Goal: Task Accomplishment & Management: Use online tool/utility

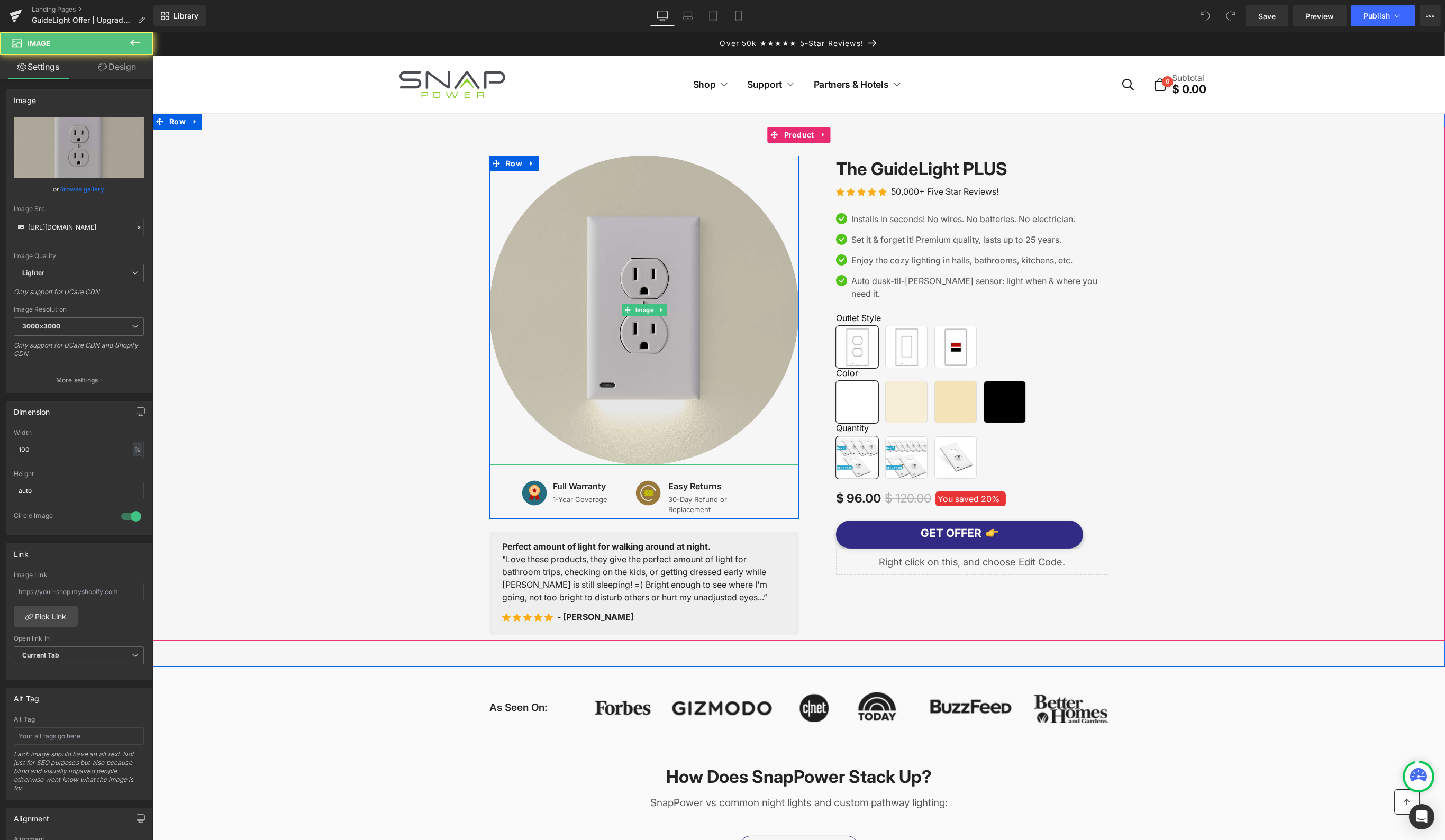
click at [738, 240] on img at bounding box center [643, 310] width 310 height 310
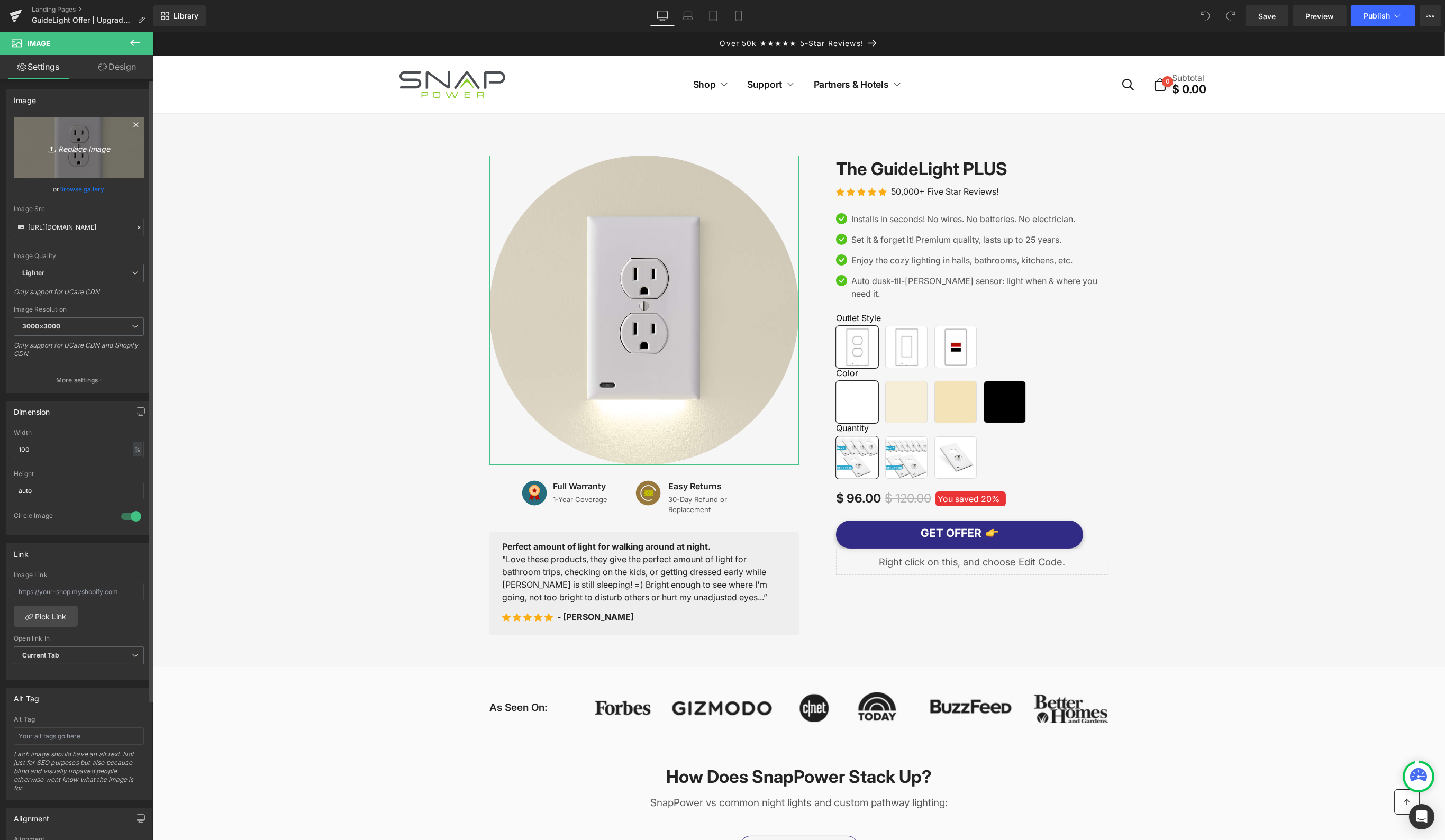
click at [87, 165] on link "Replace Image" at bounding box center [79, 148] width 130 height 61
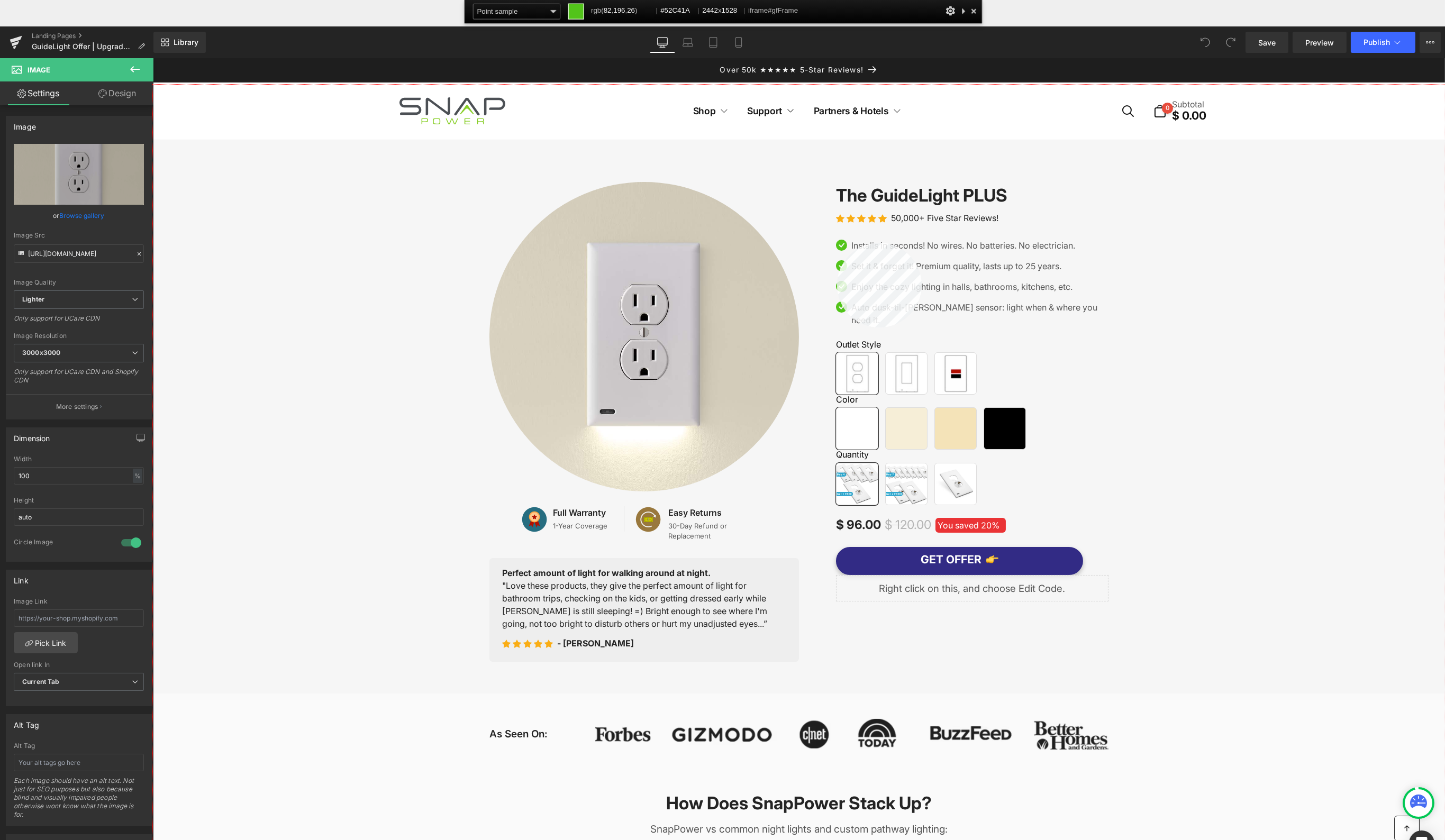
click at [837, 243] on div at bounding box center [799, 489] width 1292 height 808
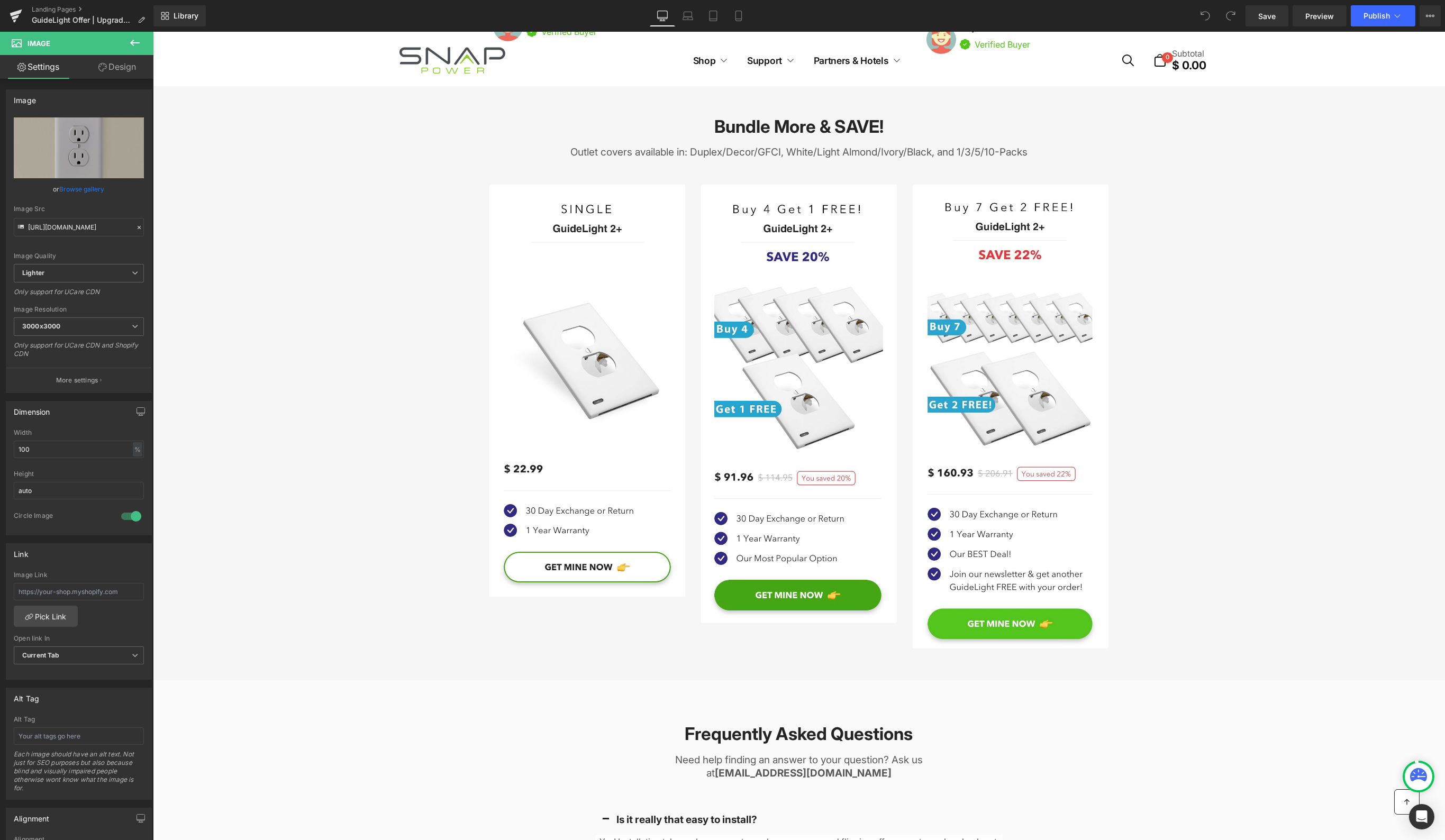
scroll to position [3326, 0]
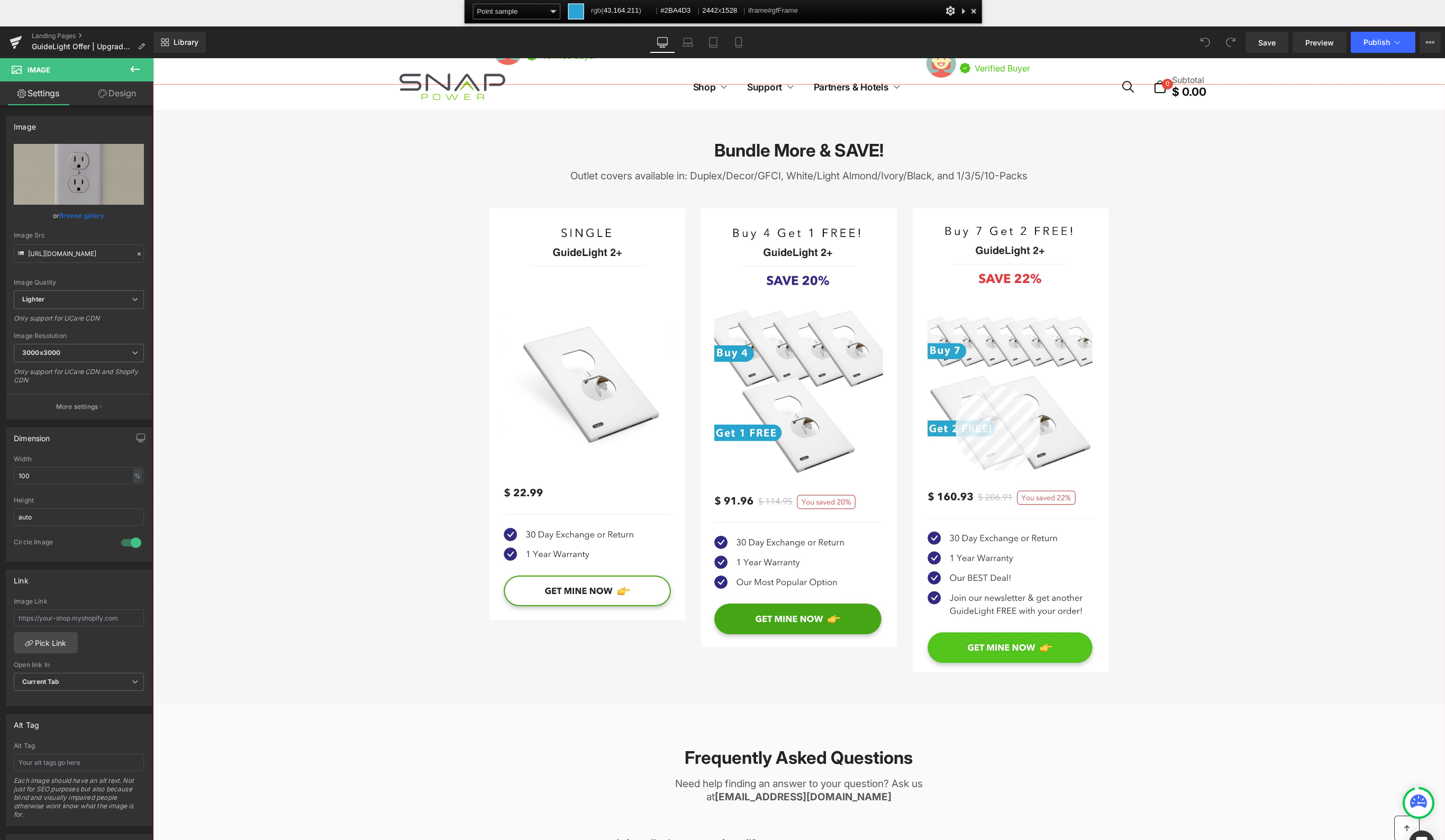
click at [956, 386] on div at bounding box center [799, 489] width 1292 height 808
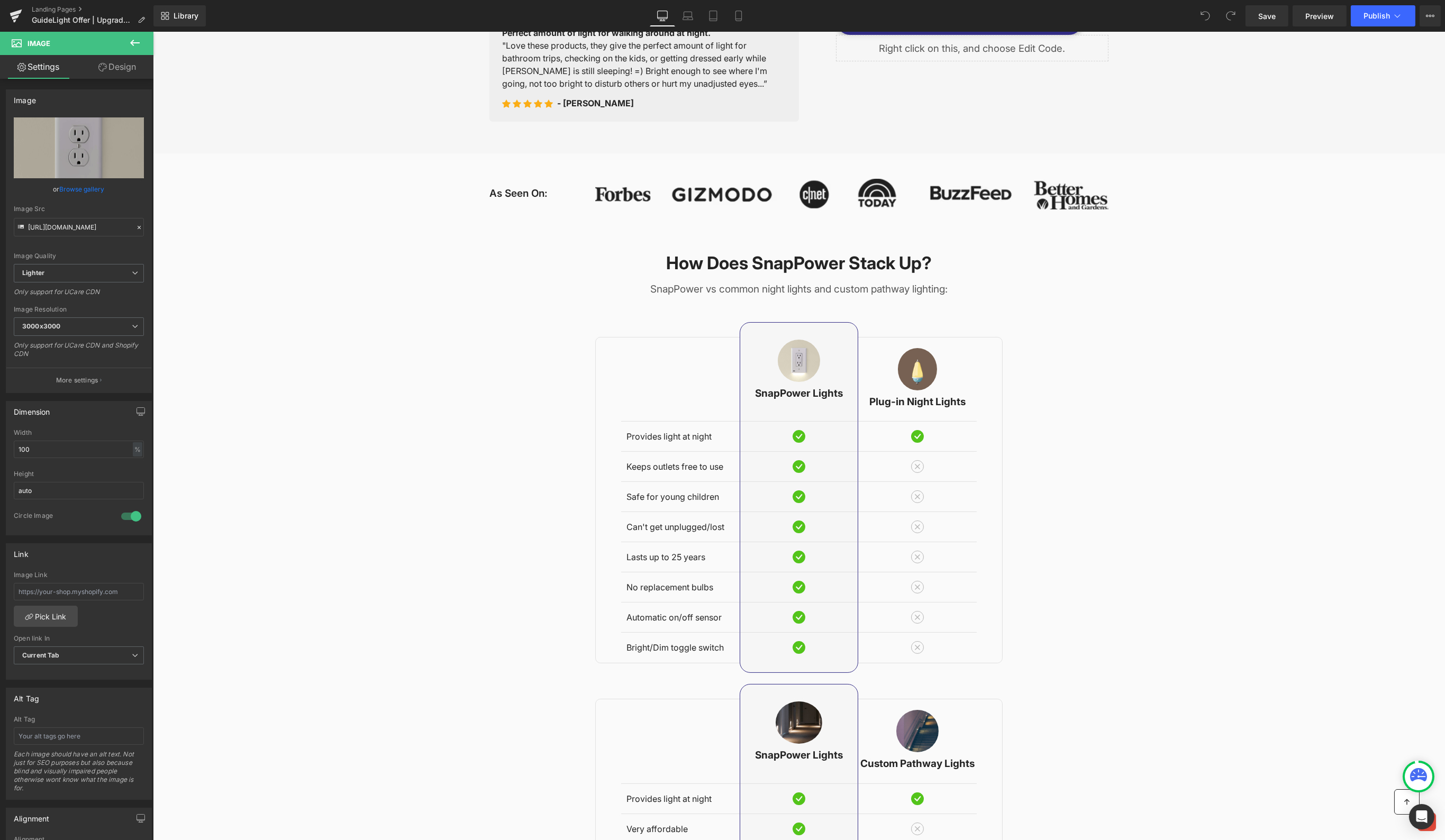
scroll to position [0, 0]
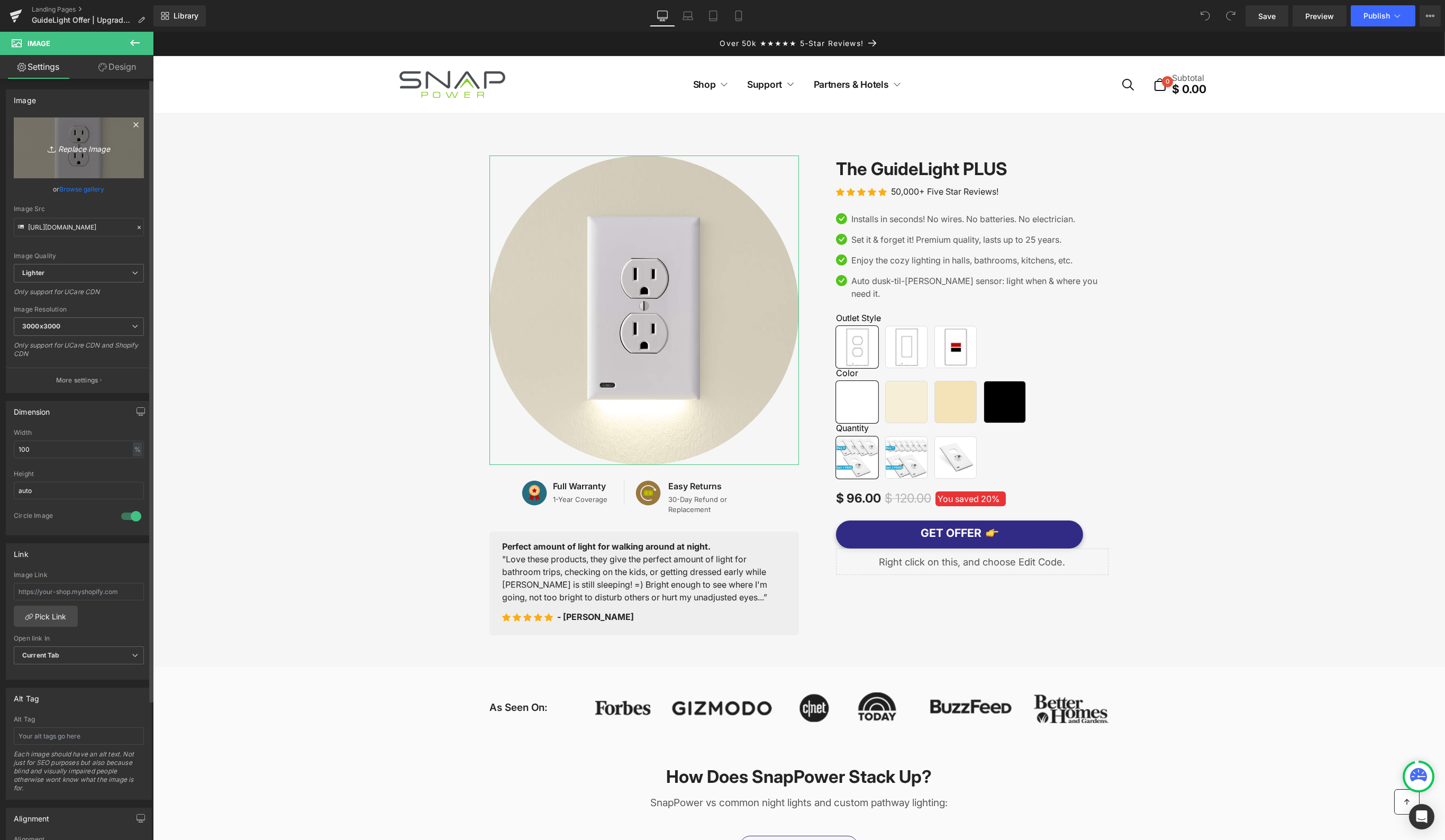
click at [98, 145] on icon "Replace Image" at bounding box center [79, 148] width 85 height 13
type input "C:\fakepath\GuideLight-B4G1.jpg"
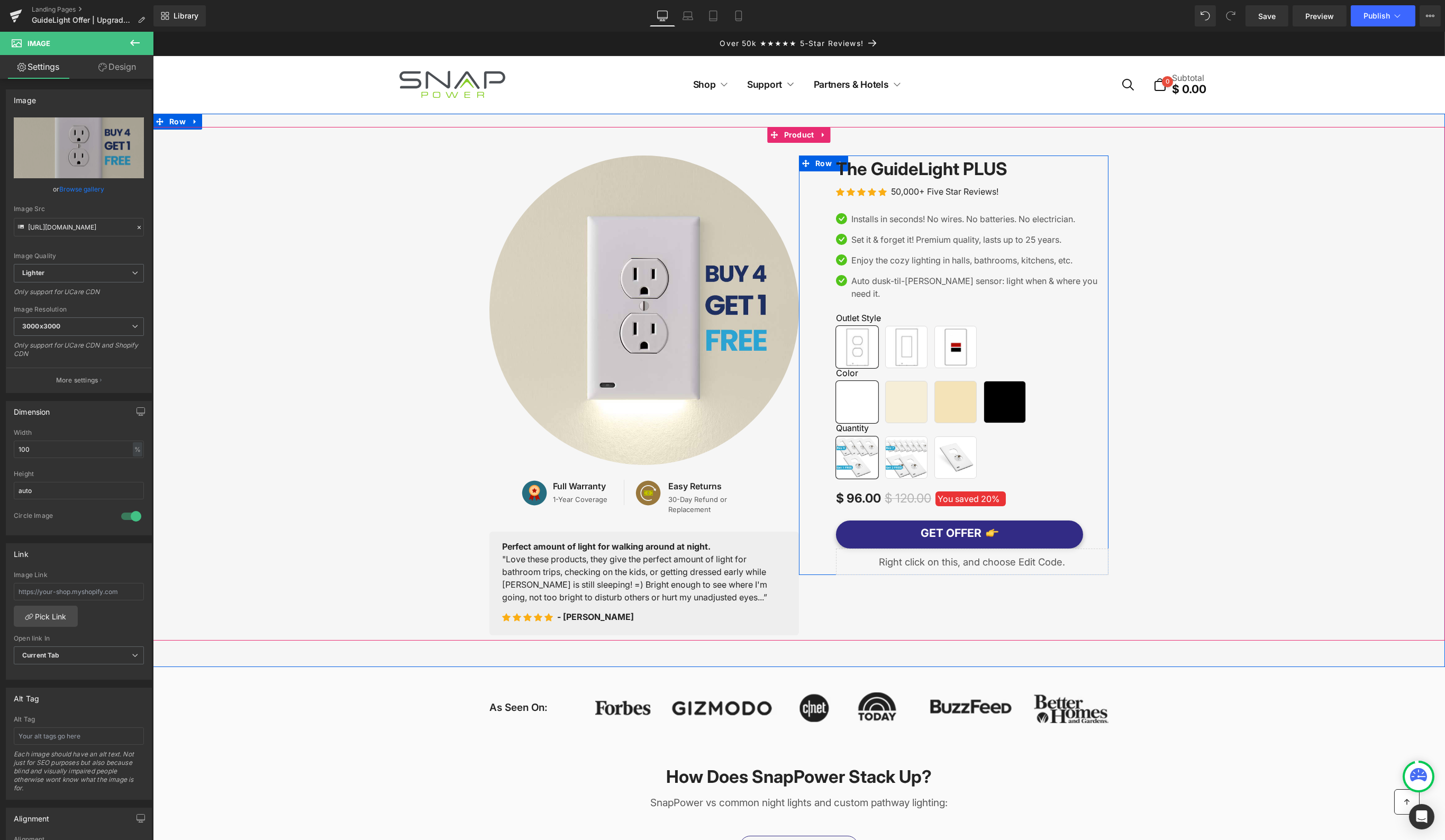
click at [1090, 474] on div "‹ ›" at bounding box center [971, 365] width 273 height 420
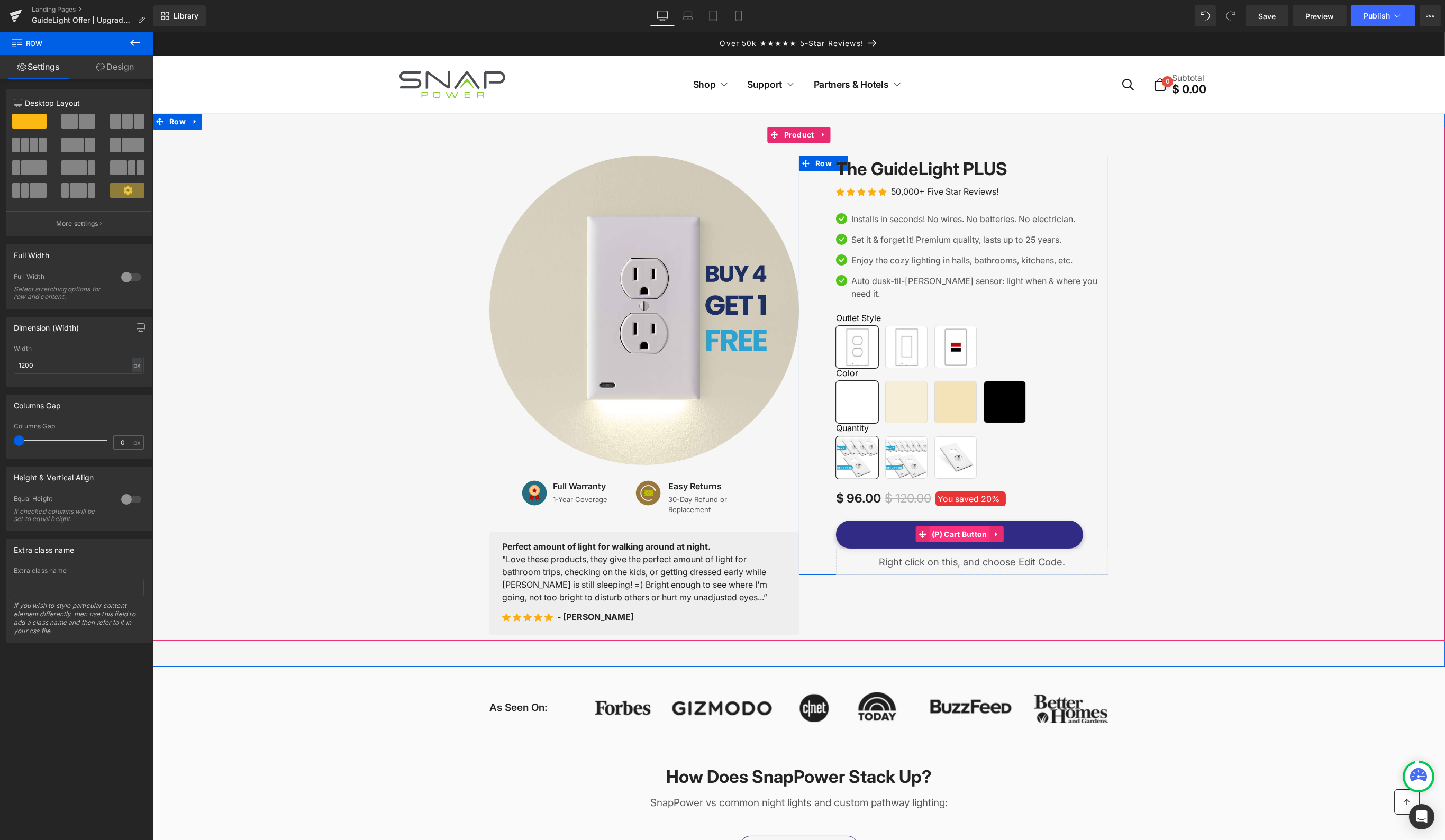
click at [938, 526] on span "(P) Cart Button" at bounding box center [959, 534] width 61 height 16
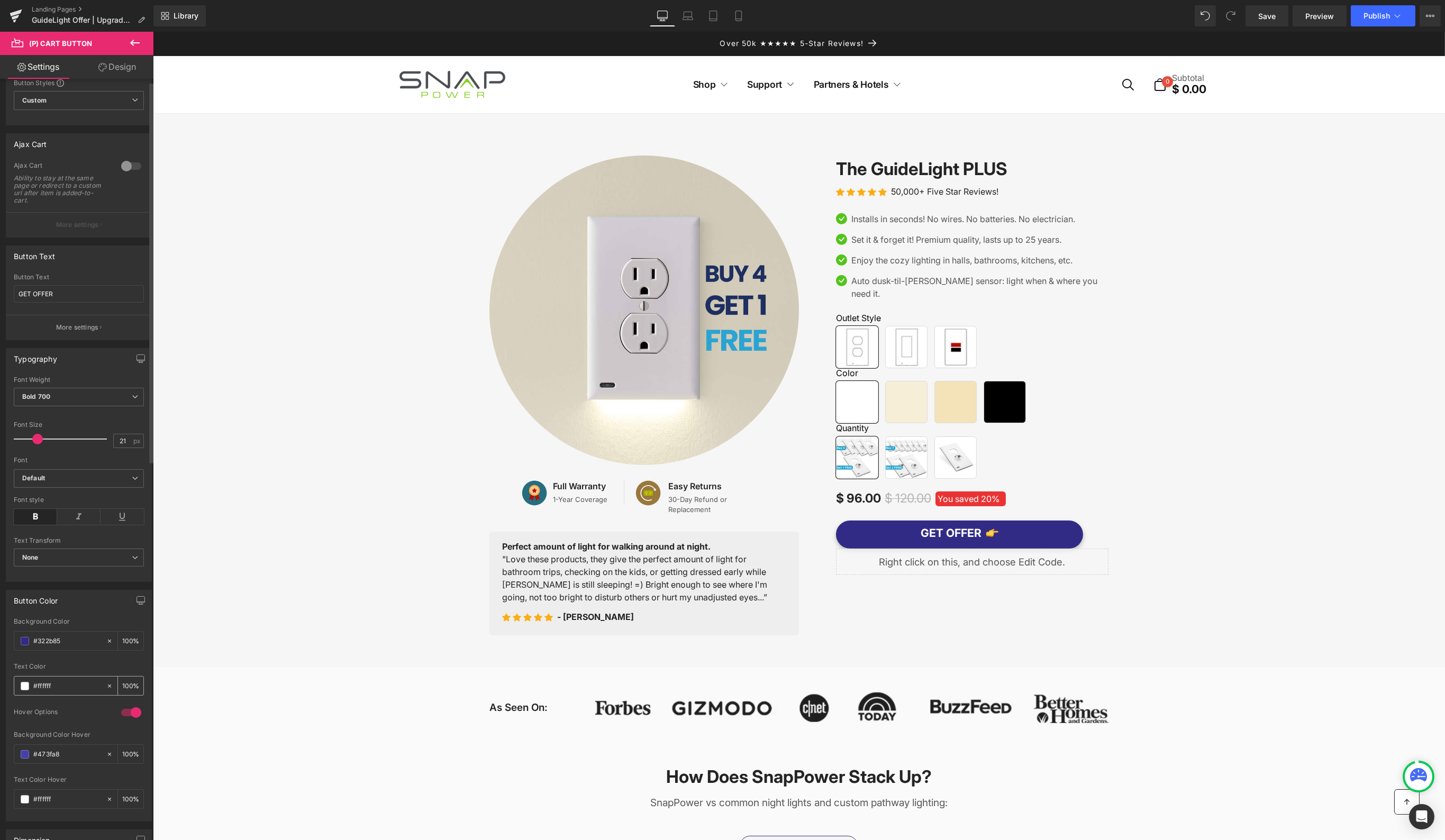
scroll to position [64, 0]
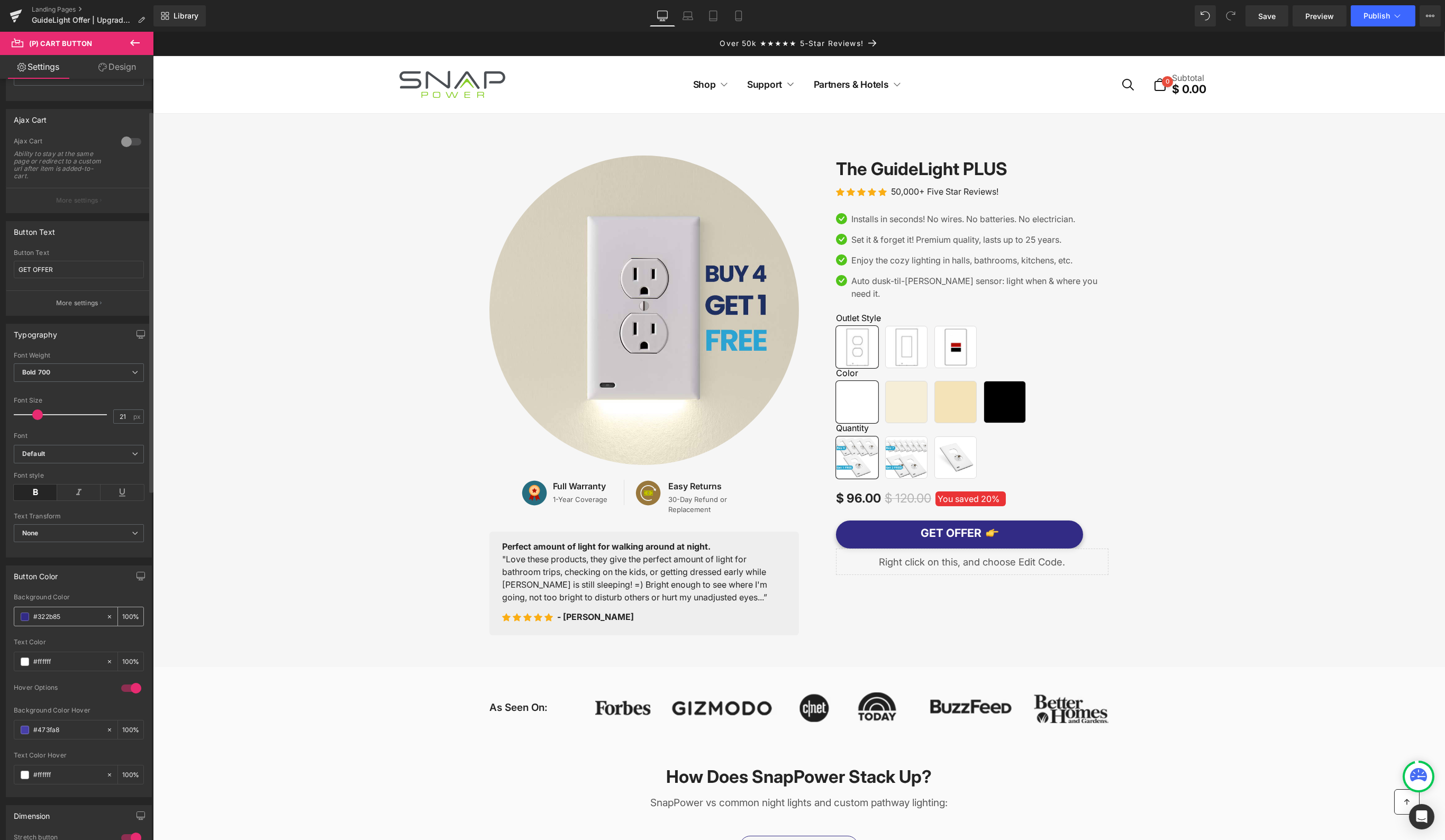
click at [52, 612] on input "#322b85" at bounding box center [67, 617] width 68 height 12
type input "#2ba4d3"
click at [44, 656] on input "#ffffff" at bounding box center [67, 662] width 68 height 12
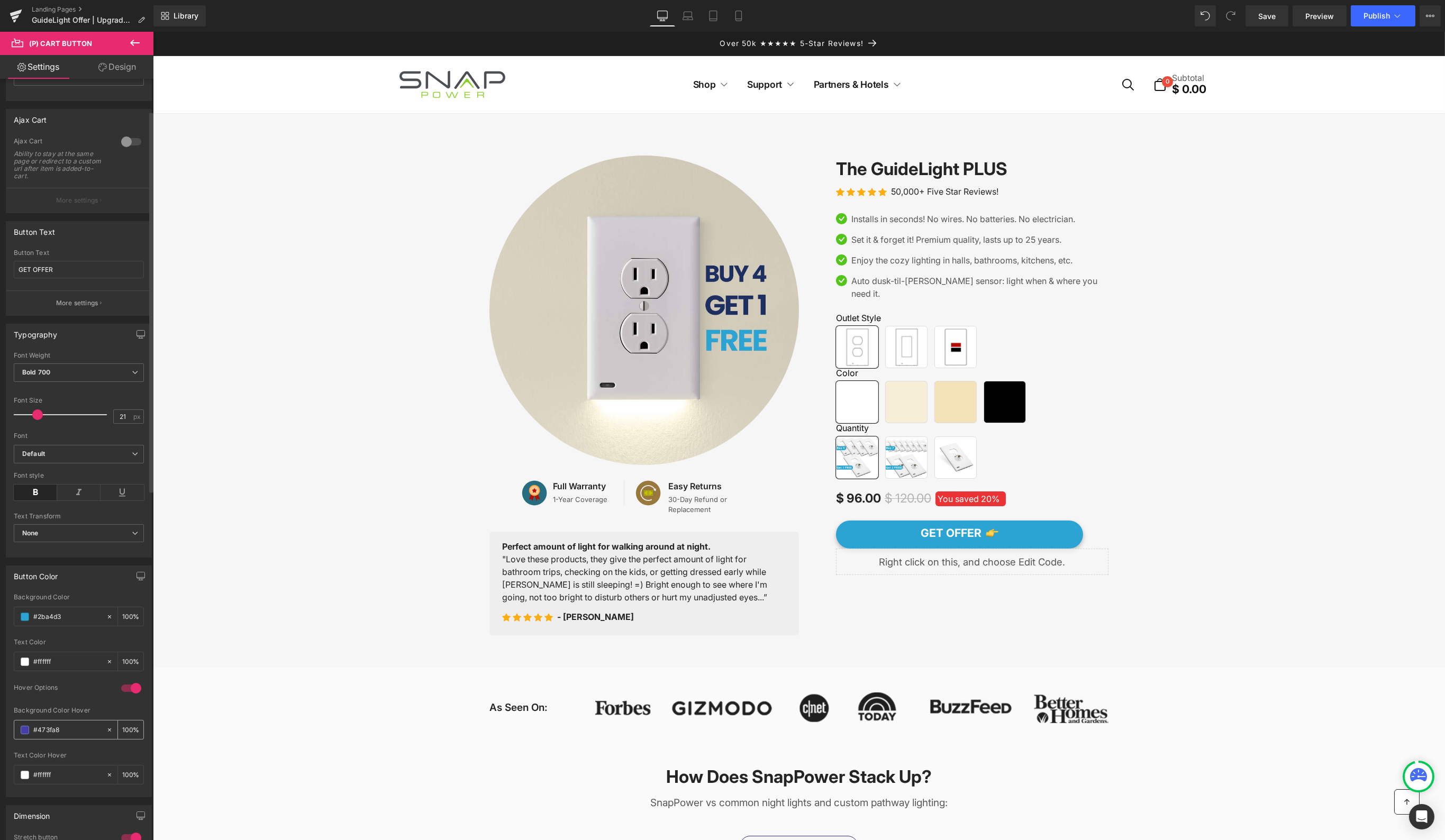
click at [57, 725] on input "#473fa8" at bounding box center [67, 730] width 68 height 12
paste input "2ba4d3"
click at [49, 724] on input "#2ba4d3" at bounding box center [67, 730] width 68 height 12
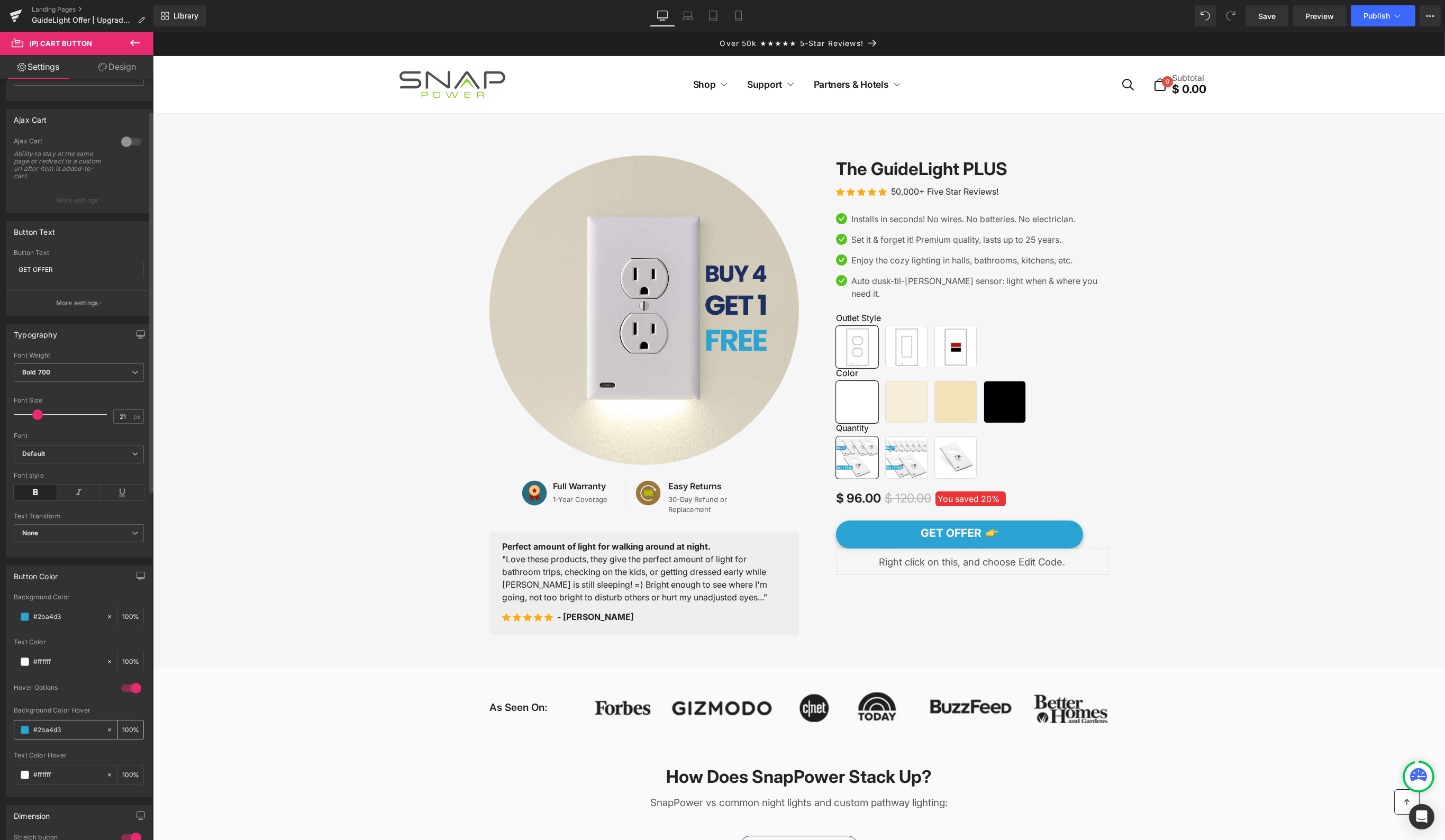
paste input "1e2f61"
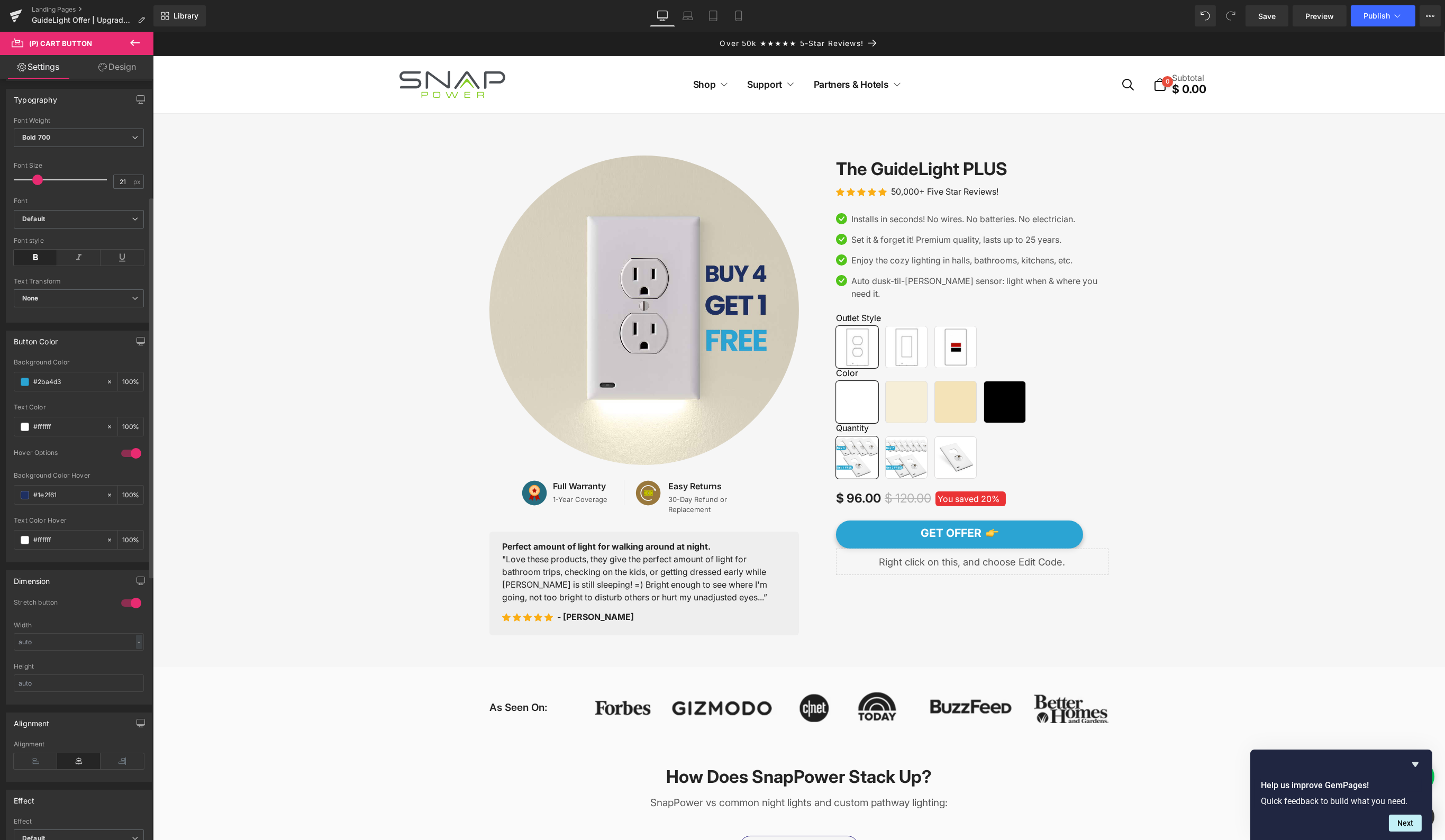
scroll to position [321, 0]
type input "#1e2f61"
click at [129, 573] on div at bounding box center [131, 581] width 25 height 17
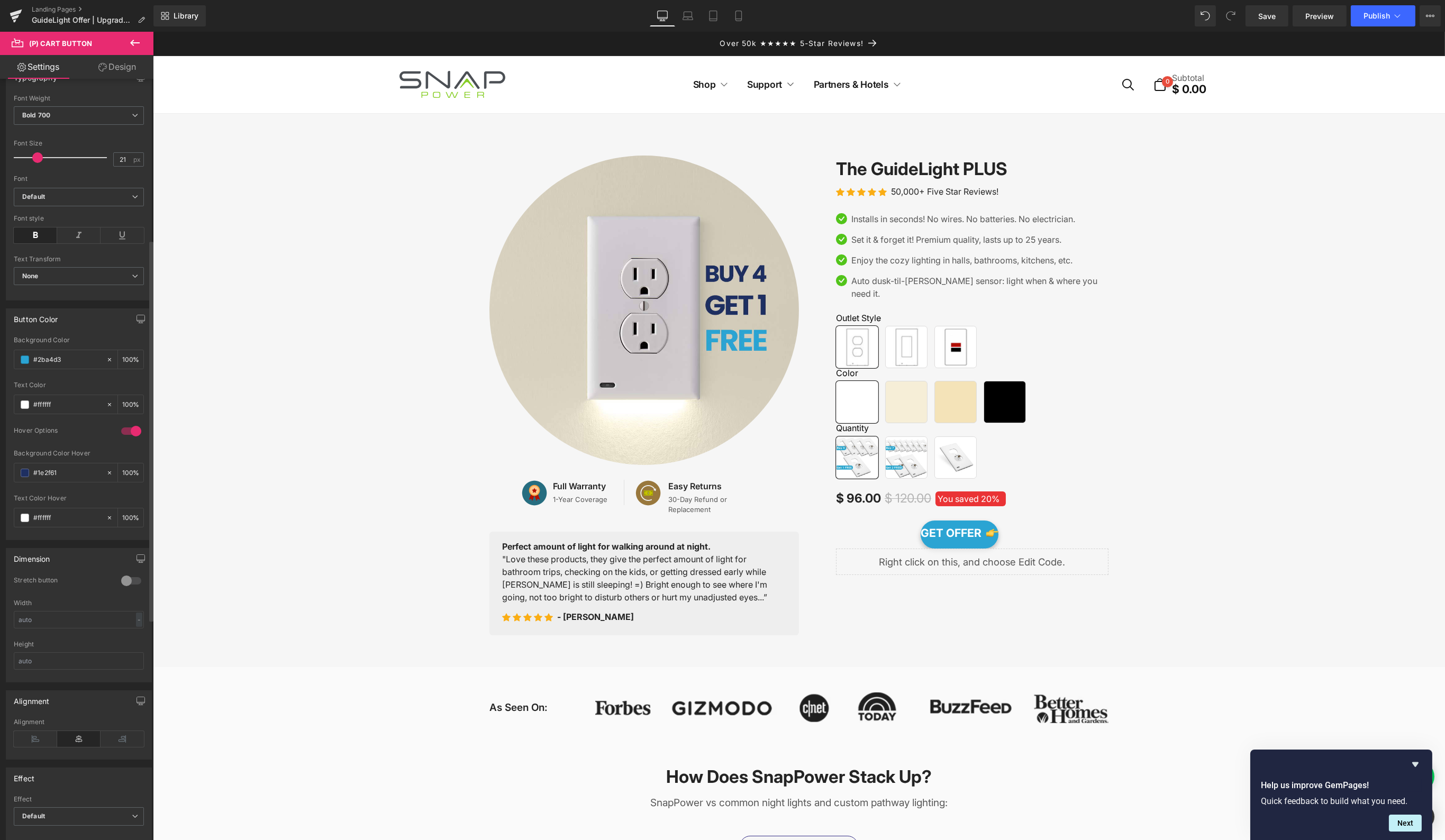
click at [122, 573] on div at bounding box center [131, 581] width 25 height 17
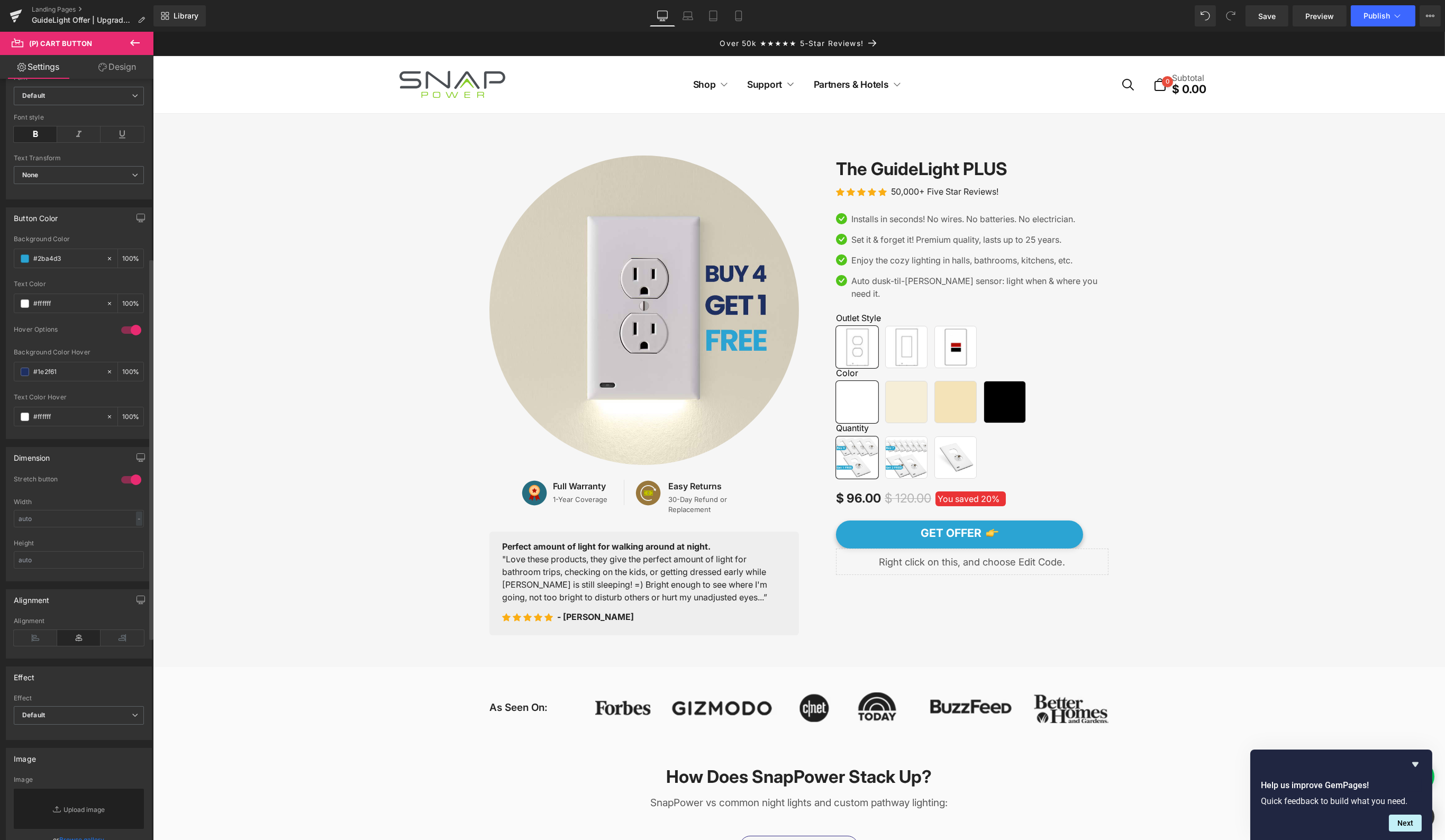
scroll to position [441, 0]
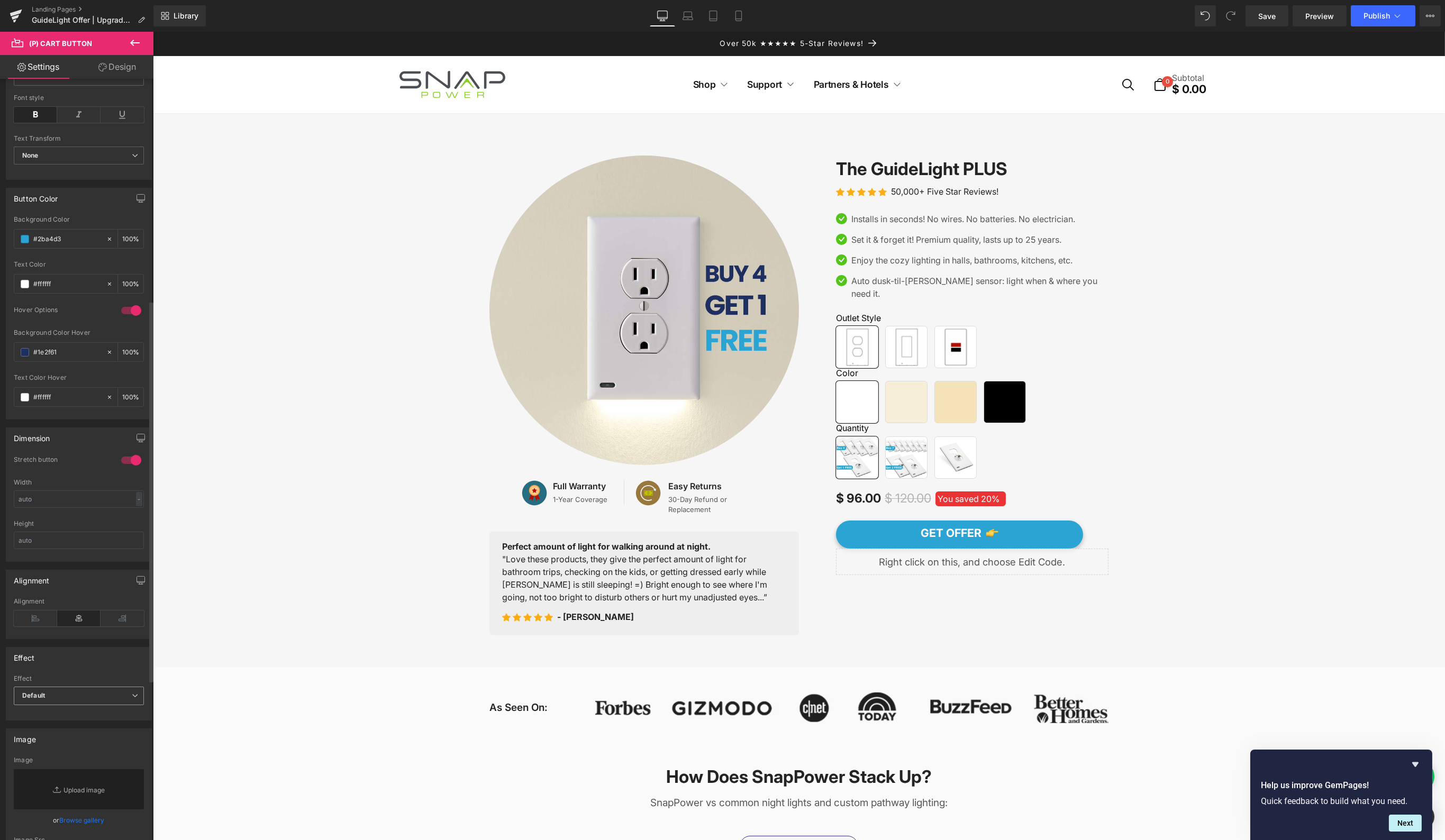
click at [72, 686] on span "Default" at bounding box center [79, 696] width 130 height 18
click at [70, 738] on li "Shake on Hover" at bounding box center [77, 746] width 126 height 16
click at [80, 686] on span "Shake on Hover" at bounding box center [79, 696] width 130 height 18
click at [73, 710] on li "Default" at bounding box center [77, 714] width 126 height 16
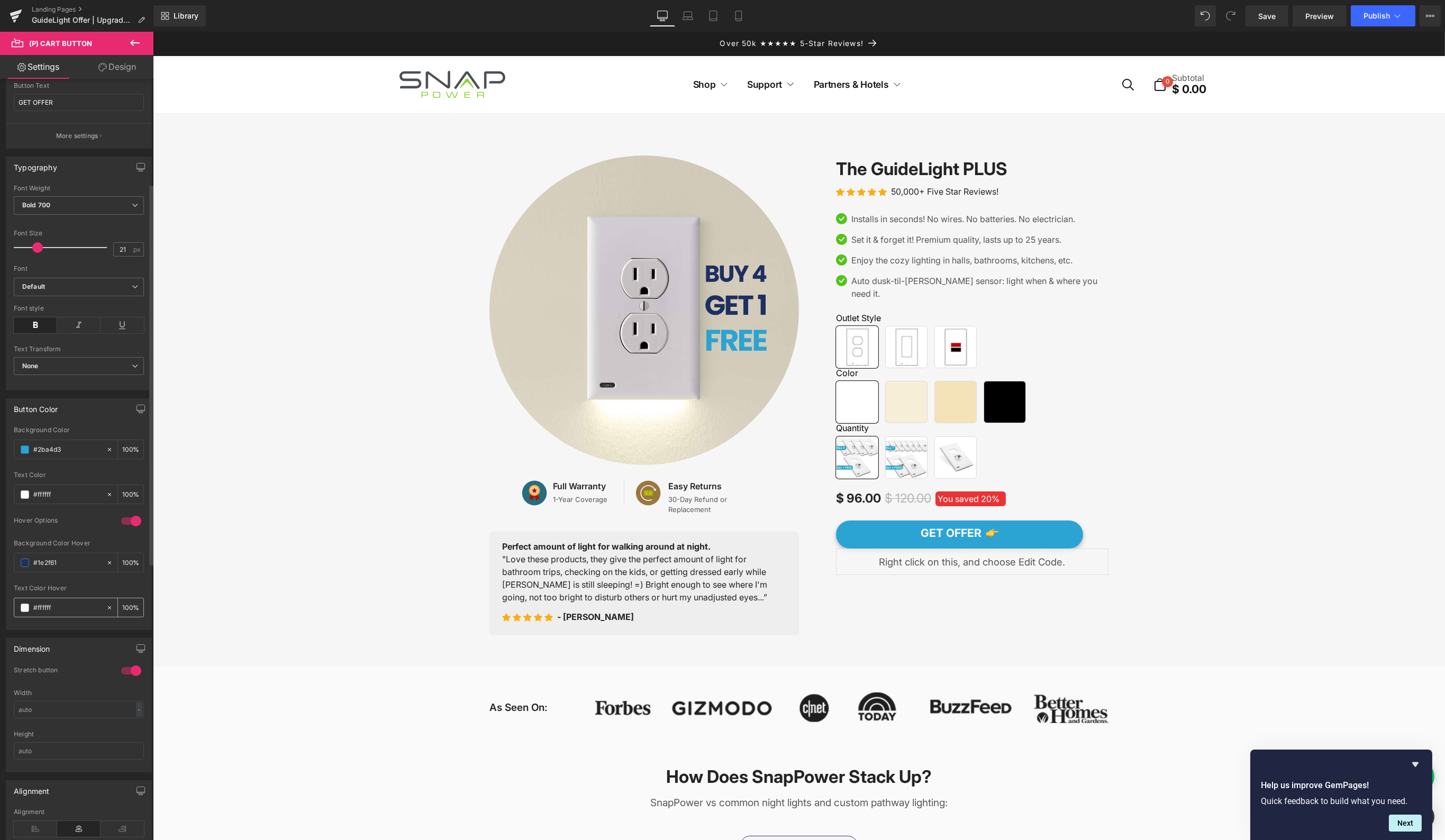
scroll to position [191, 0]
click at [131, 556] on div at bounding box center [131, 560] width 25 height 17
click at [124, 554] on div at bounding box center [131, 560] width 25 height 17
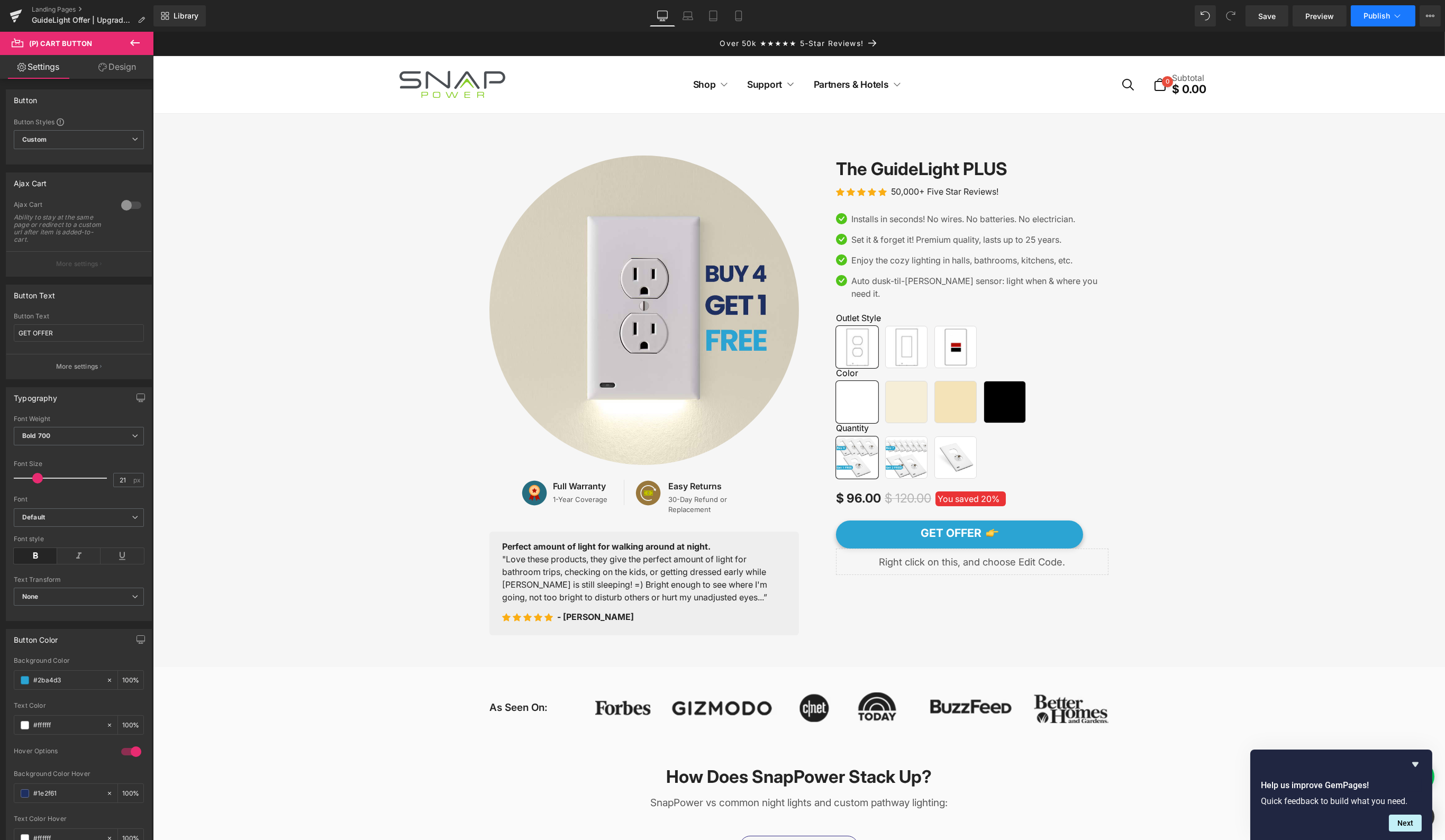
click at [1380, 18] on span "Publish" at bounding box center [1376, 16] width 27 height 8
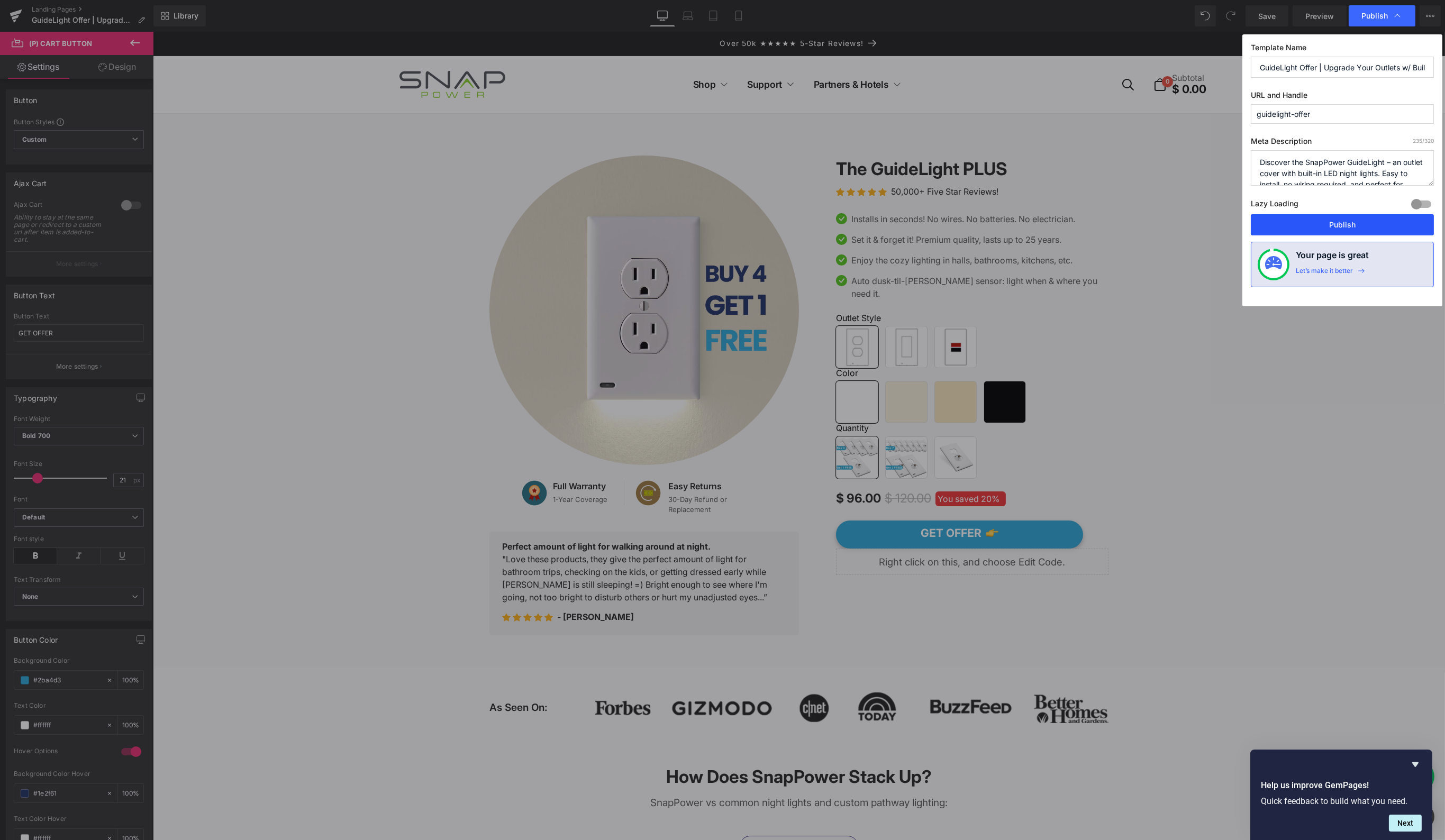
click at [1338, 221] on button "Publish" at bounding box center [1342, 224] width 183 height 21
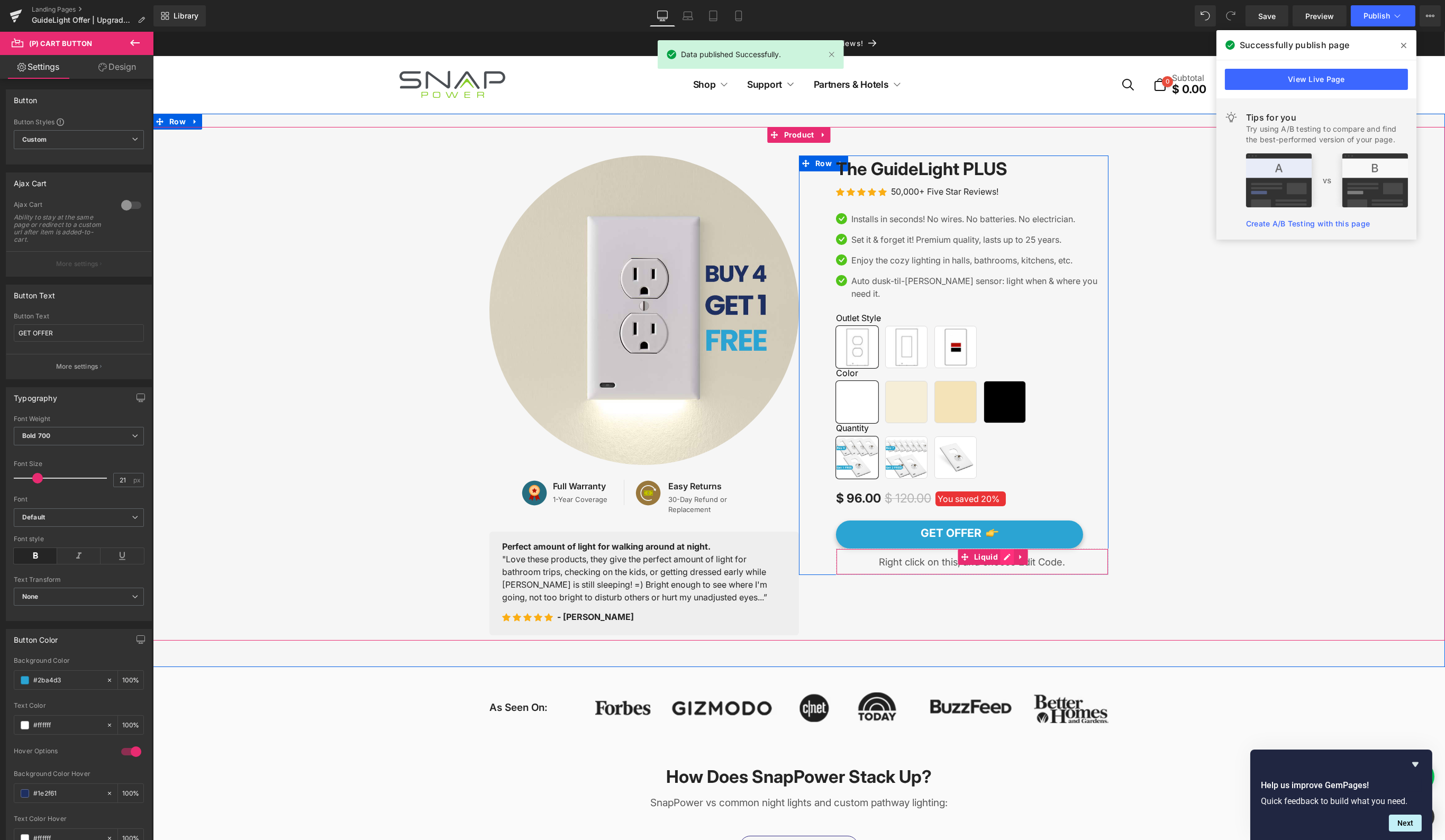
click at [1002, 550] on div "Liquid" at bounding box center [971, 562] width 273 height 27
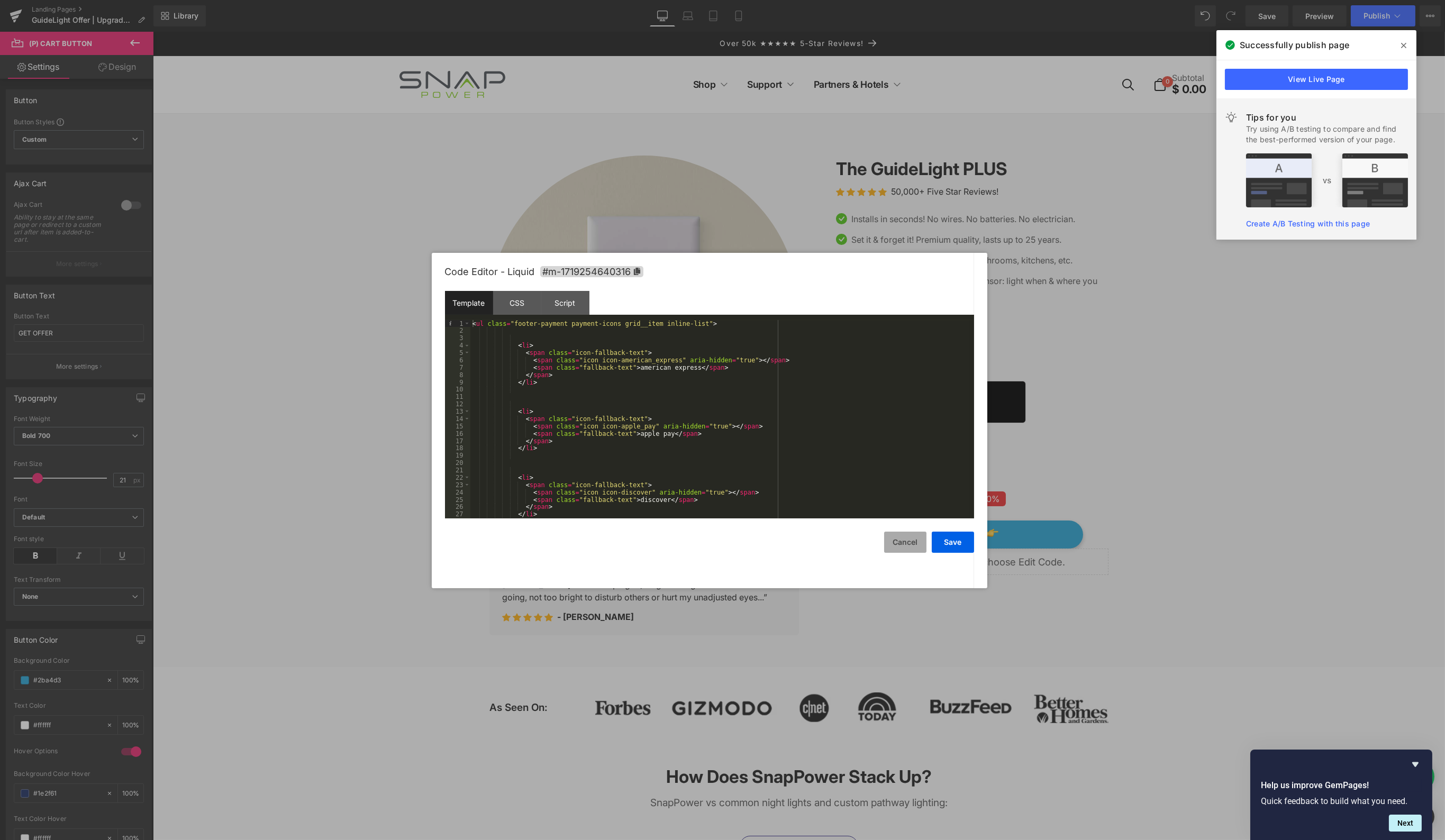
click at [903, 539] on button "Cancel" at bounding box center [905, 542] width 42 height 21
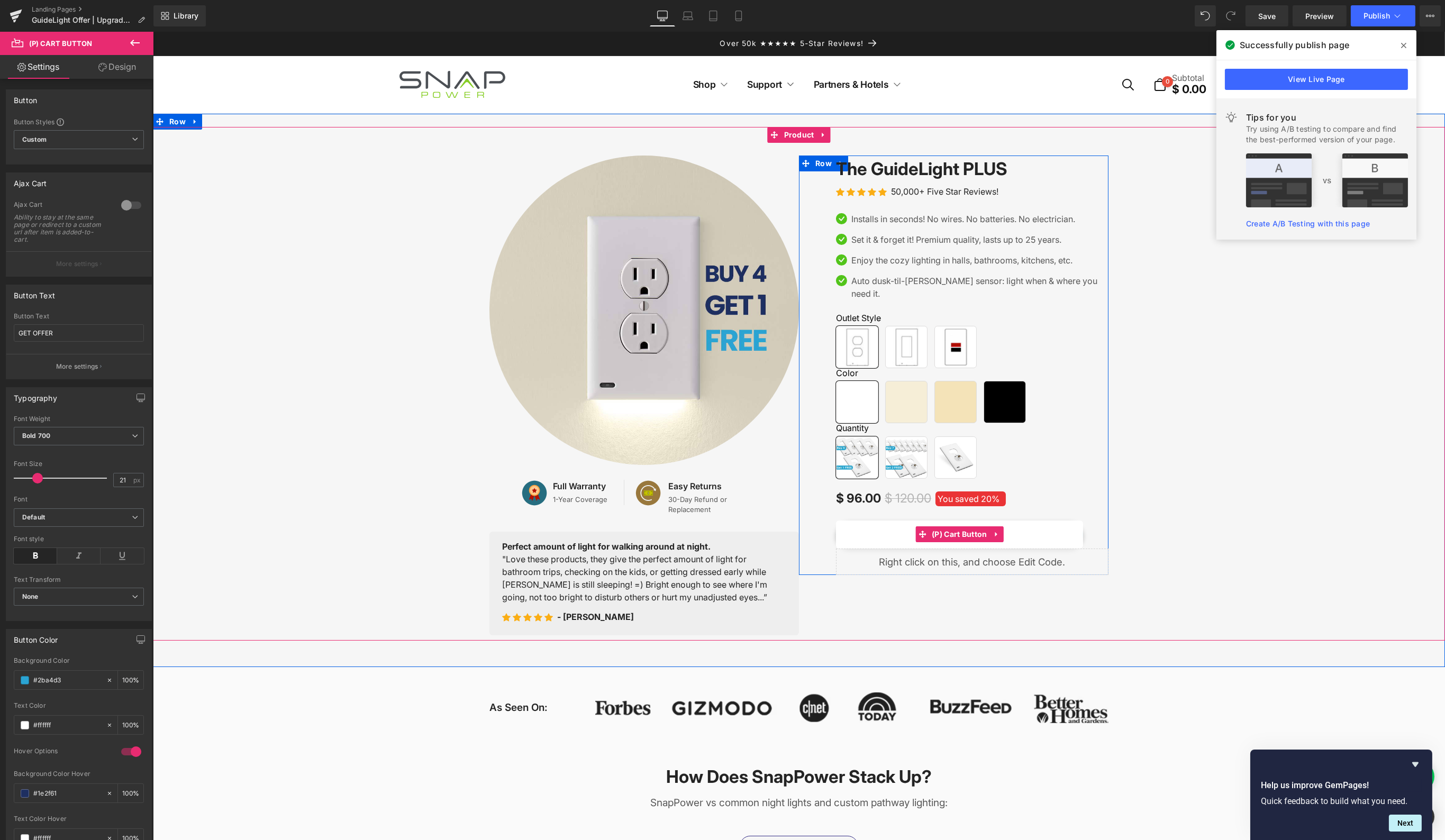
click at [1068, 526] on button "GET OFFER" at bounding box center [959, 534] width 247 height 28
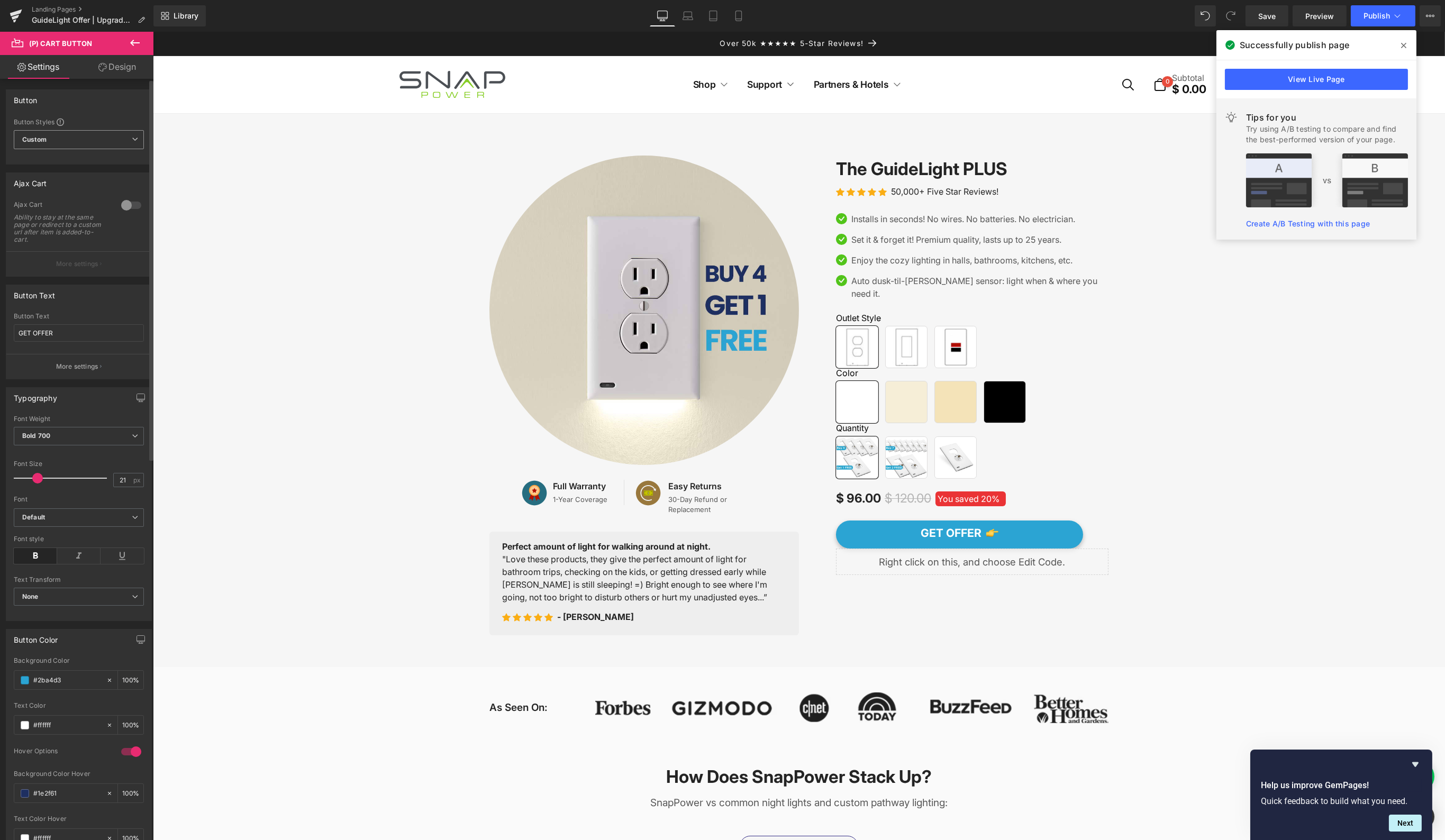
click at [74, 145] on span "Custom Setup Global Style" at bounding box center [79, 139] width 130 height 19
click at [123, 72] on link "Design" at bounding box center [117, 67] width 77 height 24
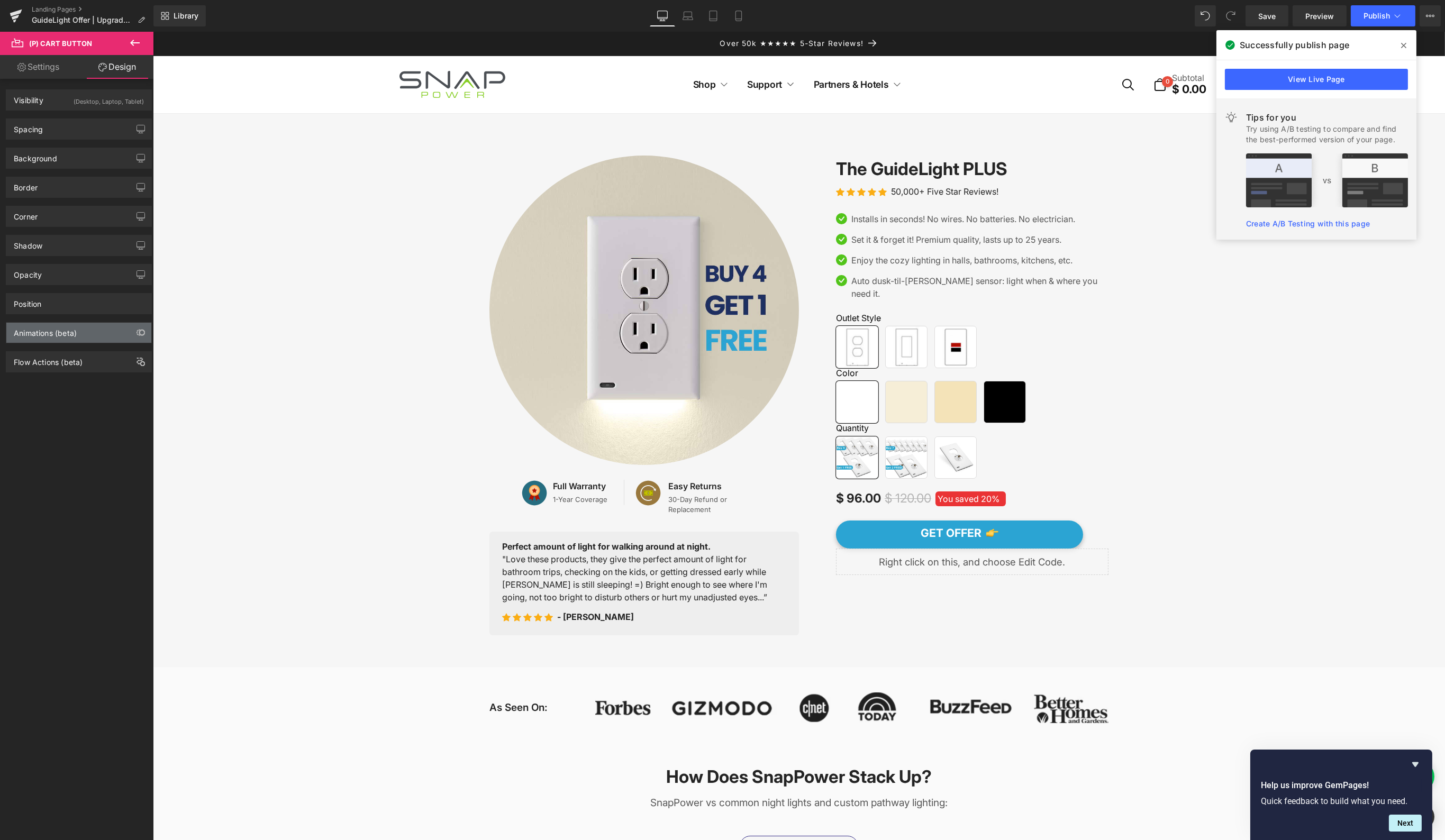
click at [81, 323] on div "Animations (beta)" at bounding box center [79, 332] width 145 height 20
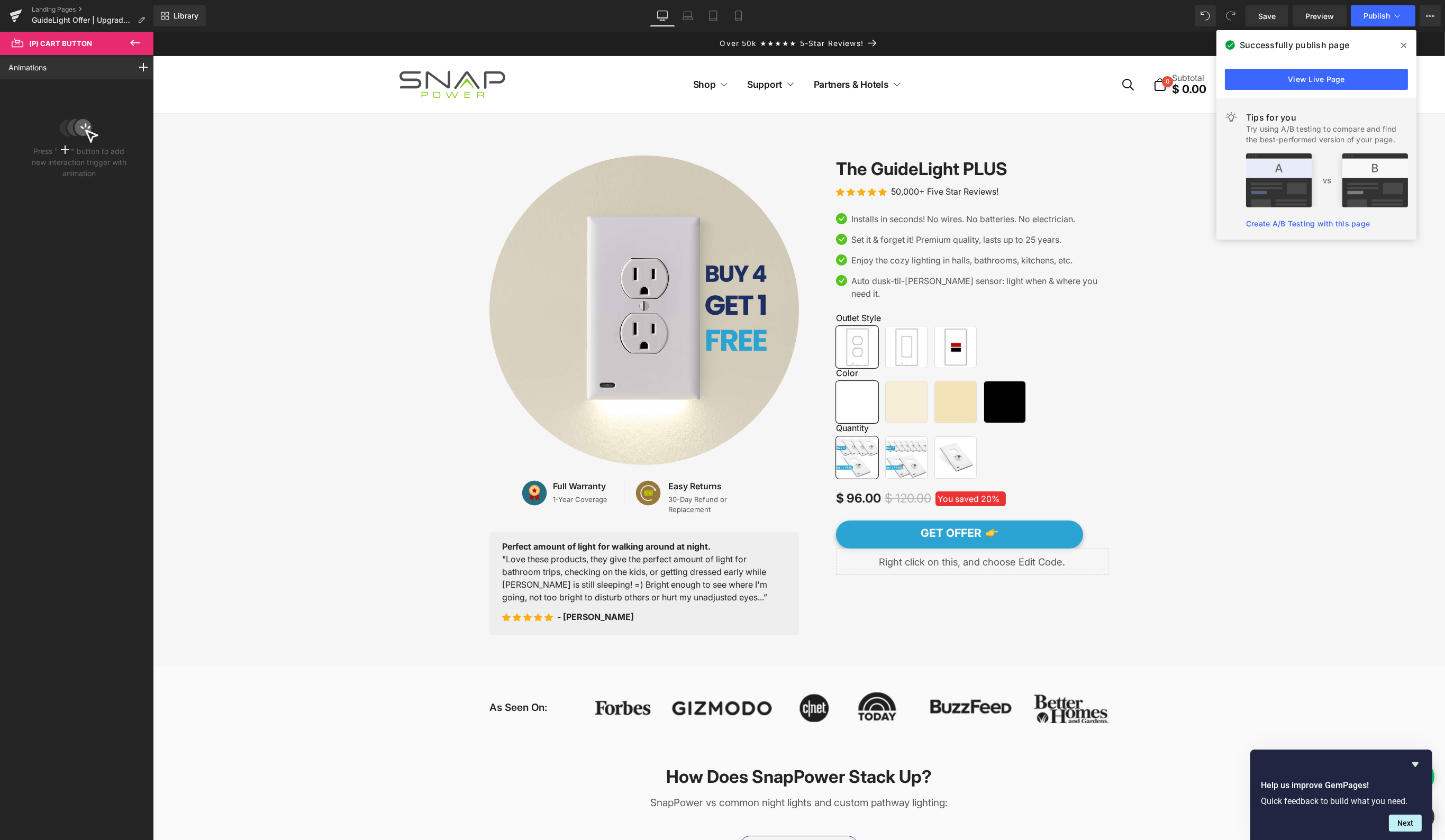
click at [143, 39] on button at bounding box center [135, 44] width 37 height 23
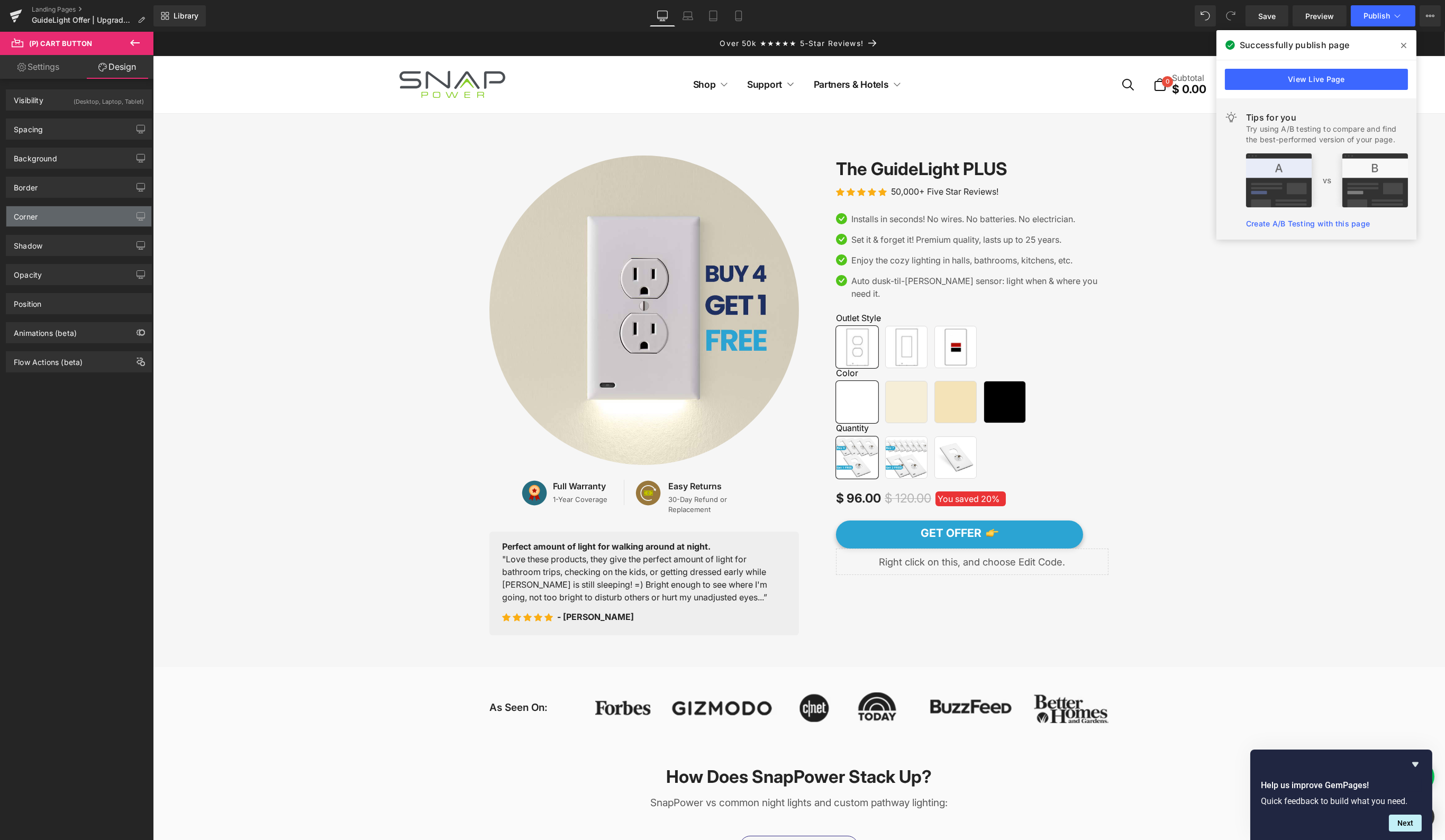
click at [75, 214] on div "Corner" at bounding box center [79, 216] width 145 height 20
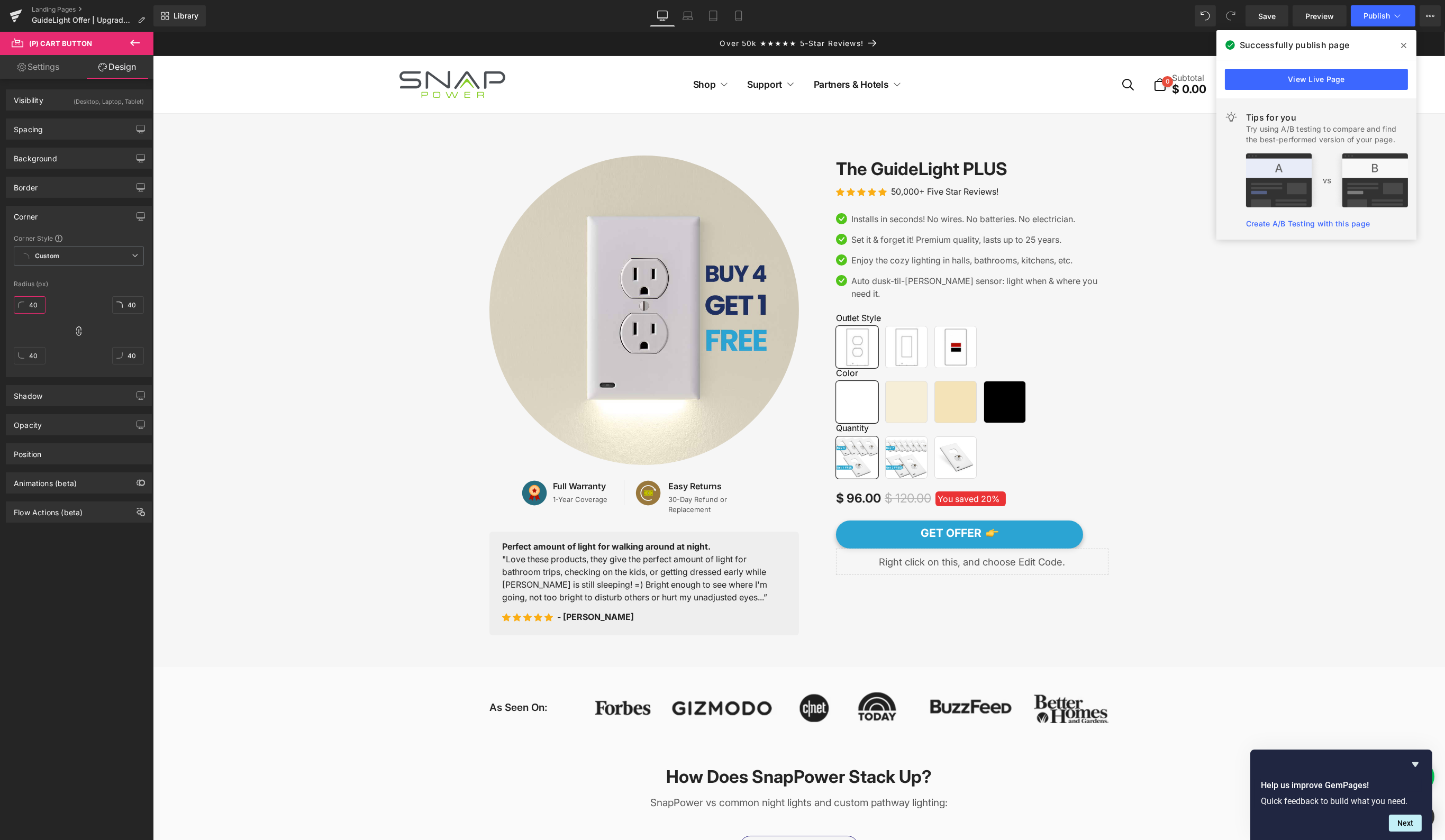
click at [25, 303] on input "40" at bounding box center [29, 305] width 32 height 18
drag, startPoint x: 25, startPoint y: 303, endPoint x: 41, endPoint y: 313, distance: 18.9
click at [25, 303] on input "40" at bounding box center [29, 305] width 32 height 18
click at [30, 301] on input "5" at bounding box center [29, 305] width 32 height 18
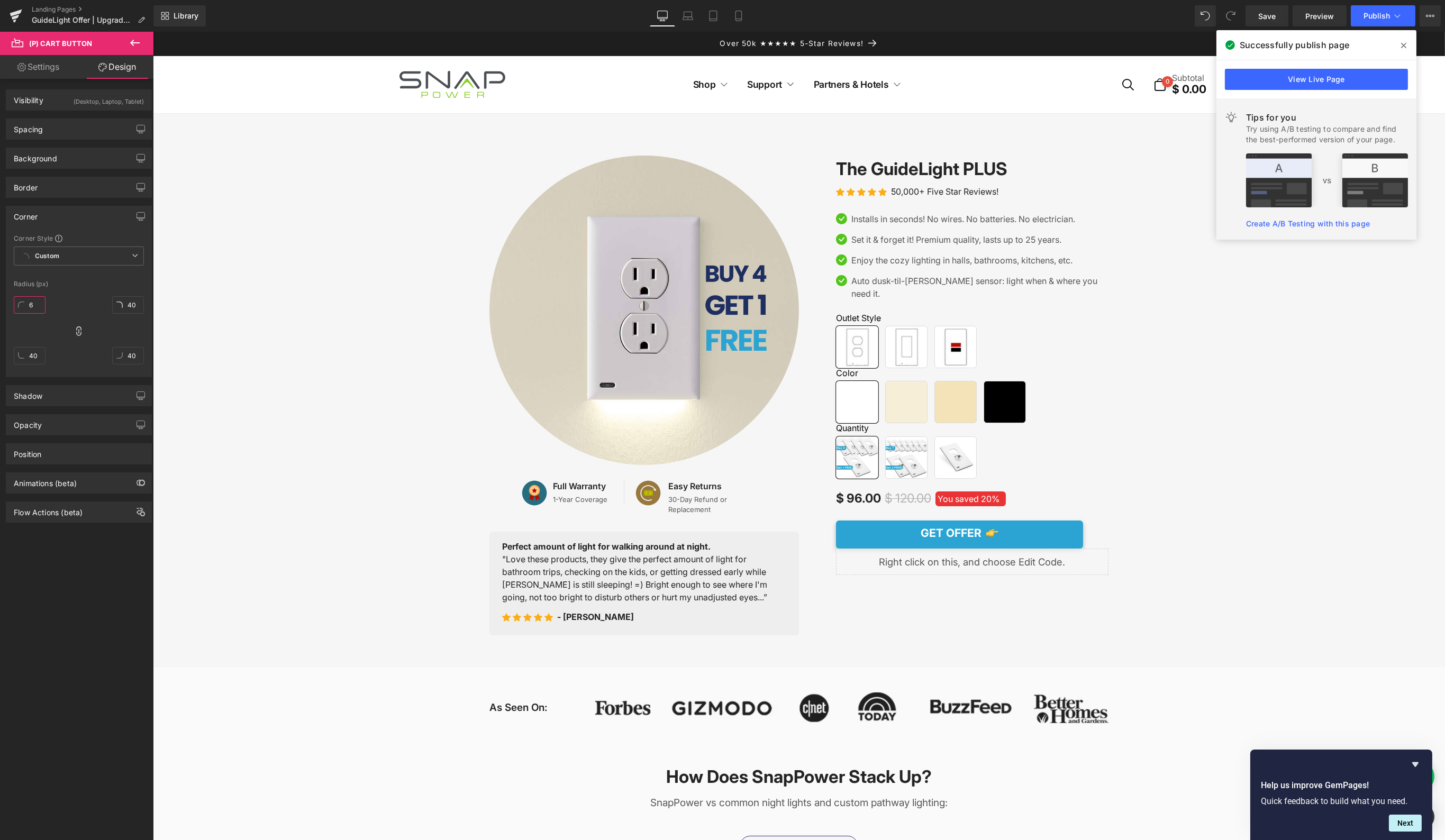
type input "6"
click at [1384, 18] on span "Publish" at bounding box center [1376, 16] width 27 height 8
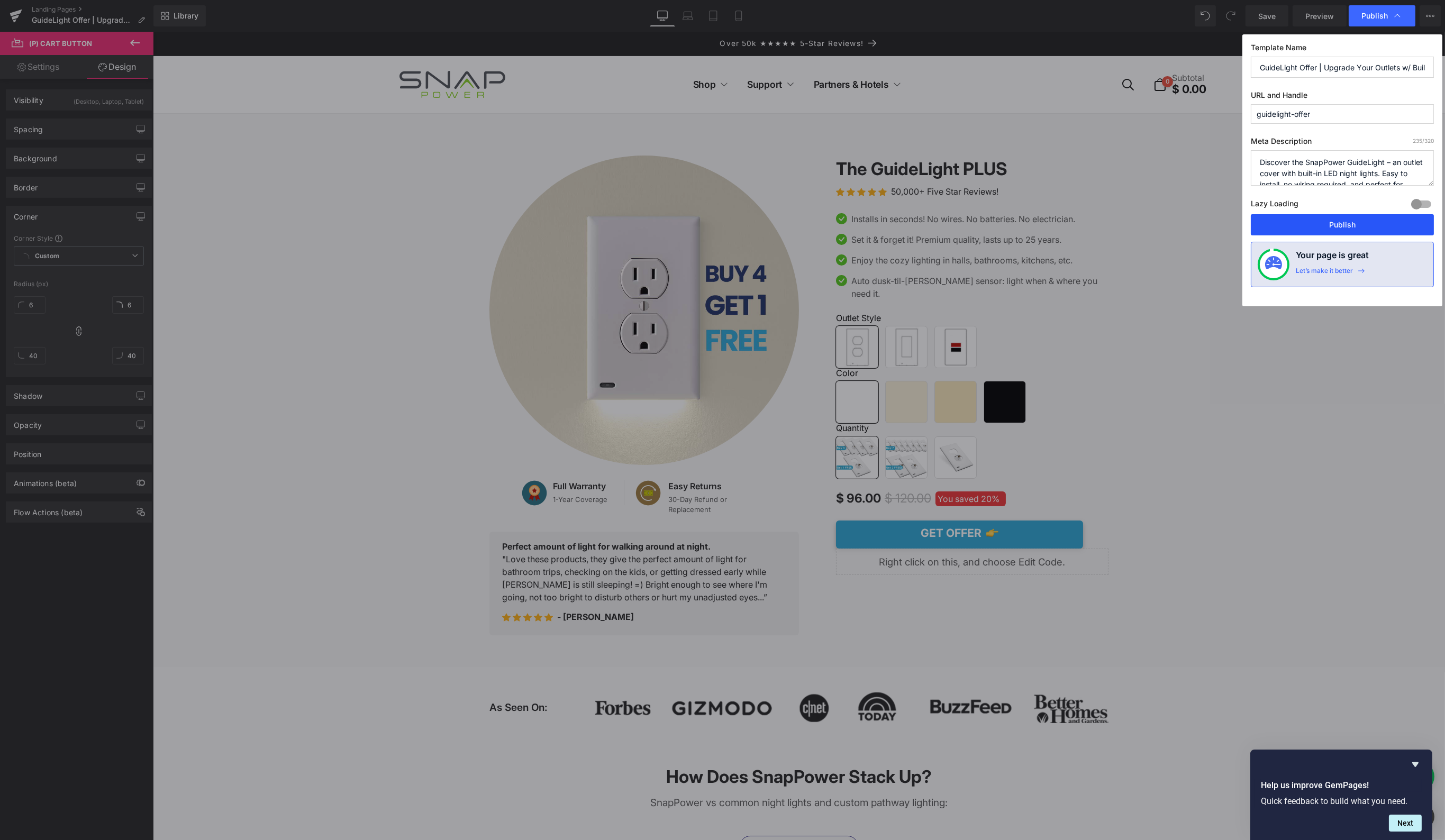
click at [1339, 221] on button "Publish" at bounding box center [1342, 224] width 183 height 21
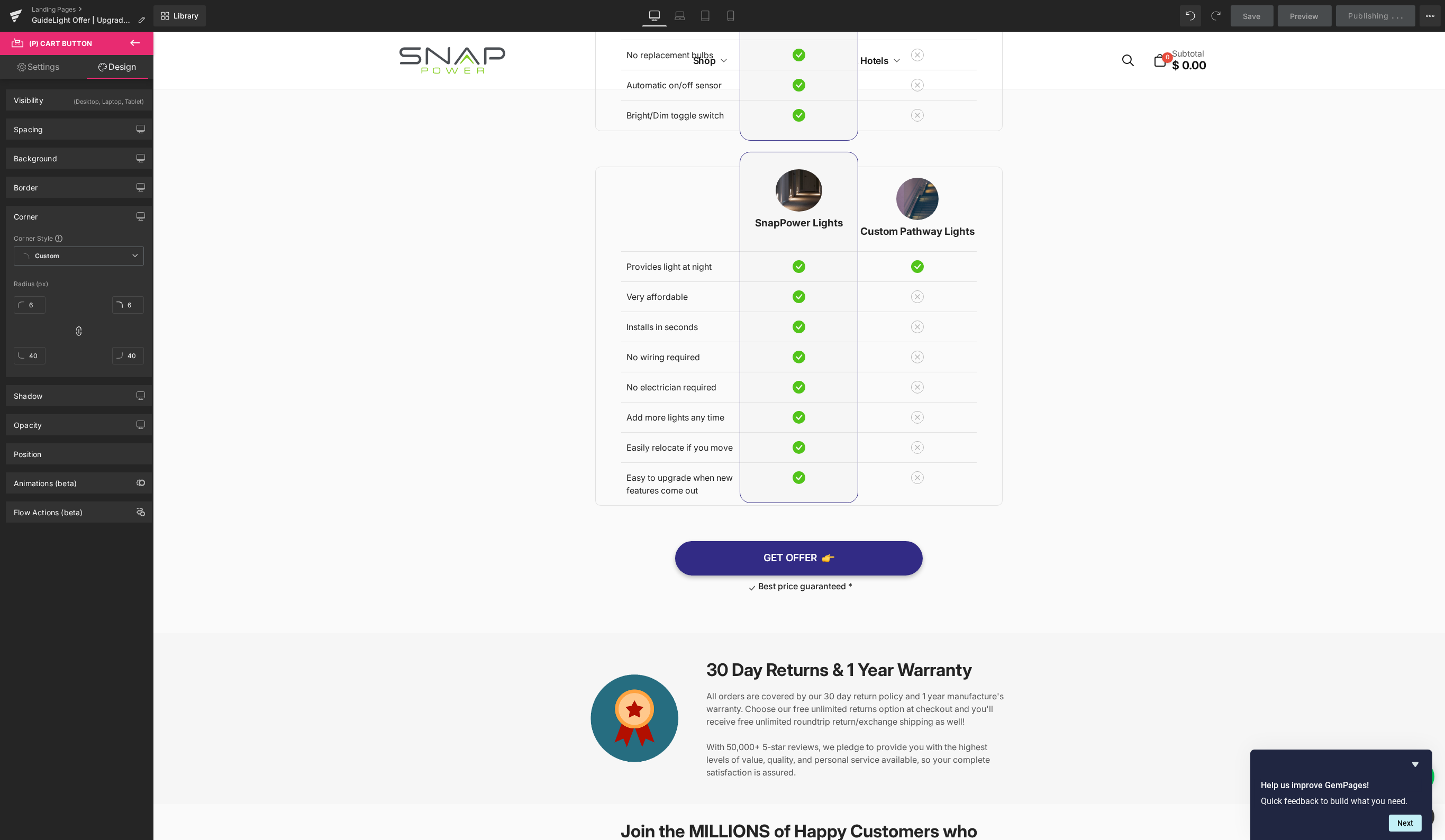
scroll to position [1070, 0]
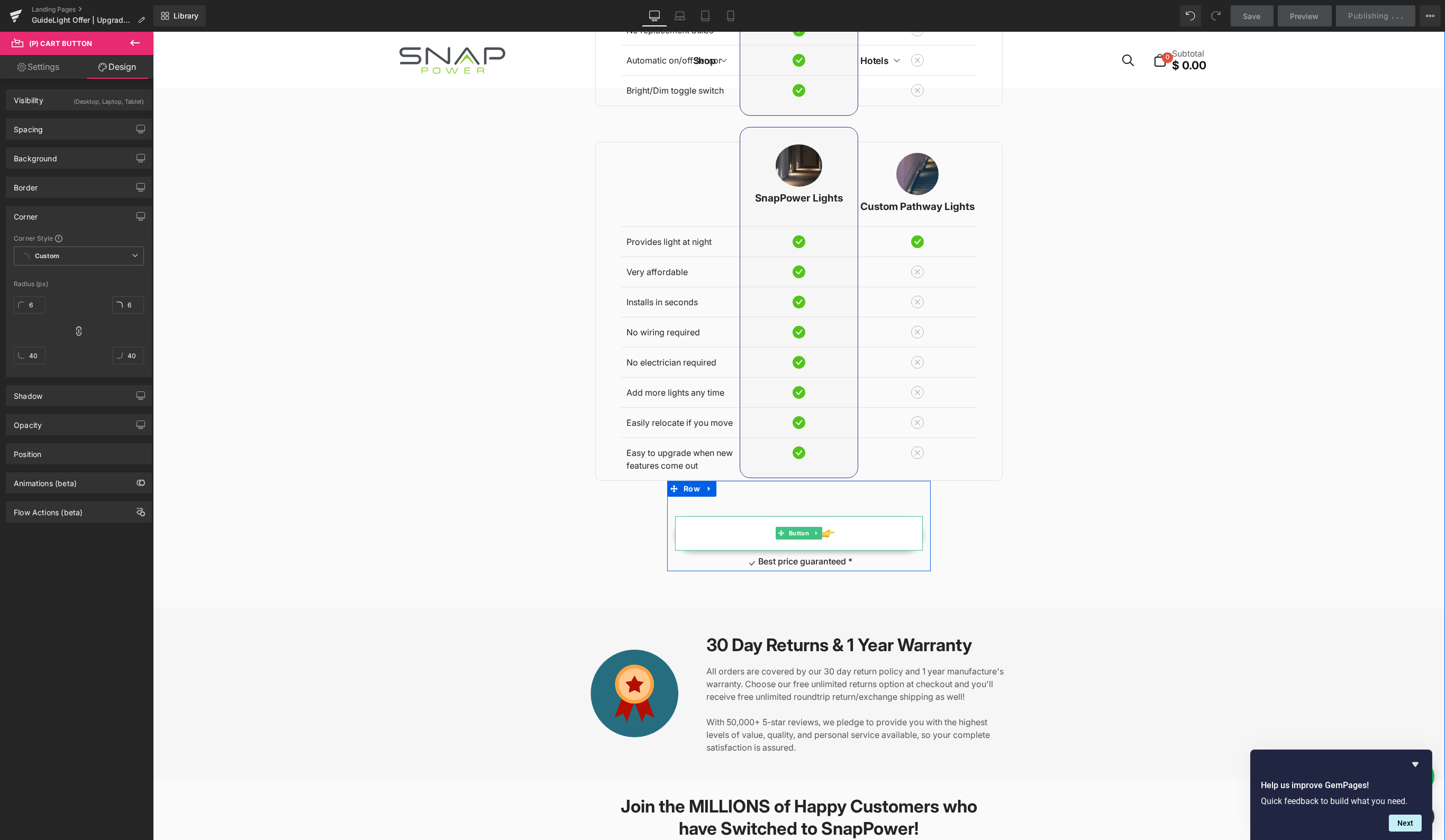
click at [892, 517] on link "GET OFFER" at bounding box center [798, 534] width 248 height 34
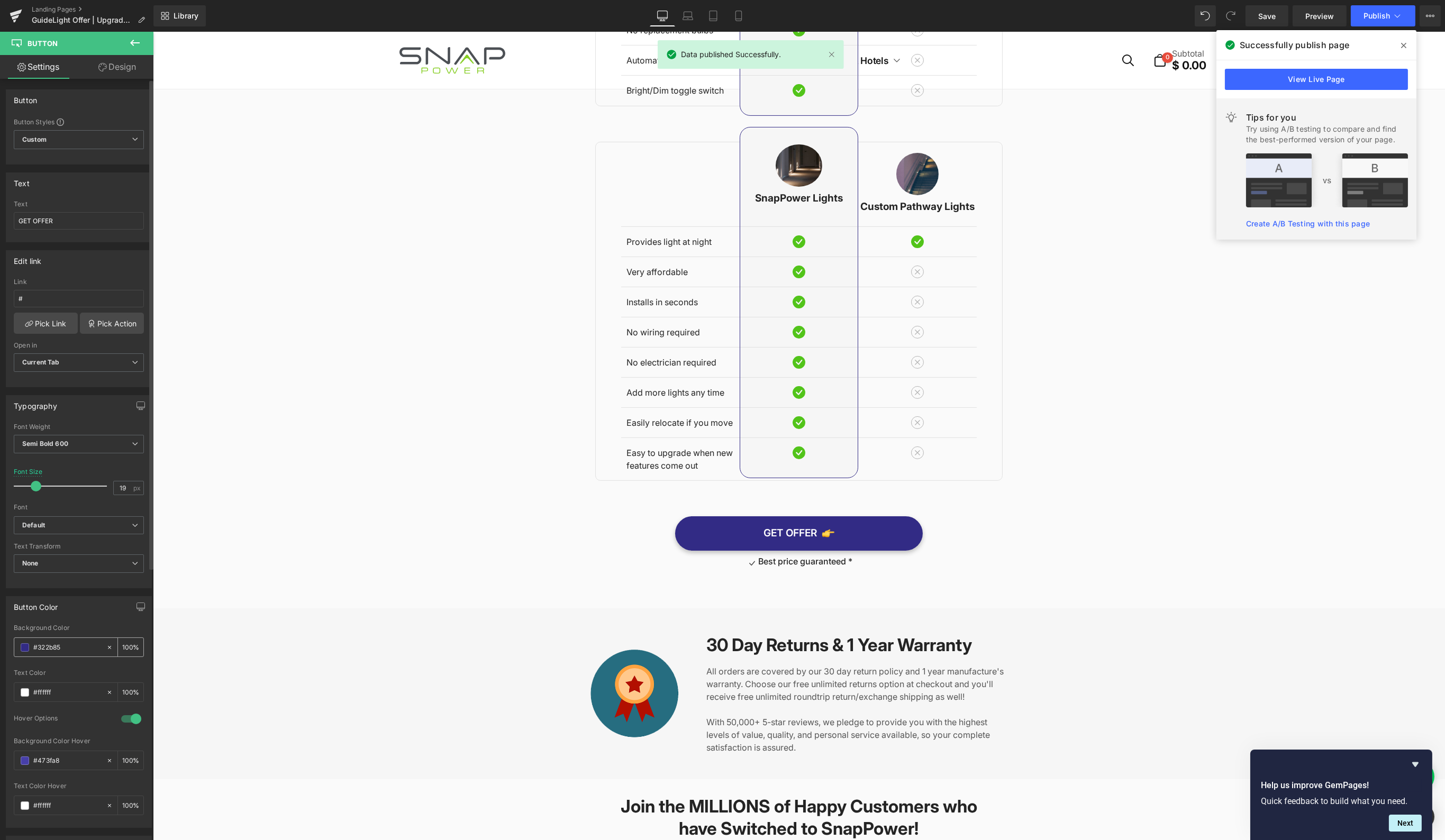
click at [55, 642] on input "#322b85" at bounding box center [67, 647] width 68 height 12
click at [56, 642] on input "#322b85" at bounding box center [67, 647] width 68 height 12
click at [55, 642] on input "#322b85" at bounding box center [67, 647] width 68 height 12
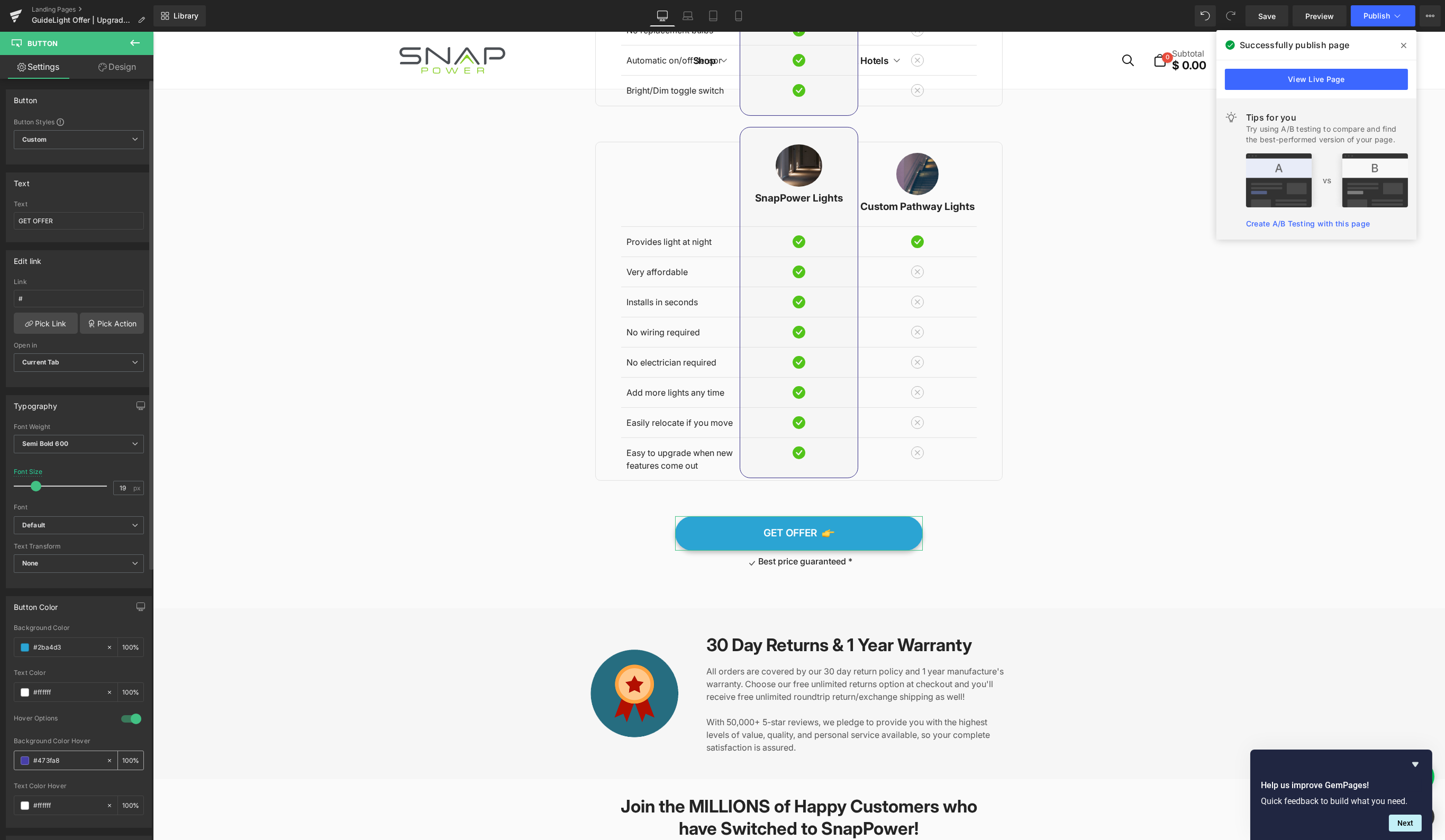
type input "#2ba4d3"
click at [59, 755] on input "#473fa8" at bounding box center [67, 761] width 68 height 12
click at [38, 755] on input "#473fa8" at bounding box center [67, 761] width 68 height 12
click at [38, 755] on input "#473fa8" at bounding box center [67, 761] width 68 height 12
paste input "1e2f61"
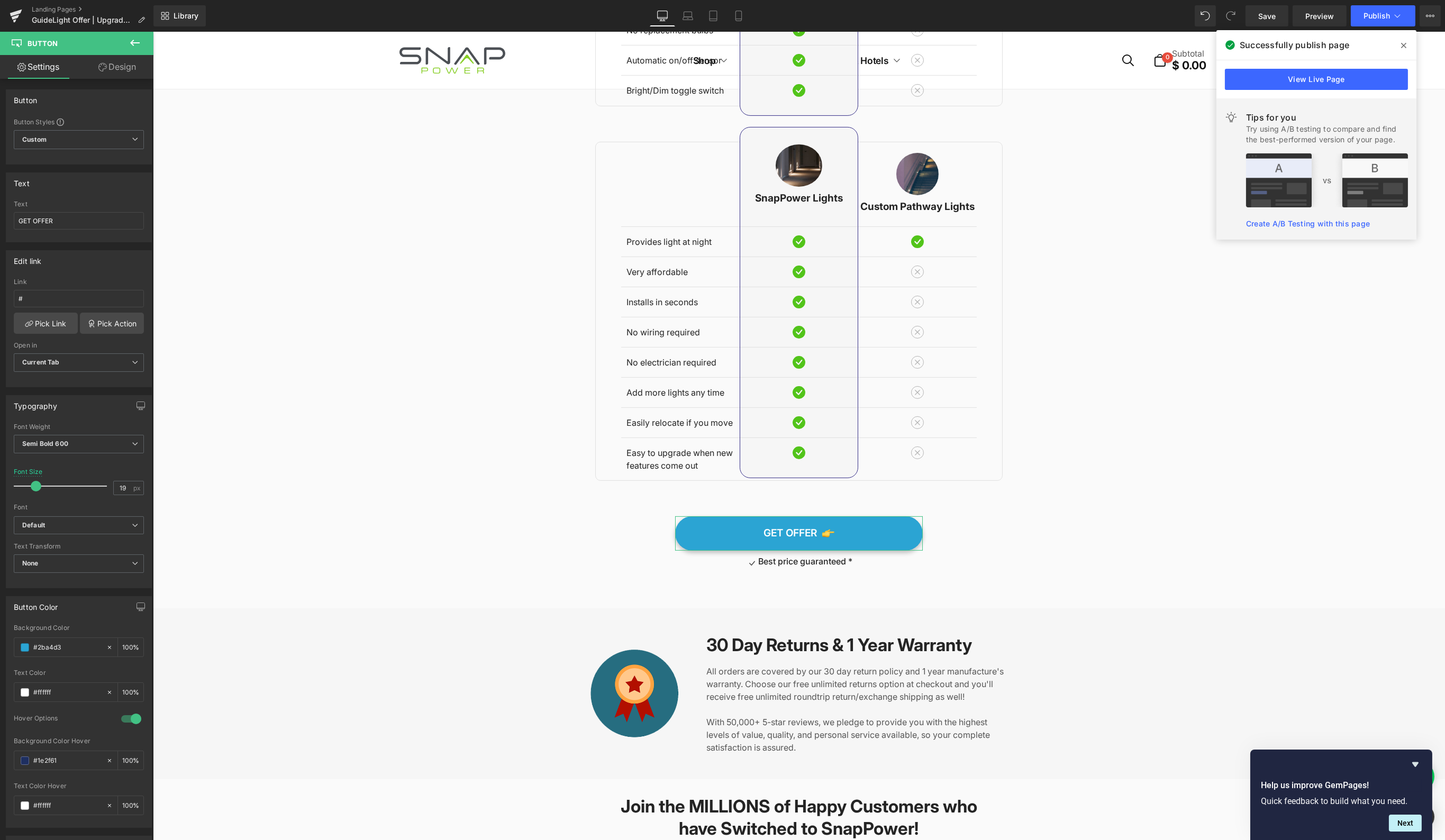
type input "#1e2f61"
click at [120, 70] on link "Design" at bounding box center [117, 67] width 77 height 24
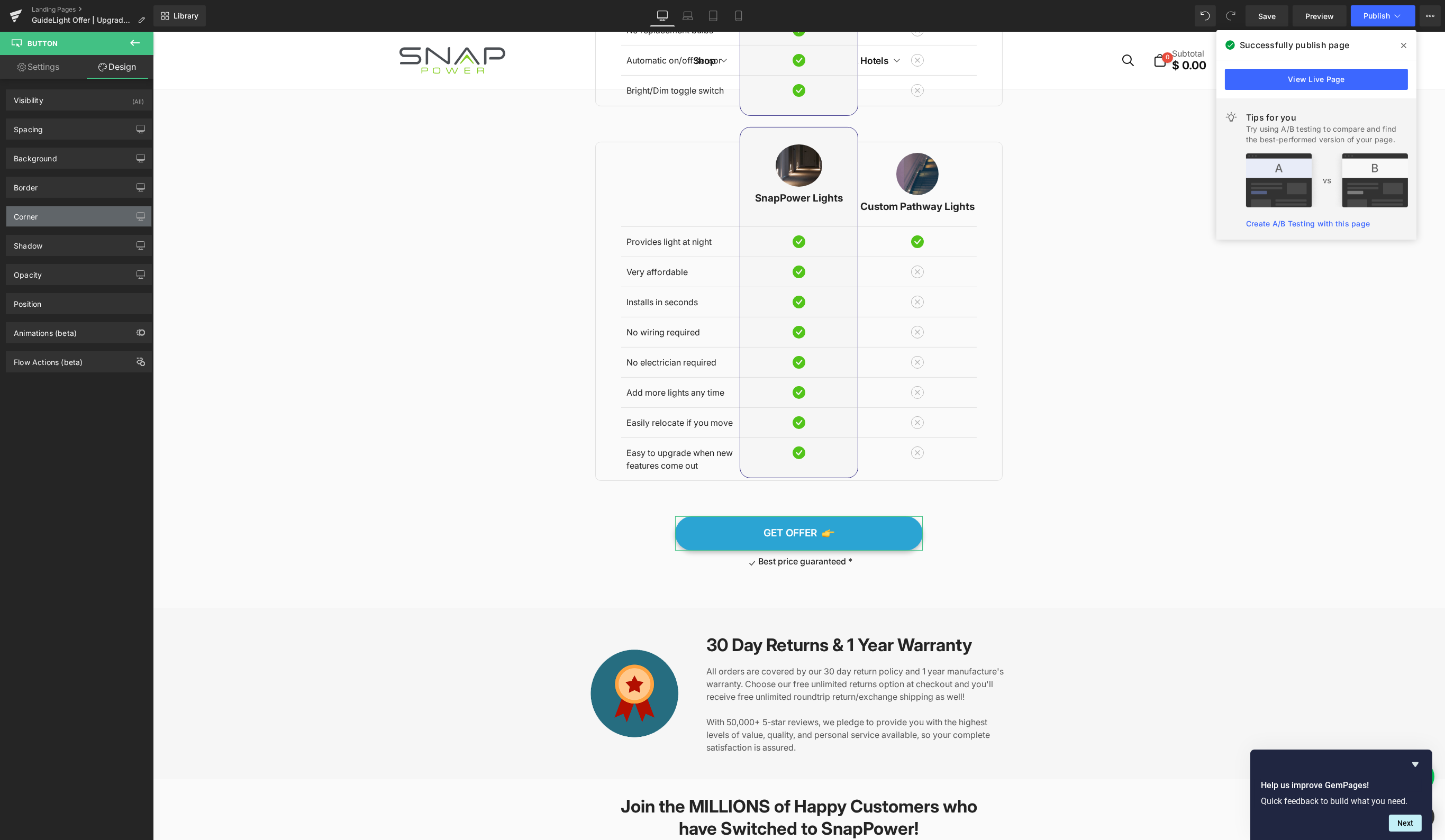
click at [48, 217] on div "Corner" at bounding box center [79, 216] width 145 height 20
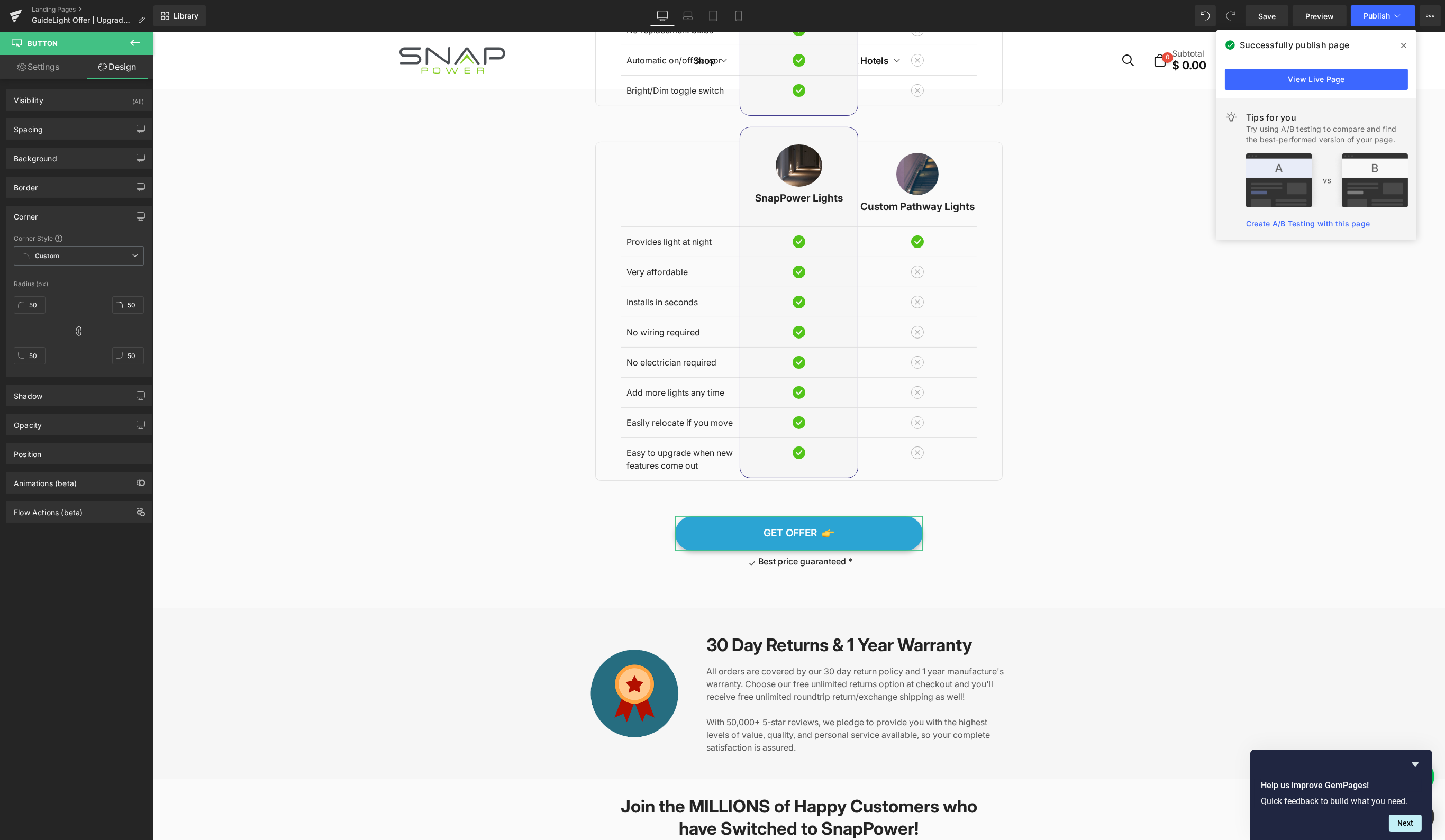
click at [31, 293] on div "50" at bounding box center [29, 309] width 32 height 34
click at [38, 307] on input "50" at bounding box center [29, 305] width 32 height 18
type input "6"
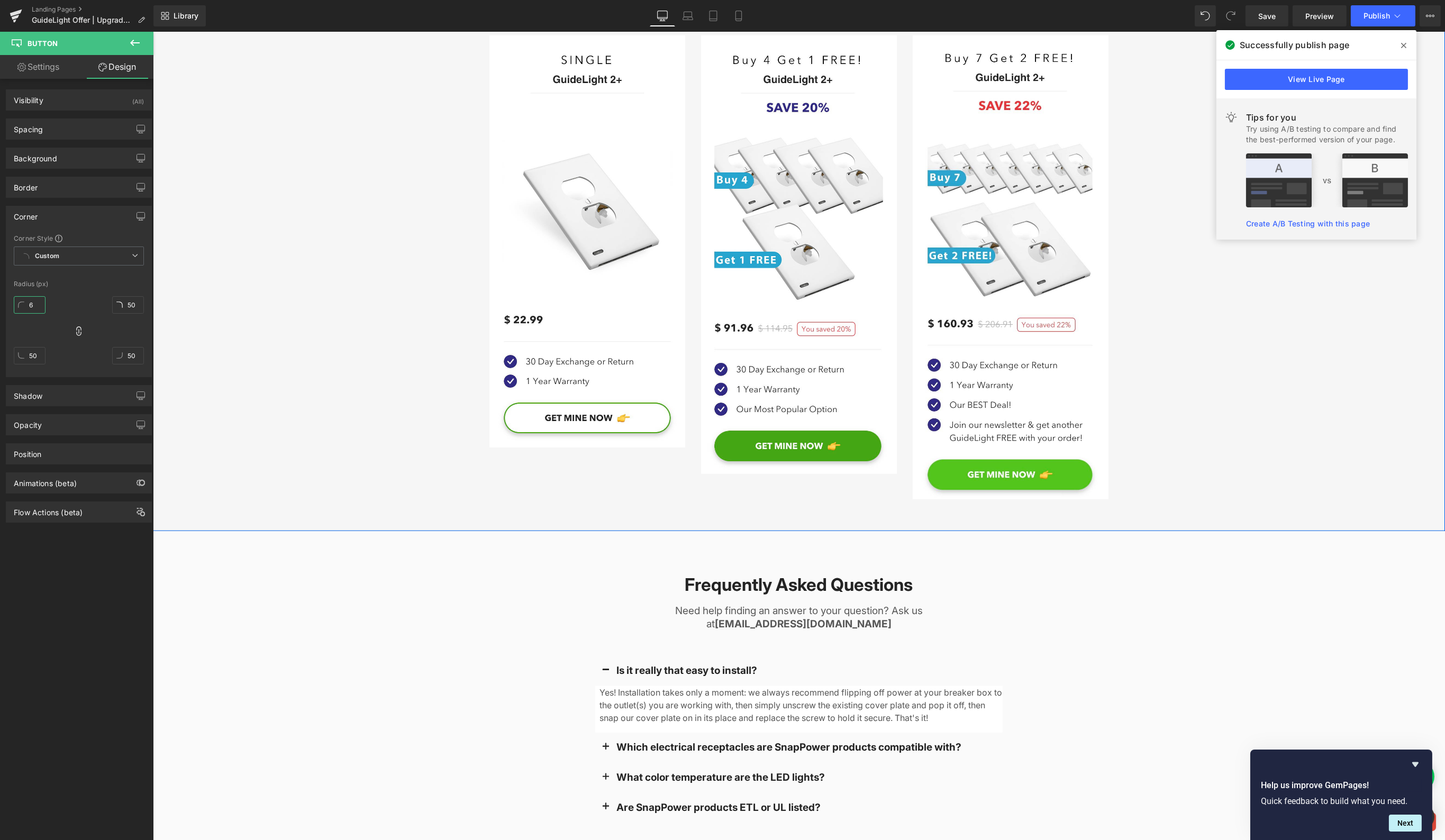
scroll to position [3313, 0]
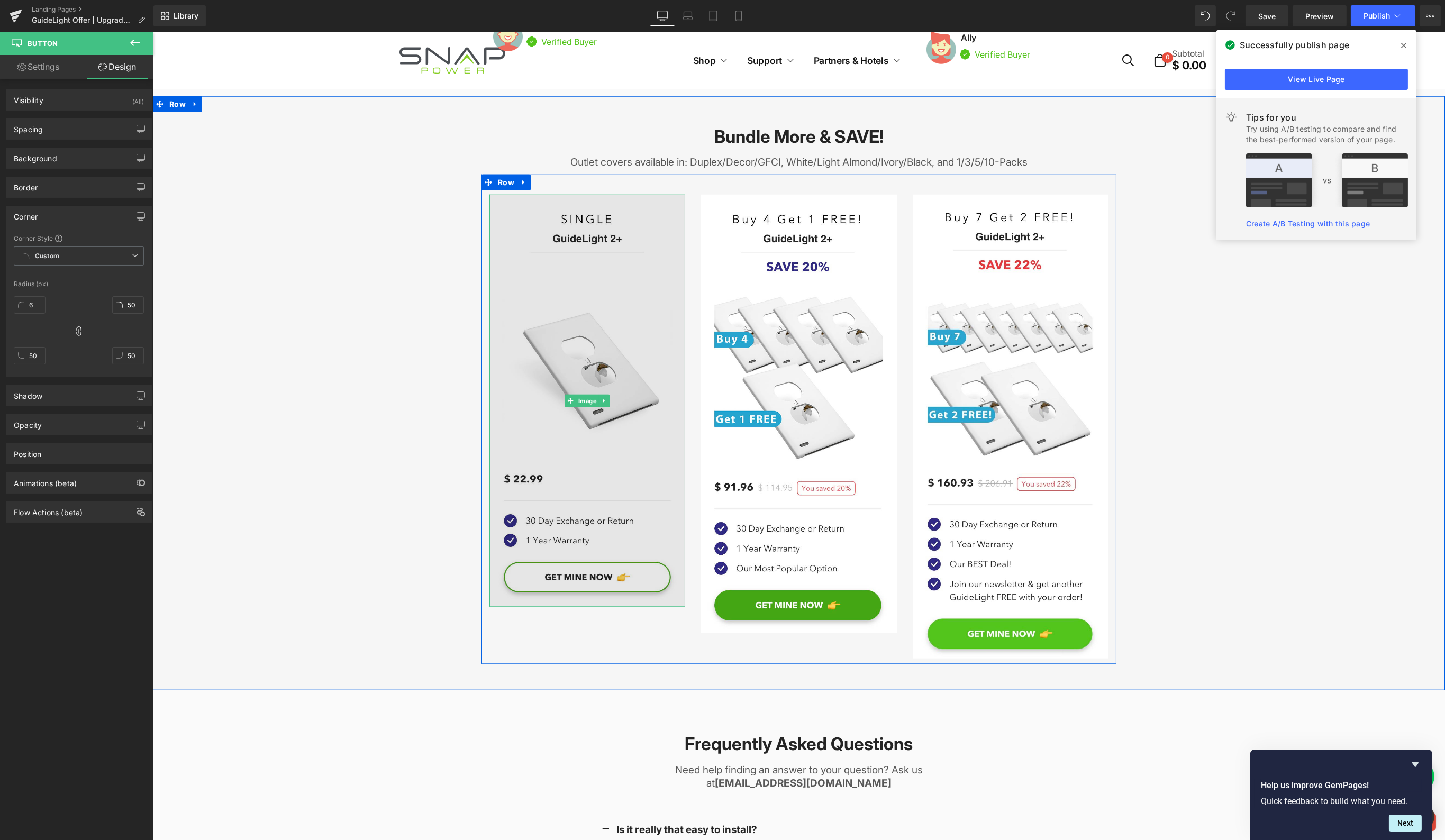
click at [547, 371] on img at bounding box center [586, 400] width 196 height 412
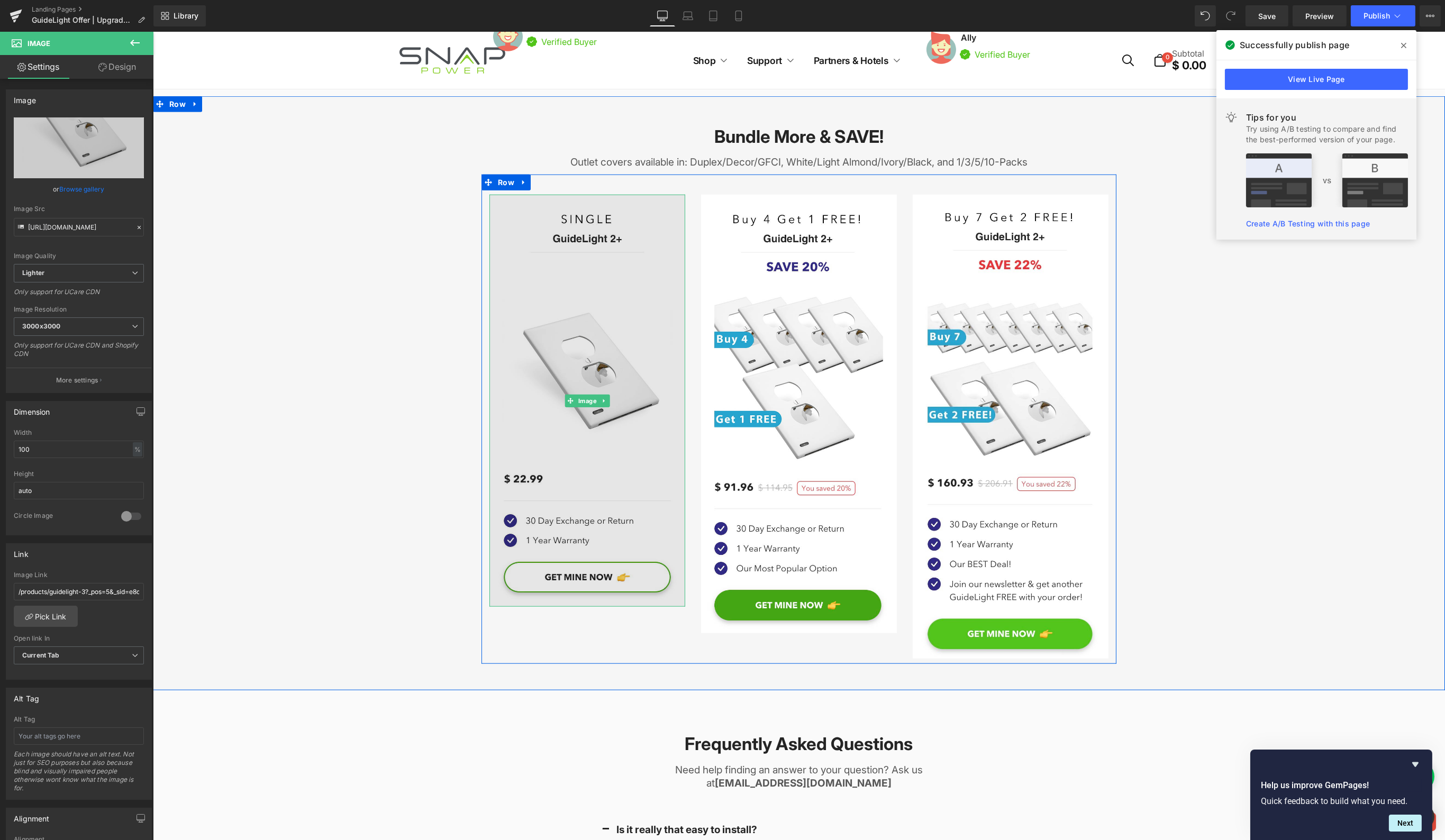
click at [519, 433] on img at bounding box center [586, 400] width 196 height 412
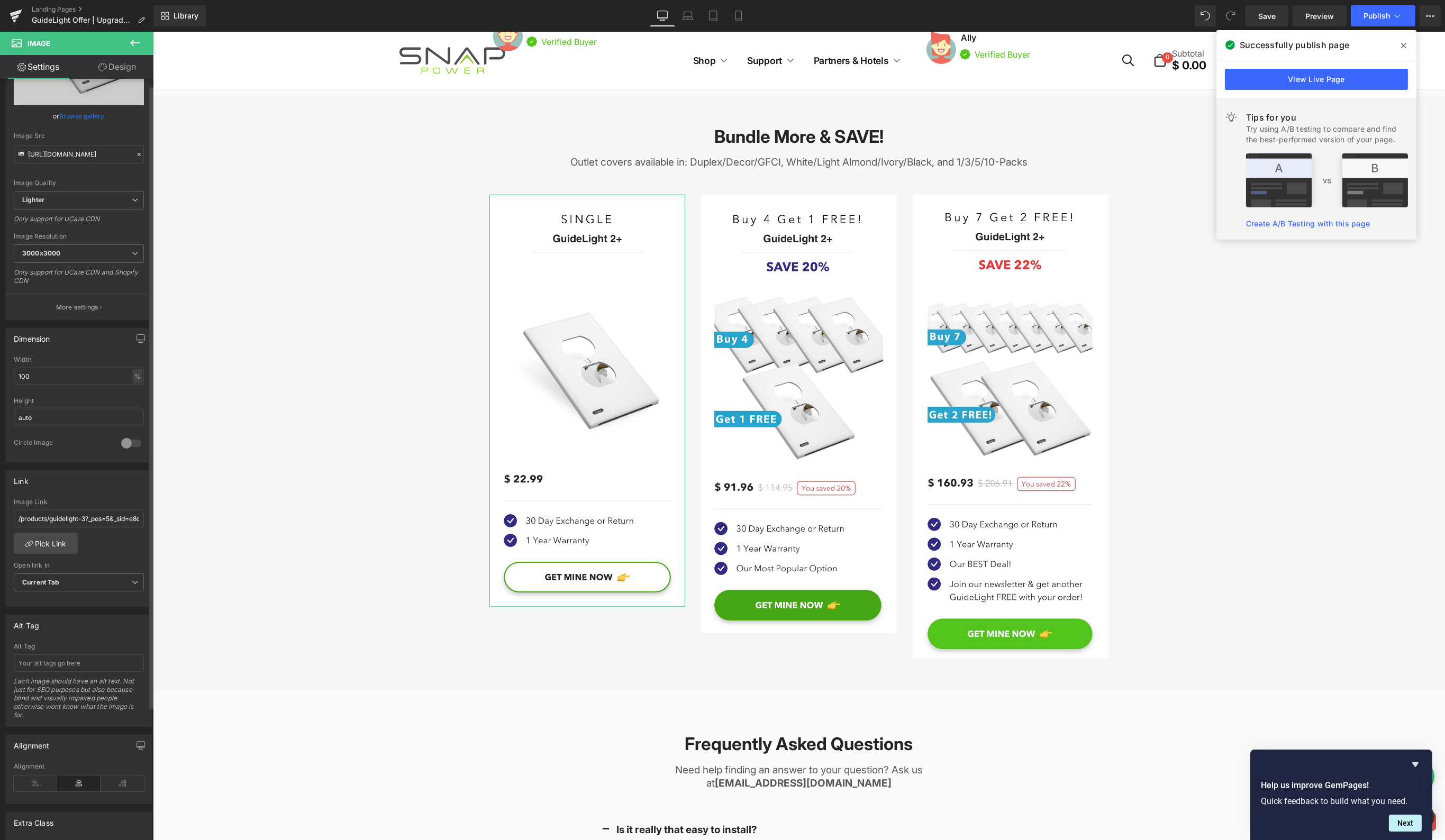
scroll to position [0, 0]
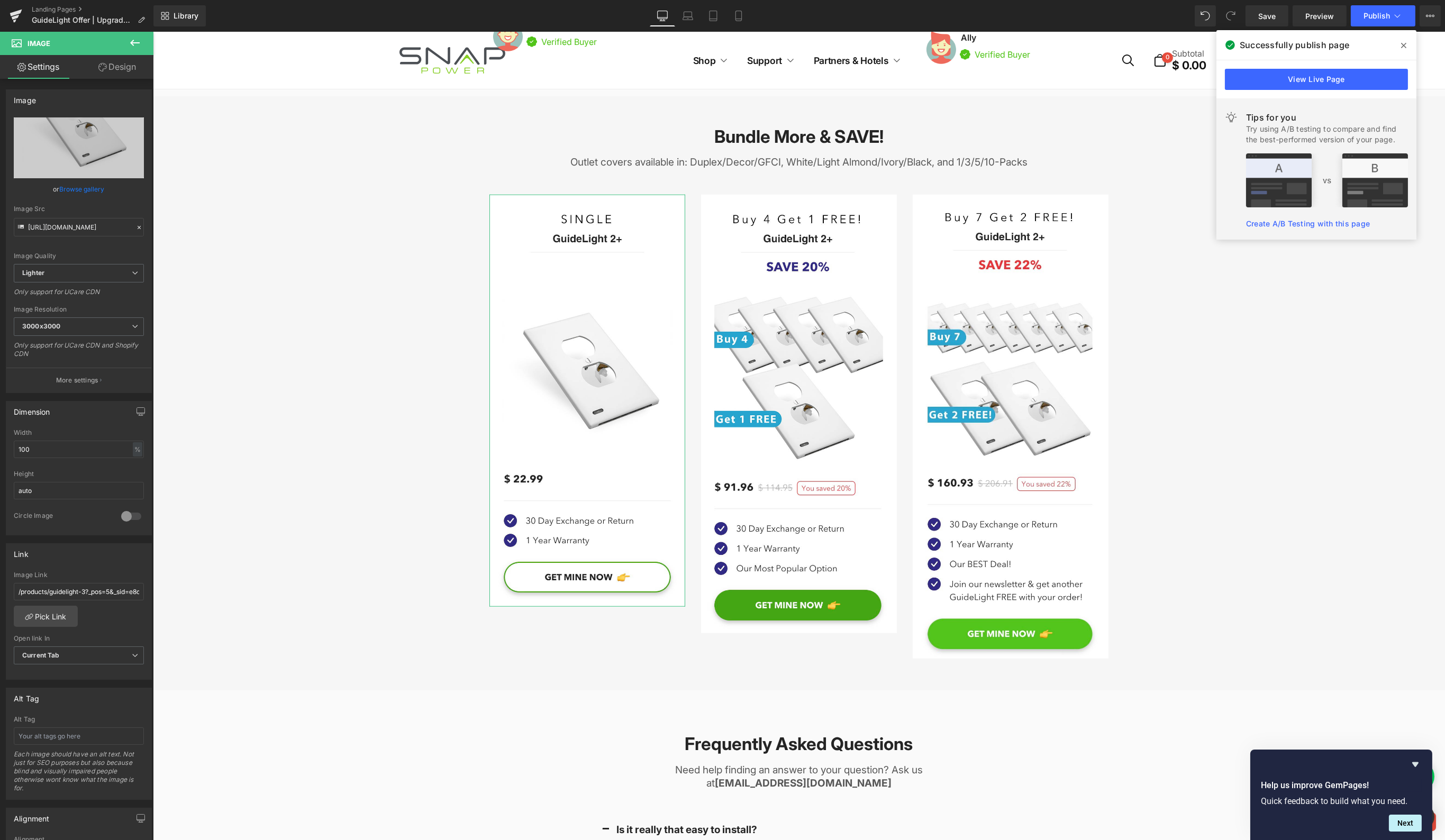
click at [107, 72] on link "Design" at bounding box center [117, 67] width 77 height 24
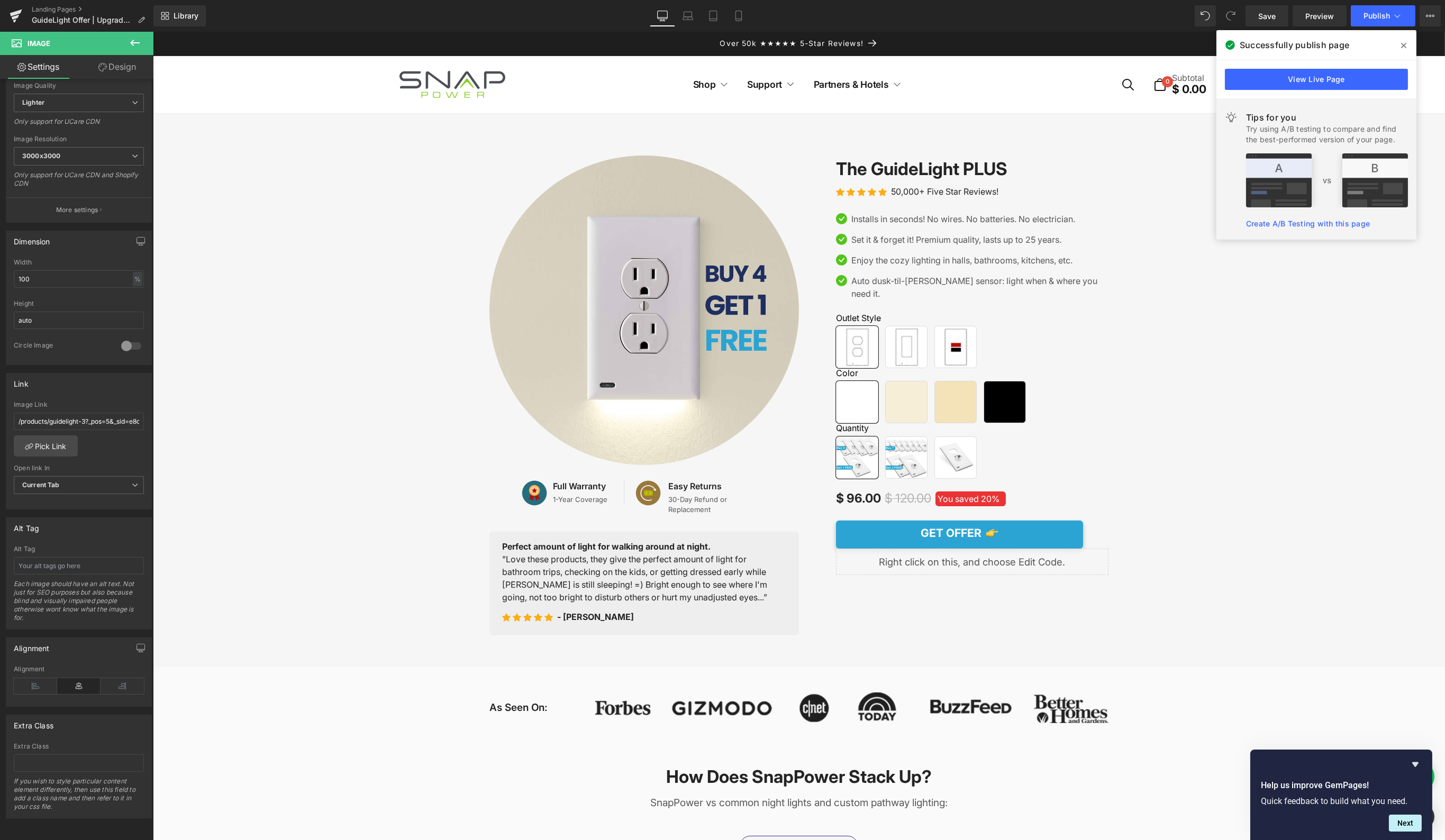
drag, startPoint x: 370, startPoint y: 405, endPoint x: 941, endPoint y: 1, distance: 699.5
click at [855, 457] on span "Buy 4 Get 1 FREE" at bounding box center [856, 457] width 42 height 42
click at [966, 297] on div "Outlet Style Duplex [GEOGRAPHIC_DATA] GFCI Color White Light Almond Ivory Black…" at bounding box center [971, 388] width 273 height 182
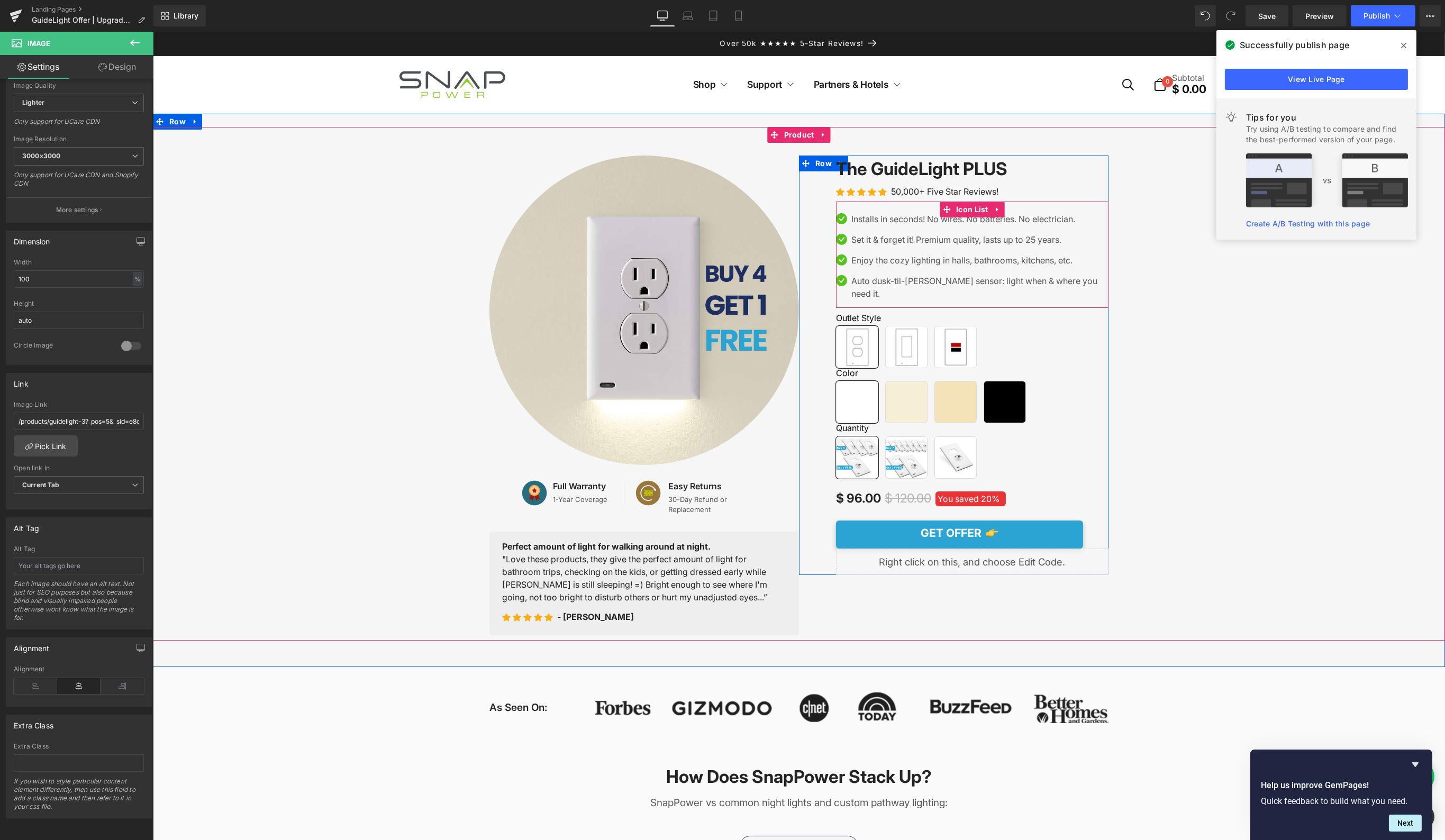
click at [860, 213] on div "Icon Installs in seconds! No wires. No batteries. No electrician. Text Block Ic…" at bounding box center [971, 254] width 273 height 106
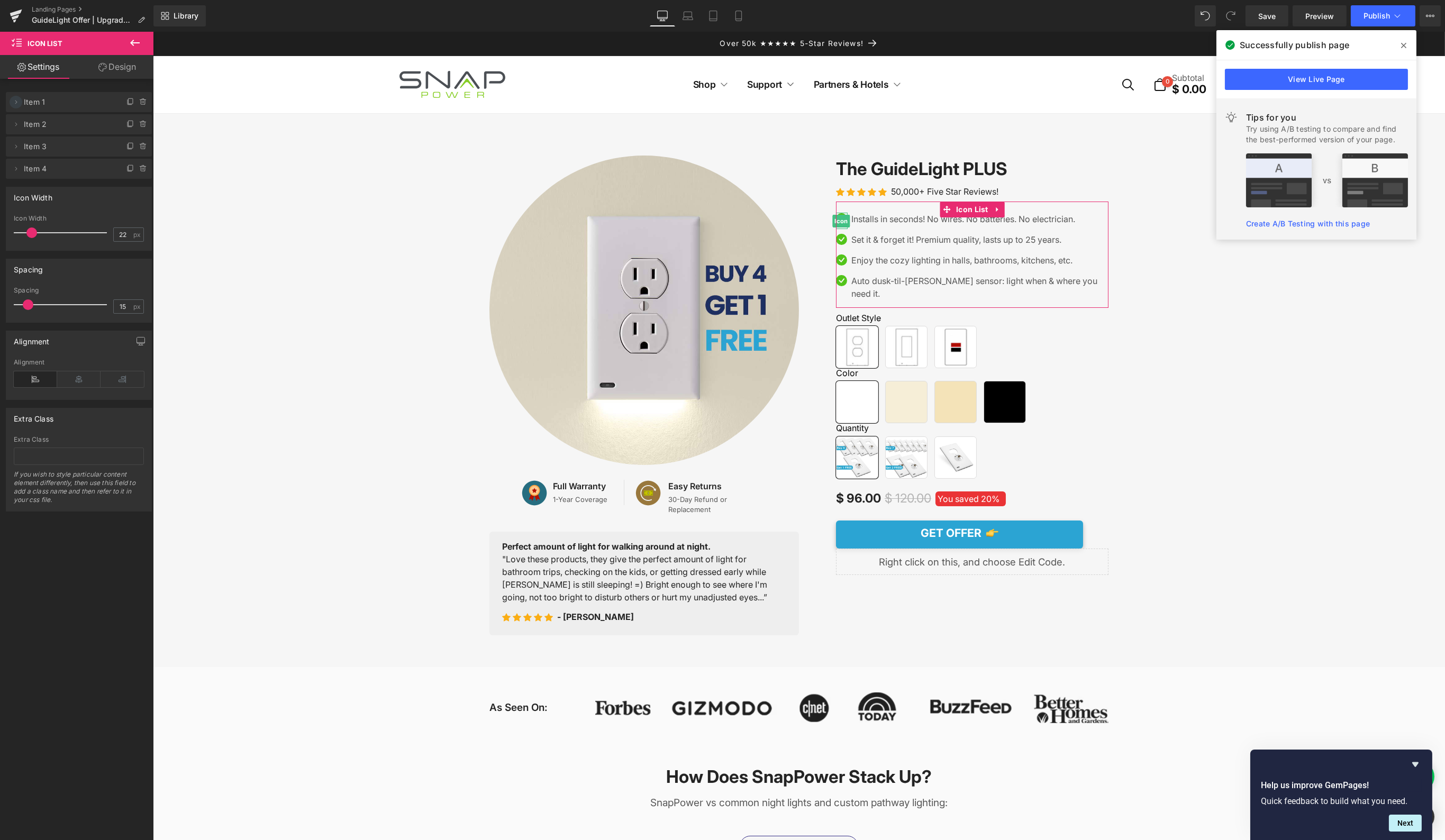
click at [16, 103] on icon at bounding box center [16, 102] width 8 height 8
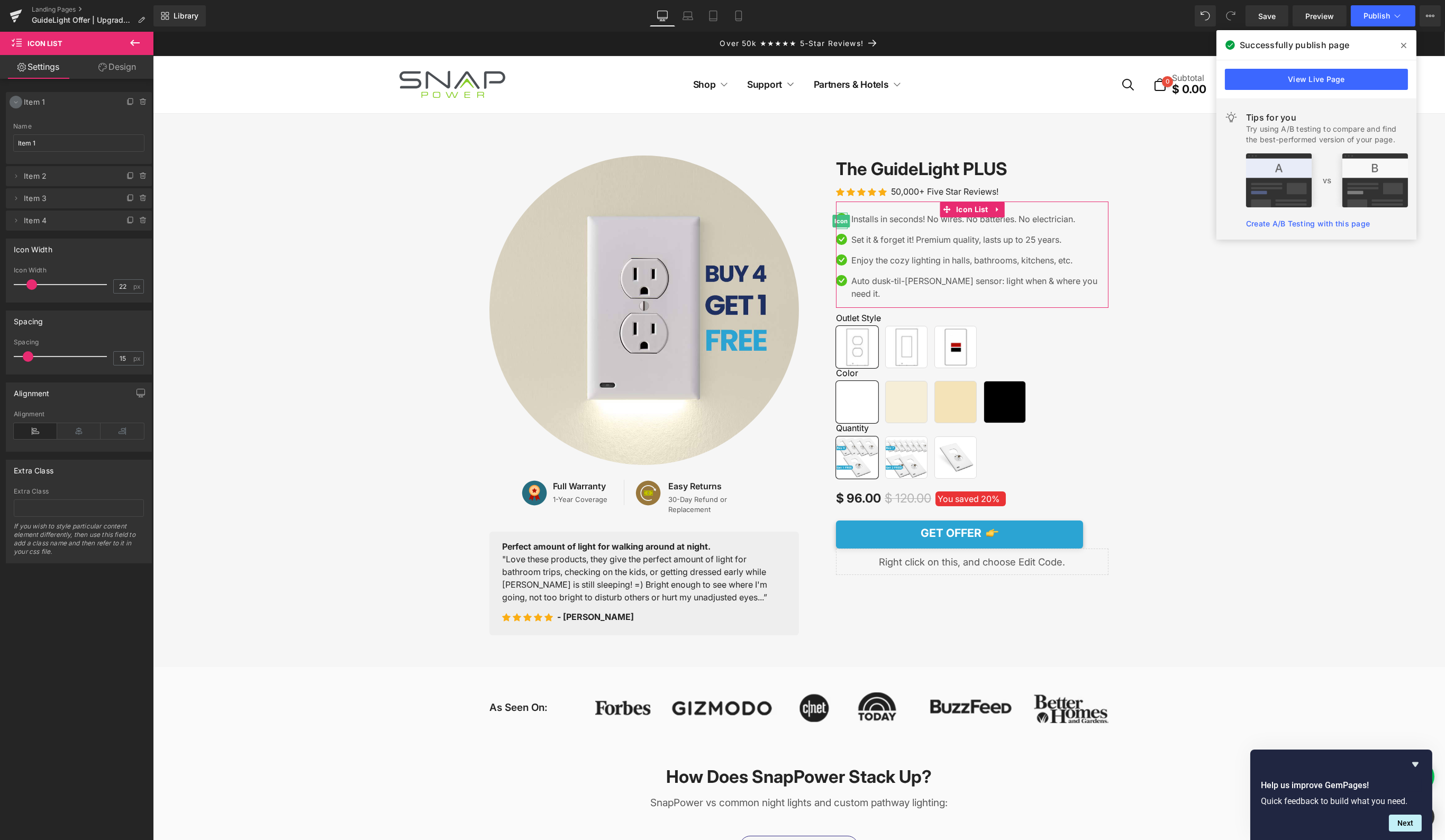
click at [16, 103] on icon at bounding box center [16, 102] width 8 height 8
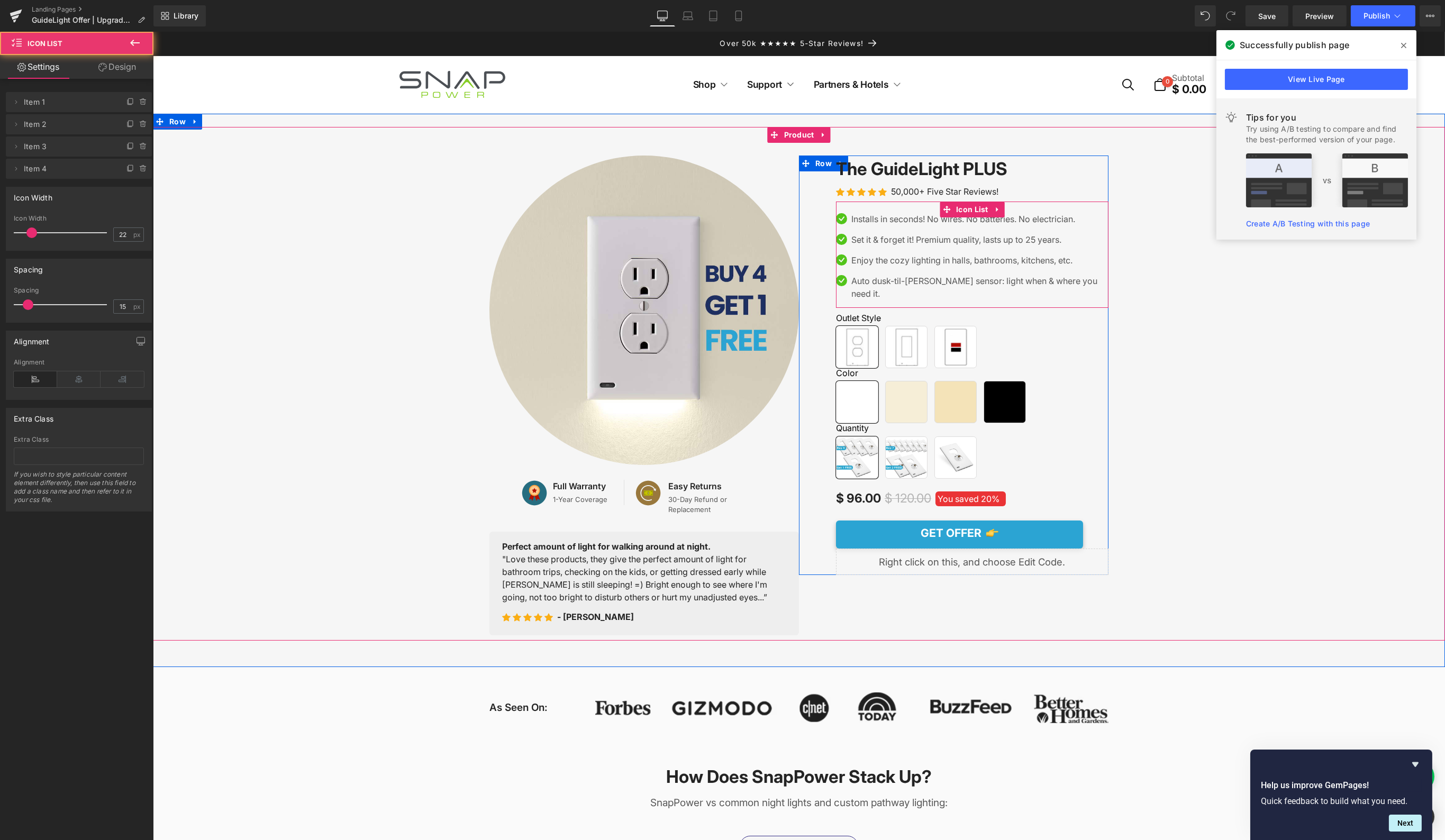
click at [998, 228] on ul "Icon Installs in seconds! No wires. No batteries. No electrician. Text Block Ic…" at bounding box center [971, 260] width 273 height 95
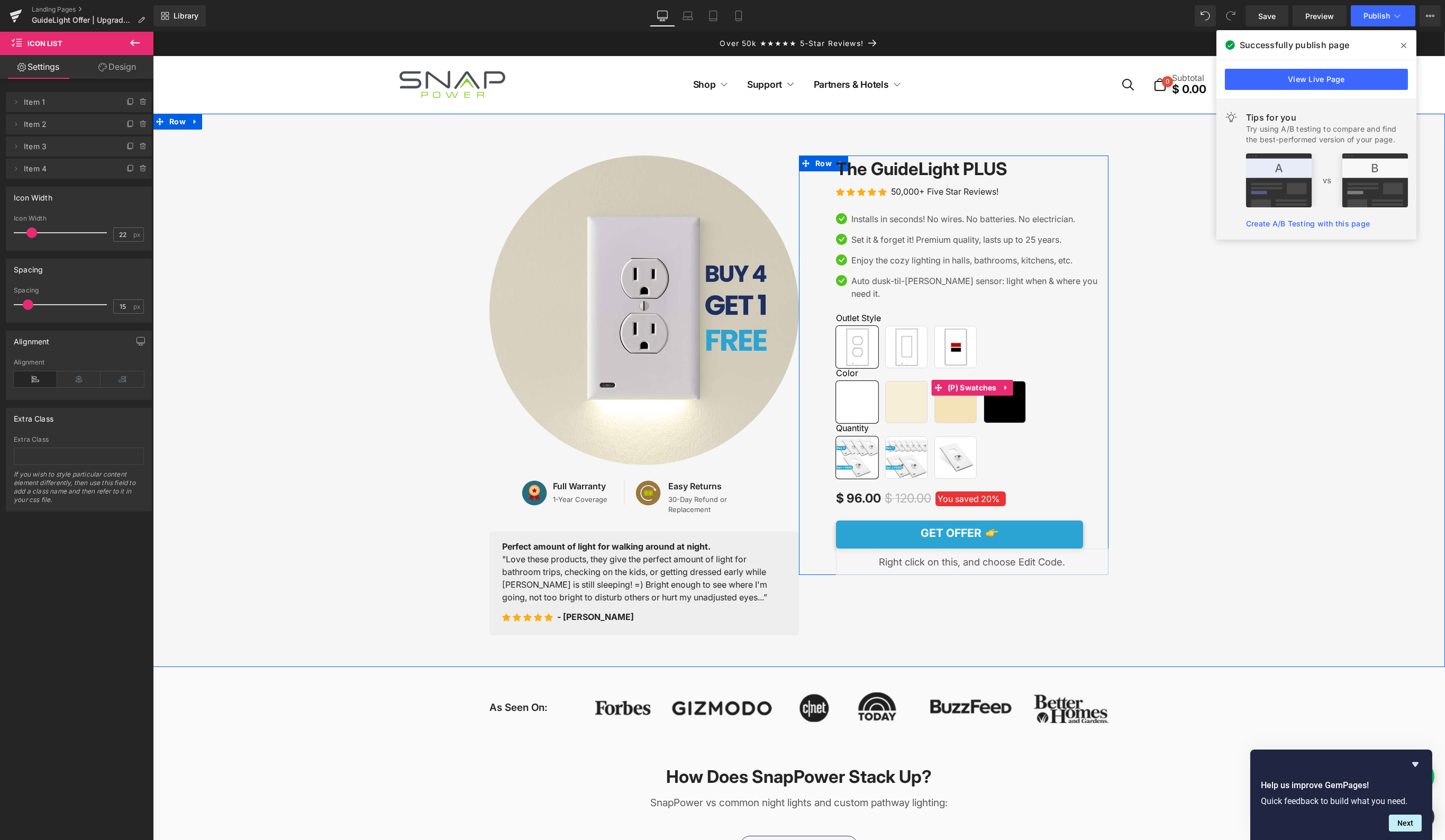
click at [955, 334] on span "GFCI" at bounding box center [954, 347] width 42 height 42
click at [958, 381] on span "(P) Swatches" at bounding box center [971, 388] width 55 height 16
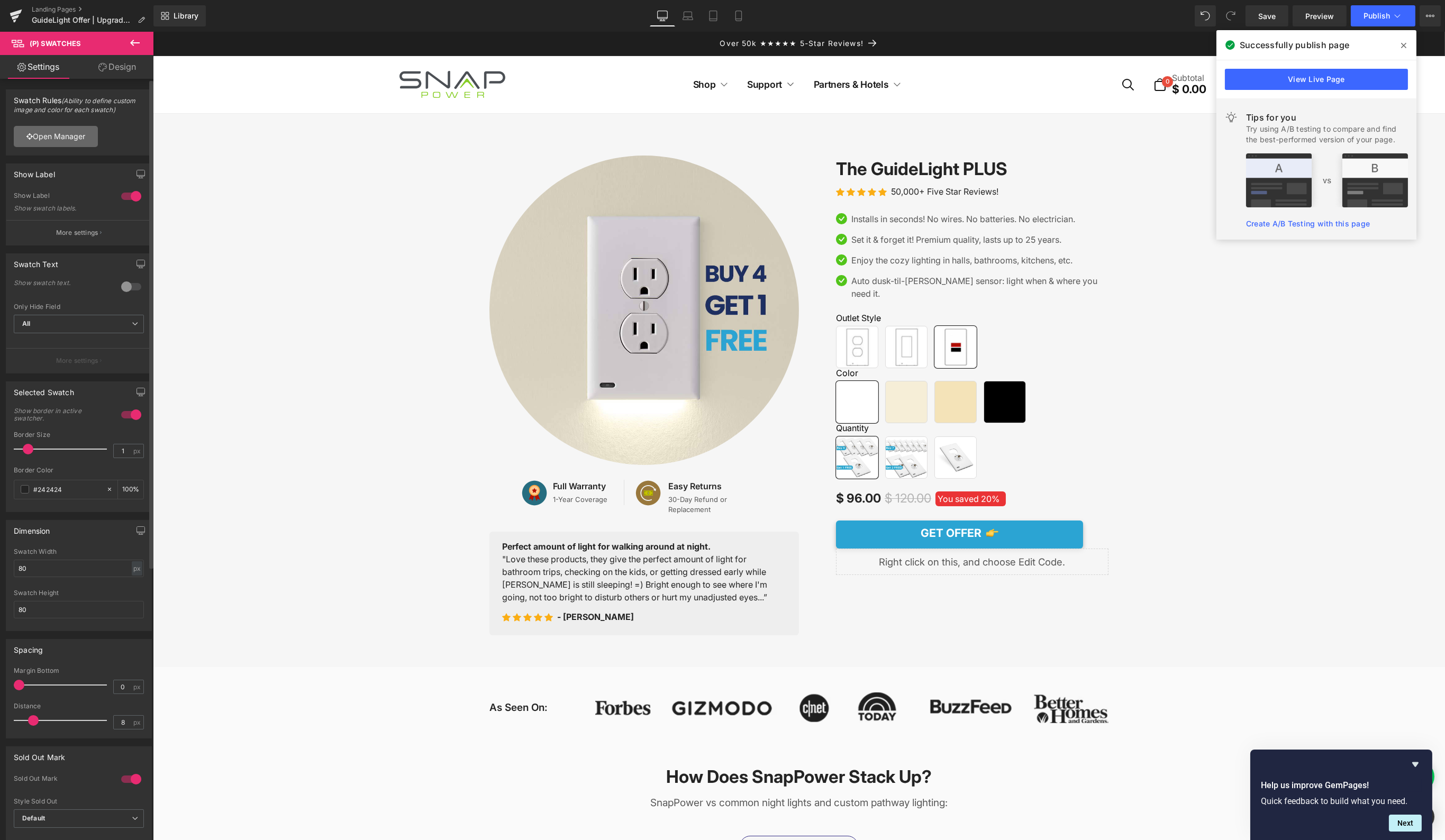
click at [82, 137] on link "Open Manager" at bounding box center [55, 137] width 84 height 21
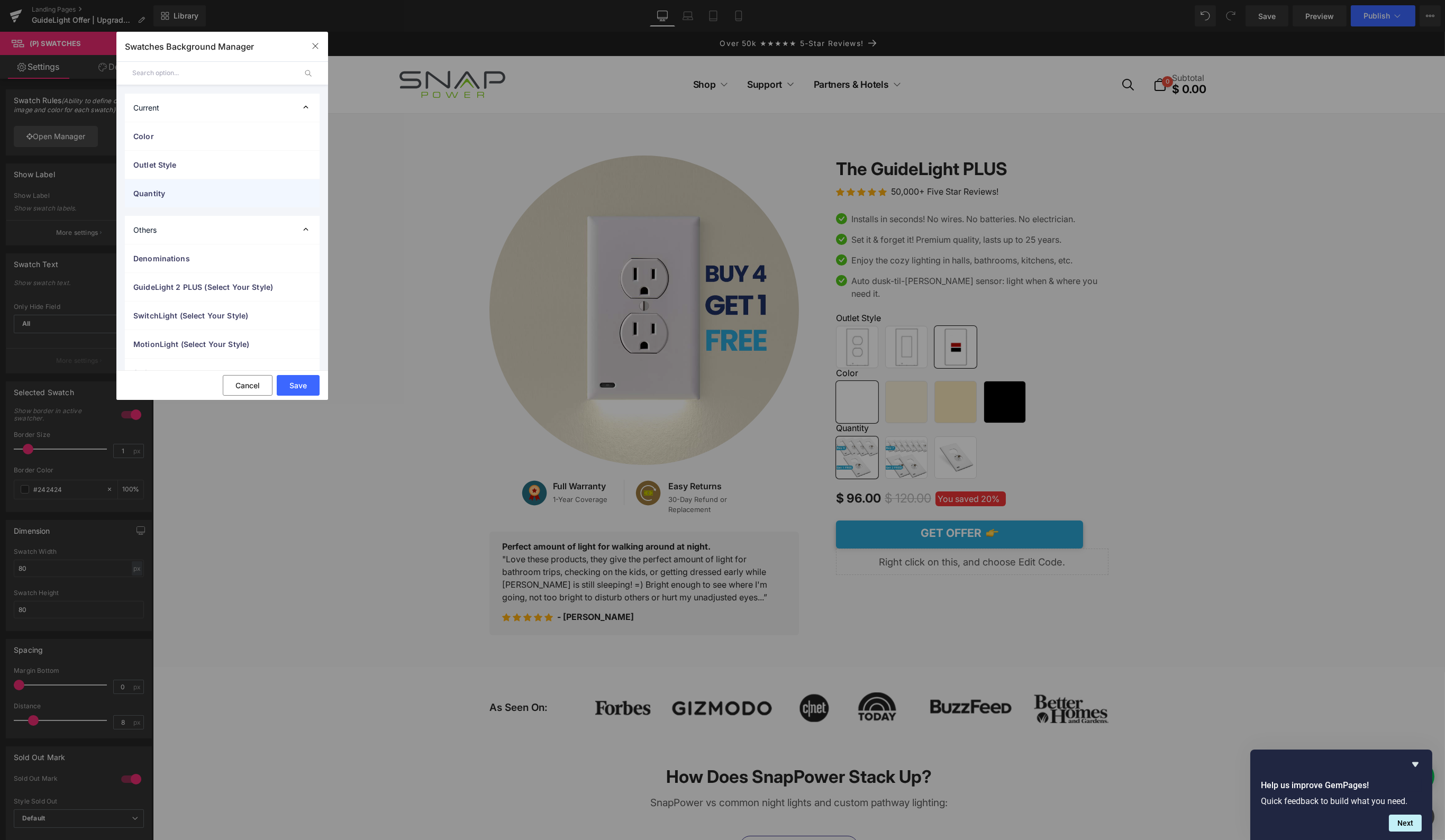
click at [231, 185] on div "Quantity" at bounding box center [222, 193] width 195 height 28
click at [194, 170] on span "Buy 4 Get 1 FREE" at bounding box center [232, 169] width 161 height 13
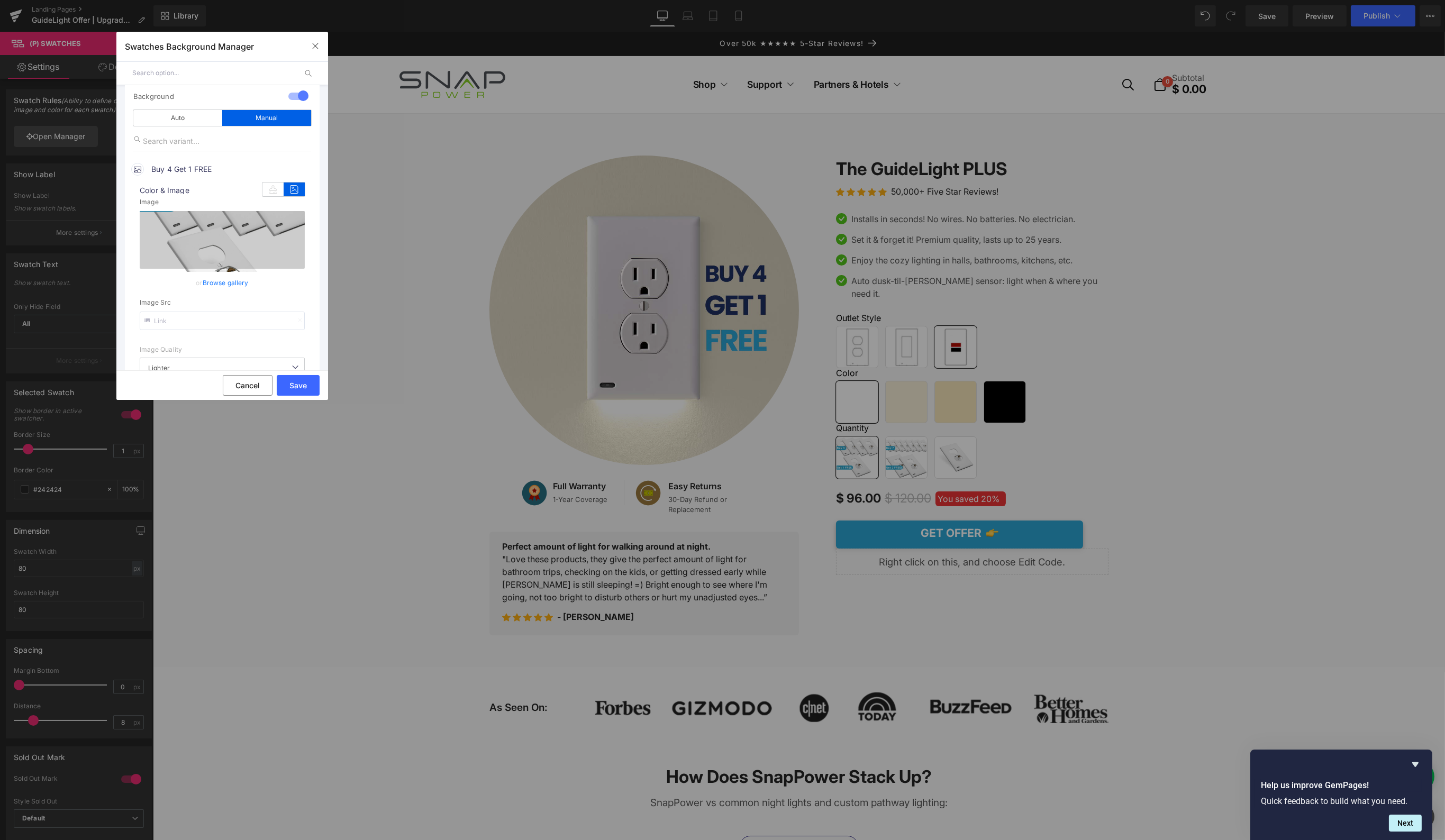
click at [196, 322] on input "text" at bounding box center [223, 321] width 165 height 18
type input "[URL][DOMAIN_NAME]"
click at [258, 236] on icon "Replace Image" at bounding box center [222, 240] width 85 height 13
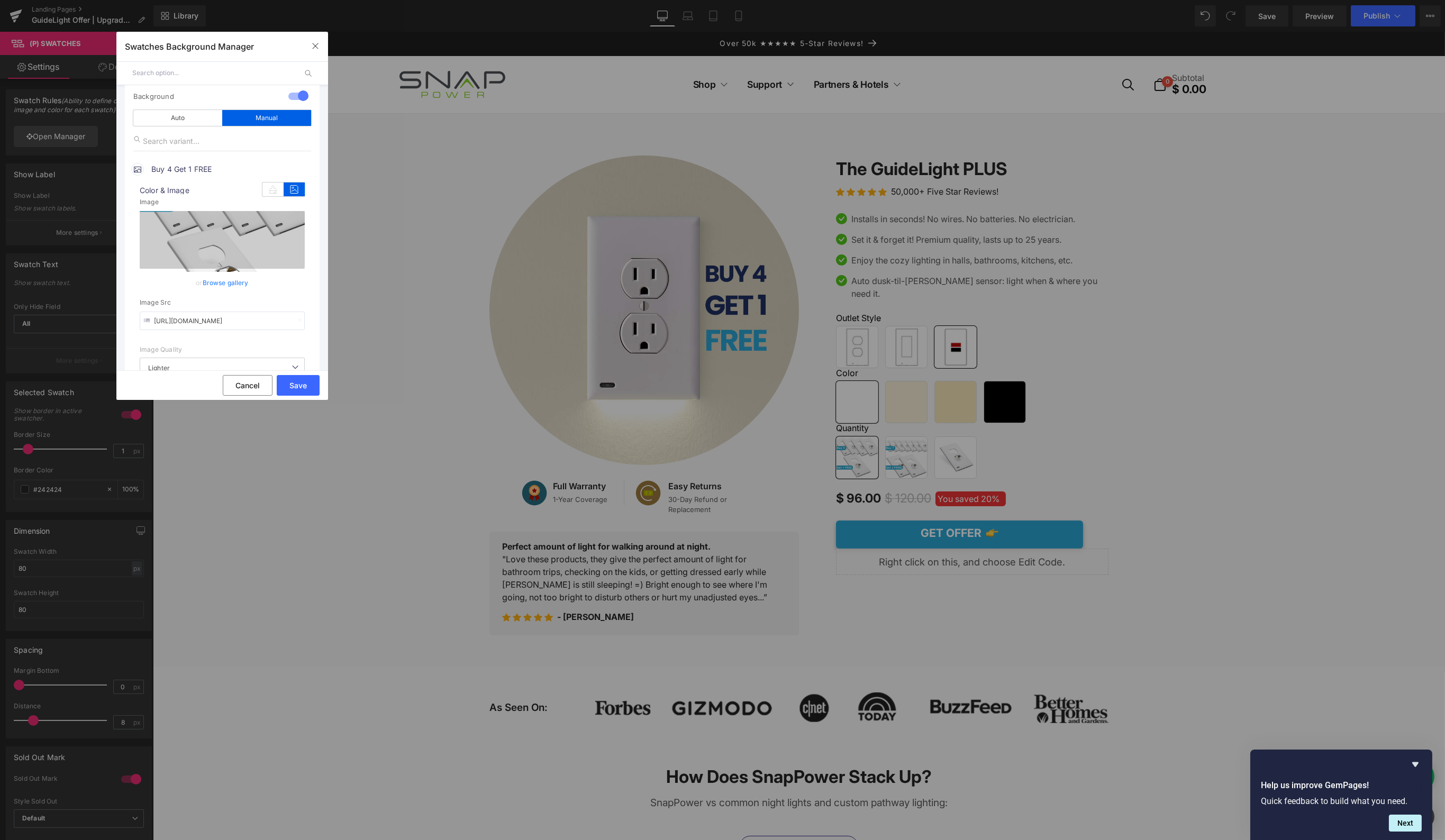
type input "C:\fakepath\B4G1-Icon.jpg"
click at [301, 384] on button "Save" at bounding box center [298, 386] width 43 height 21
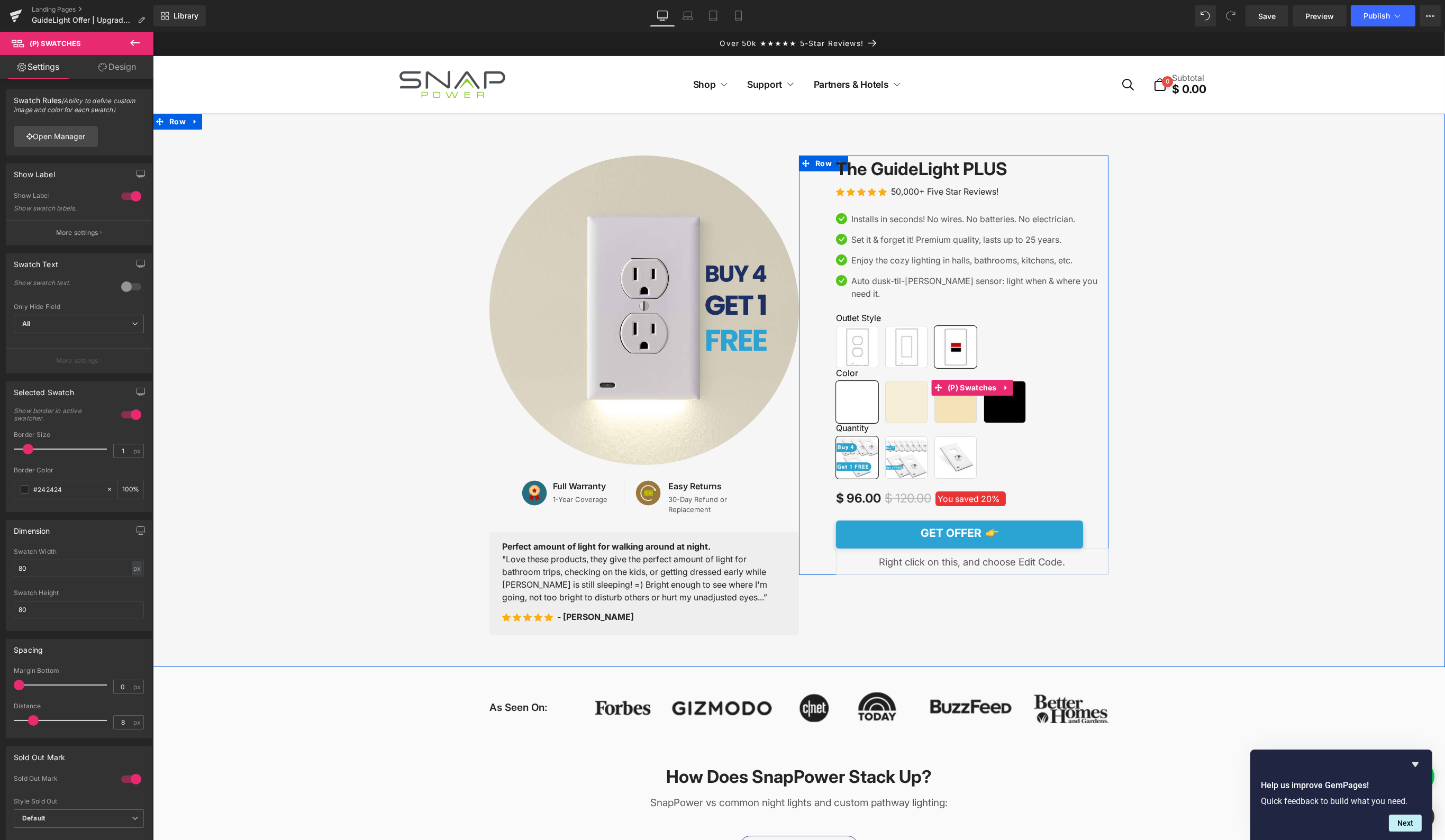
click at [913, 442] on span "Buy 7 Get 2 FREE" at bounding box center [906, 457] width 42 height 42
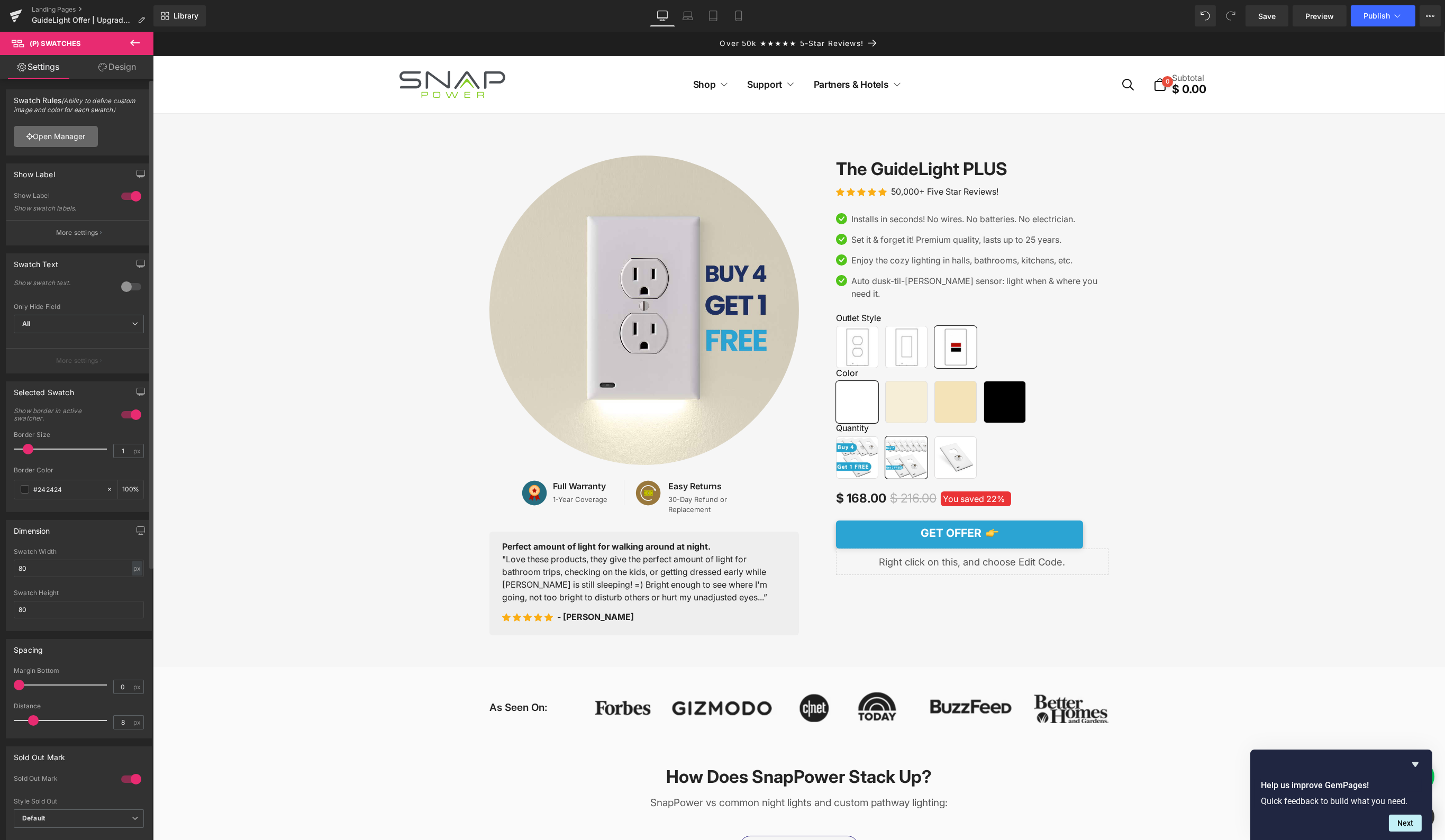
click at [82, 129] on link "Open Manager" at bounding box center [55, 137] width 84 height 21
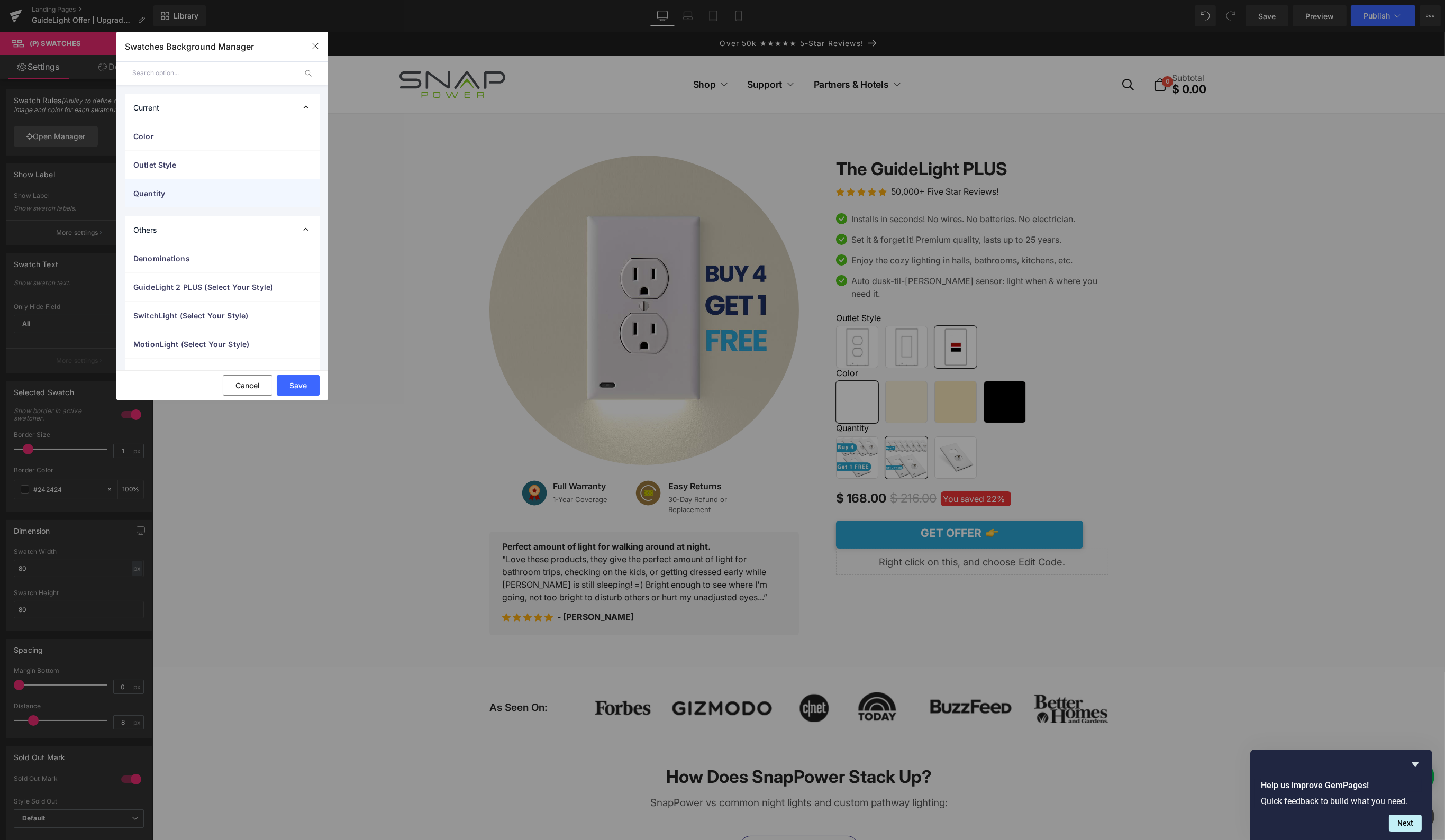
click at [173, 194] on span "Quantity" at bounding box center [211, 193] width 157 height 11
click at [191, 315] on span "Buy 7 Get 2 FREE" at bounding box center [232, 312] width 161 height 13
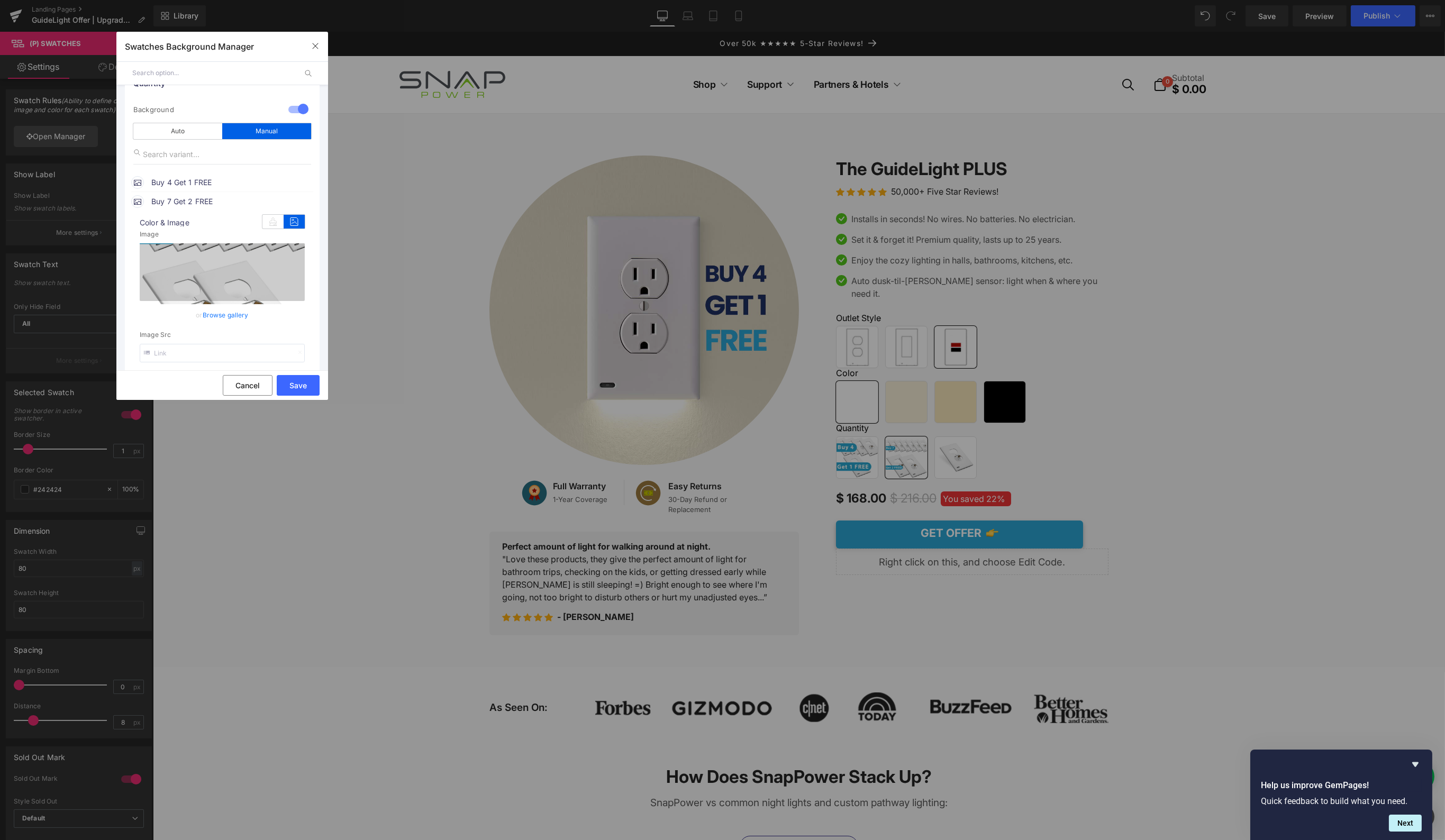
scroll to position [112, 0]
click at [243, 344] on input "text" at bounding box center [223, 351] width 165 height 18
type input "[URL][DOMAIN_NAME]"
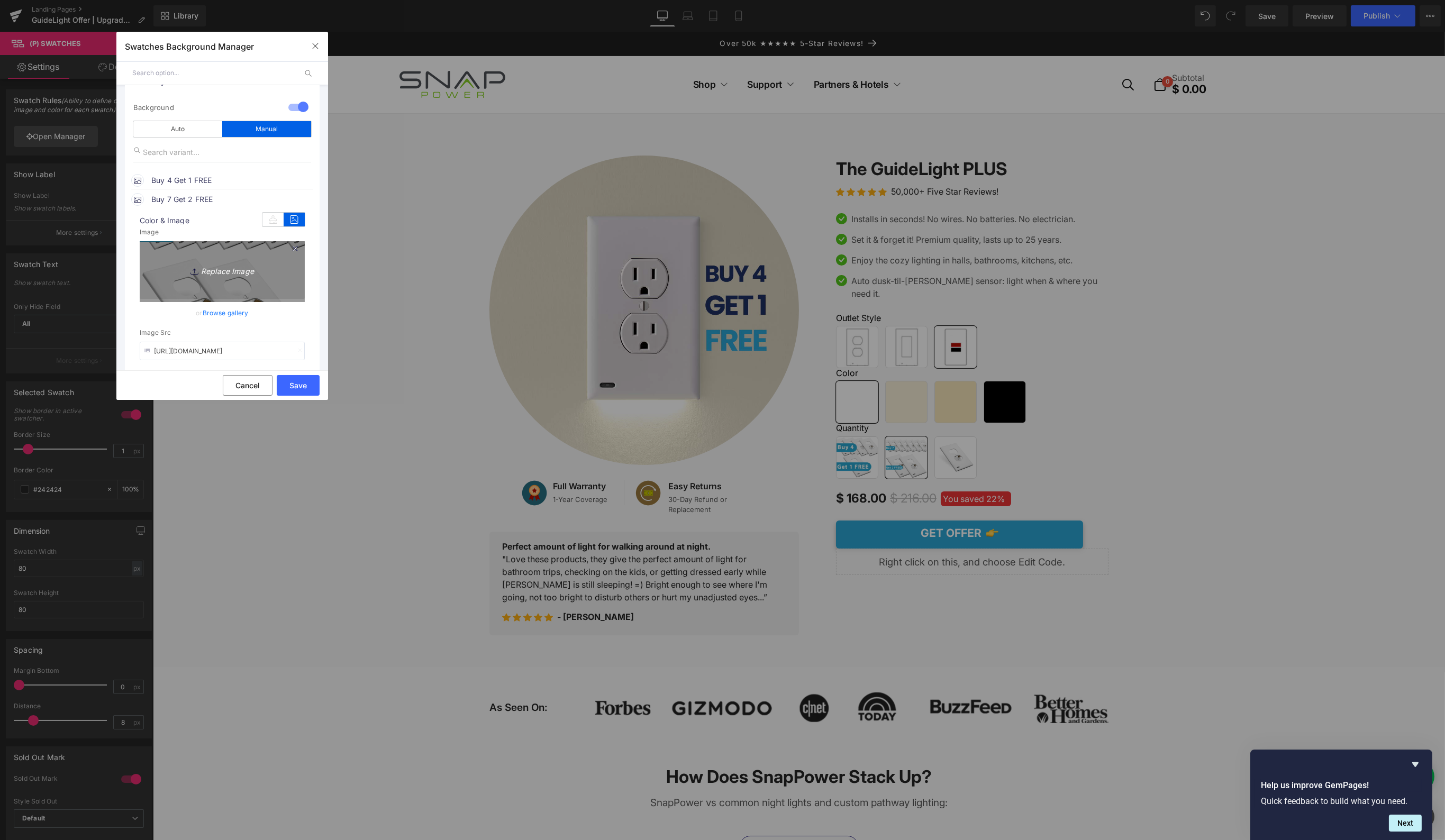
click at [243, 271] on icon "Replace Image" at bounding box center [222, 270] width 85 height 13
type input "C:\fakepath\B7G2-Icon.jpg"
click at [292, 384] on button "Save" at bounding box center [298, 386] width 43 height 21
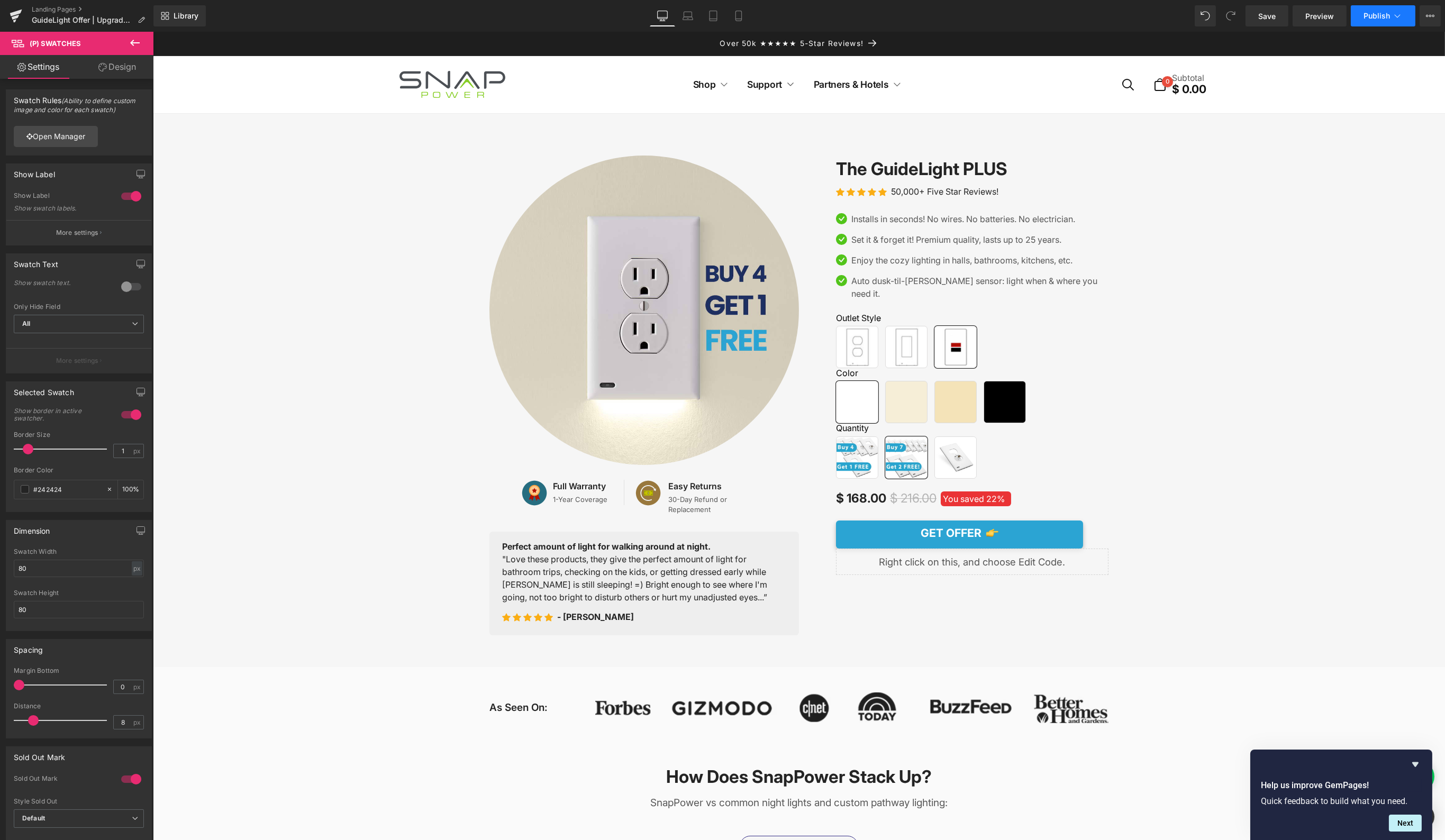
click at [1386, 20] on button "Publish" at bounding box center [1383, 16] width 64 height 21
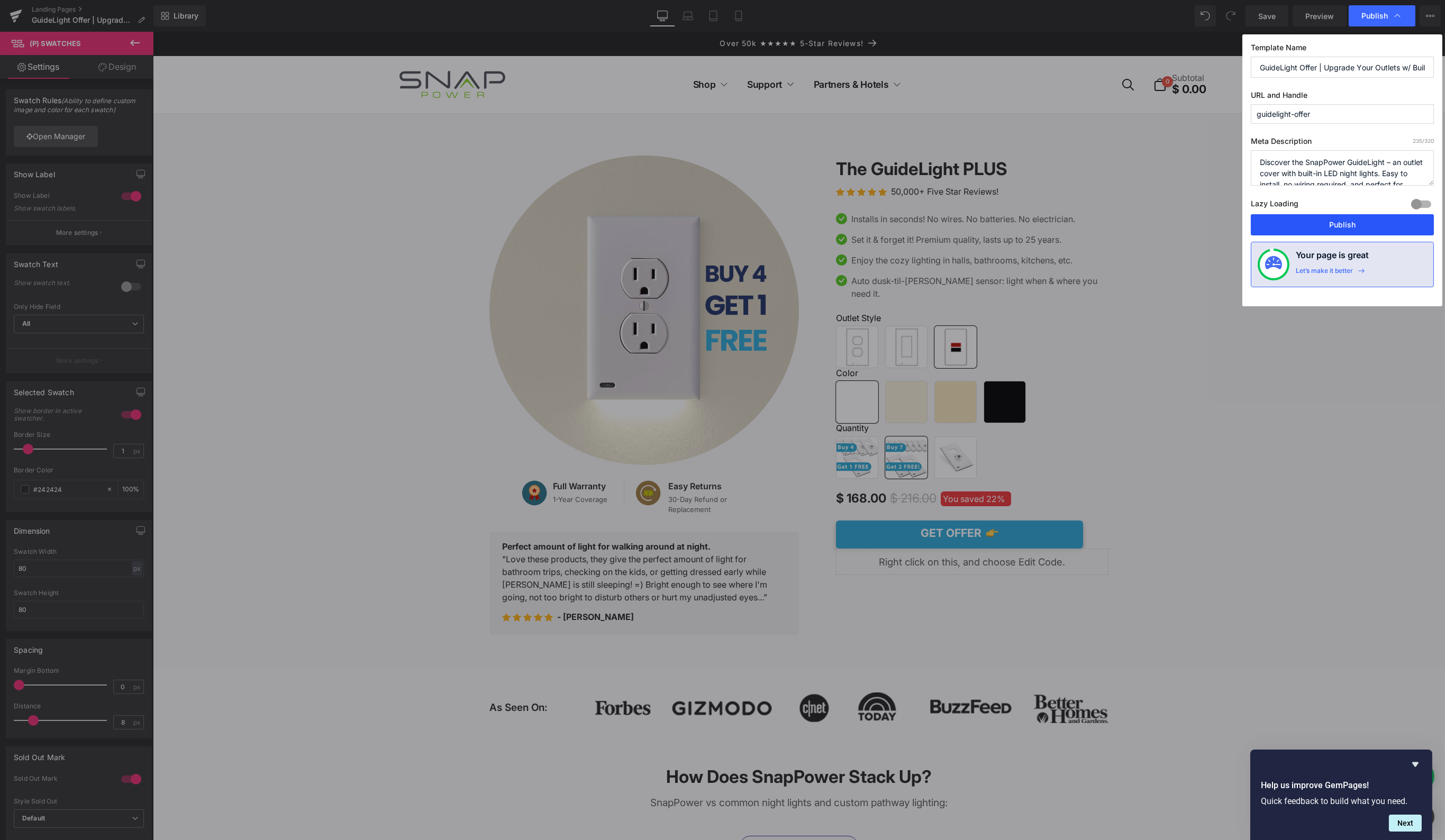
click at [1384, 223] on button "Publish" at bounding box center [1342, 224] width 183 height 21
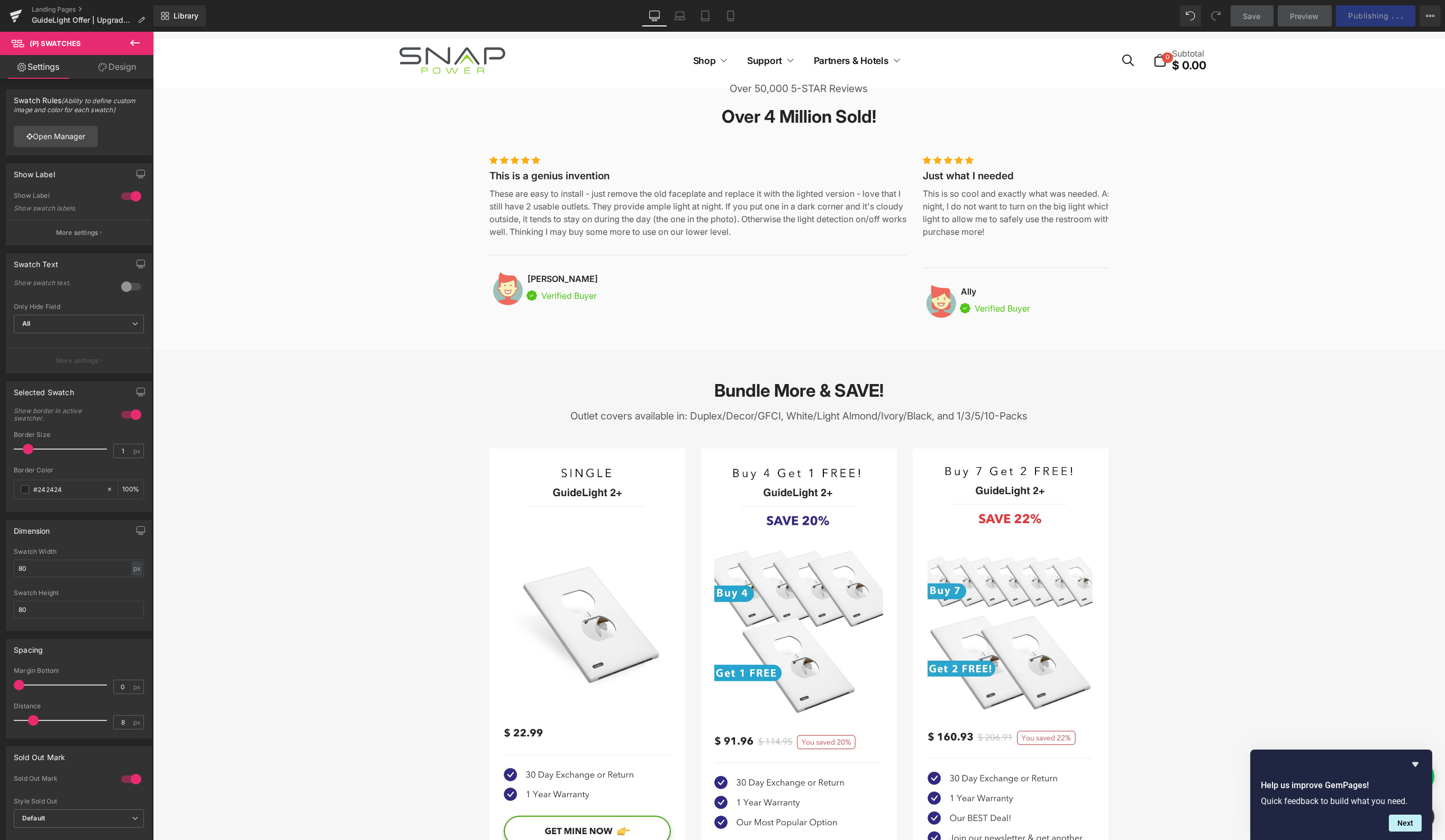
scroll to position [3025, 0]
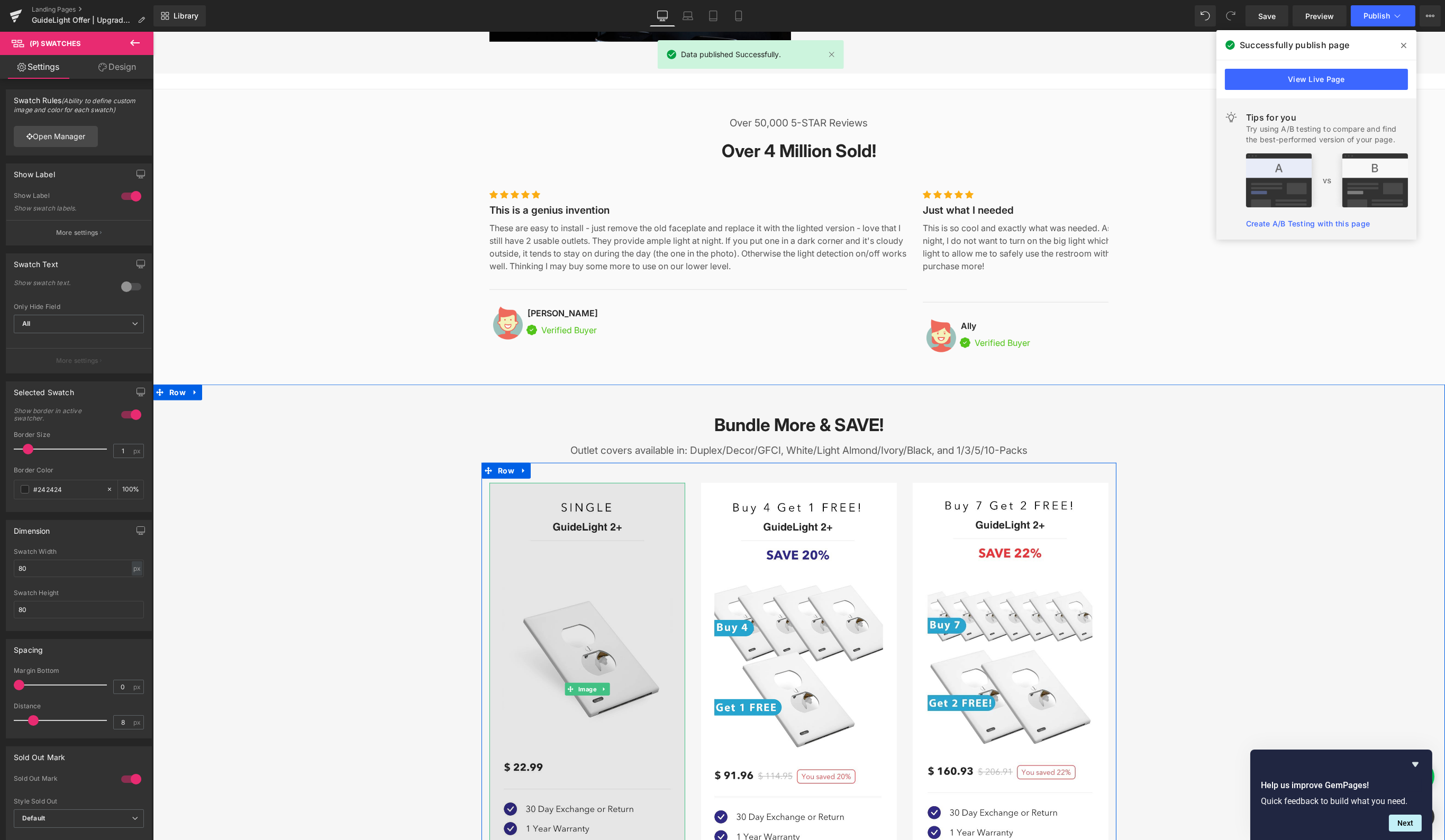
click at [673, 522] on img at bounding box center [586, 688] width 196 height 412
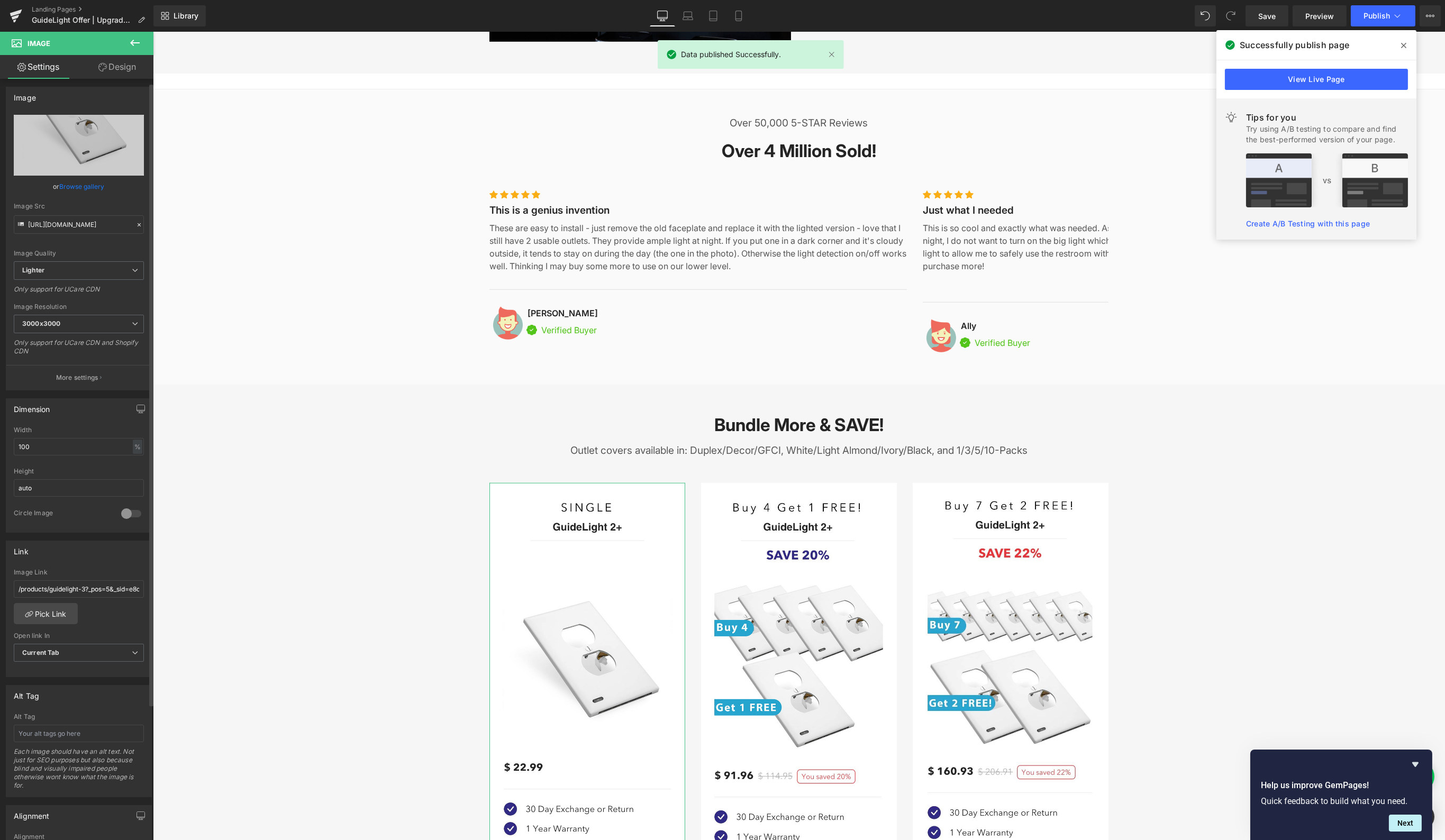
scroll to position [10, 0]
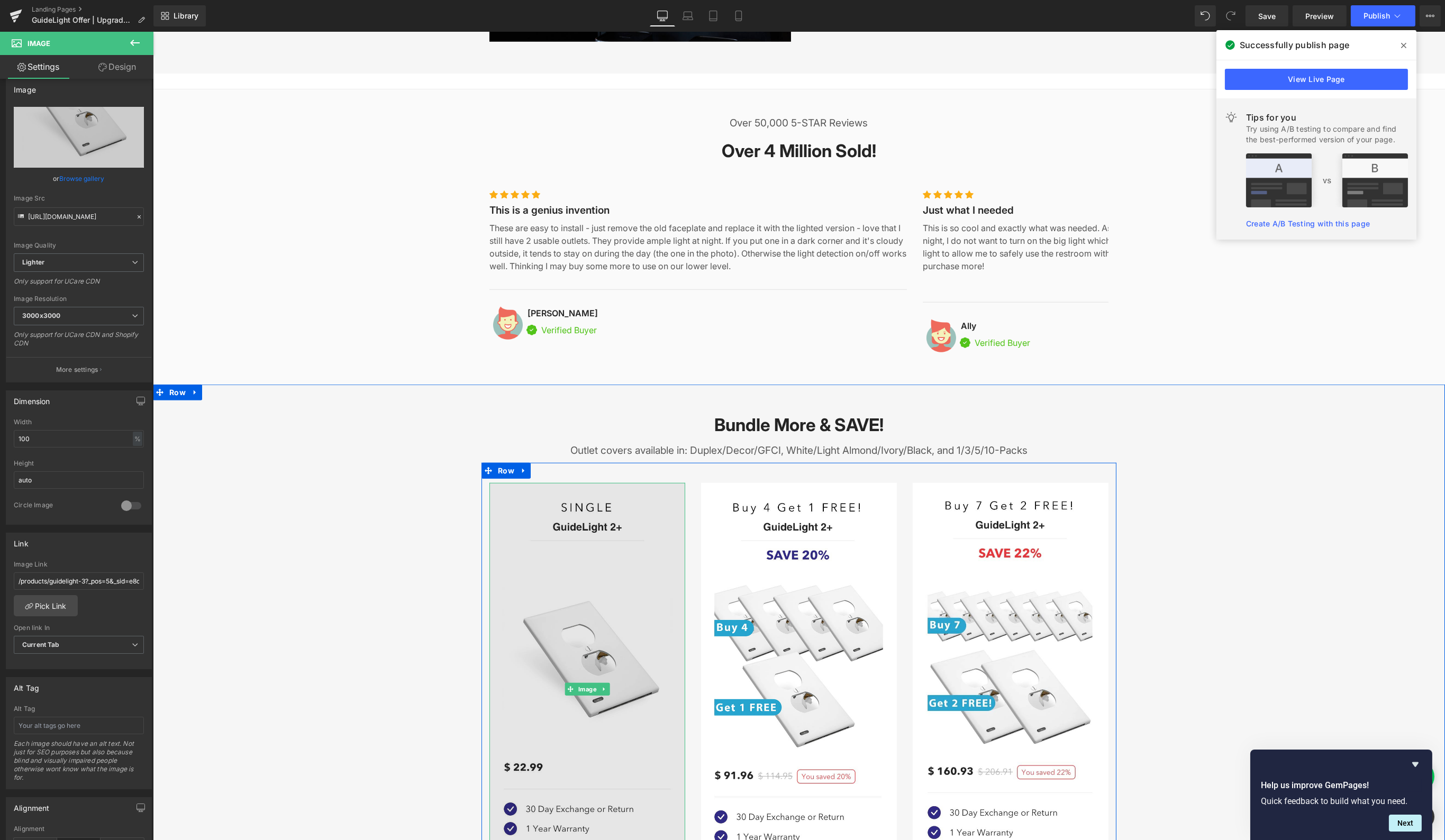
click at [643, 483] on img at bounding box center [586, 688] width 196 height 412
click at [628, 544] on img at bounding box center [586, 688] width 196 height 412
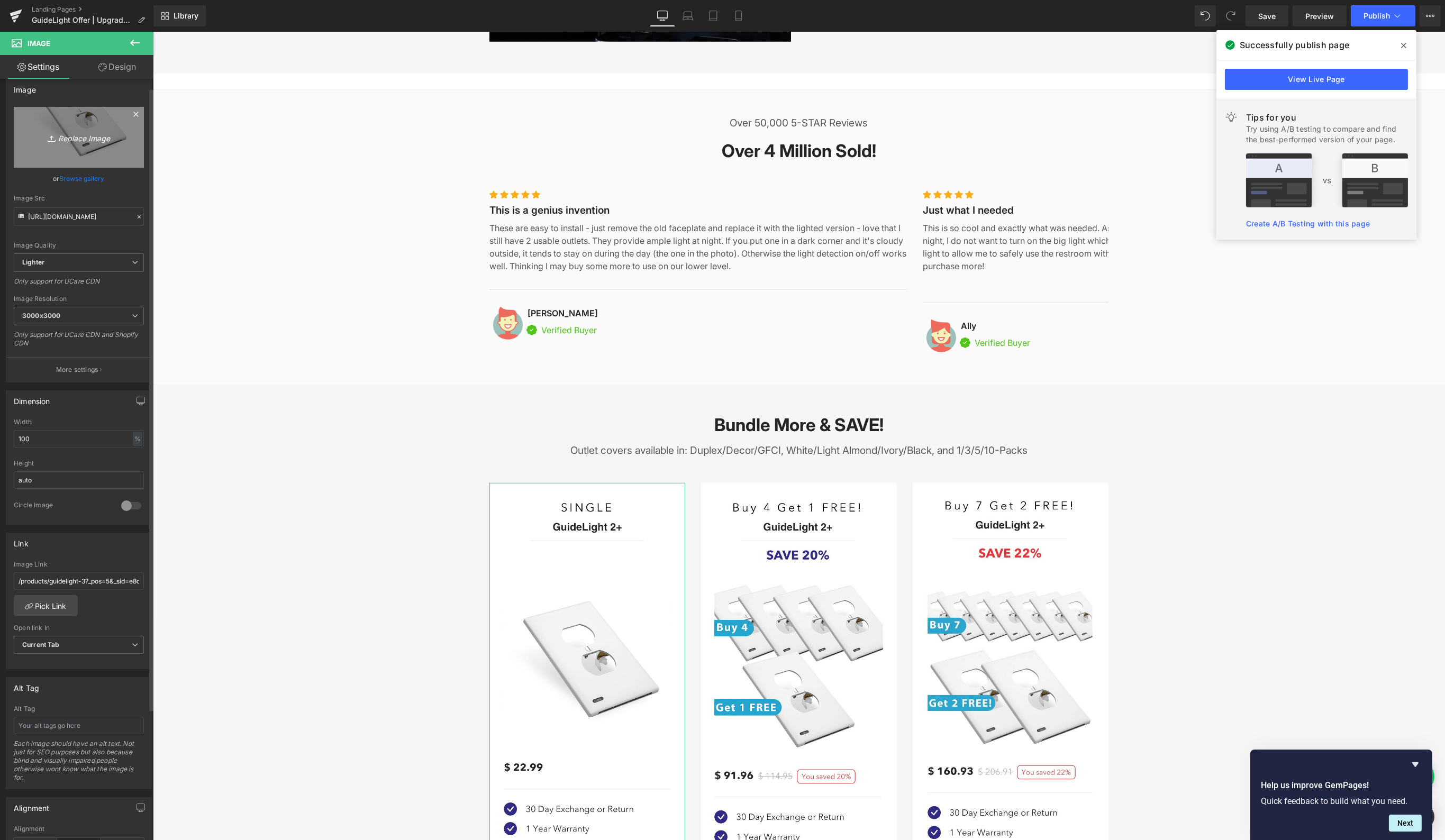
click at [109, 152] on link "Replace Image" at bounding box center [79, 137] width 130 height 61
click at [93, 213] on input "[URL][DOMAIN_NAME]" at bounding box center [79, 217] width 130 height 18
click at [94, 213] on input "[URL][DOMAIN_NAME]" at bounding box center [79, 217] width 130 height 18
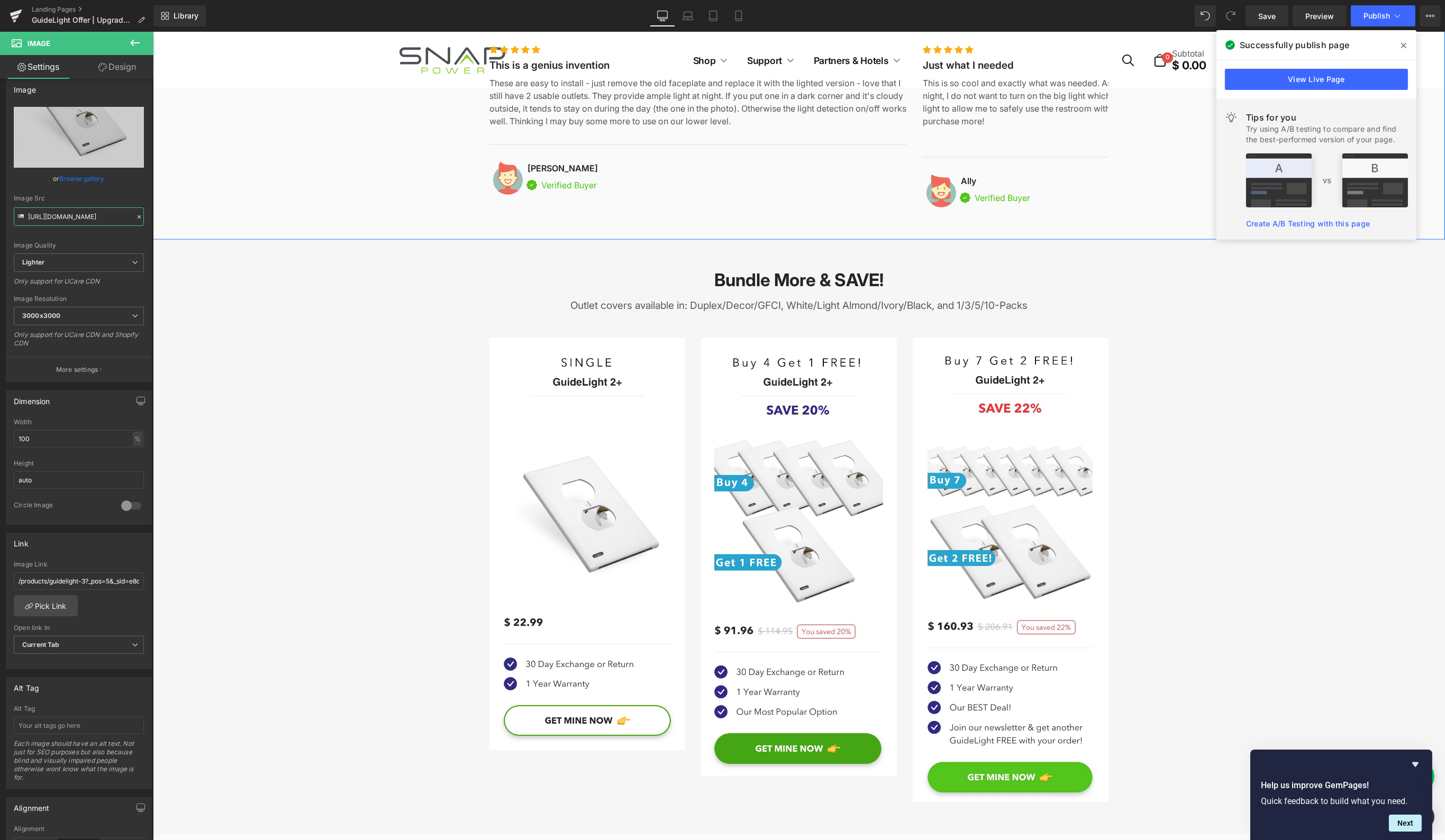
scroll to position [3176, 0]
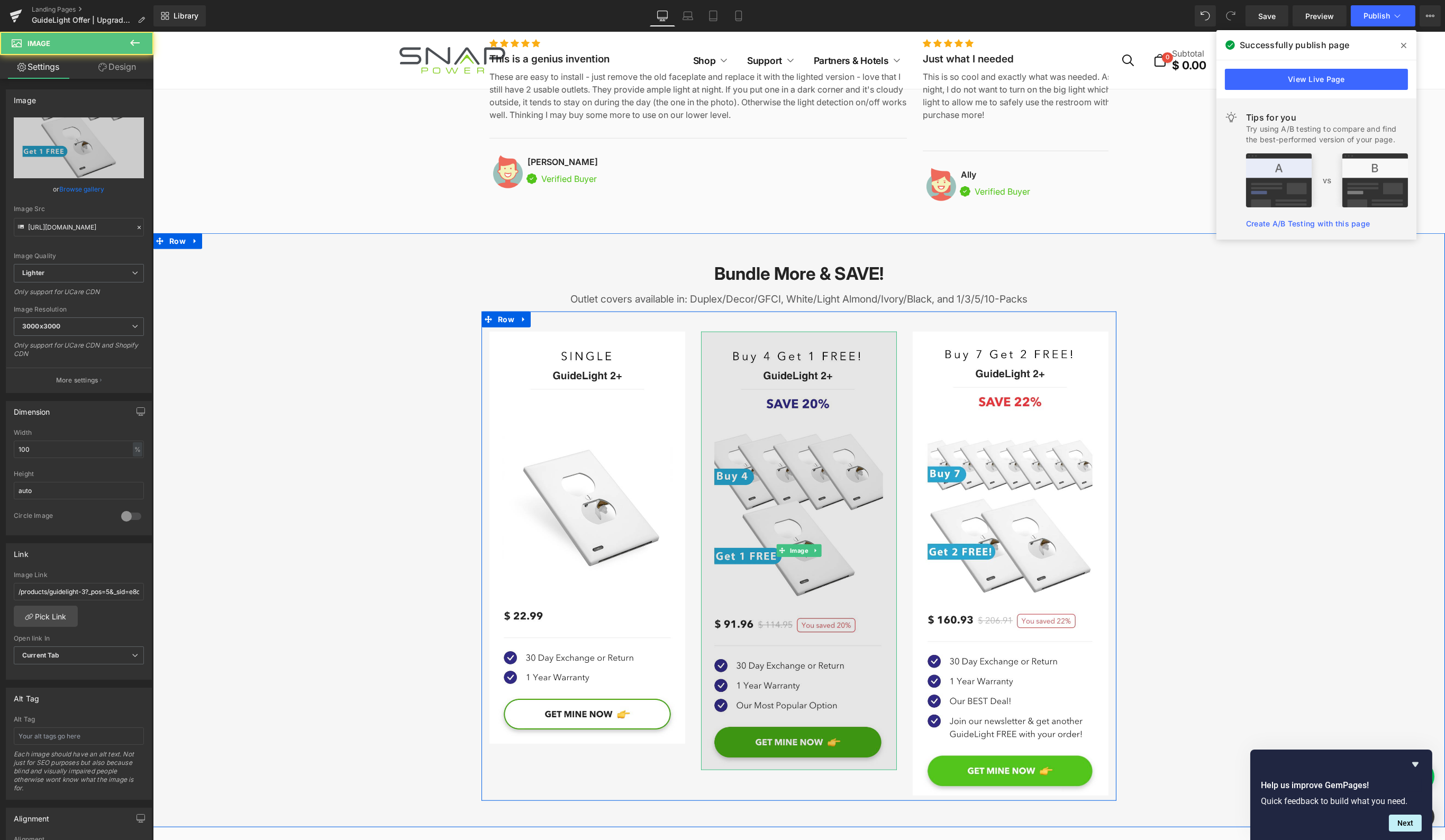
click at [841, 378] on img at bounding box center [798, 551] width 196 height 439
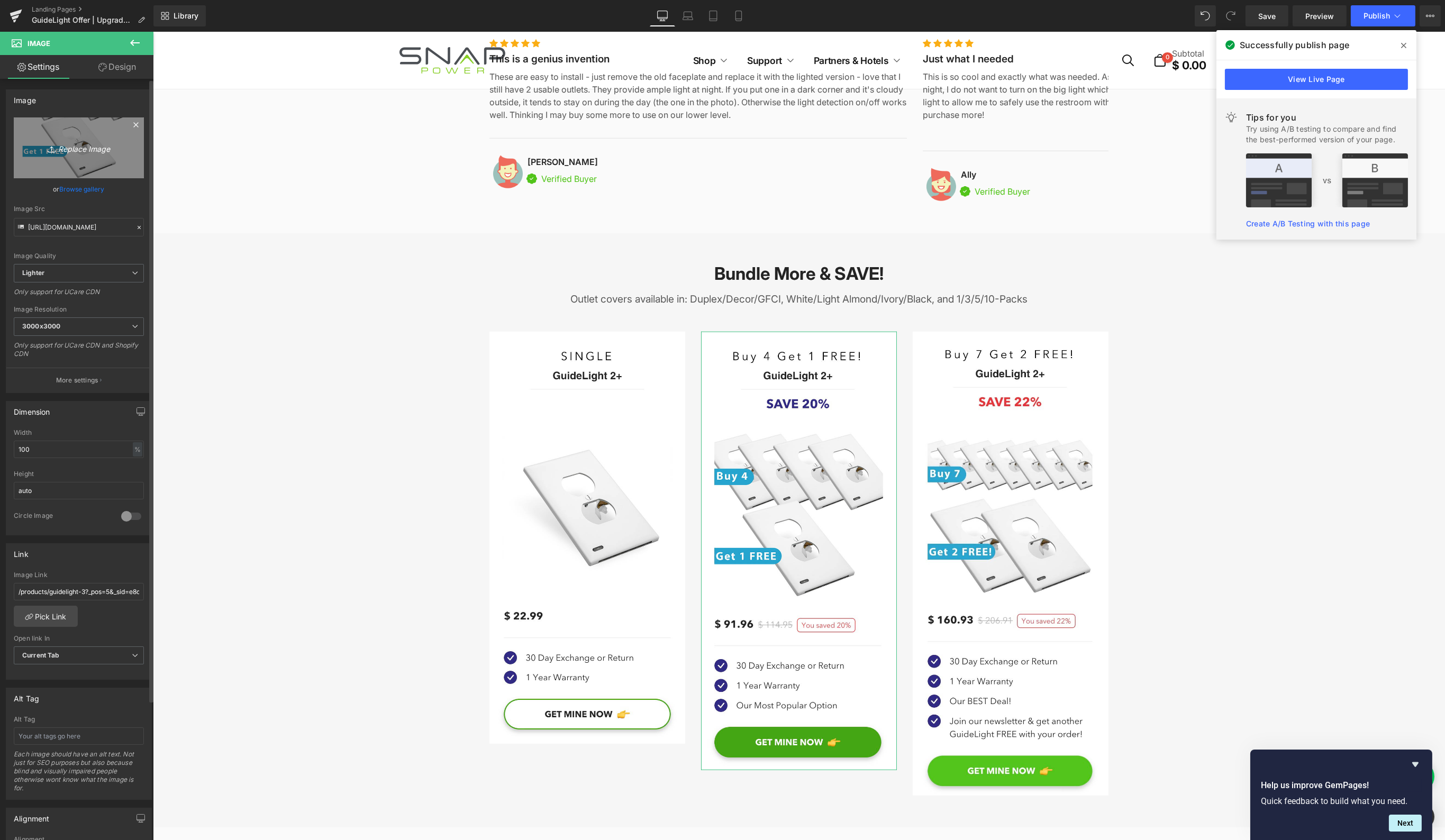
click at [120, 160] on link "Replace Image" at bounding box center [79, 148] width 130 height 61
click at [87, 226] on input "[URL][DOMAIN_NAME]" at bounding box center [79, 227] width 130 height 18
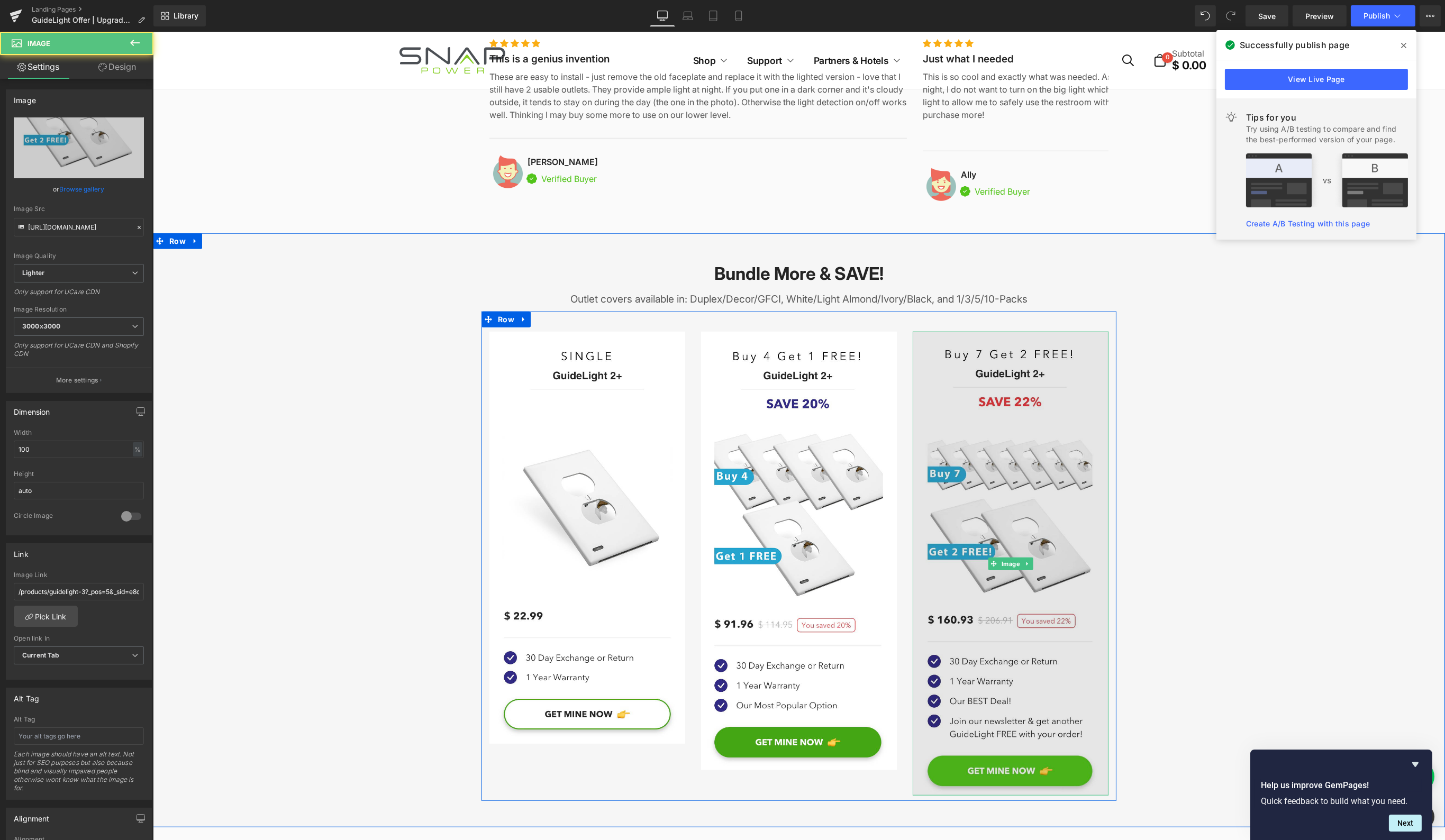
click at [1047, 409] on img at bounding box center [1010, 563] width 196 height 464
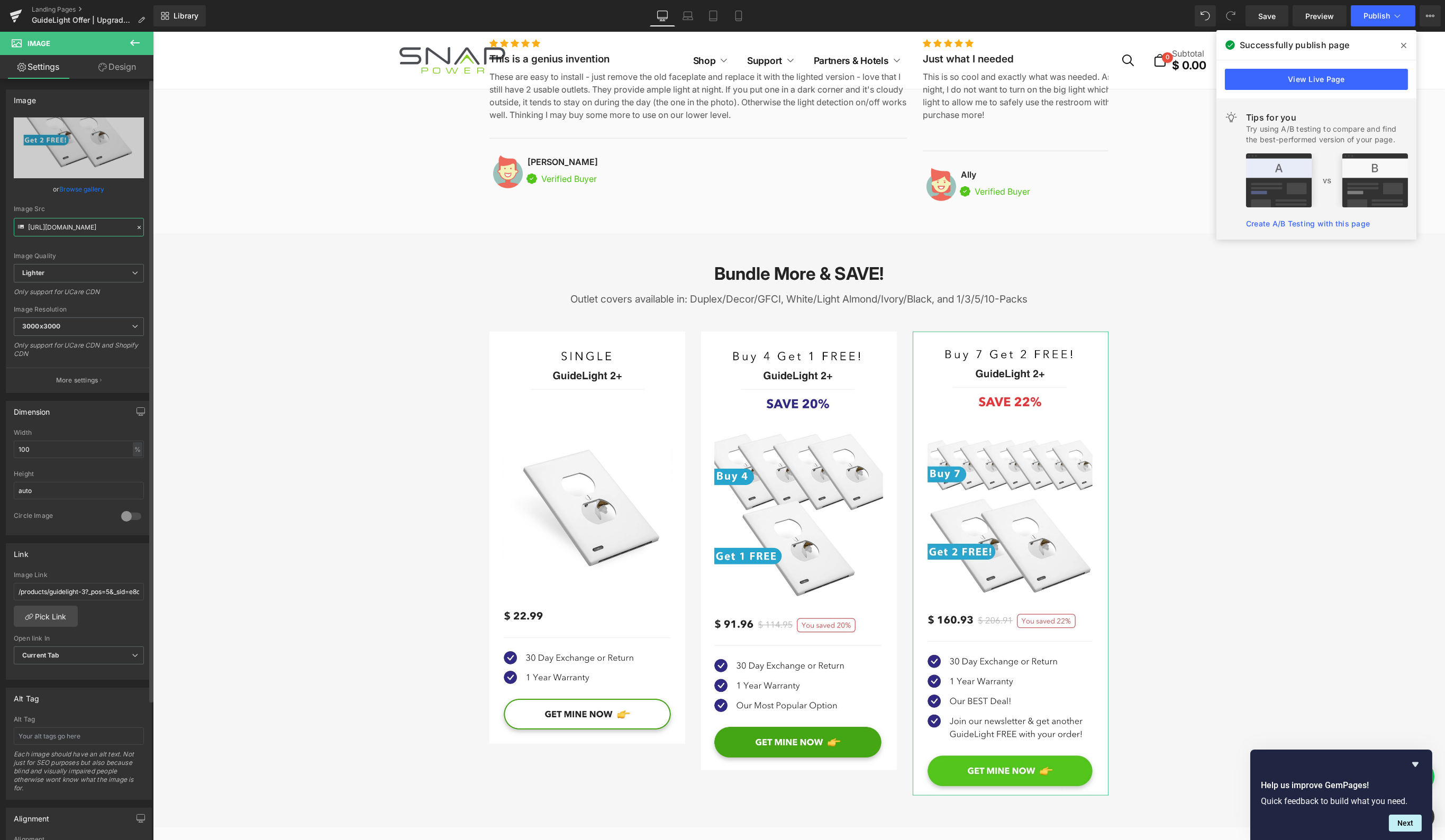
click at [92, 231] on input "[URL][DOMAIN_NAME]" at bounding box center [79, 227] width 130 height 18
click at [98, 150] on icon "Replace Image" at bounding box center [79, 148] width 85 height 13
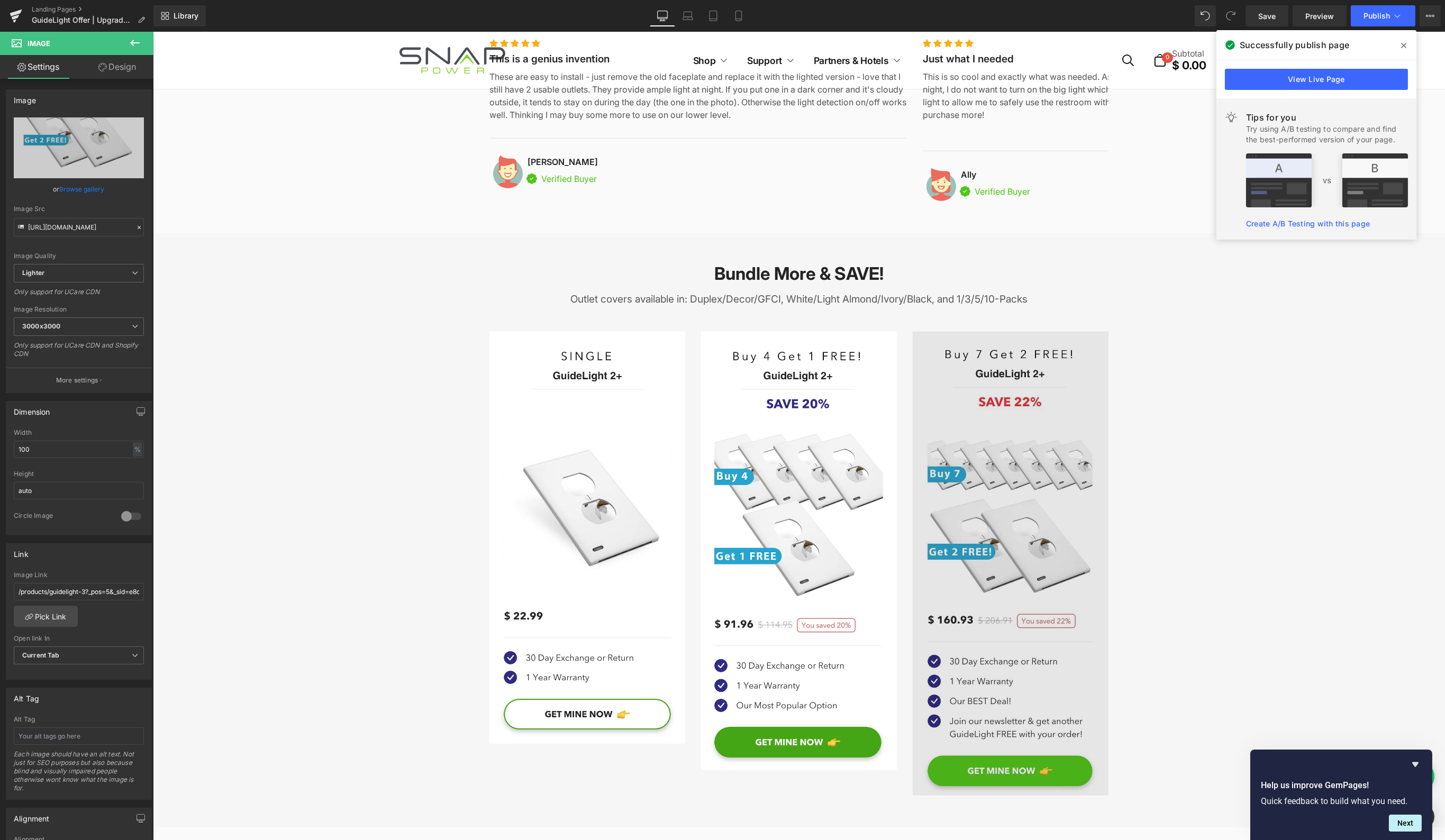
type input "C:\fakepath\Bundle-3.jpg"
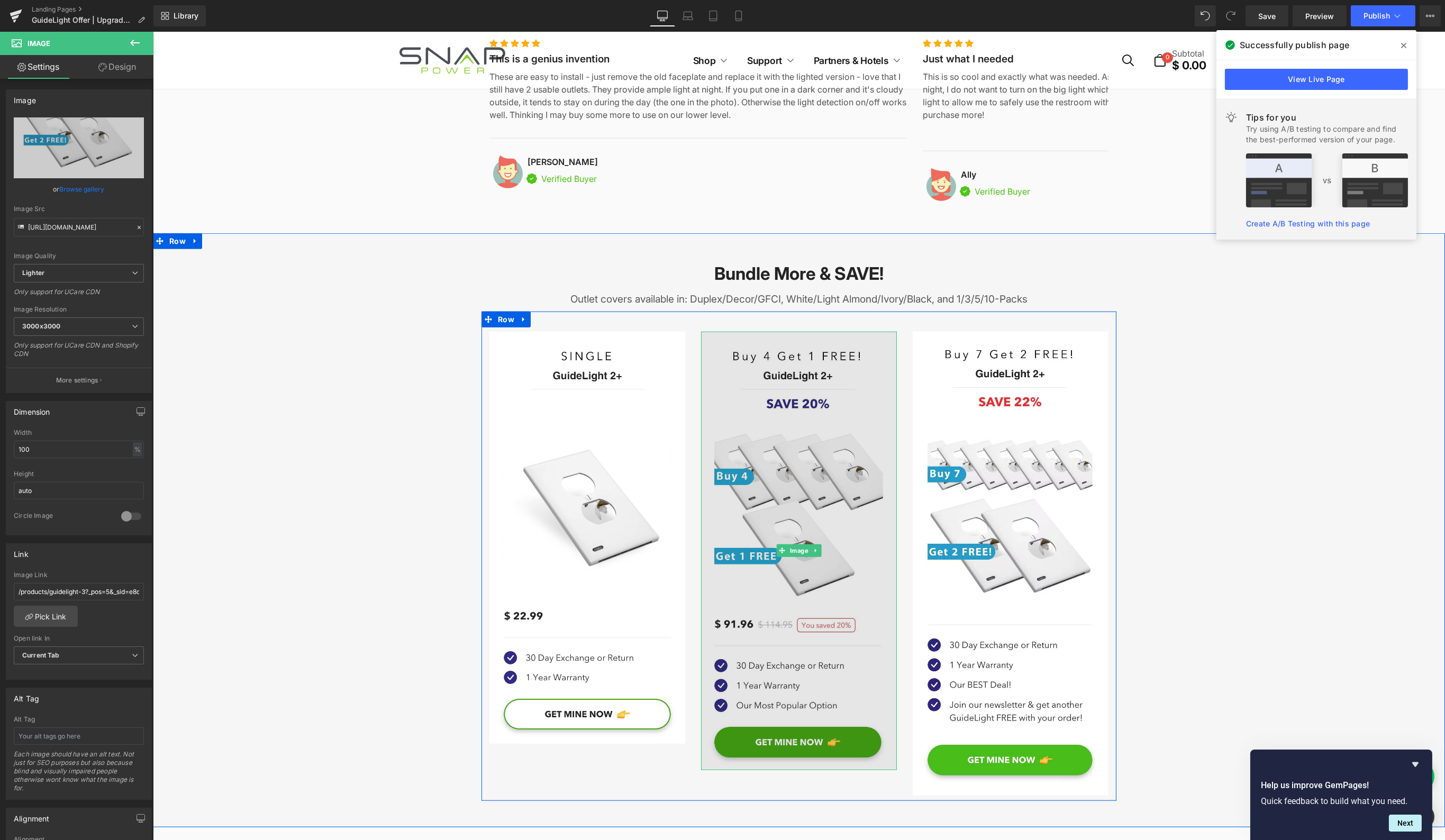
click at [783, 590] on img at bounding box center [798, 551] width 196 height 439
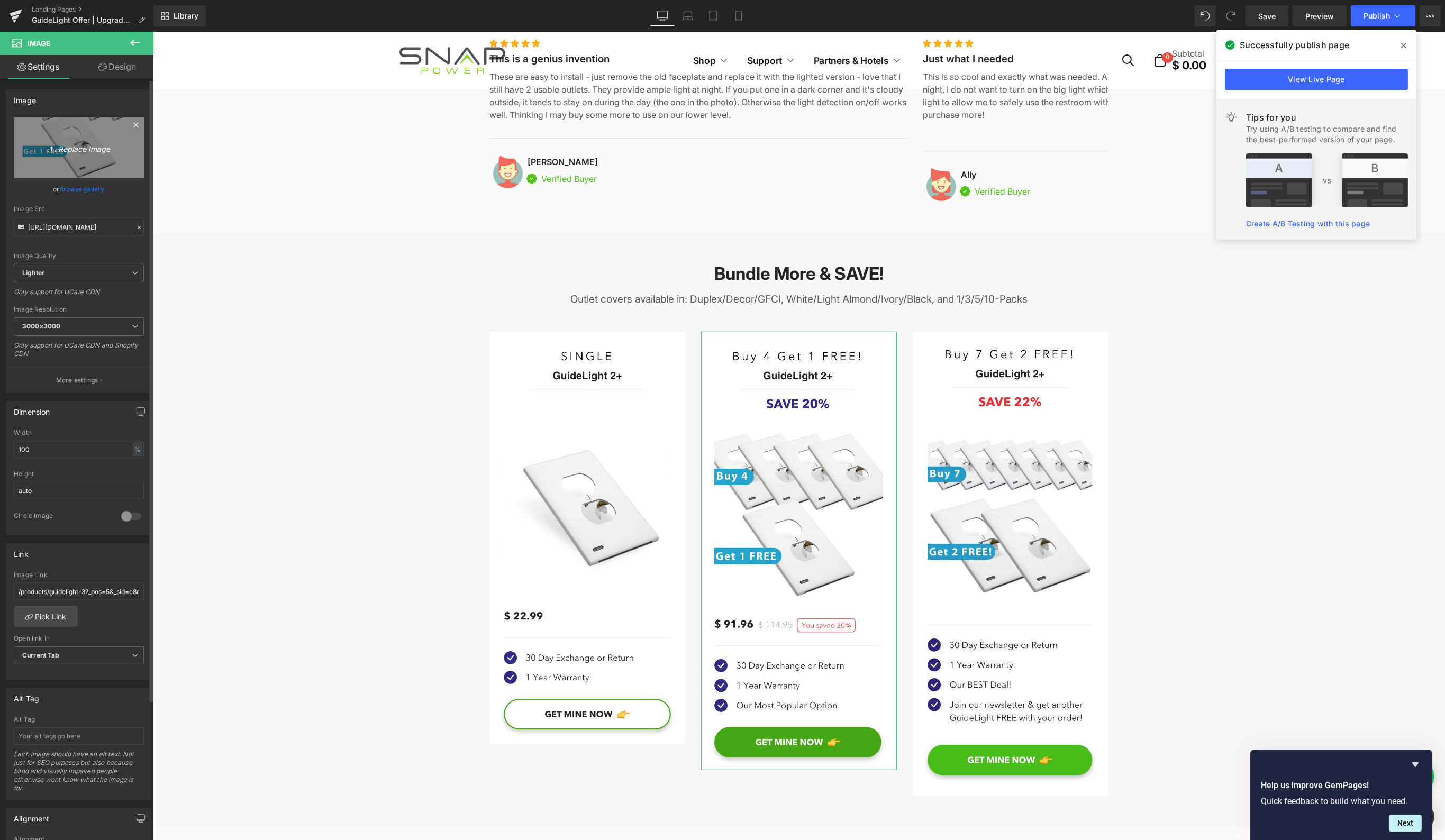
click at [66, 146] on icon "Replace Image" at bounding box center [79, 148] width 85 height 13
type input "C:\fakepath\Bundle-2.jpg"
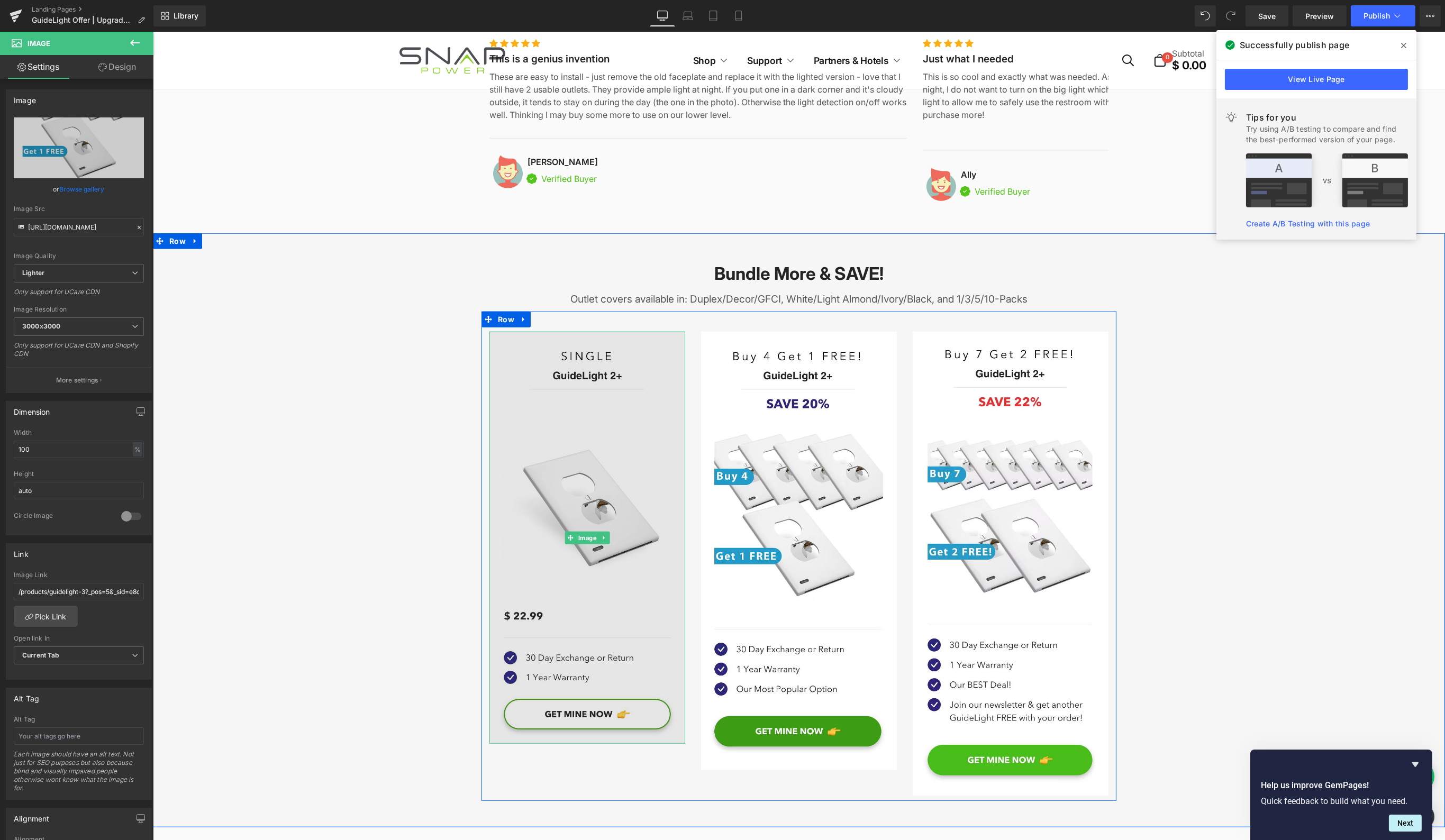
click at [508, 459] on img at bounding box center [586, 537] width 196 height 412
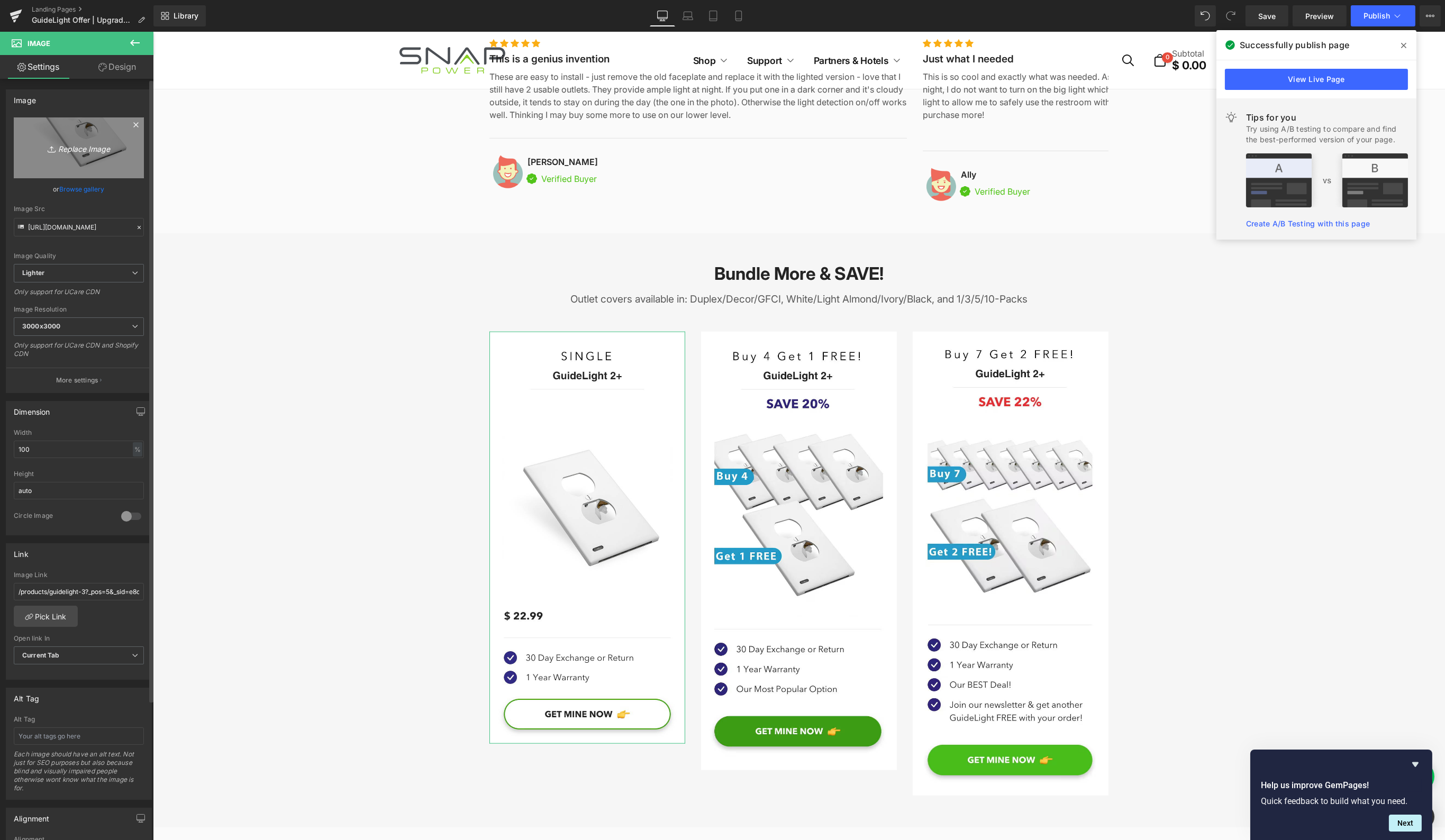
click at [96, 147] on icon "Replace Image" at bounding box center [79, 148] width 85 height 13
type input "C:\fakepath\Bundle-1.jpg"
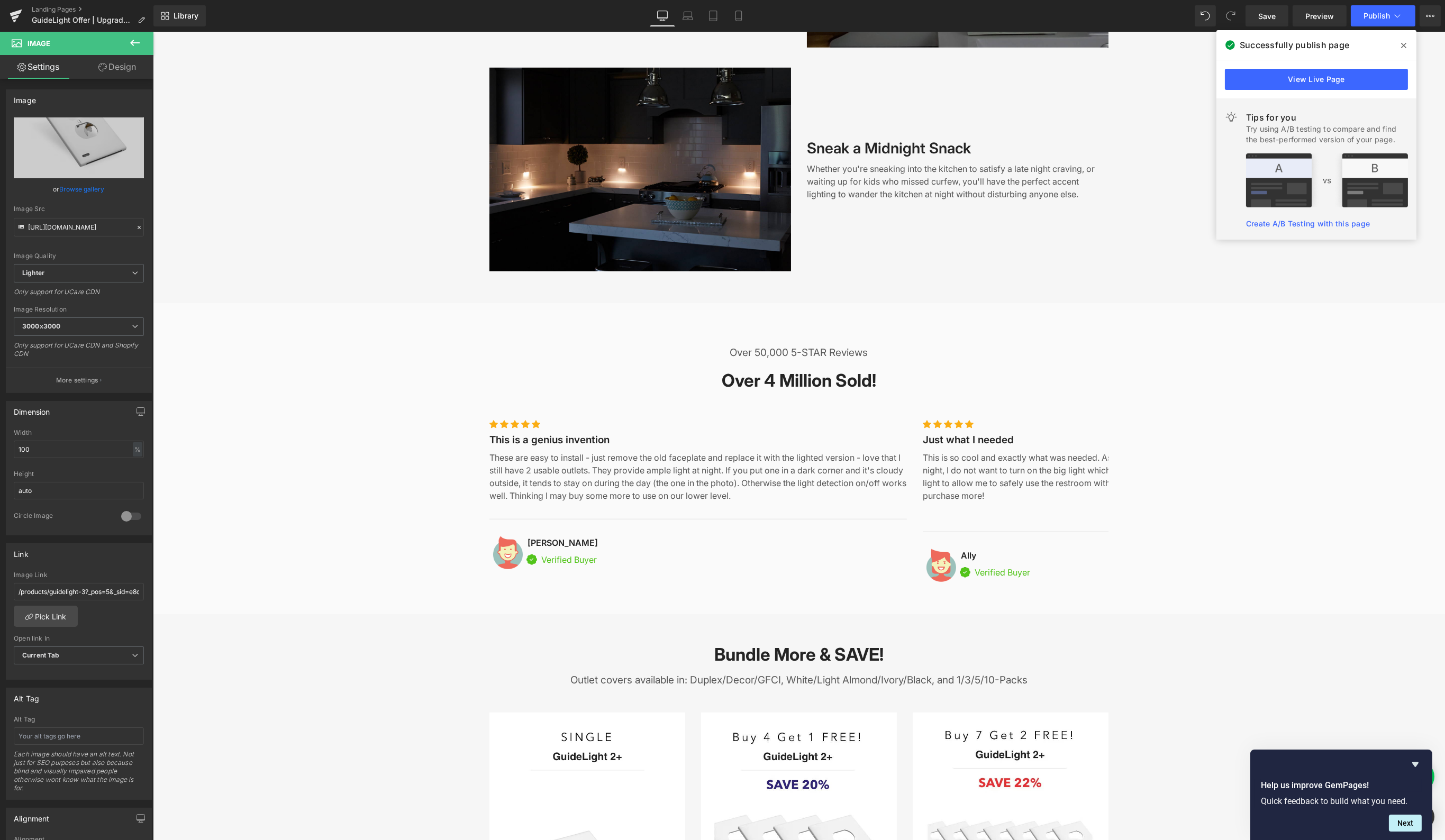
scroll to position [1429, 0]
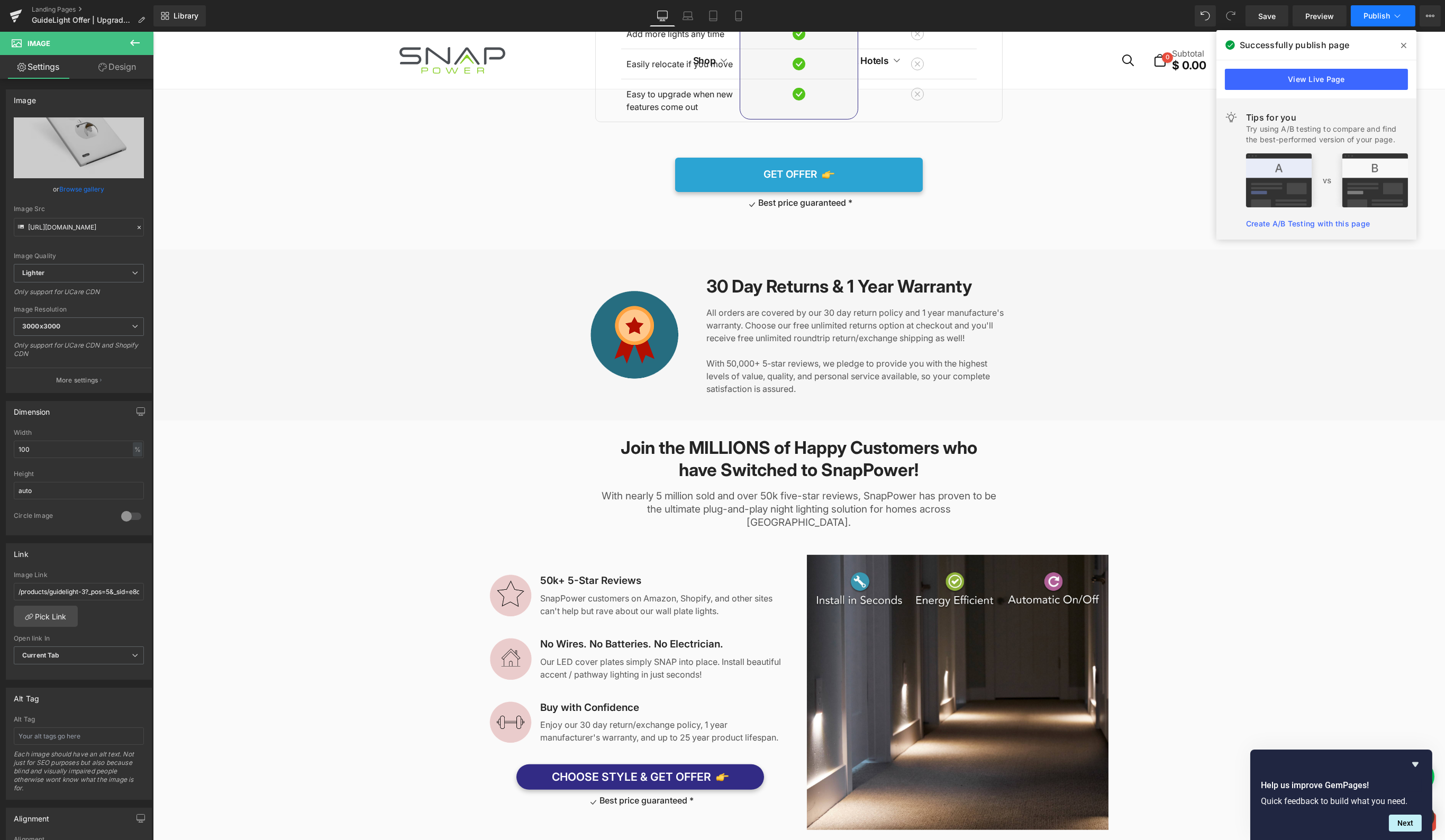
click at [1384, 21] on button "Publish" at bounding box center [1383, 16] width 64 height 21
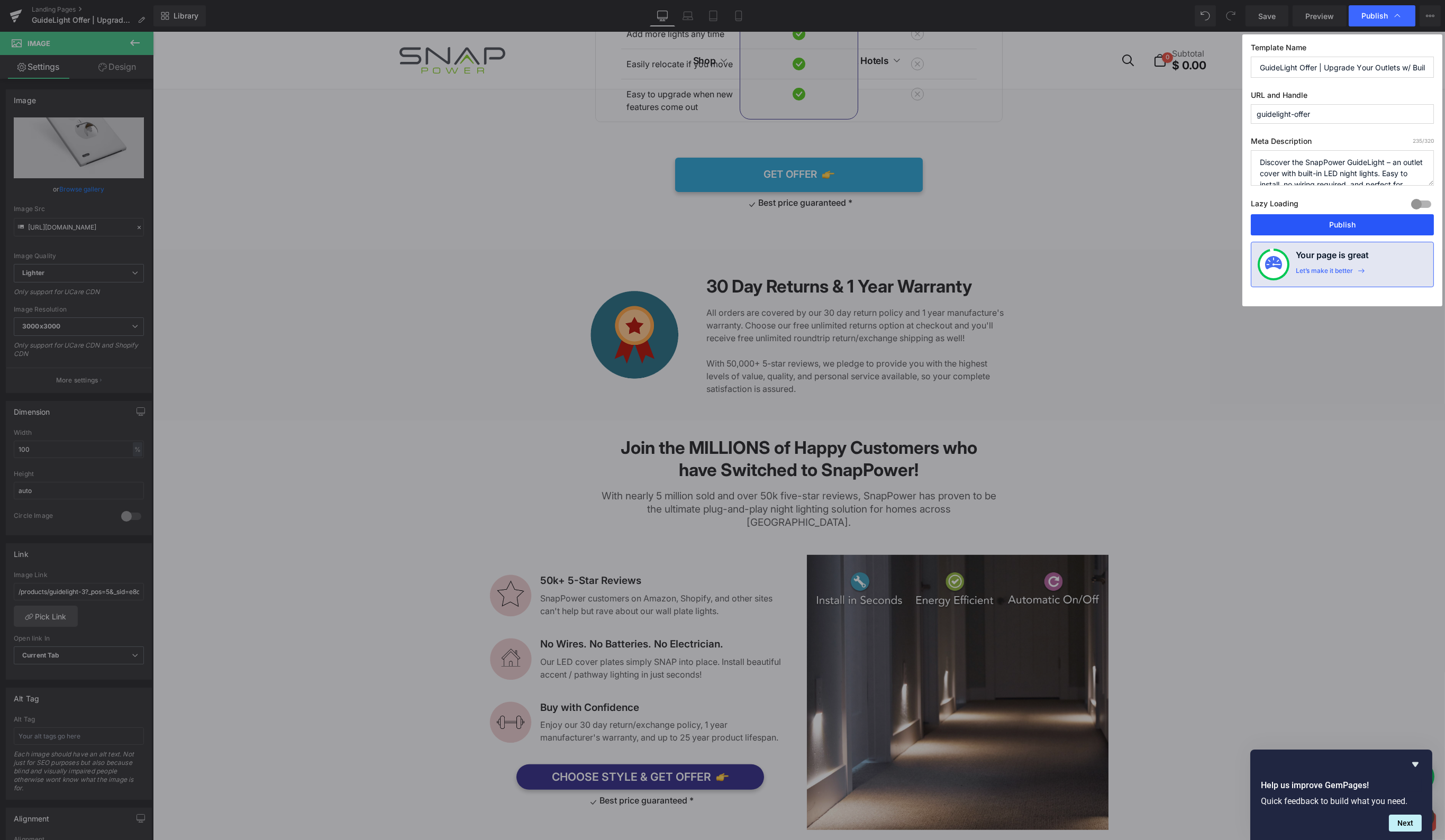
click at [1352, 228] on button "Publish" at bounding box center [1342, 224] width 183 height 21
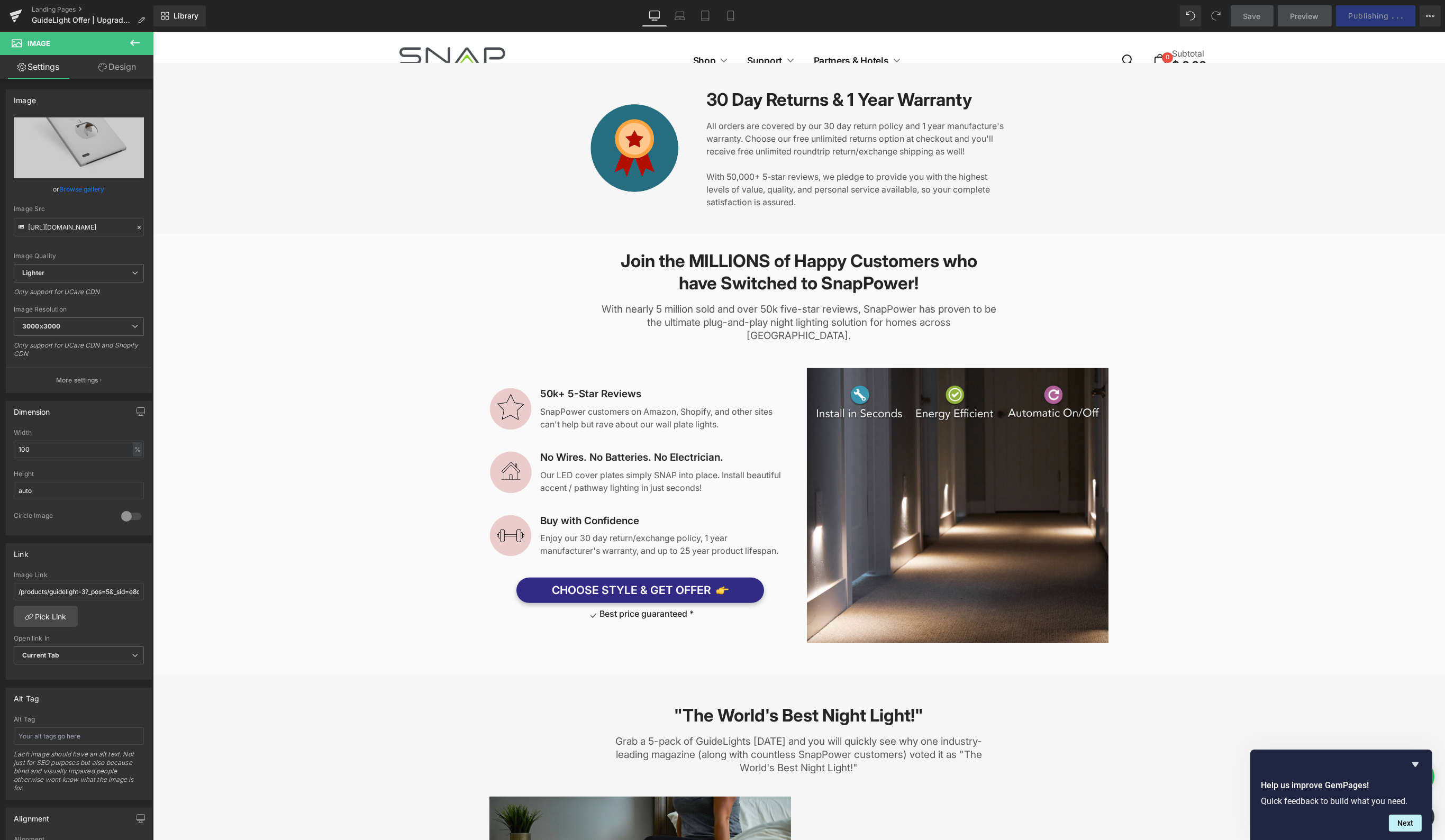
scroll to position [1049, 0]
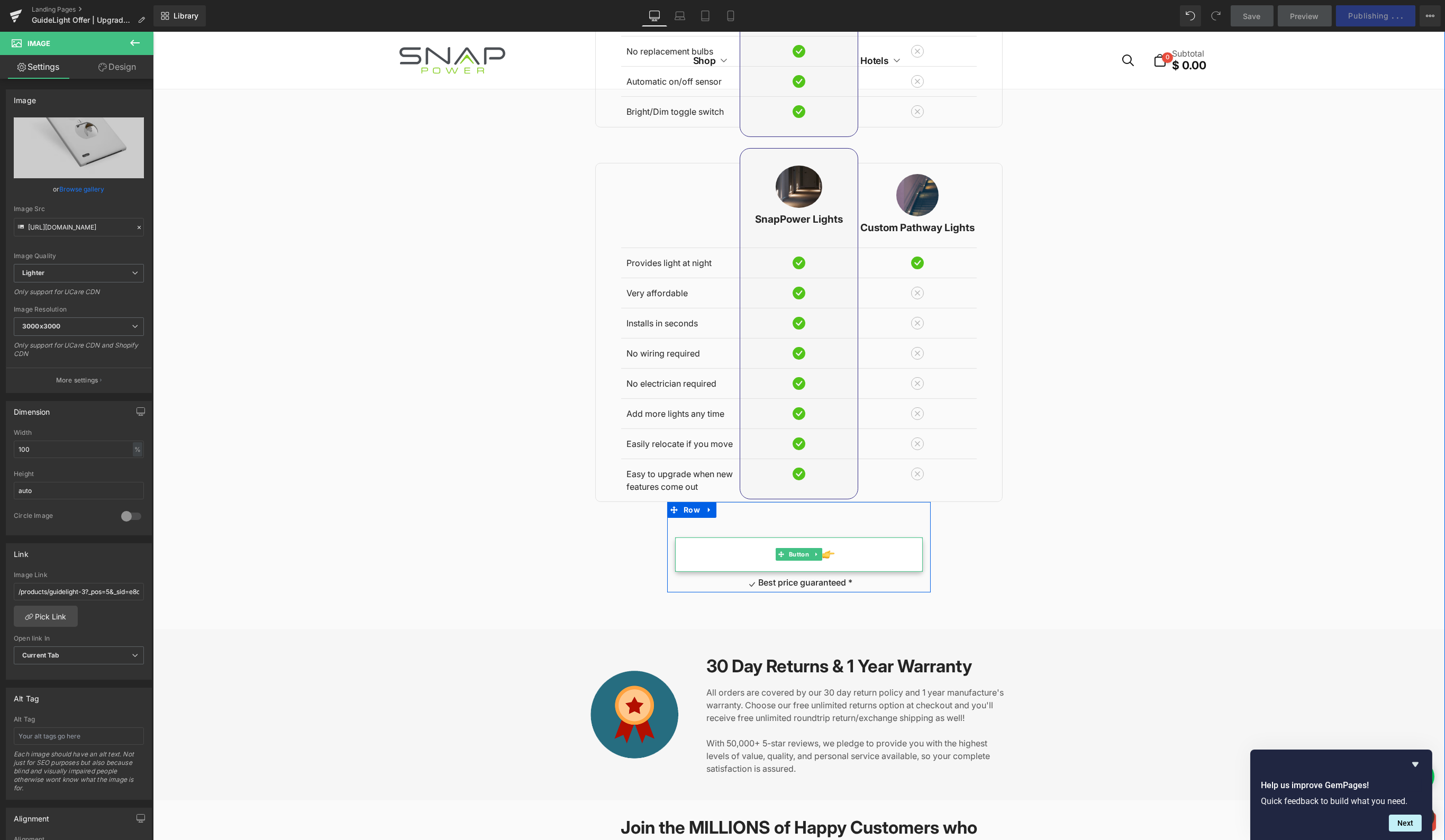
click at [877, 540] on link "GET OFFER" at bounding box center [798, 554] width 248 height 34
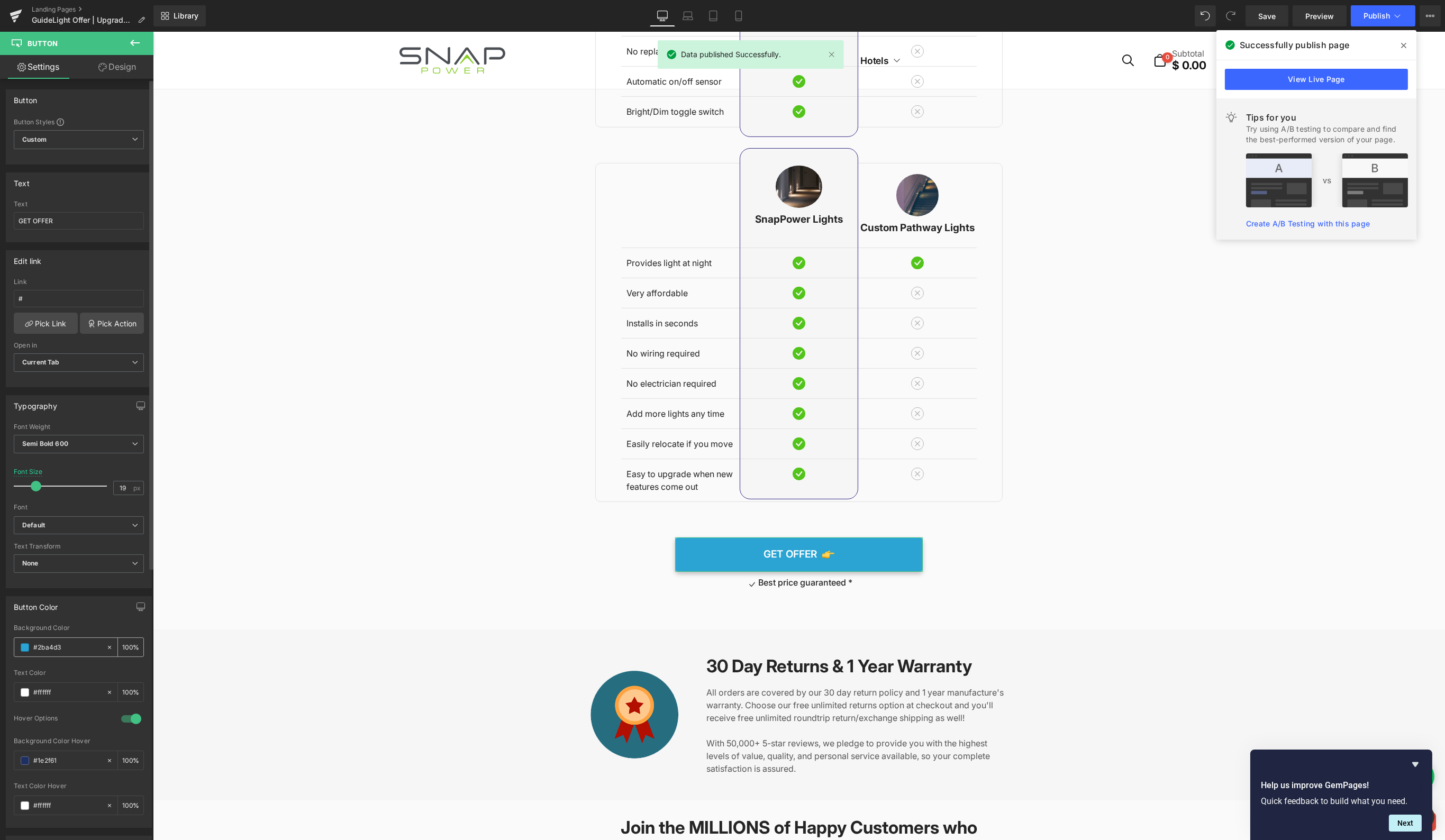
click at [65, 642] on input "#2ba4d3" at bounding box center [67, 647] width 68 height 12
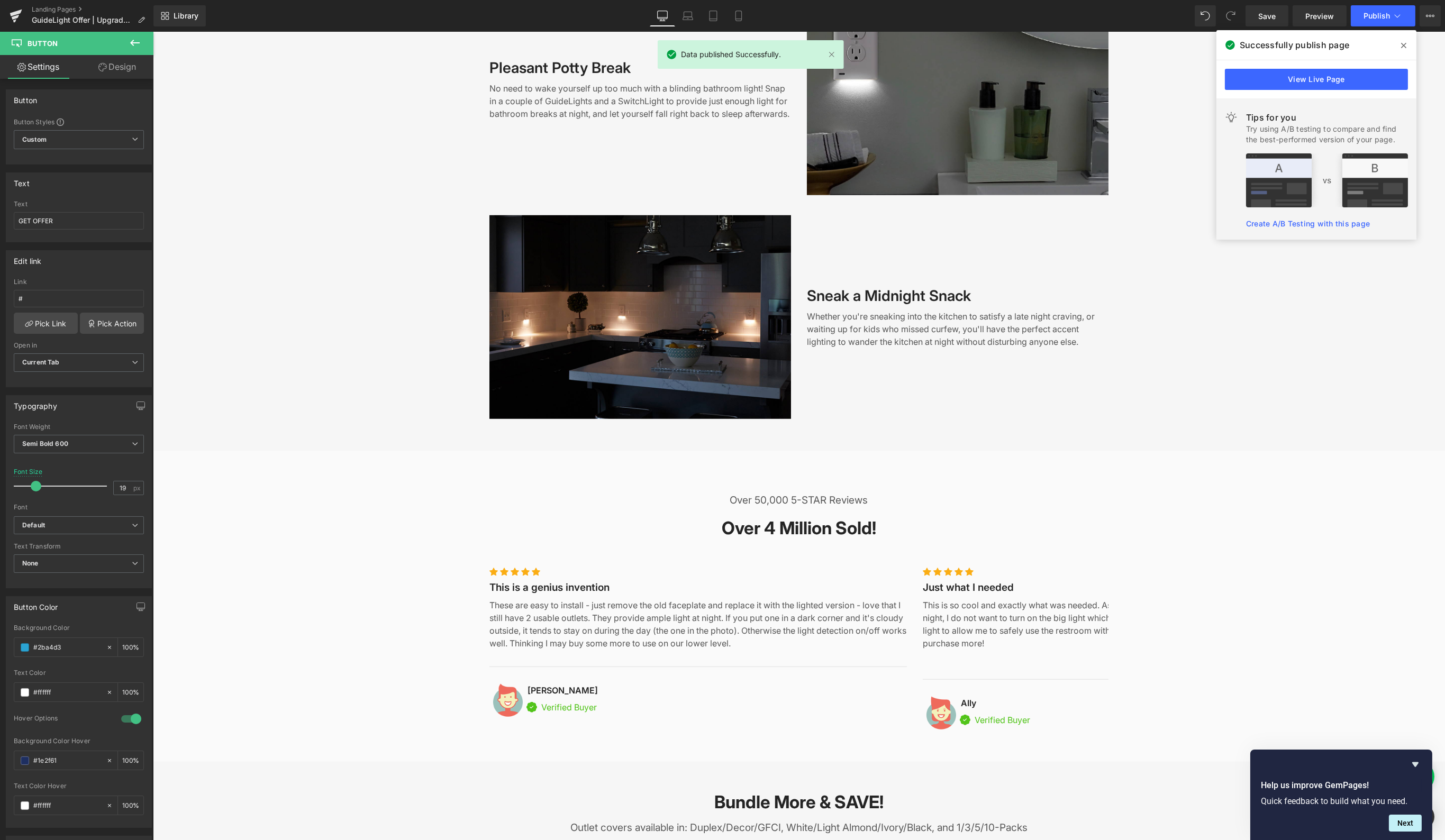
scroll to position [2659, 0]
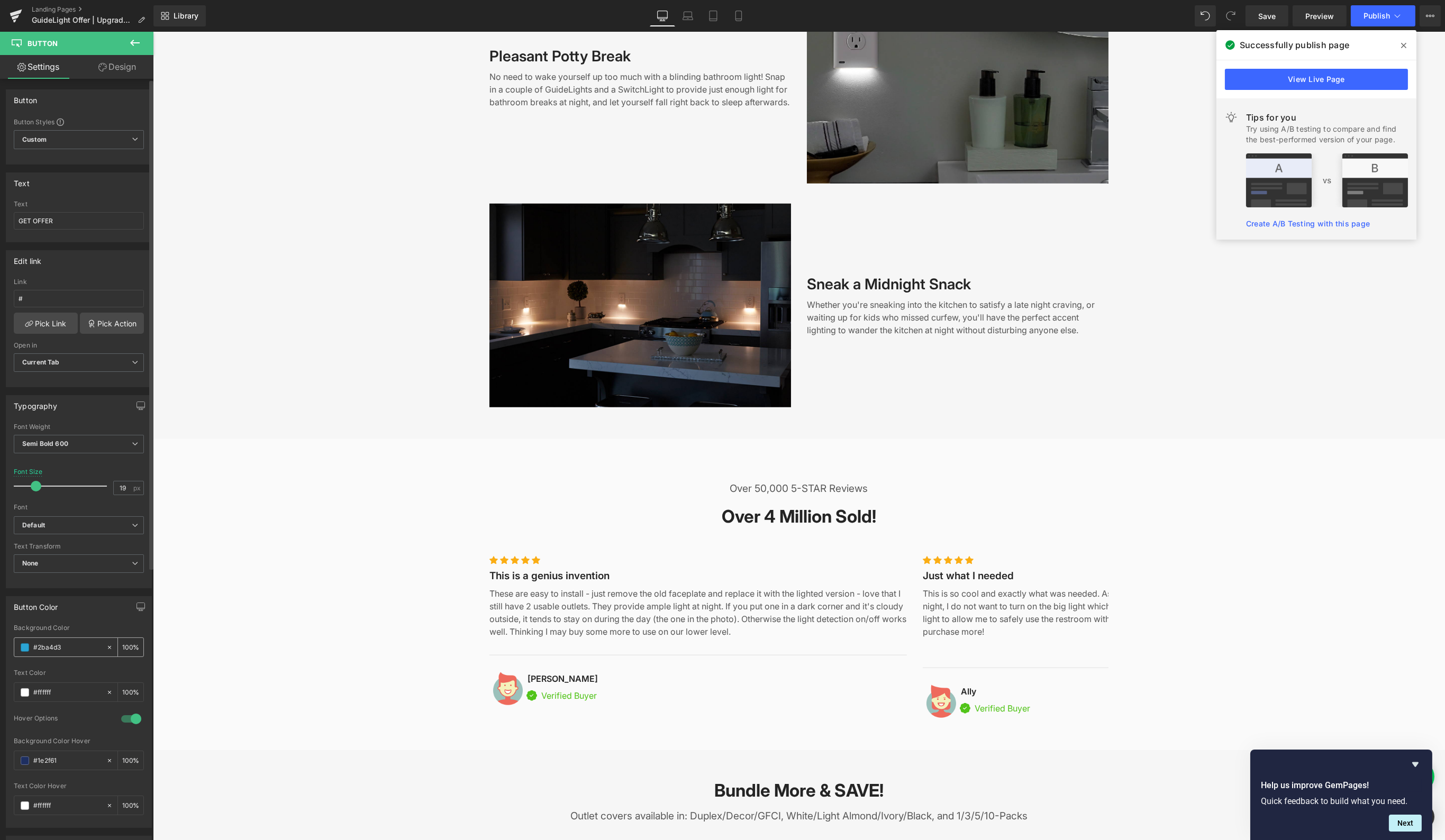
click at [53, 642] on input "#2ba4d3" at bounding box center [67, 647] width 68 height 12
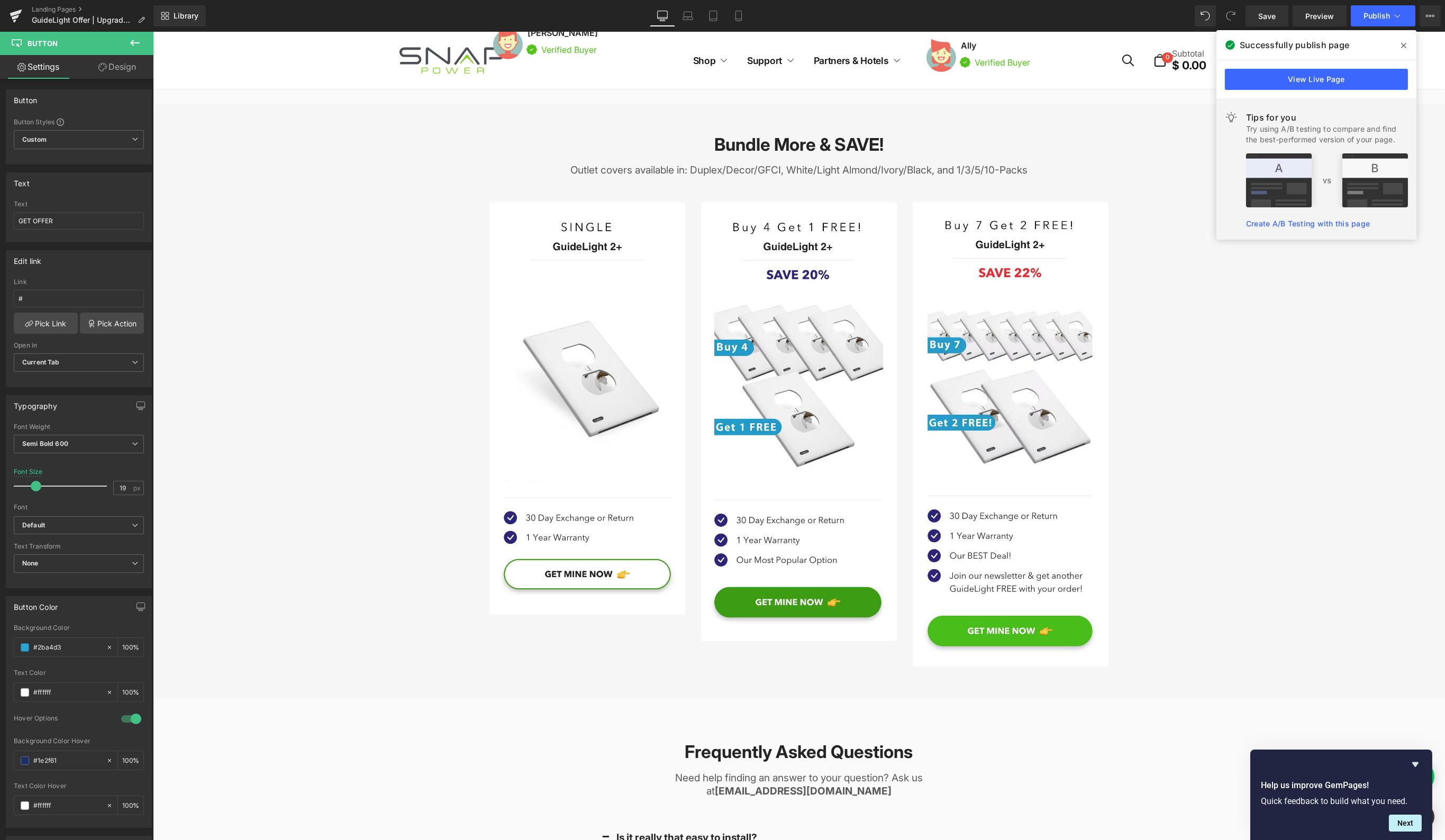
scroll to position [3543, 0]
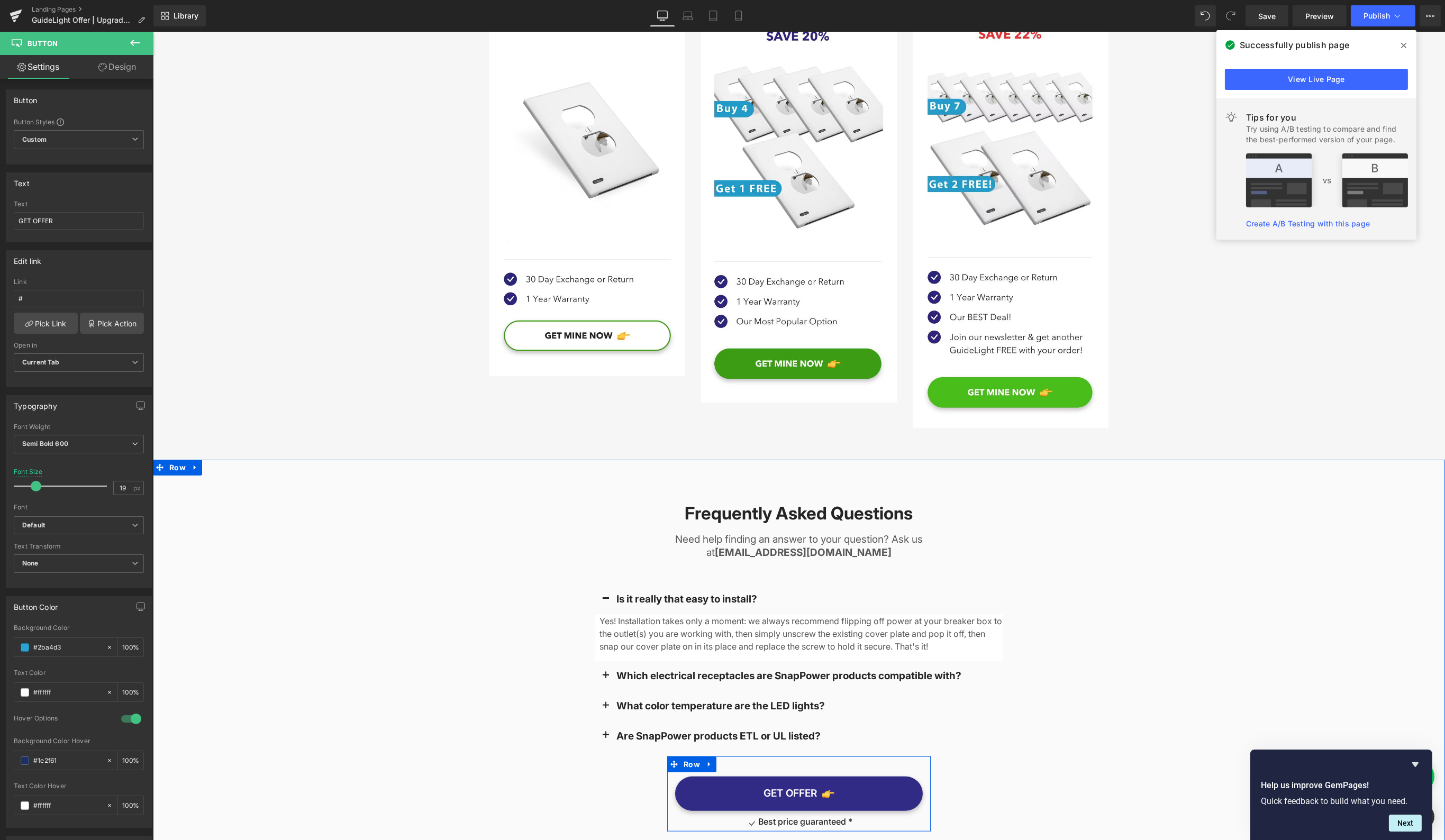
click at [897, 757] on div "GET OFFER Button Icon Best price guaranteed * Text Block Icon List Row" at bounding box center [798, 794] width 263 height 75
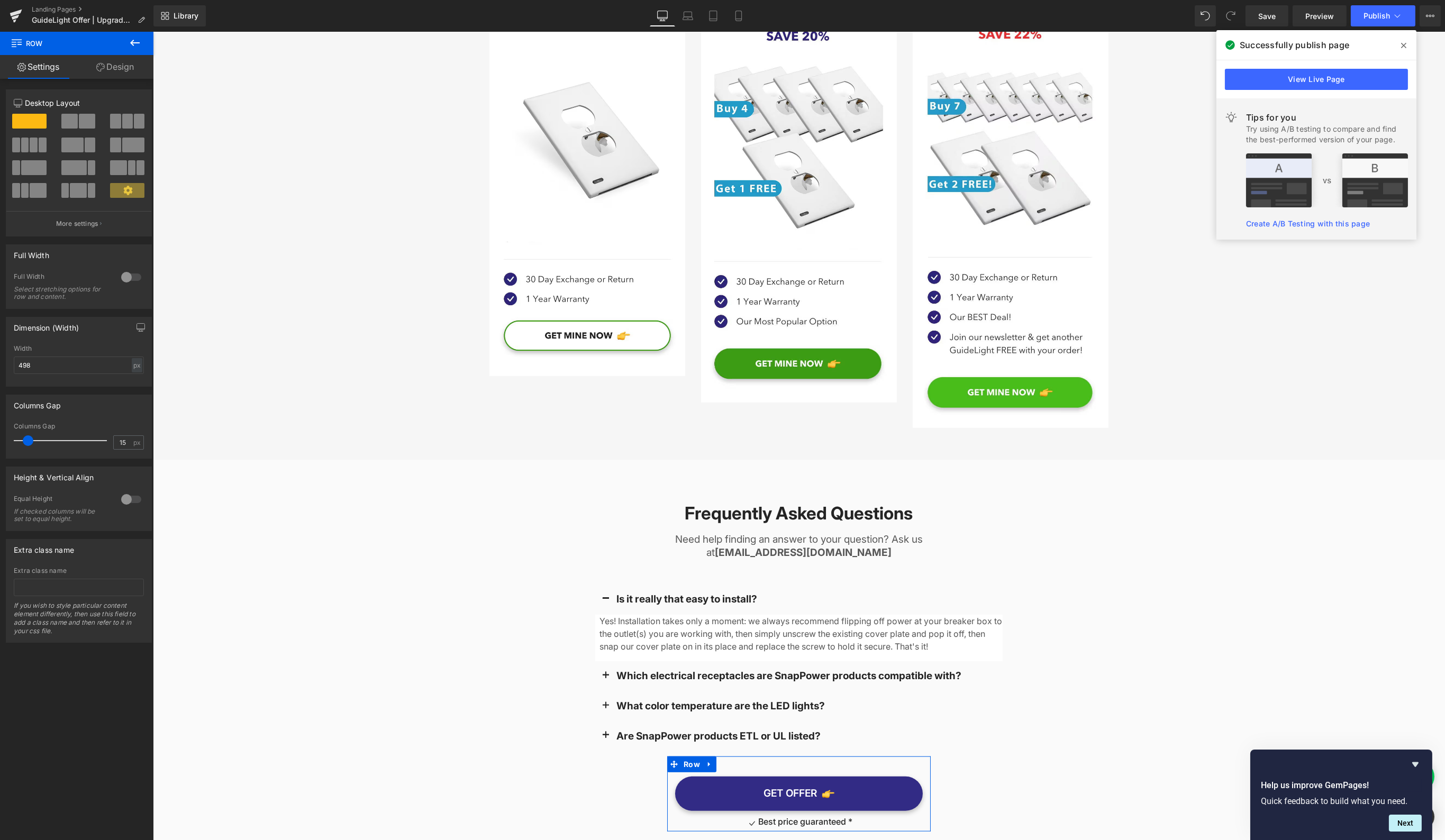
click at [101, 68] on icon at bounding box center [100, 67] width 8 height 8
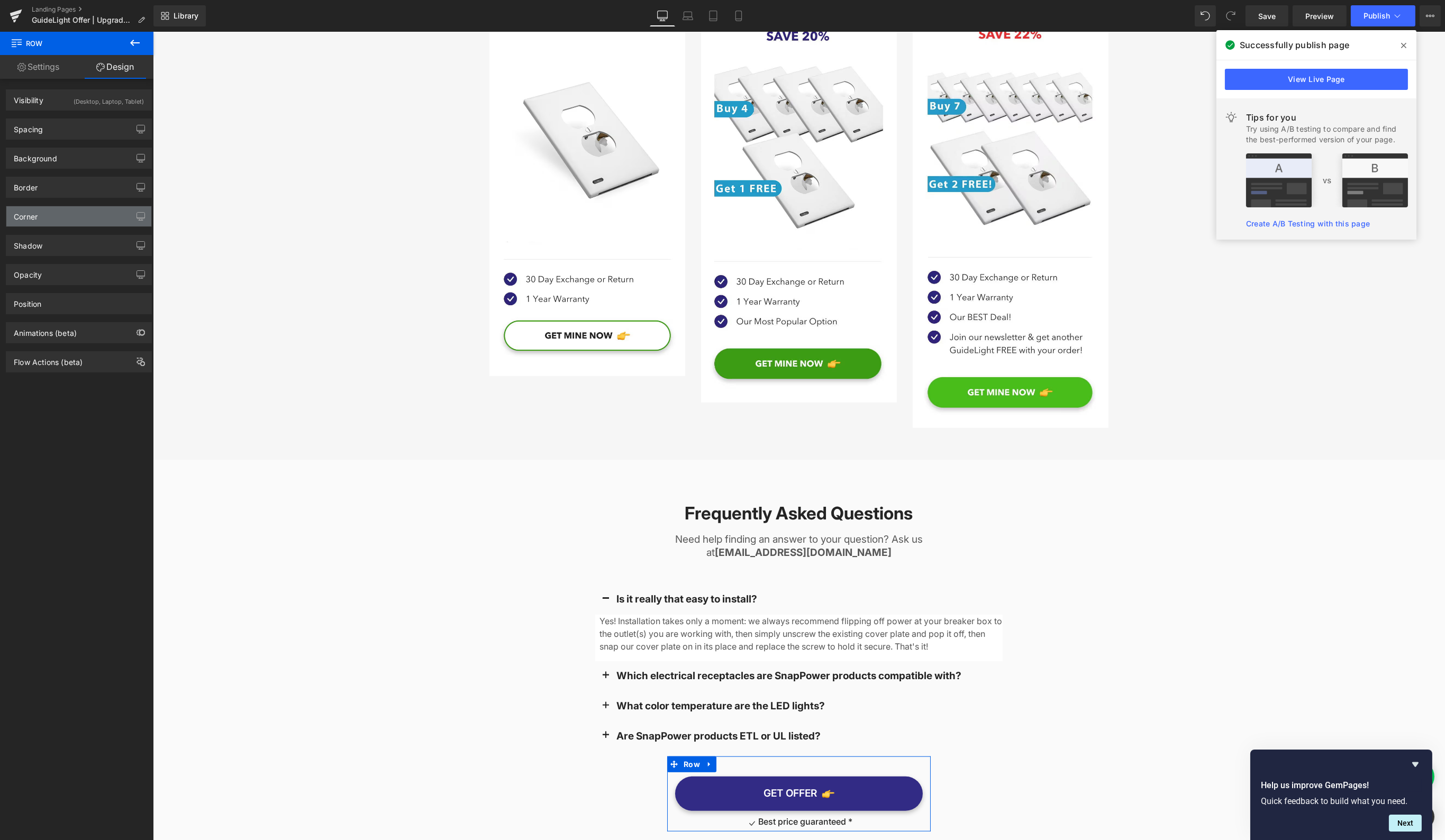
click at [74, 211] on div "Corner" at bounding box center [79, 216] width 145 height 20
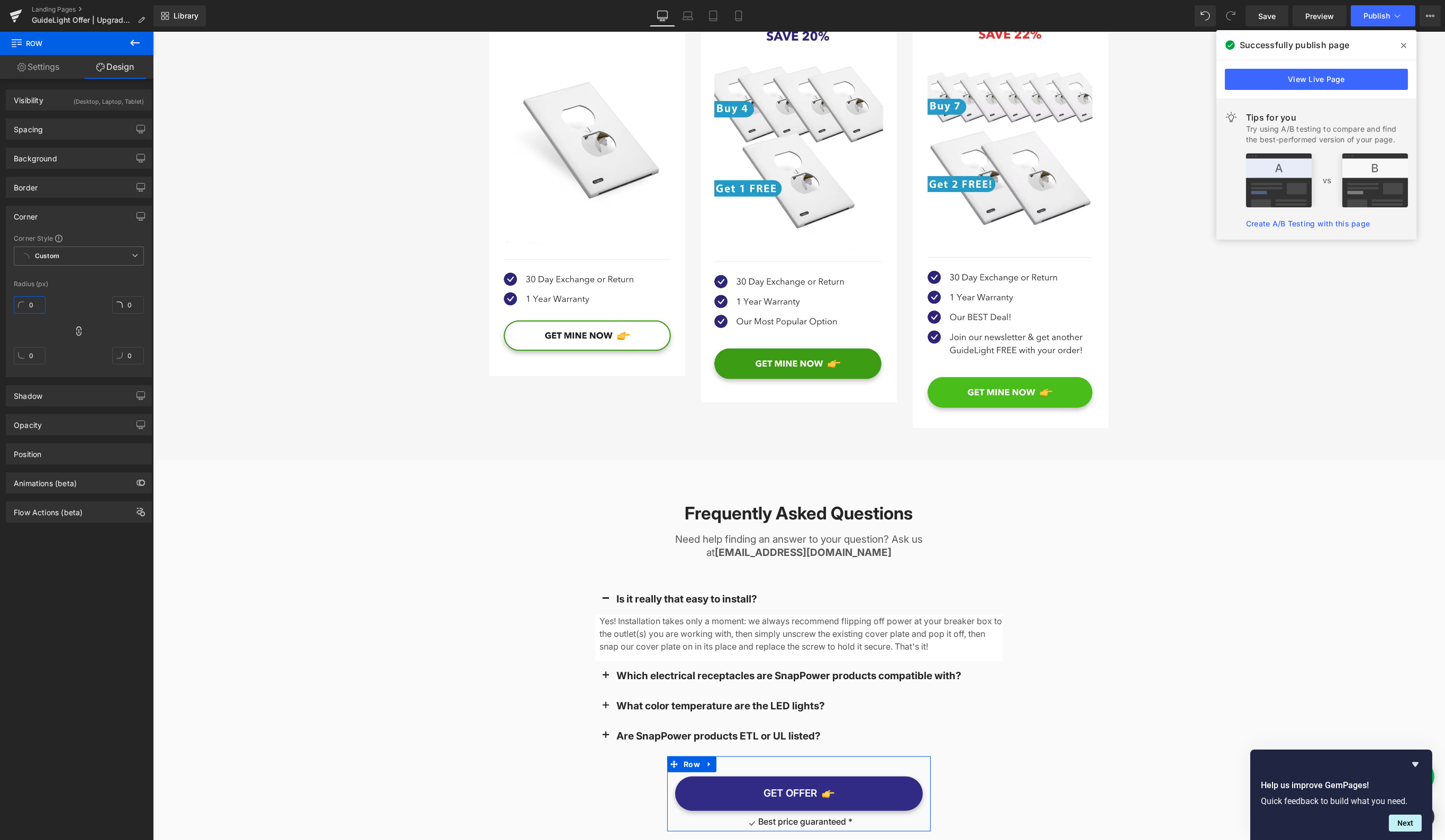
click at [38, 304] on input "0" at bounding box center [29, 305] width 32 height 18
drag, startPoint x: 38, startPoint y: 304, endPoint x: 45, endPoint y: 302, distance: 7.3
click at [40, 303] on input "0" at bounding box center [29, 305] width 32 height 18
type input "6"
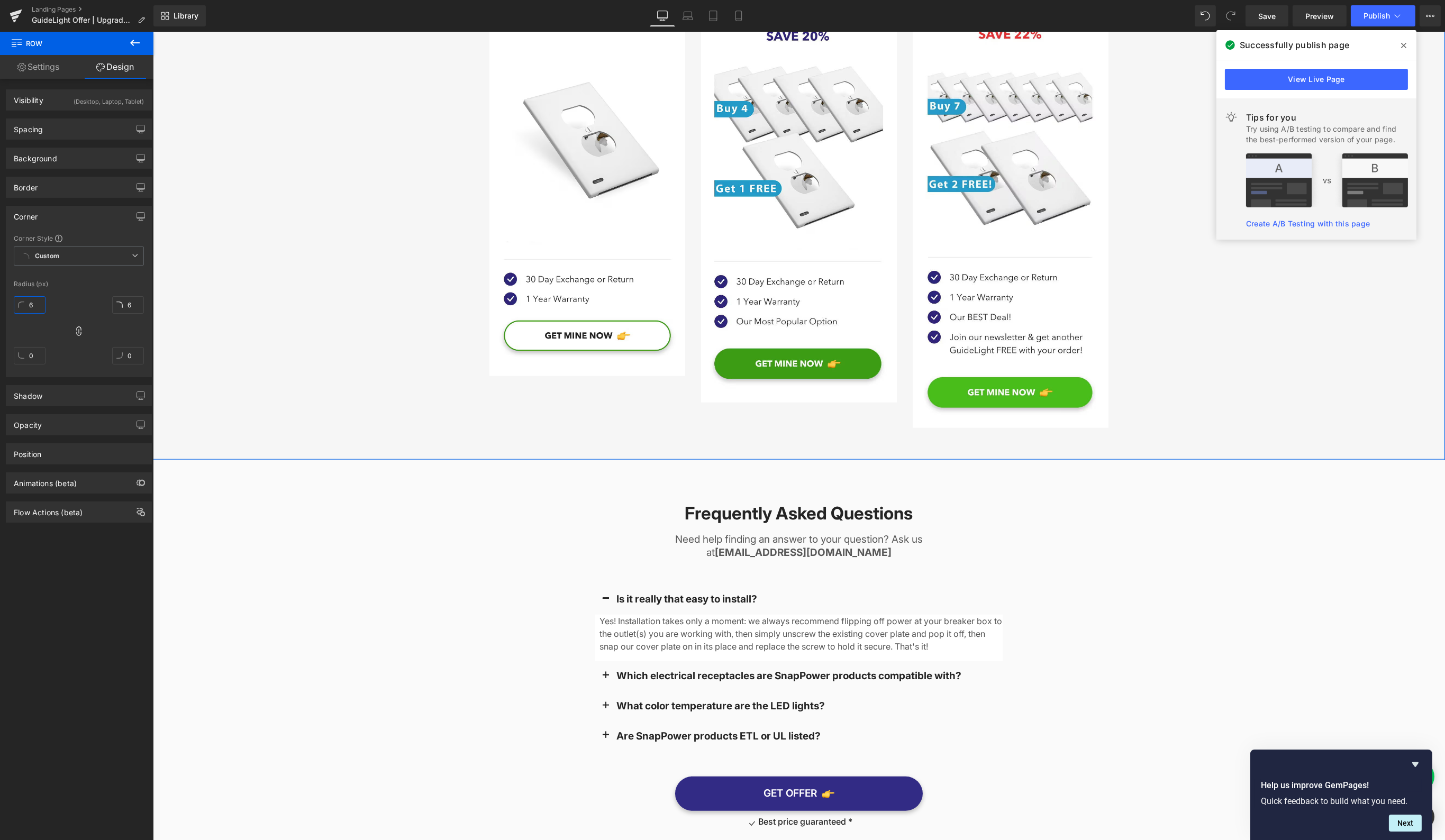
type input "0"
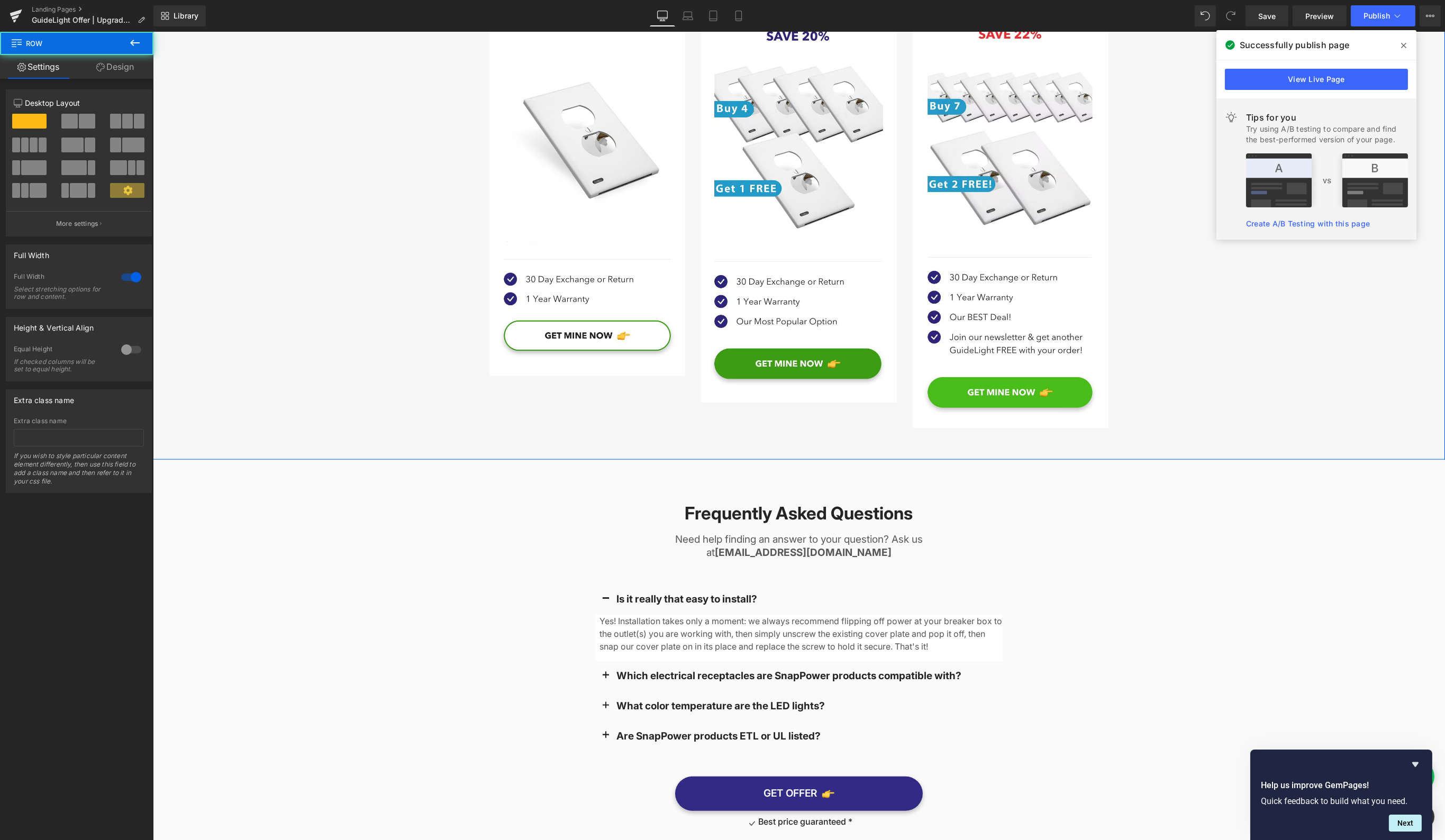
click at [307, 361] on div "Bundle More & SAVE! Heading Buy More & SAVE Heading Outlet covers available in:…" at bounding box center [798, 156] width 1292 height 555
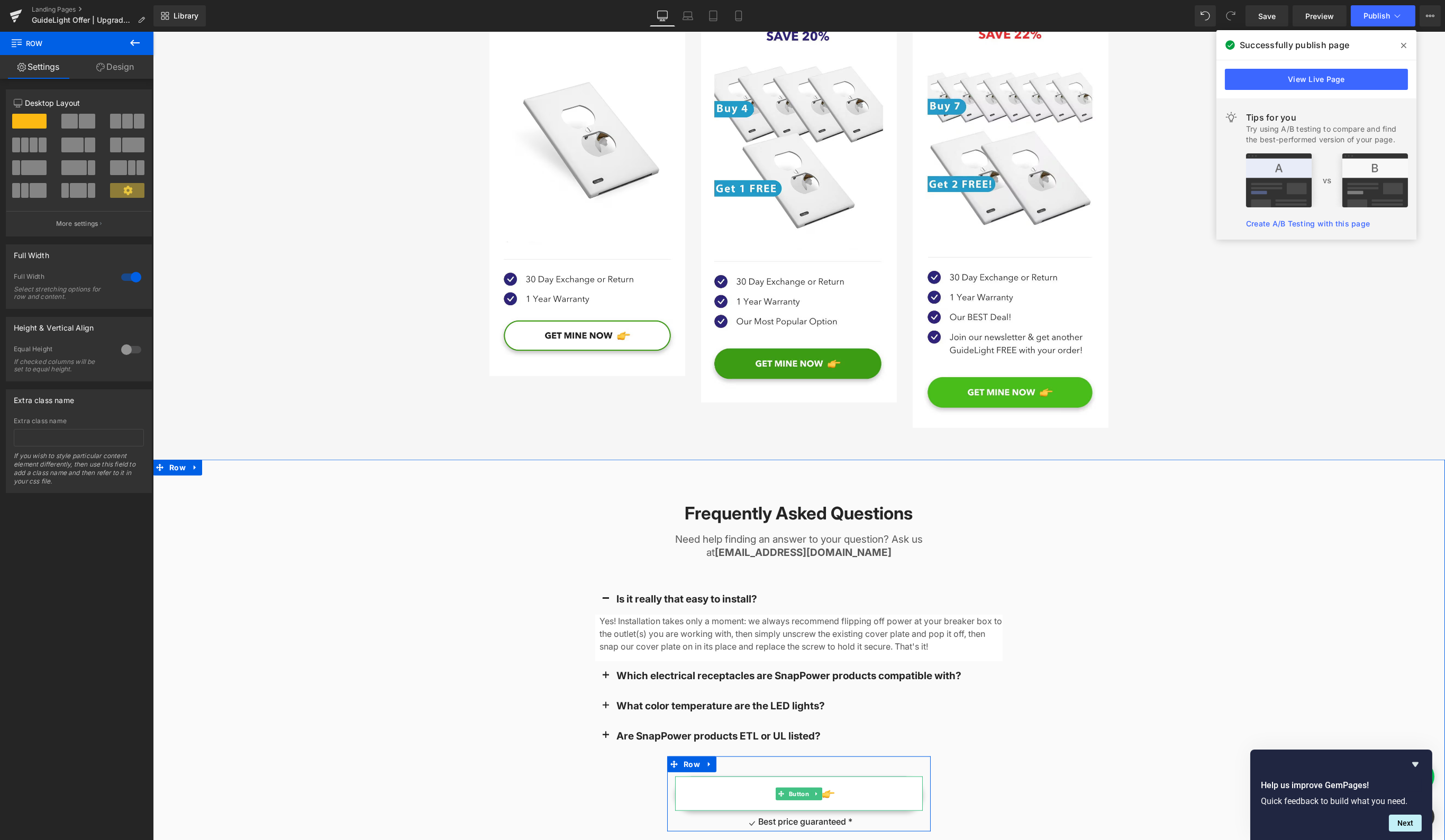
click at [884, 777] on link "GET OFFER" at bounding box center [798, 794] width 248 height 34
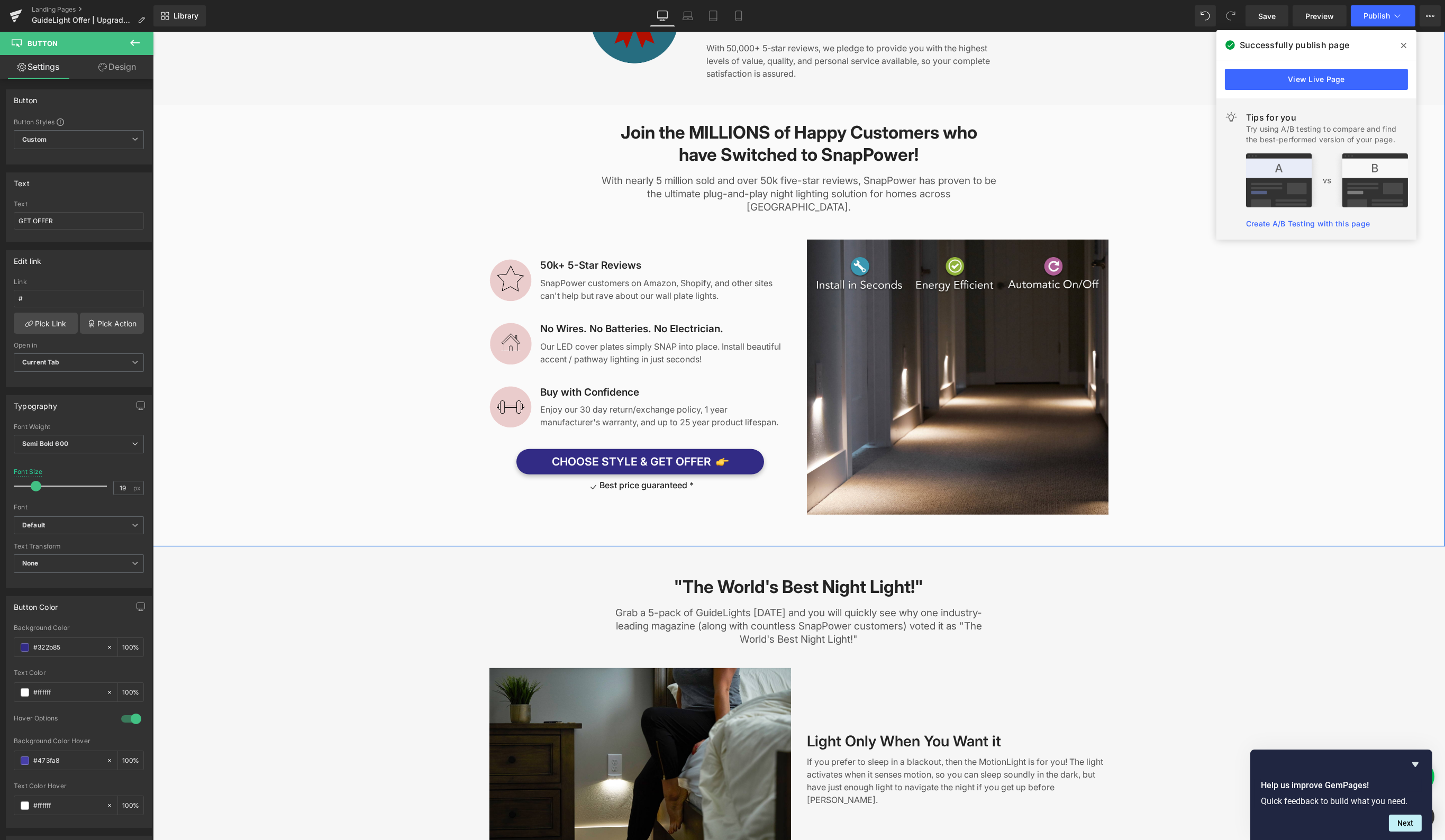
scroll to position [1921, 0]
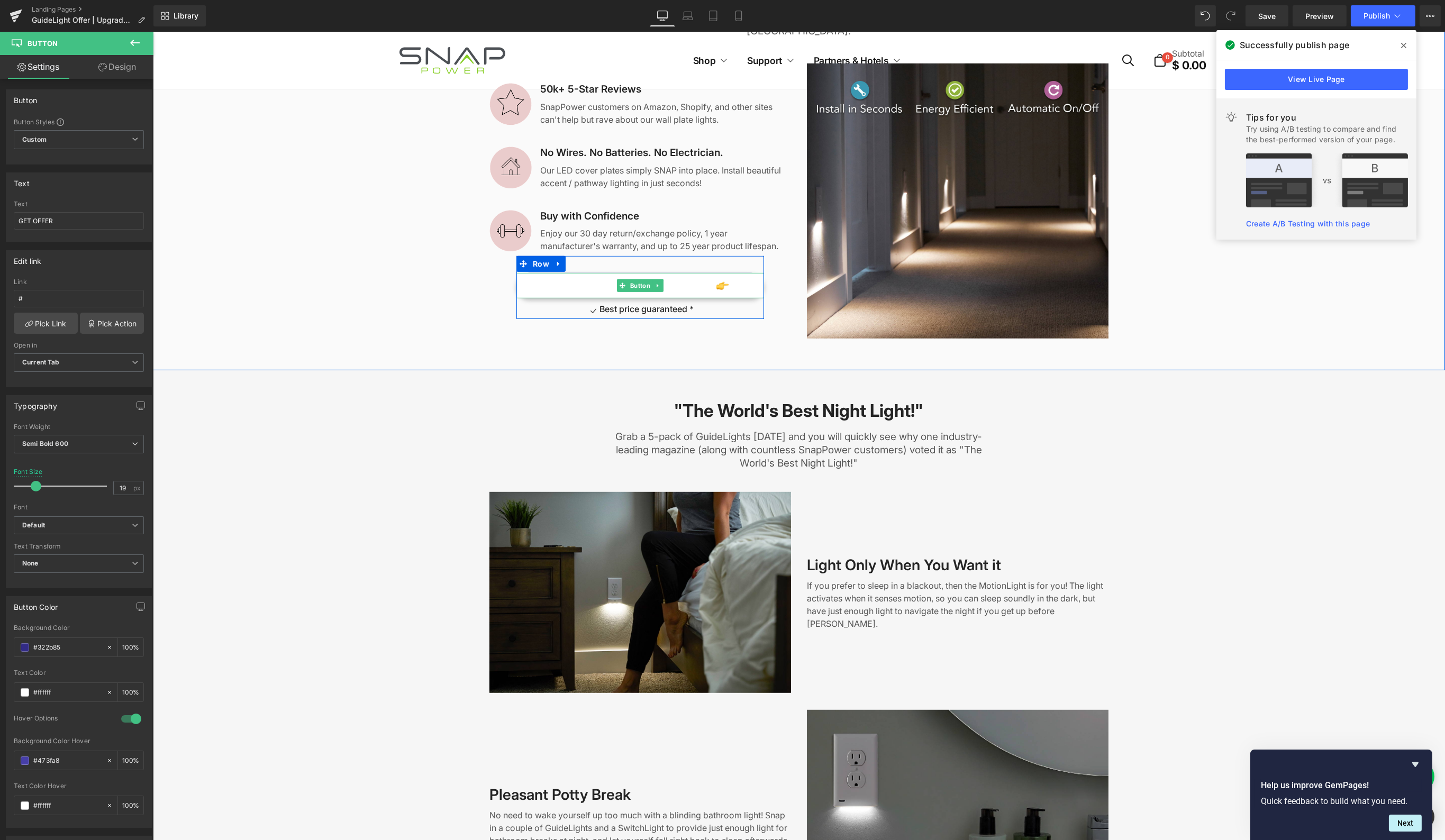
click at [532, 273] on link "CHOOSE STYLE & GET OFFER" at bounding box center [640, 286] width 248 height 25
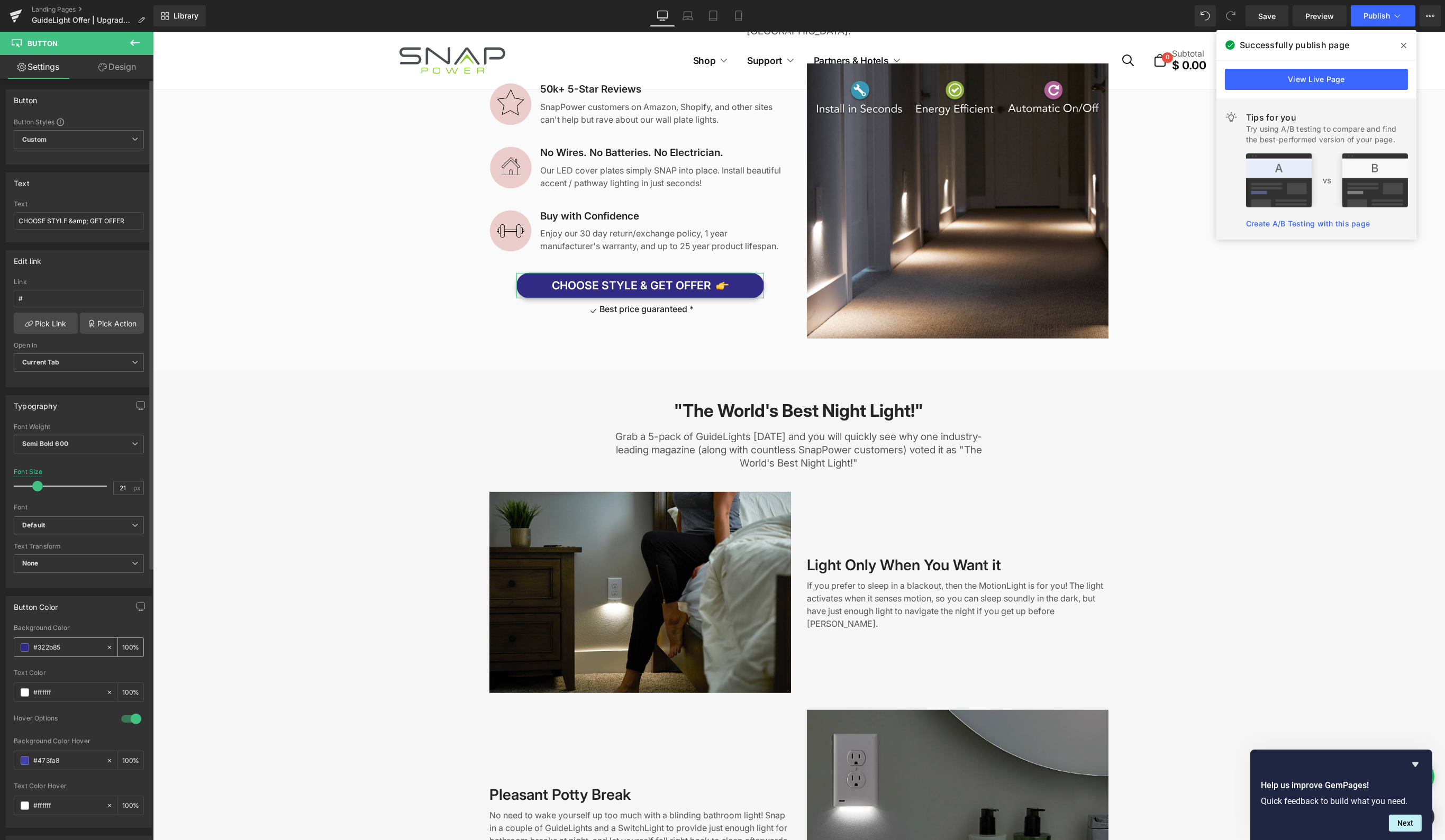
click at [49, 642] on input "#322b85" at bounding box center [67, 647] width 68 height 12
paste input "2ba4d3"
type input "#2ba4d3"
click at [45, 755] on input "#473fa8" at bounding box center [67, 761] width 68 height 12
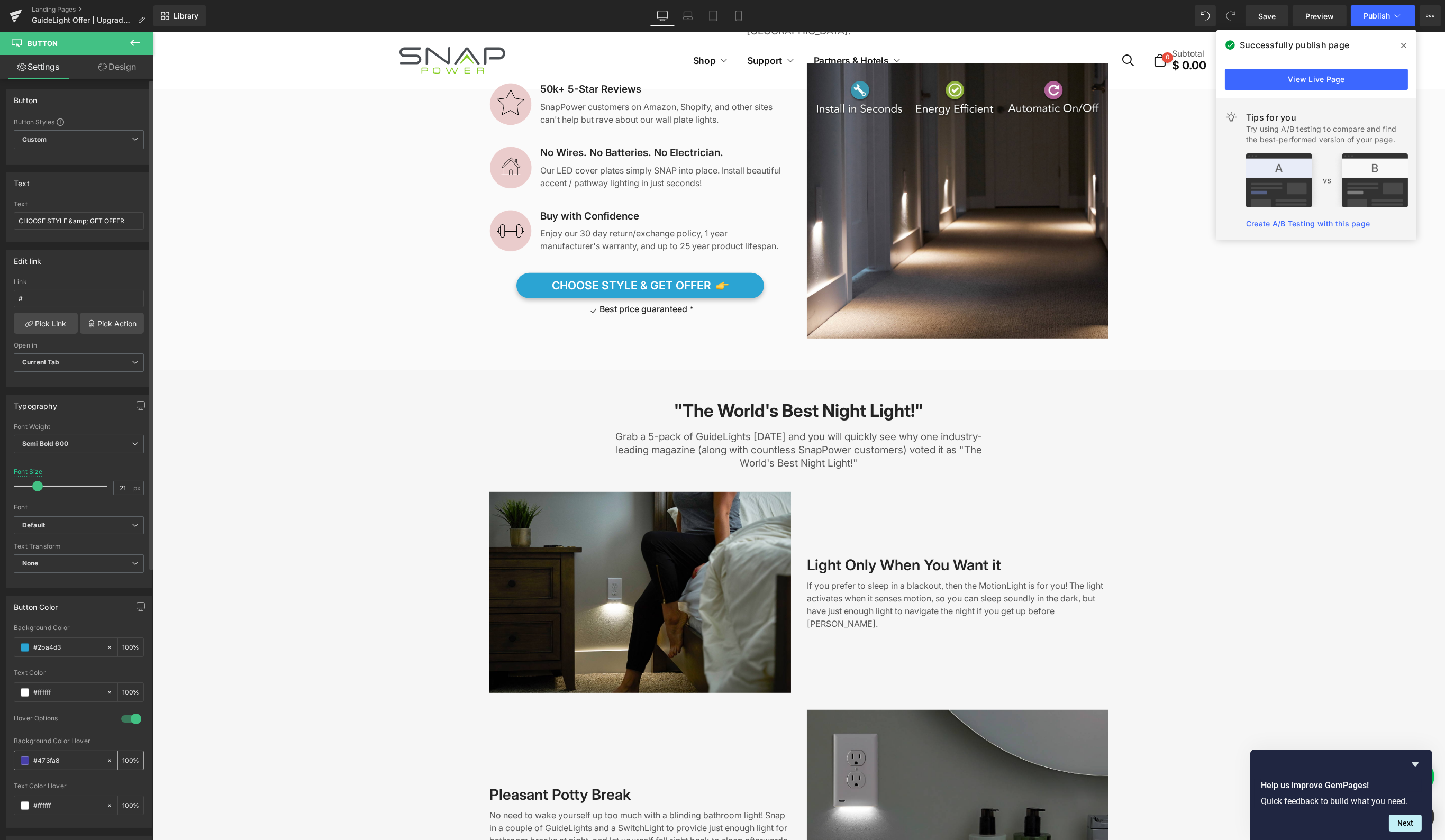
click at [45, 755] on input "#473fa8" at bounding box center [67, 761] width 68 height 12
paste input "1e2f61"
type input "#1e2f61"
drag, startPoint x: 119, startPoint y: 66, endPoint x: 101, endPoint y: 103, distance: 41.1
click at [120, 66] on link "Design" at bounding box center [117, 67] width 77 height 24
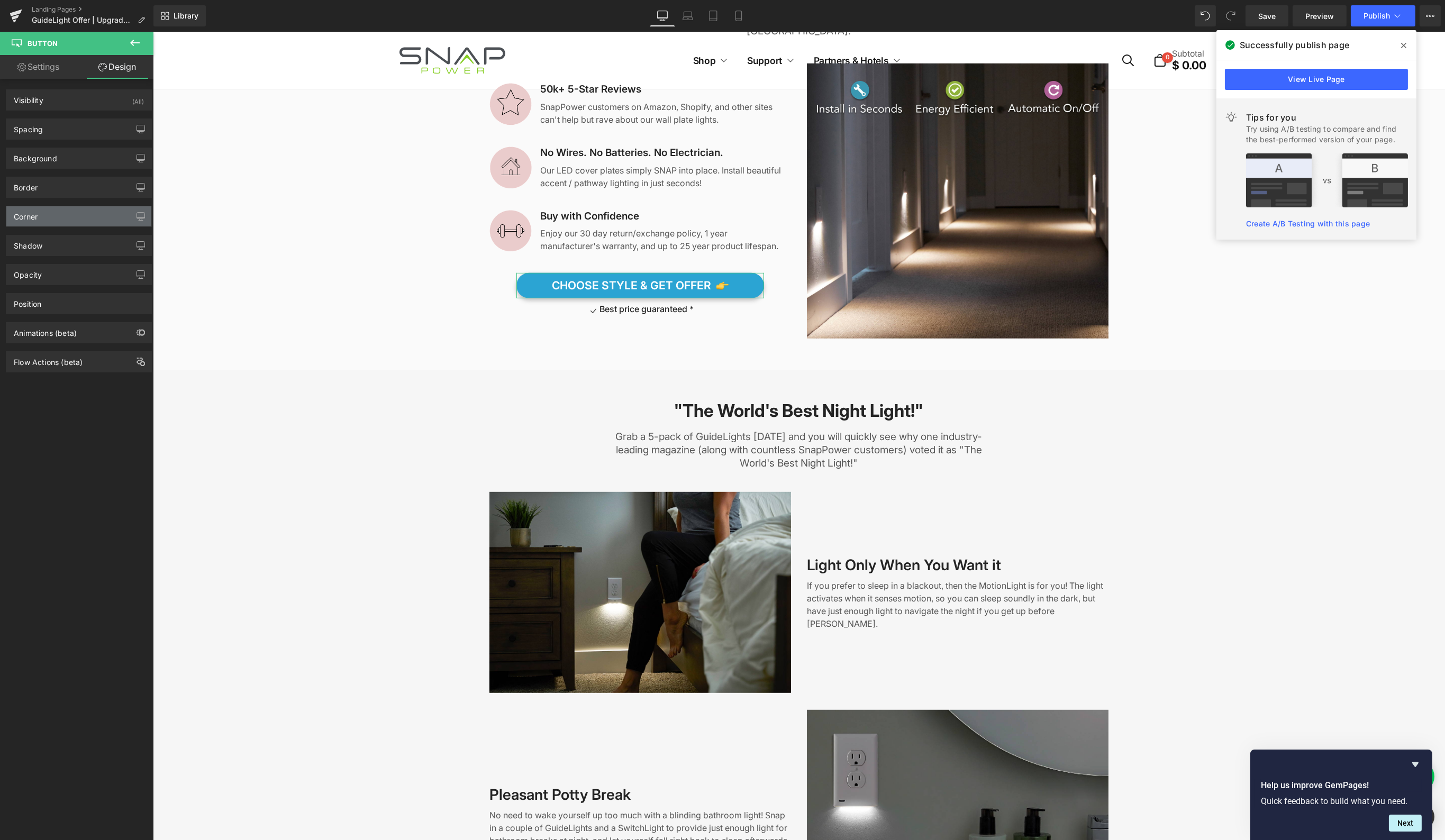
click at [38, 219] on div "Corner" at bounding box center [79, 216] width 145 height 20
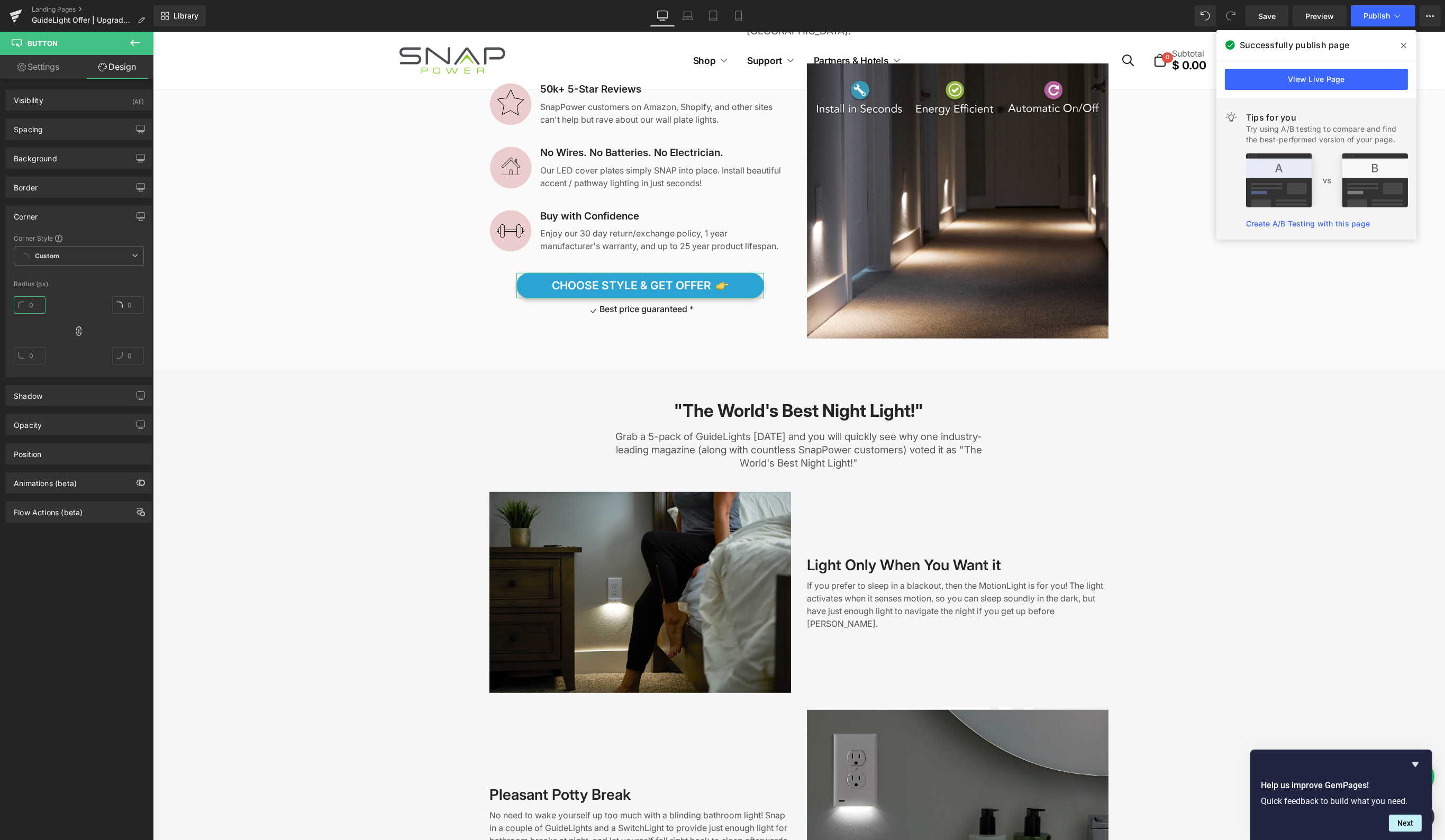
click at [33, 307] on input "text" at bounding box center [29, 305] width 32 height 18
drag, startPoint x: 33, startPoint y: 307, endPoint x: 37, endPoint y: 304, distance: 5.0
click at [36, 305] on input "text" at bounding box center [29, 305] width 32 height 18
type input "6"
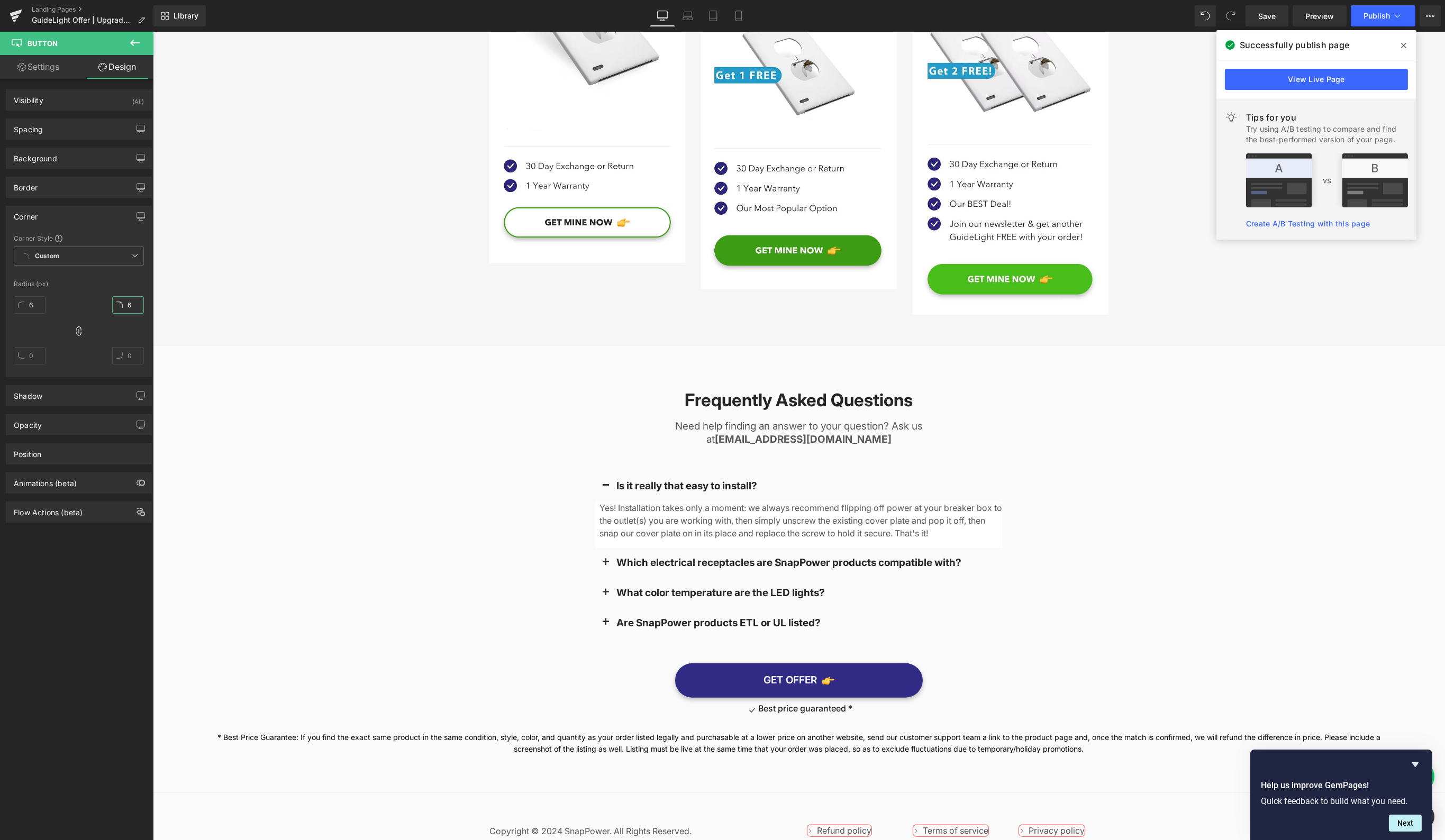
scroll to position [4081, 0]
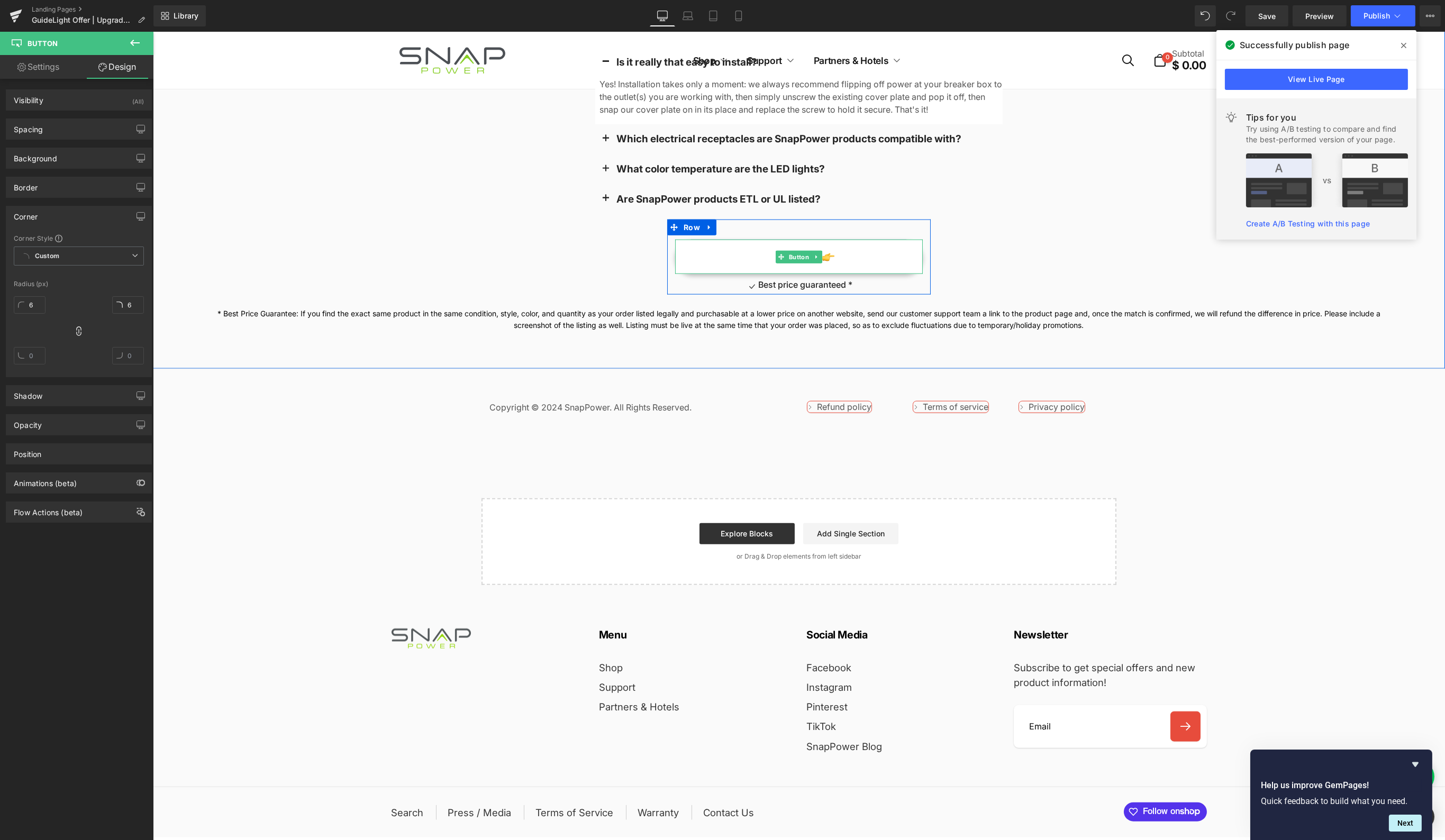
click at [690, 239] on link "GET OFFER" at bounding box center [798, 256] width 248 height 34
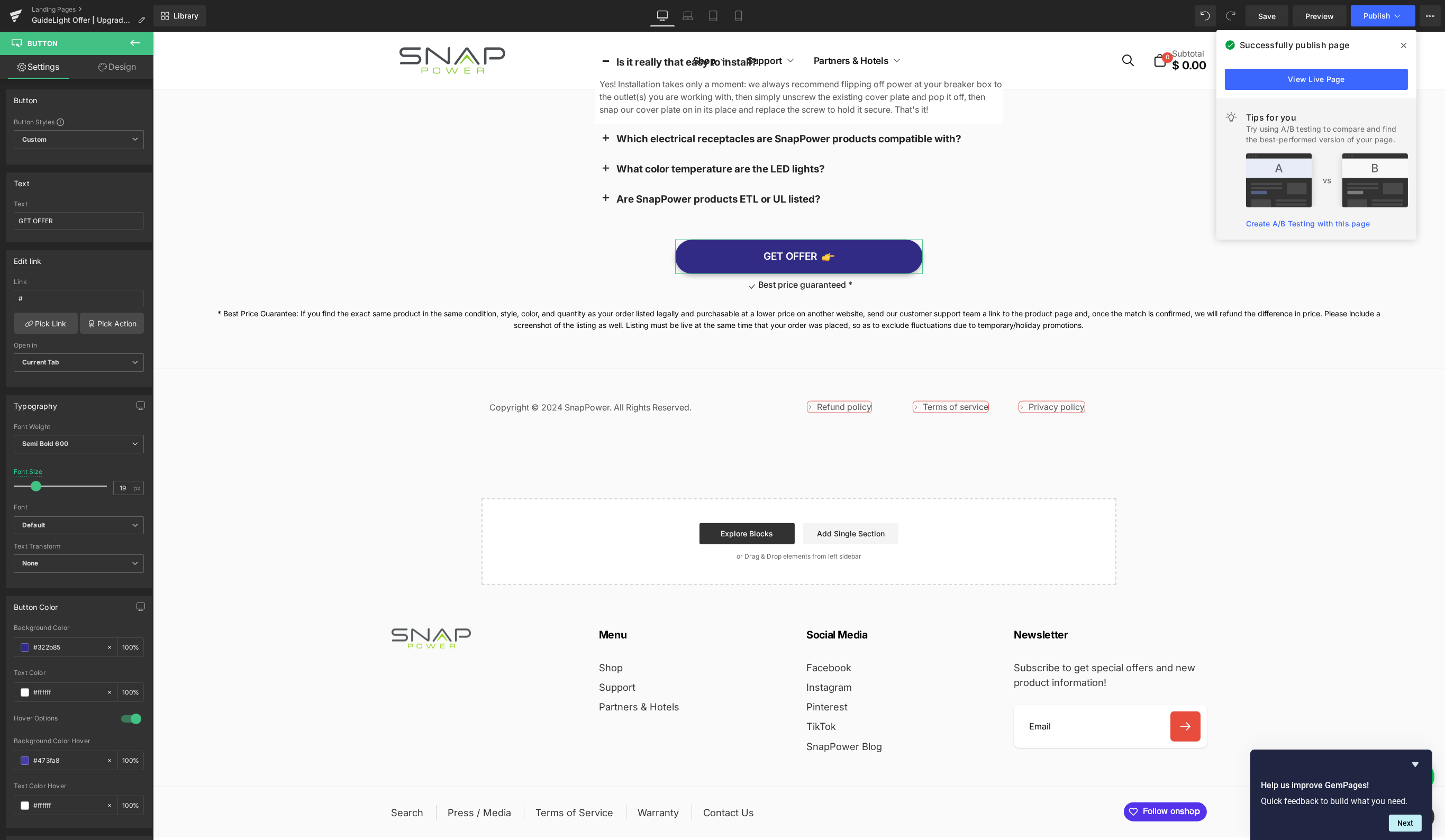
click at [128, 72] on link "Design" at bounding box center [117, 67] width 77 height 24
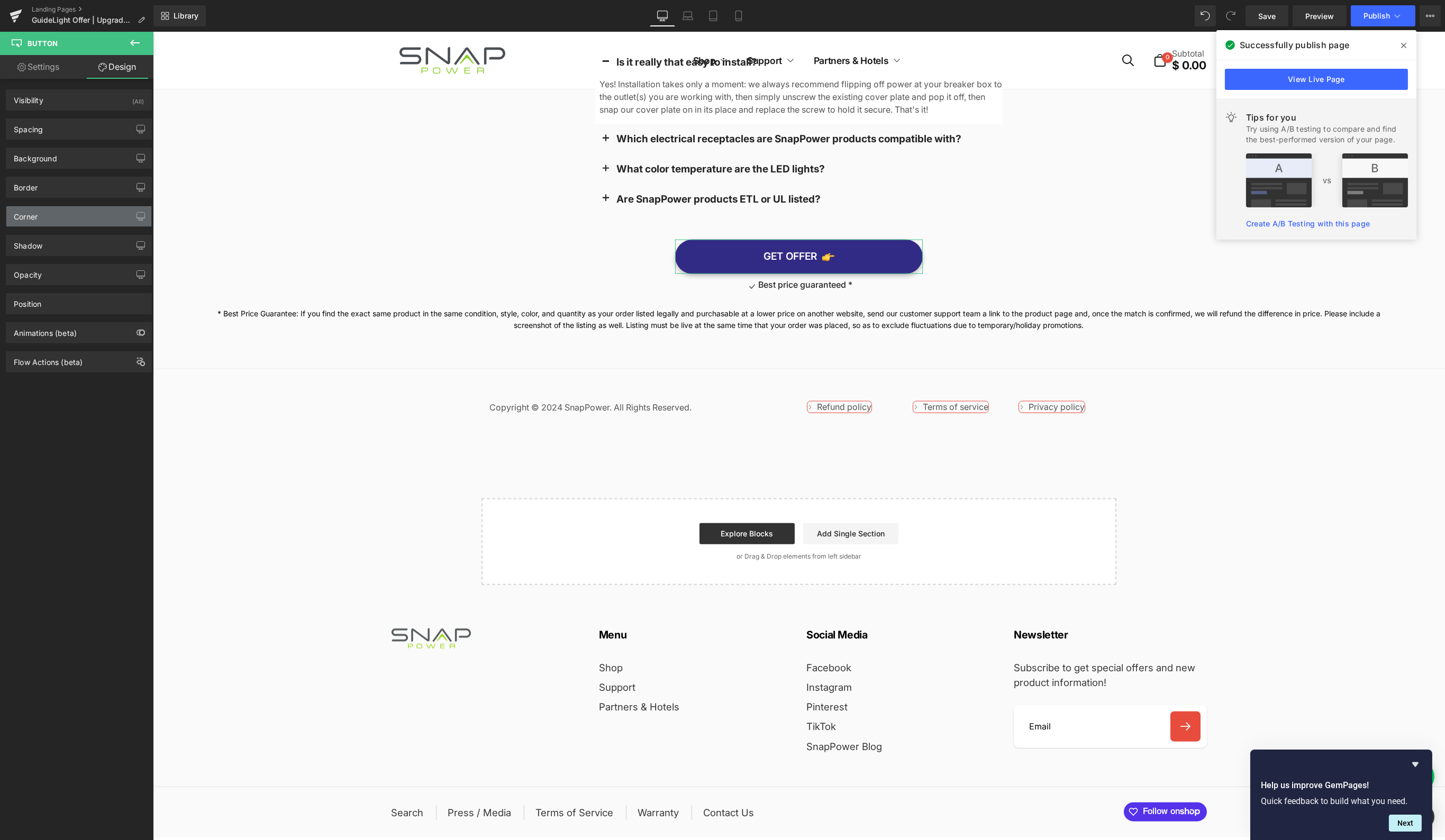
click at [51, 208] on div "Corner" at bounding box center [79, 216] width 145 height 20
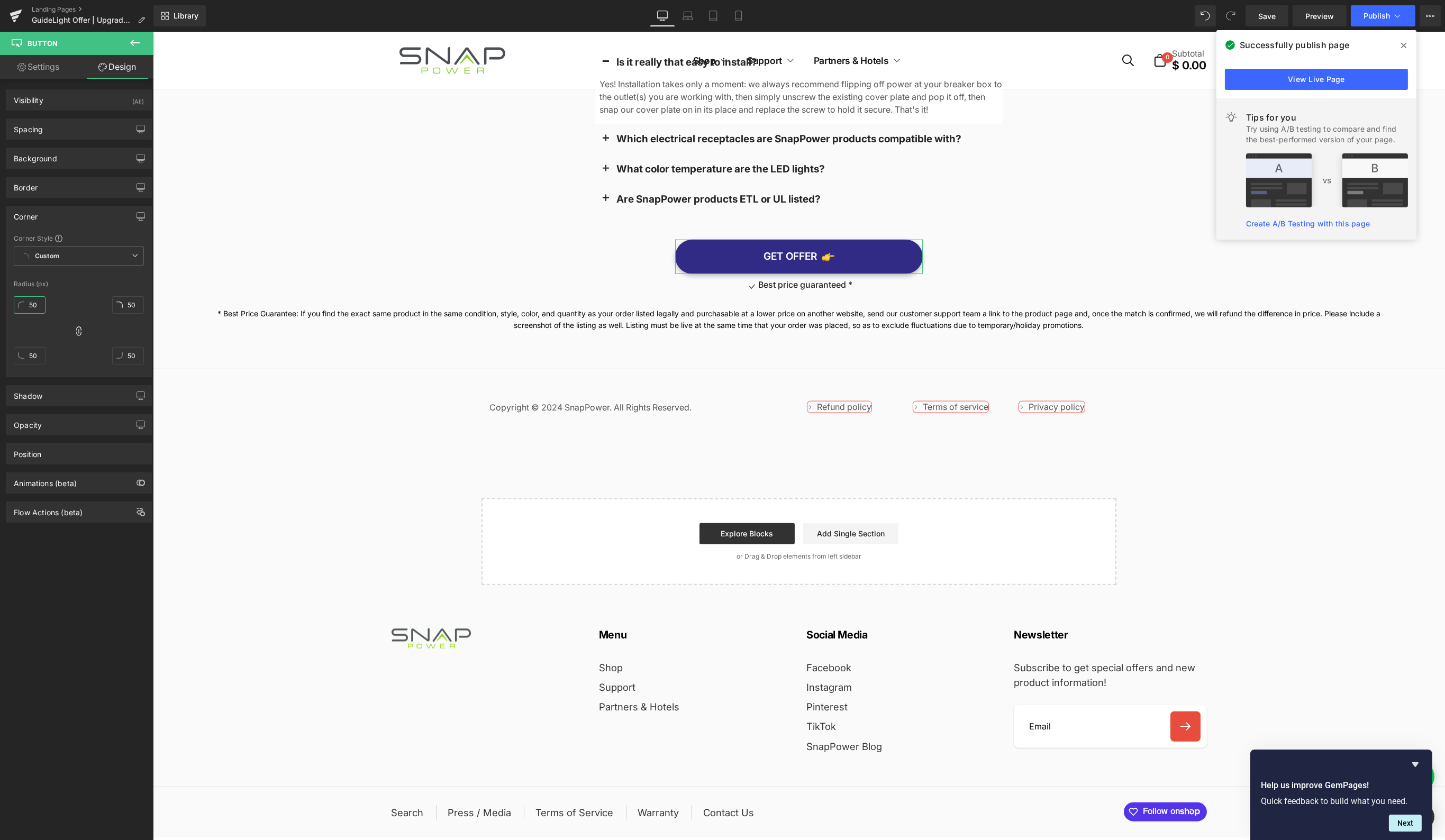
click at [33, 301] on input "50" at bounding box center [29, 305] width 32 height 18
type input "60"
type input "6"
click at [34, 65] on link "Settings" at bounding box center [38, 67] width 77 height 24
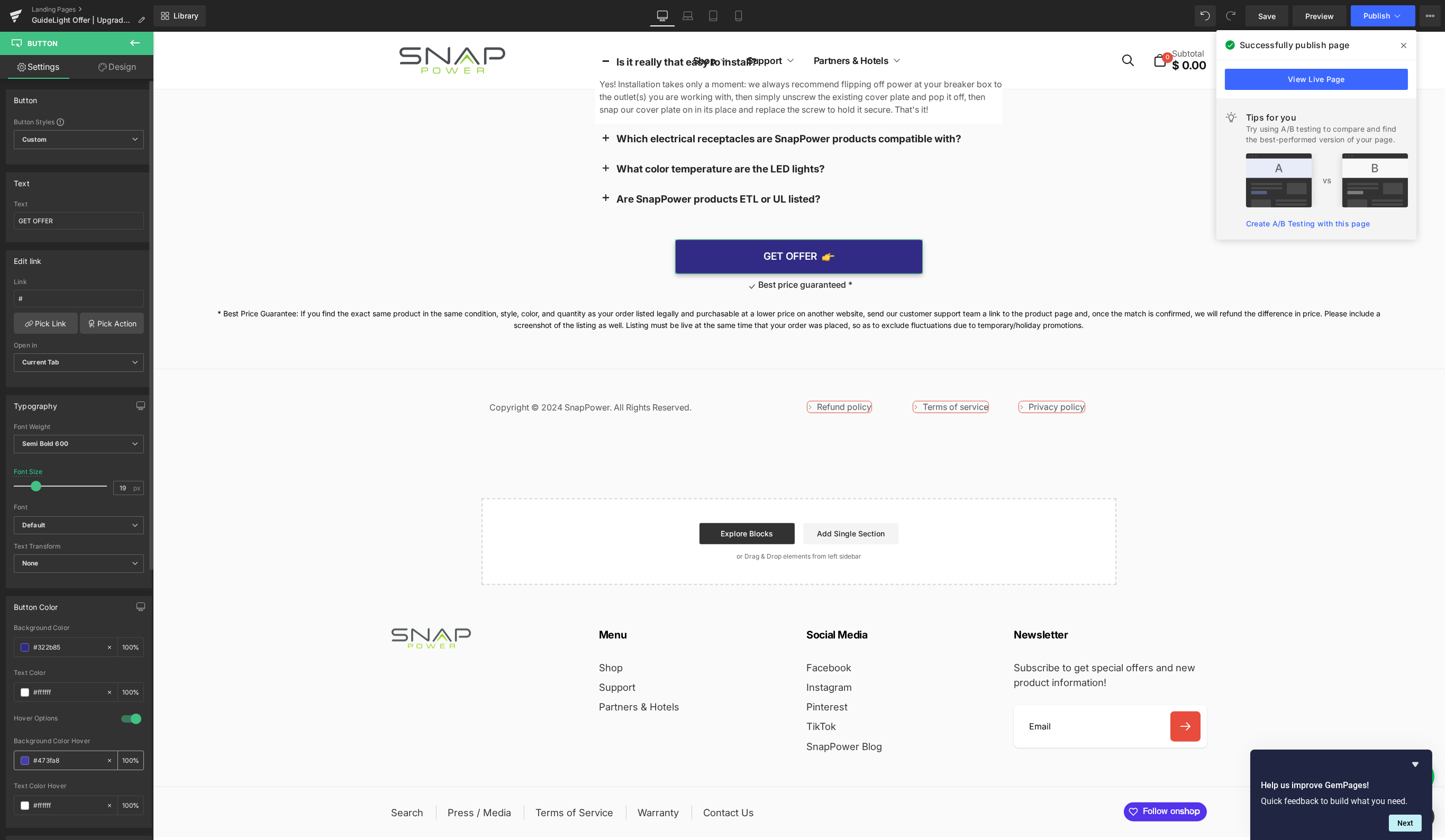
click at [57, 755] on input "#473fa8" at bounding box center [67, 761] width 68 height 12
click at [56, 755] on input "#473fa8" at bounding box center [67, 761] width 68 height 12
paste input "1e2f61"
click at [53, 755] on input "#473fa8" at bounding box center [67, 761] width 68 height 12
drag, startPoint x: 53, startPoint y: 755, endPoint x: 103, endPoint y: 709, distance: 67.9
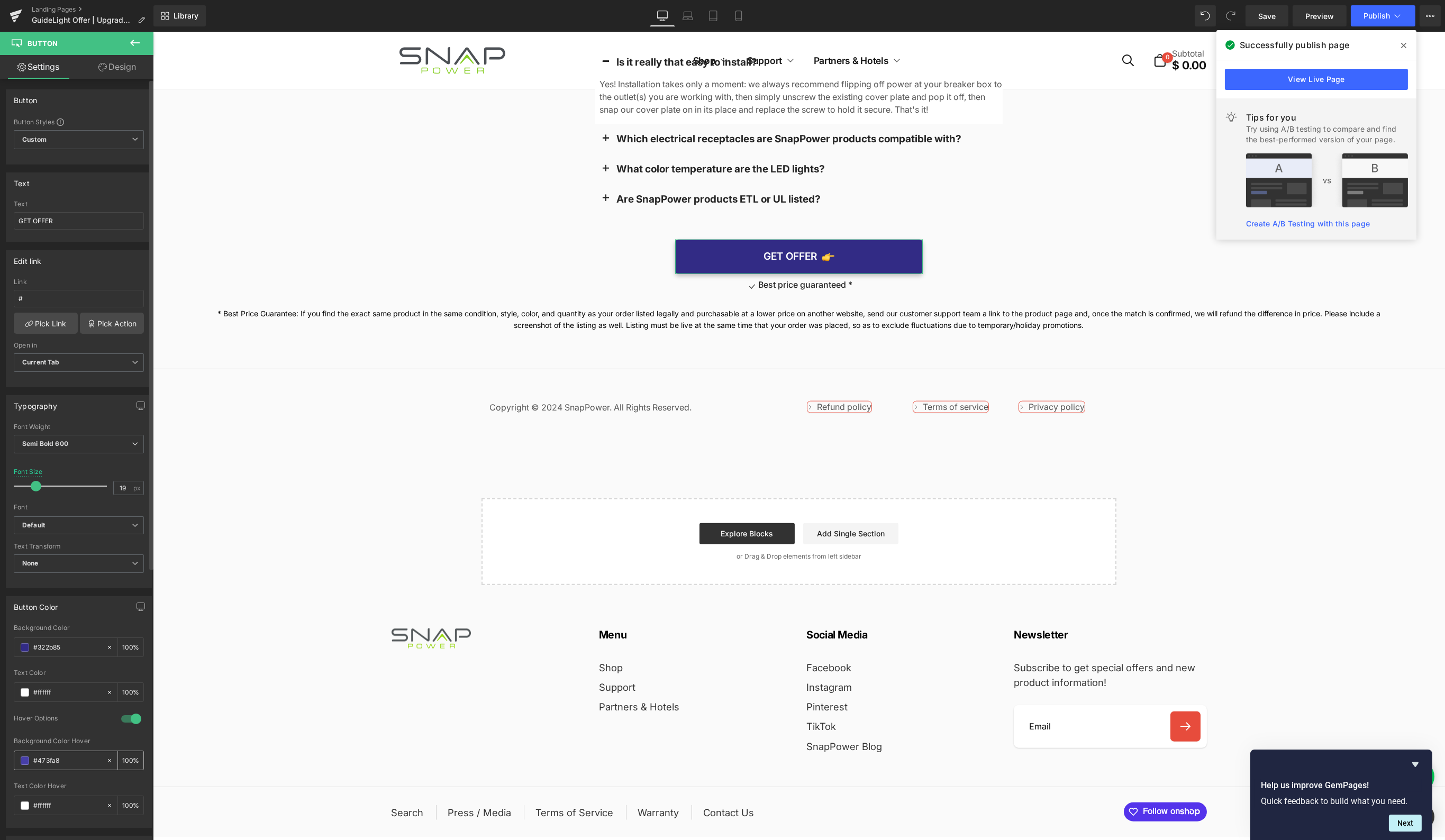
click at [53, 755] on input "#473fa8" at bounding box center [67, 761] width 68 height 12
paste input "1e2f61"
type input "#1e2f61"
click at [49, 645] on input "#322b85" at bounding box center [67, 647] width 68 height 12
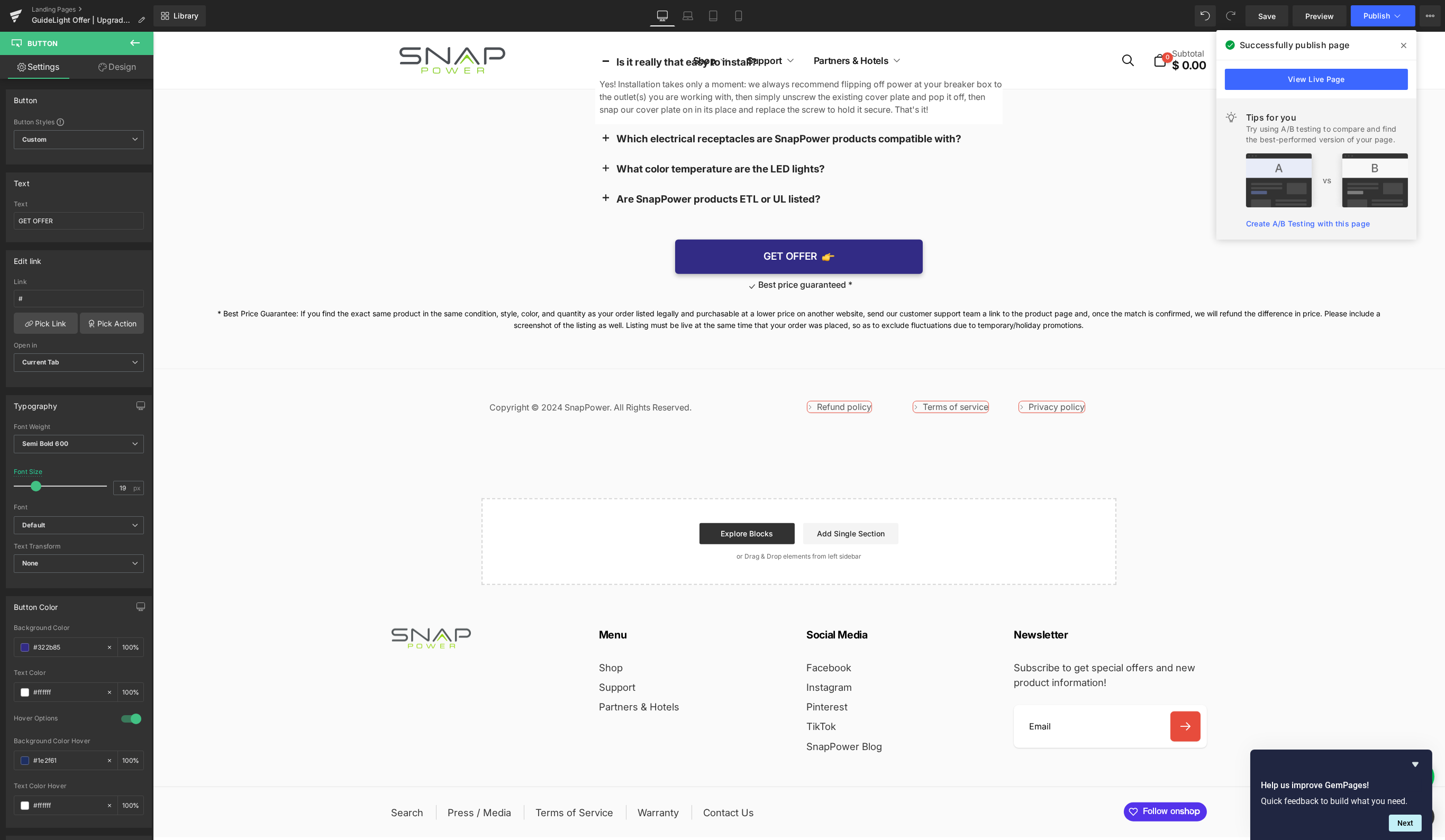
paste input "2ba4d3"
type input "#2ba4d3"
click at [1376, 13] on span "Publish" at bounding box center [1376, 16] width 27 height 8
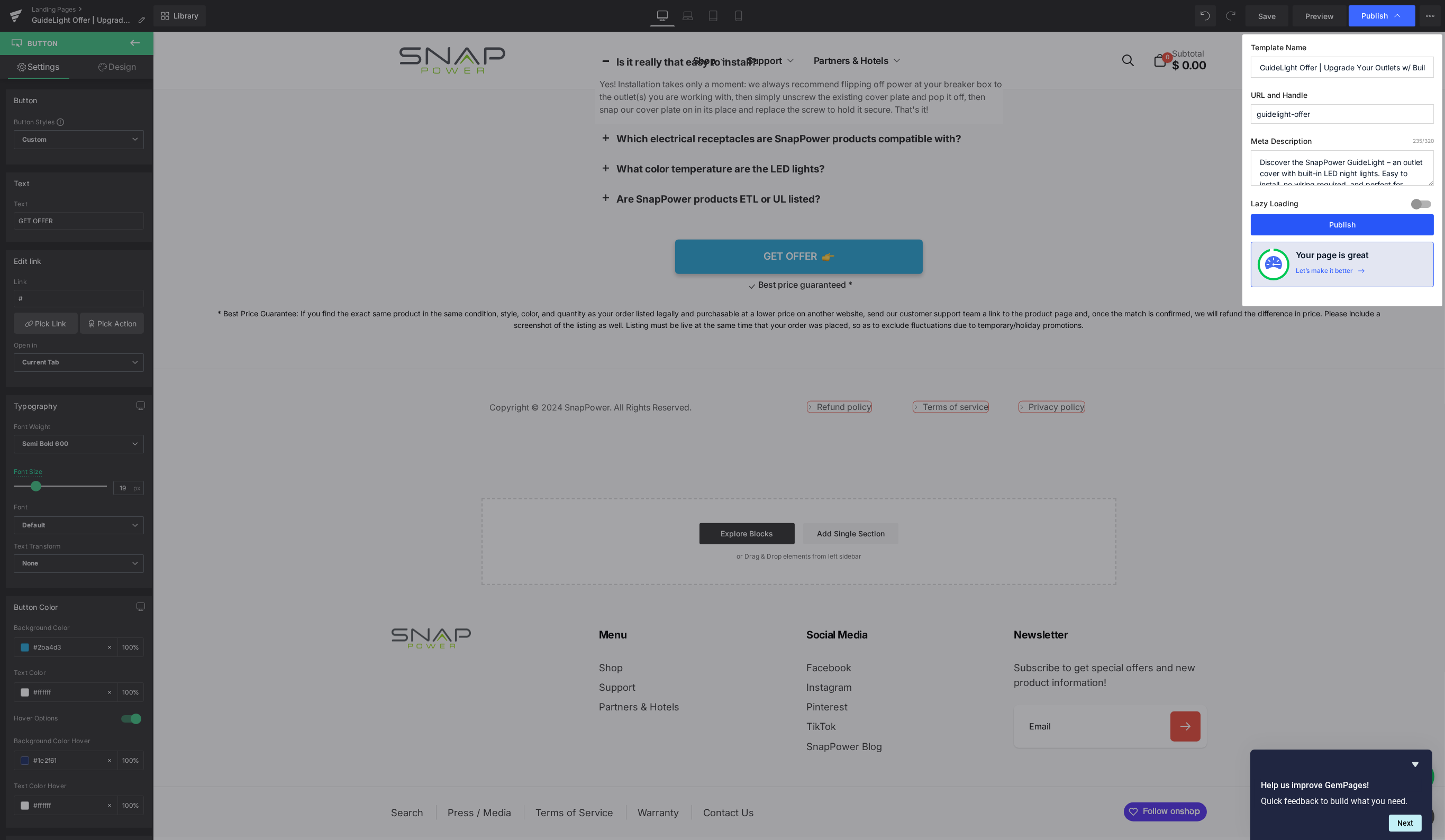
click at [1345, 225] on button "Publish" at bounding box center [1342, 224] width 183 height 21
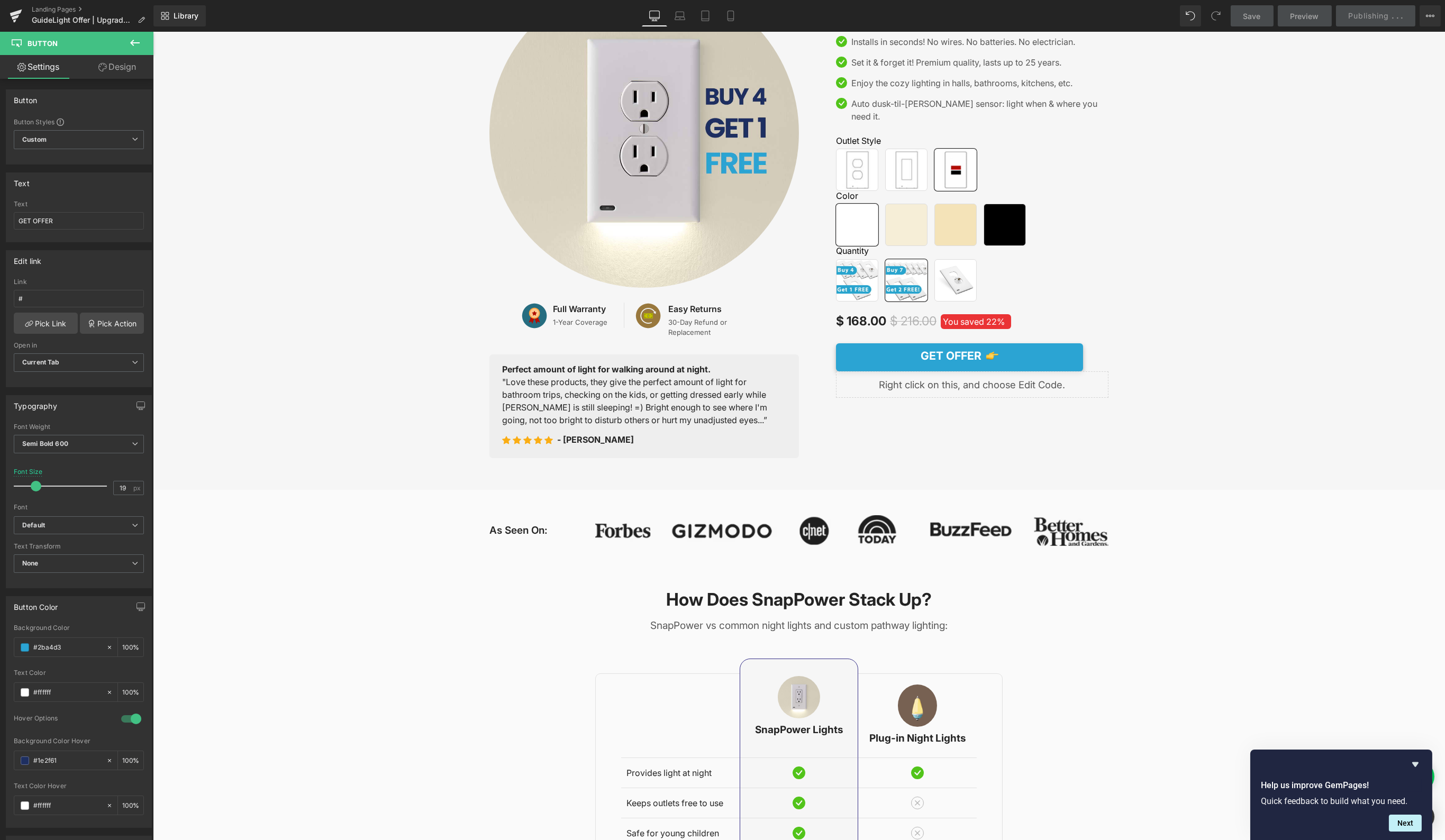
scroll to position [0, 0]
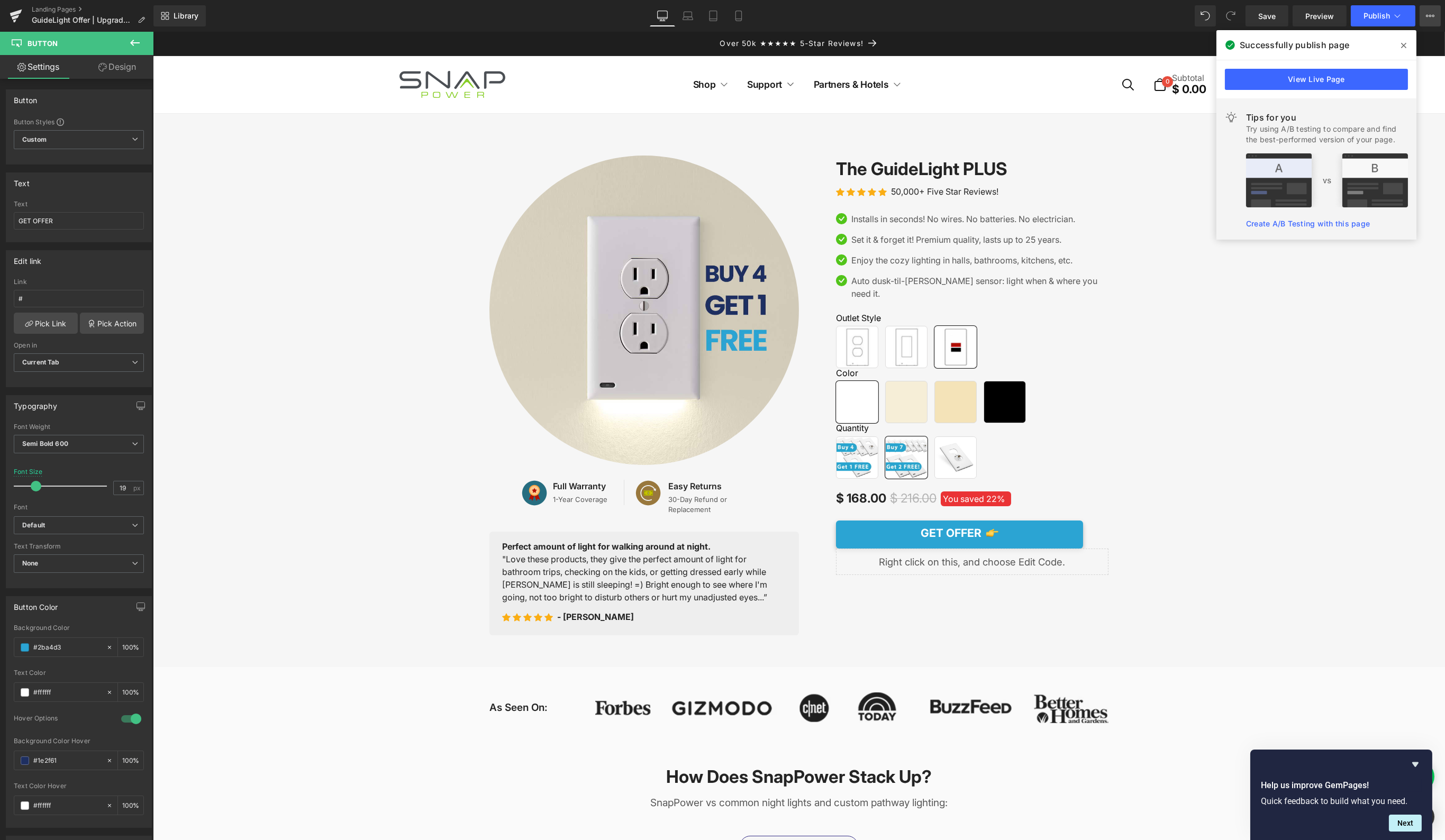
click at [1429, 18] on icon at bounding box center [1429, 16] width 8 height 8
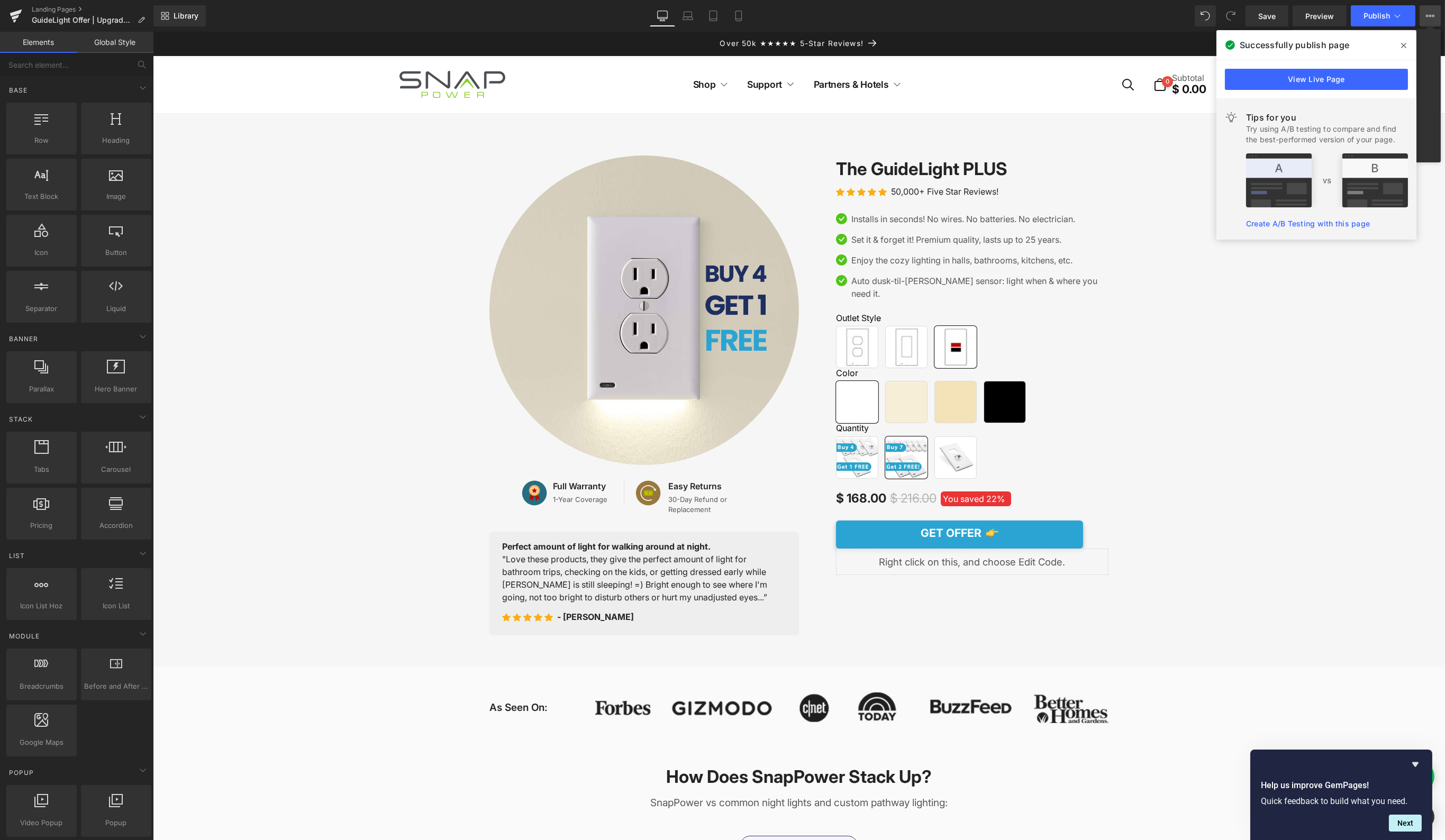
click at [262, 225] on div at bounding box center [799, 436] width 1292 height 808
drag, startPoint x: 1401, startPoint y: 44, endPoint x: 1248, endPoint y: 21, distance: 154.7
click at [1401, 44] on icon at bounding box center [1403, 46] width 5 height 5
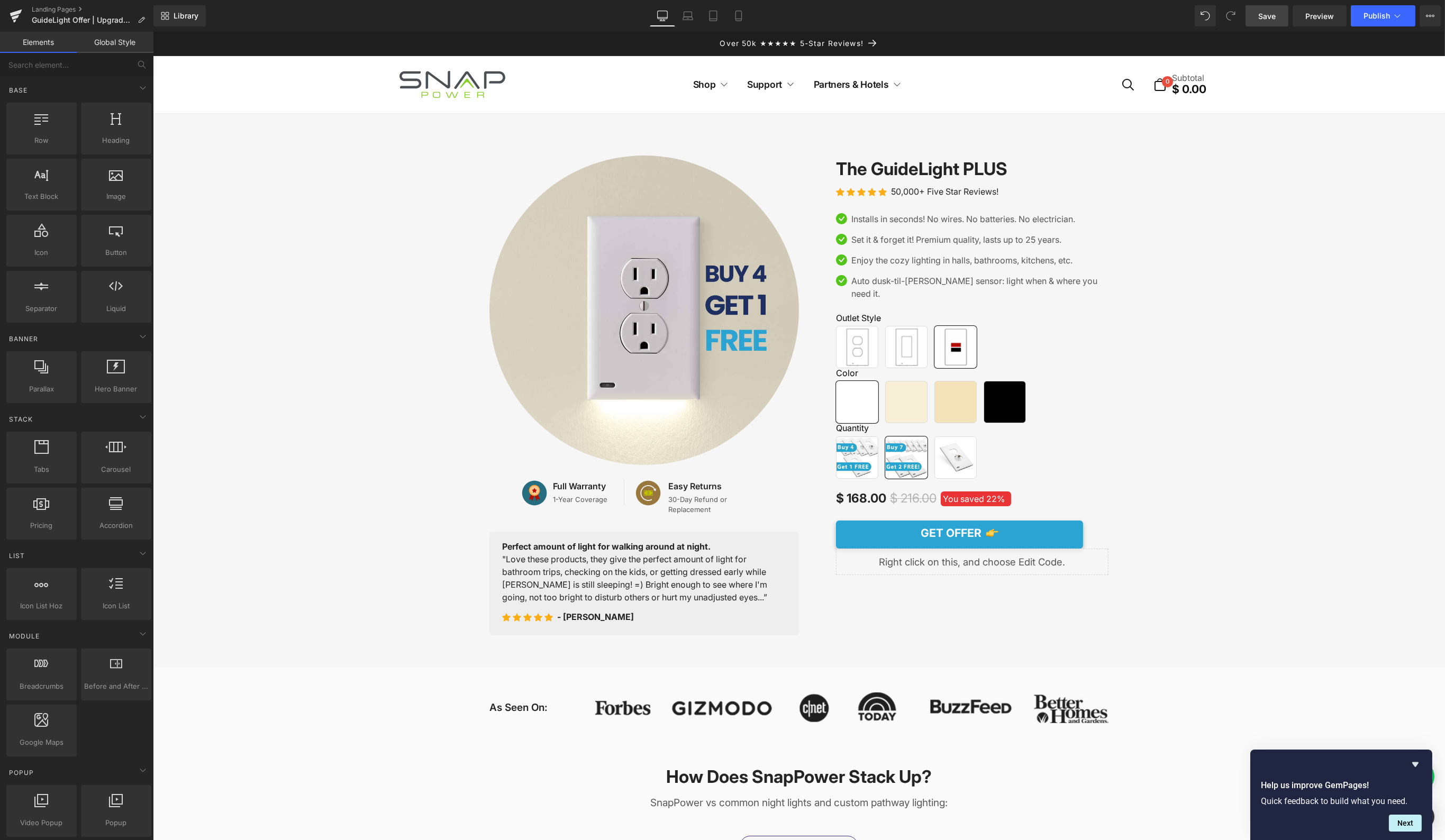
drag, startPoint x: 1273, startPoint y: 16, endPoint x: 1289, endPoint y: 55, distance: 42.2
click at [1273, 16] on span "Save" at bounding box center [1267, 16] width 18 height 11
click at [1430, 15] on icon at bounding box center [1430, 16] width 3 height 2
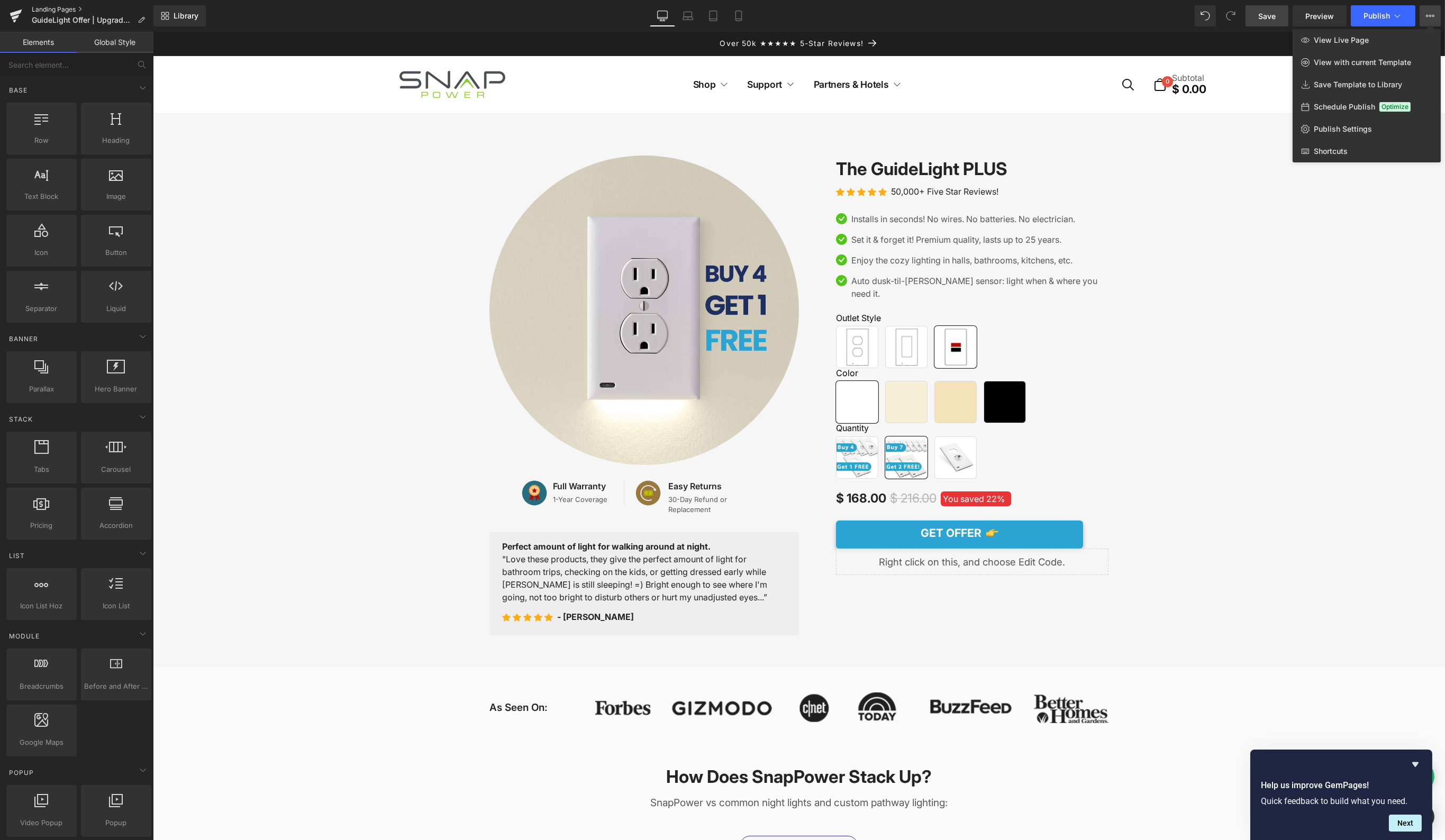
click at [64, 8] on link "Landing Pages" at bounding box center [92, 9] width 122 height 8
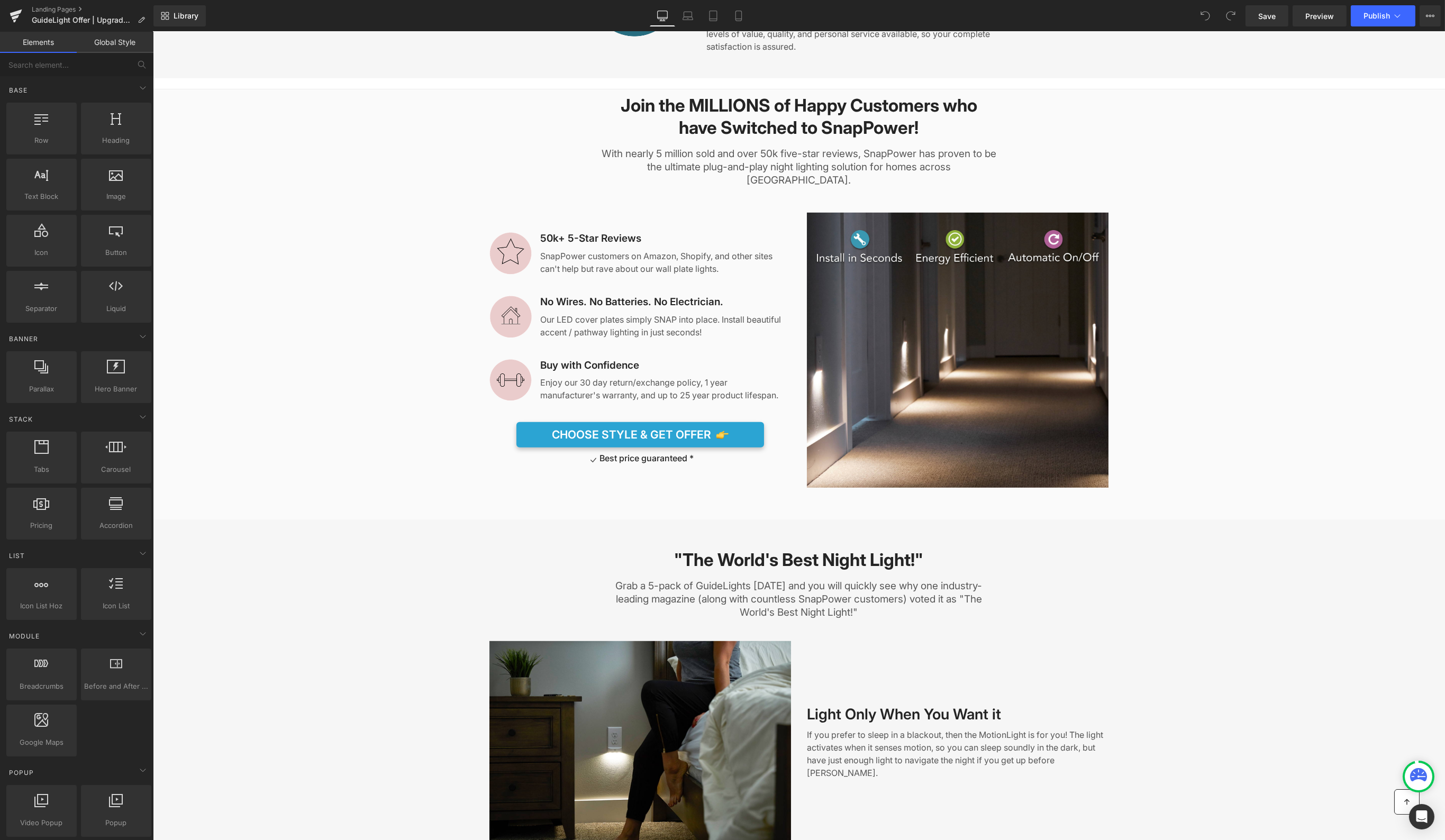
scroll to position [1510, 0]
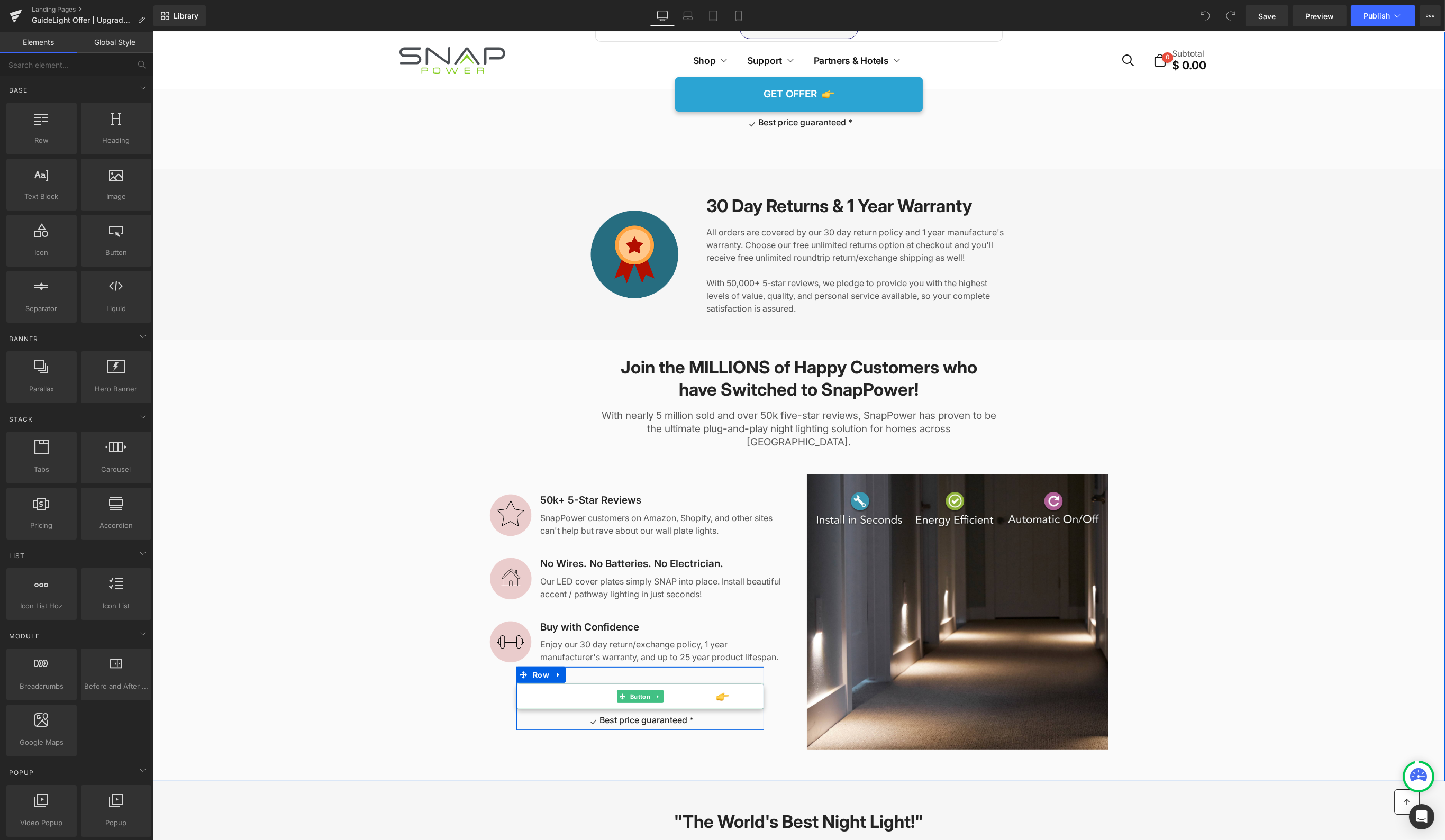
click at [737, 684] on link "CHOOSE STYLE & GET OFFER" at bounding box center [640, 696] width 248 height 25
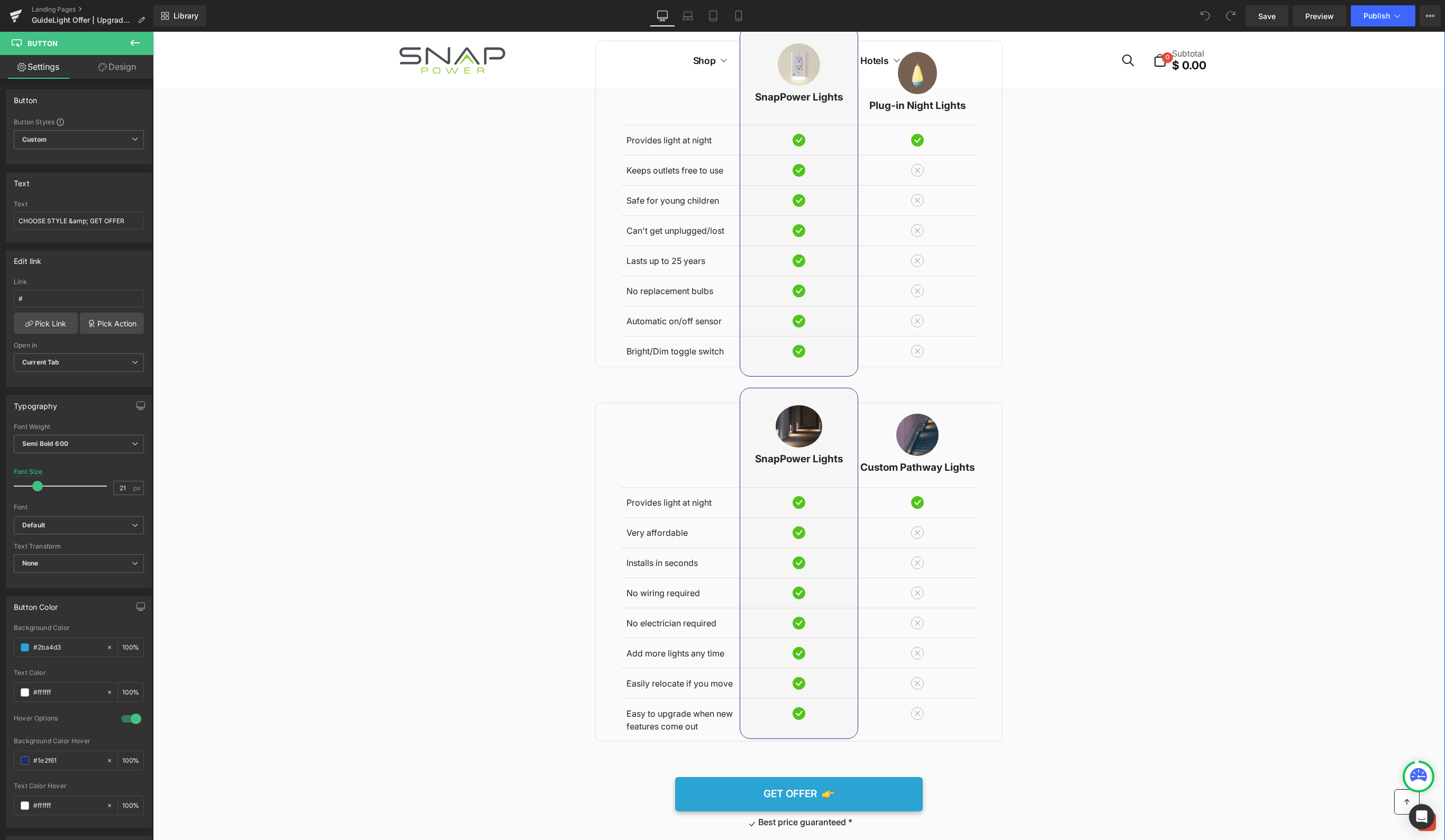
scroll to position [0, 0]
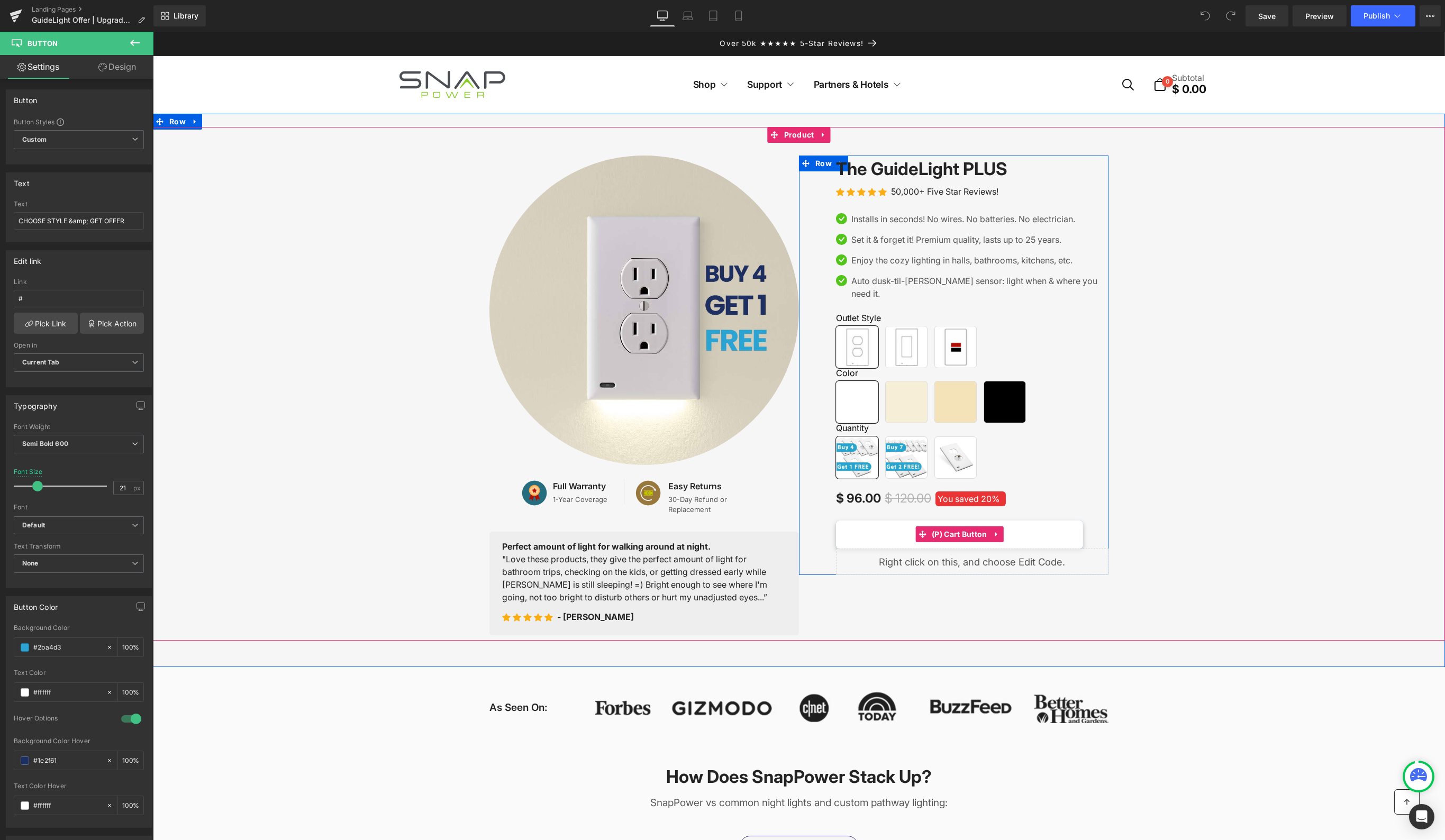
click at [1015, 522] on button "GET OFFER" at bounding box center [959, 534] width 247 height 28
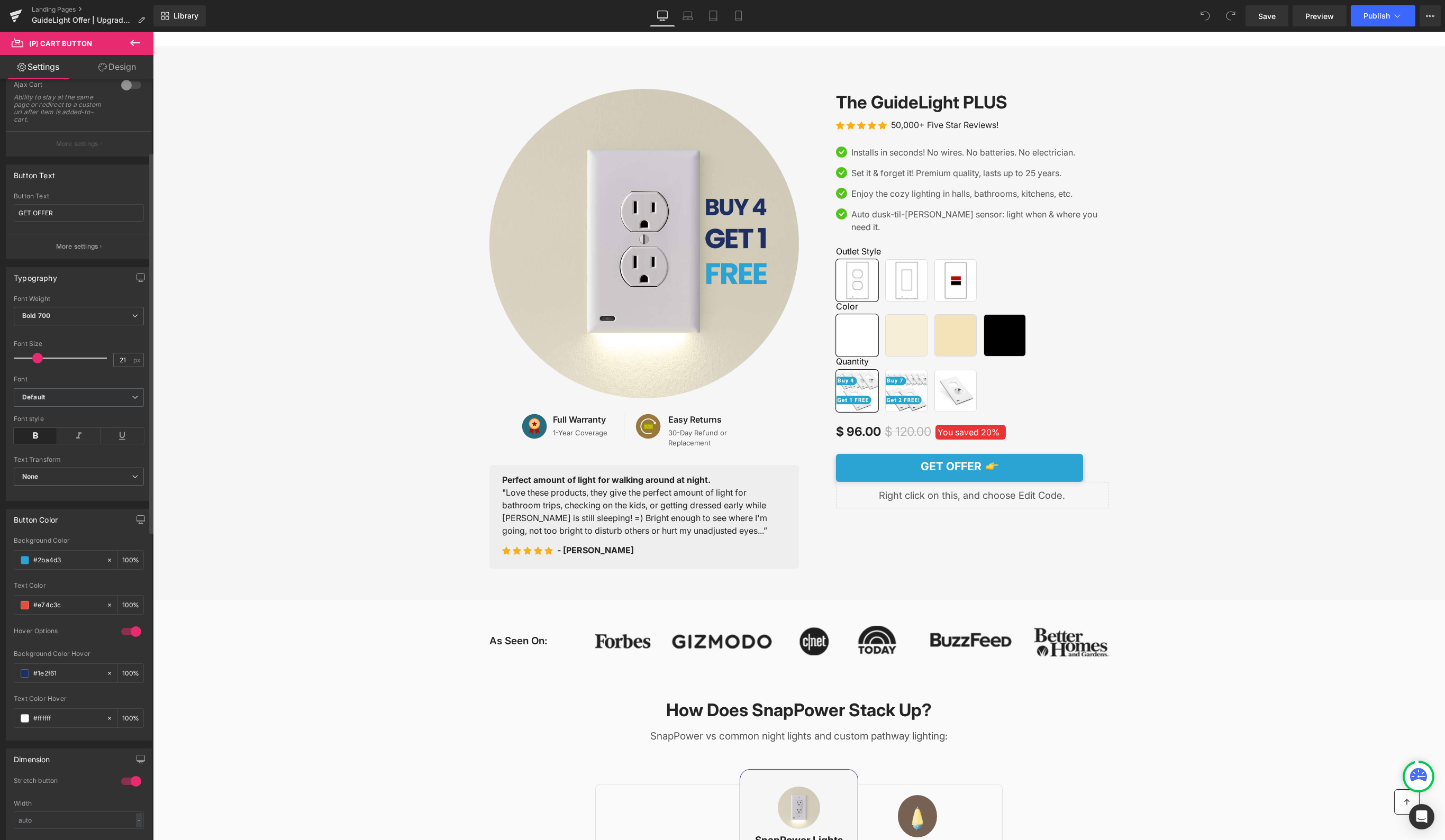
scroll to position [155, 0]
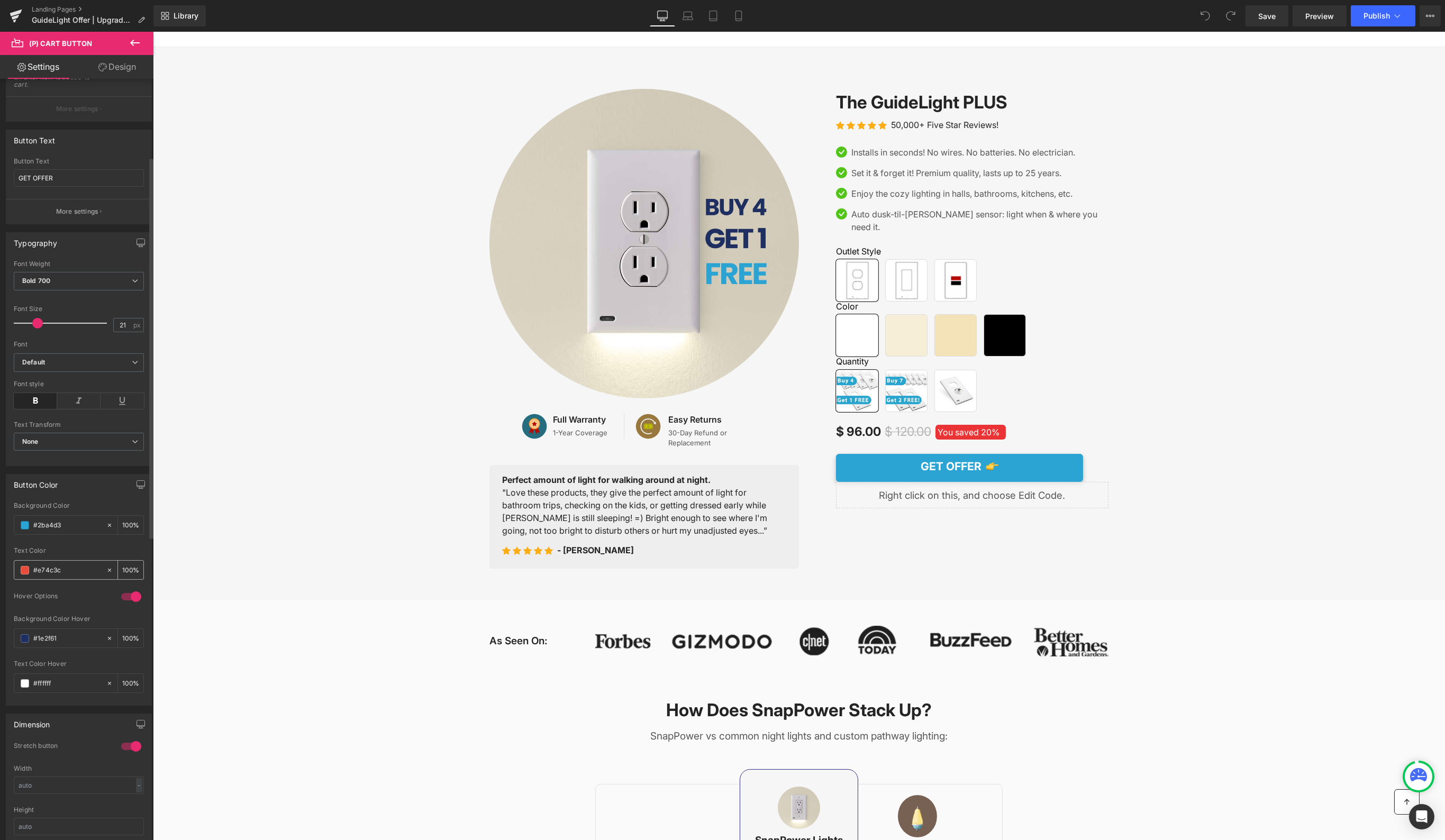
click at [57, 569] on input "#e74c3c" at bounding box center [67, 571] width 68 height 12
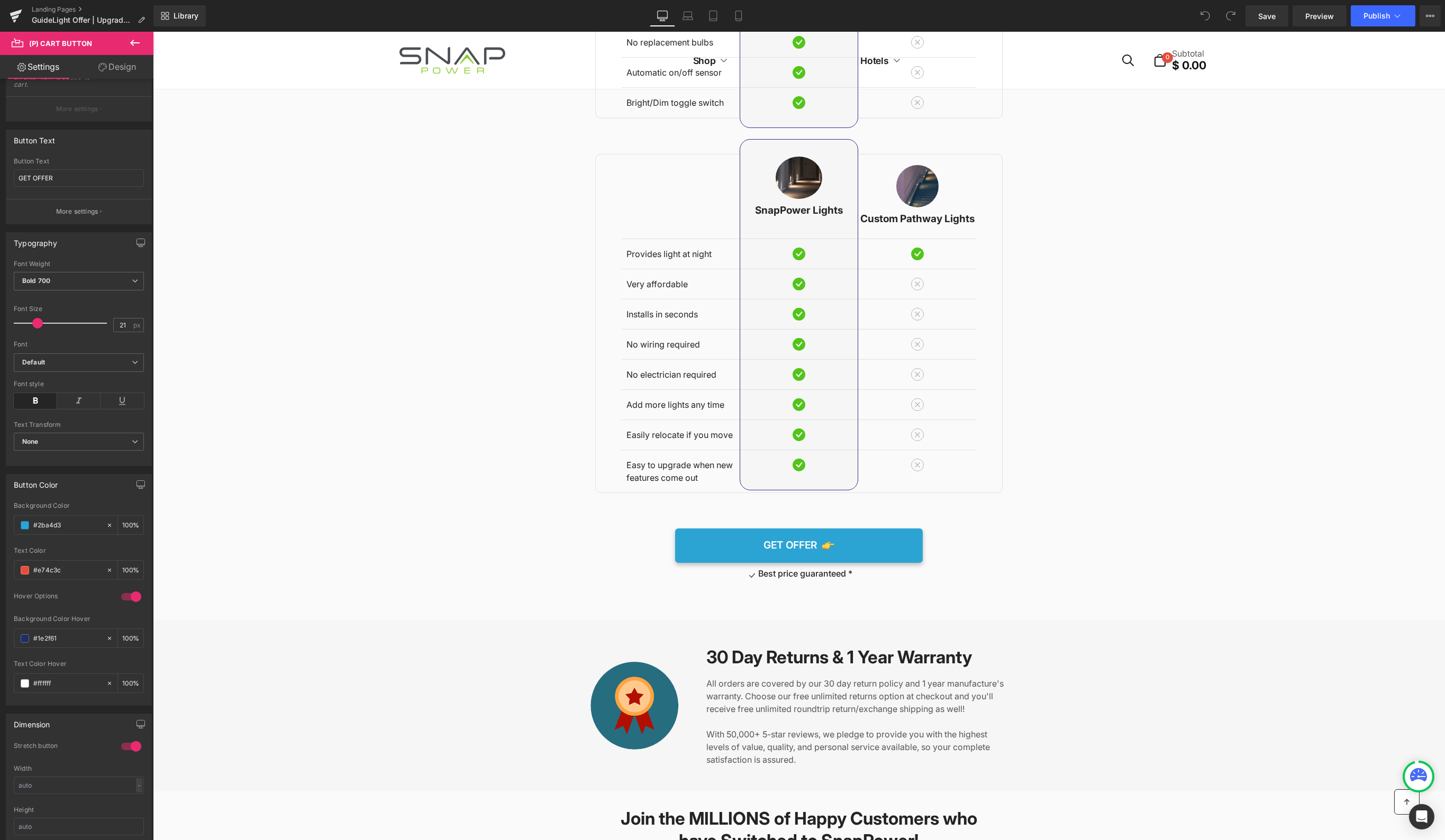
scroll to position [1261, 0]
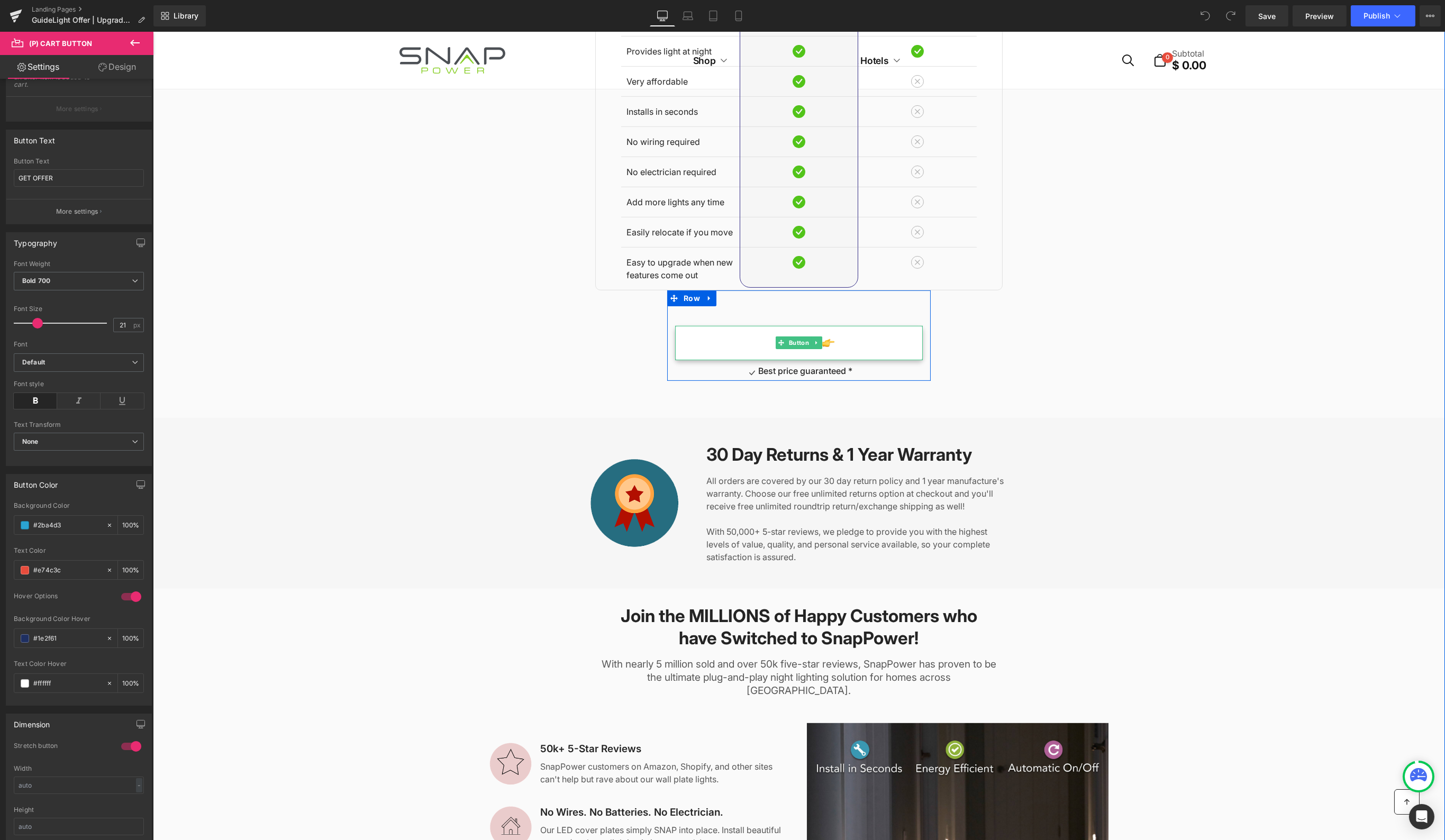
click at [884, 330] on link "GET OFFER" at bounding box center [798, 343] width 248 height 34
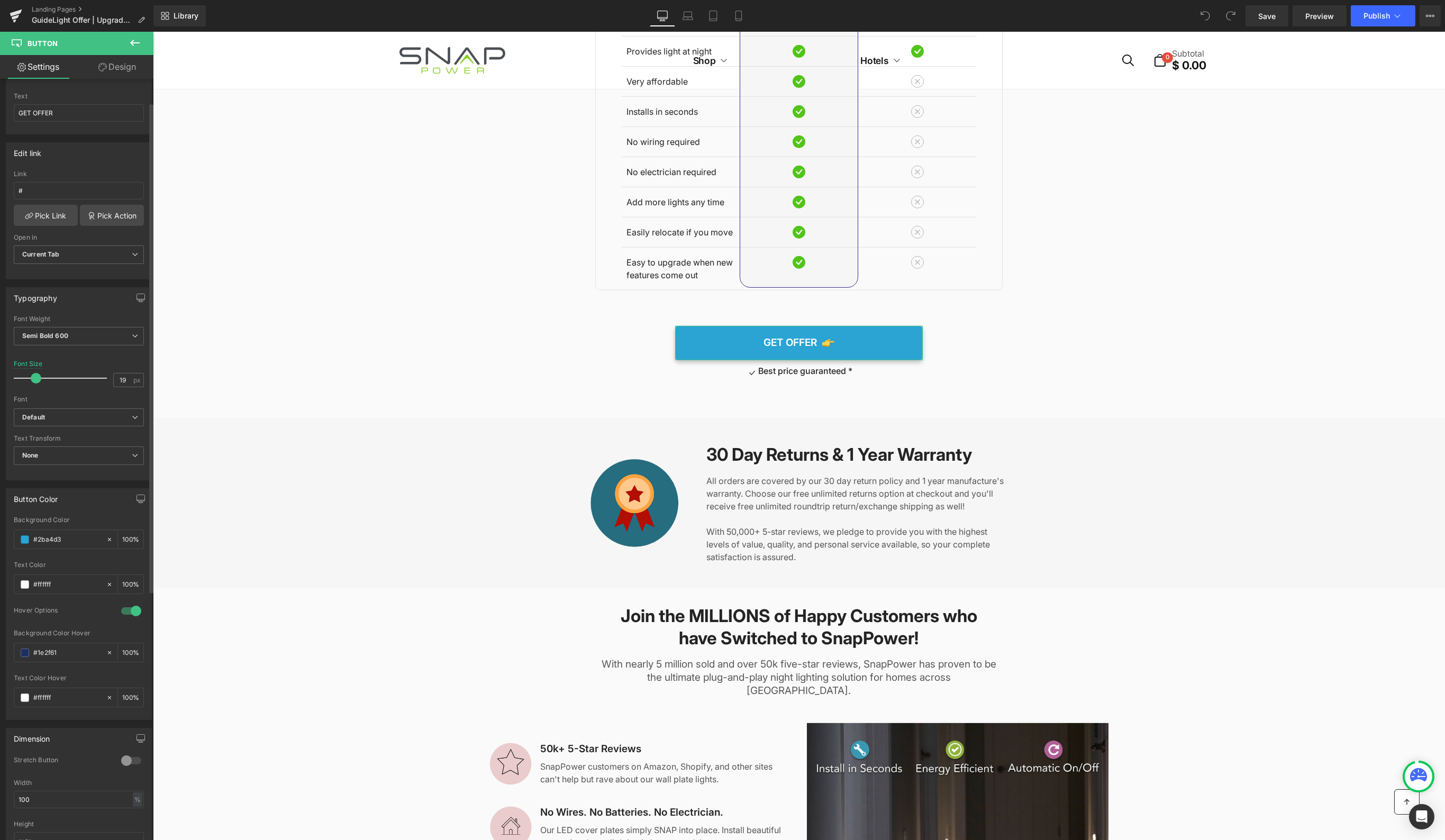
scroll to position [128, 0]
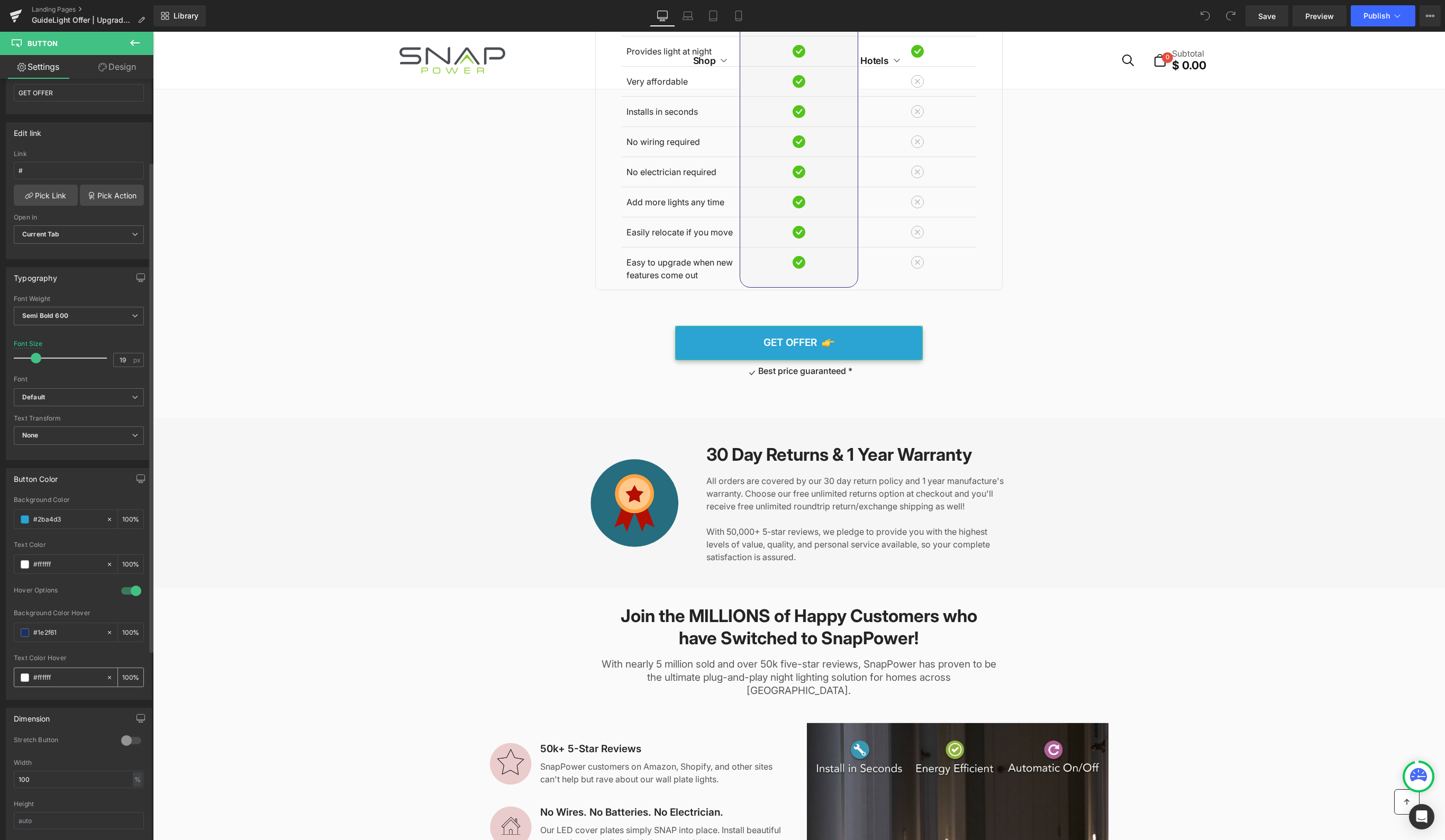
click at [46, 672] on input "#ffffff" at bounding box center [67, 678] width 68 height 12
type input "#e74c3c"
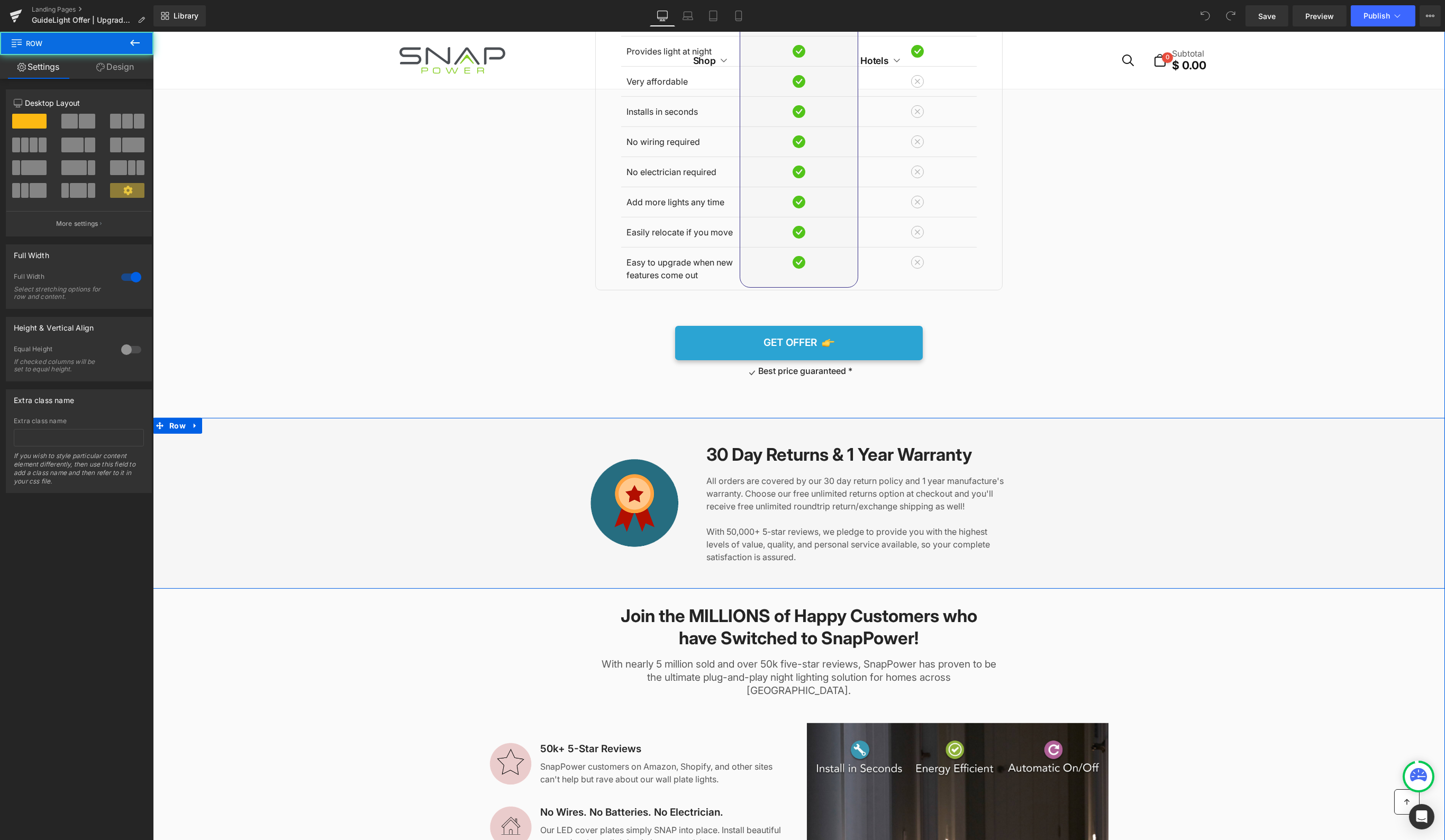
click at [338, 568] on div "Image 30 Day Returns & 1 Year Warranty Heading All orders are covered by our 30…" at bounding box center [798, 503] width 1292 height 171
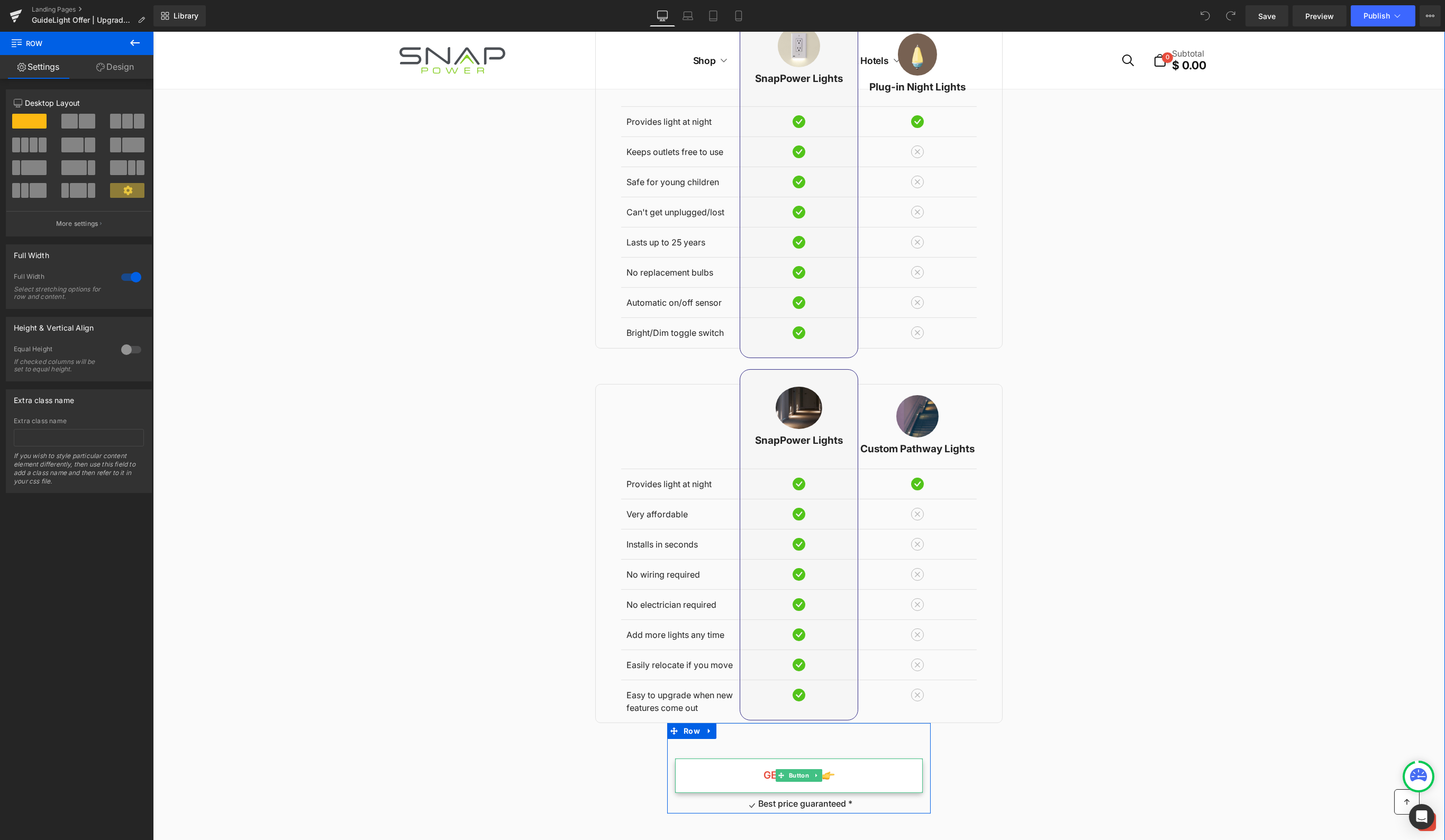
click at [722, 759] on link "GET OFFER" at bounding box center [798, 776] width 248 height 34
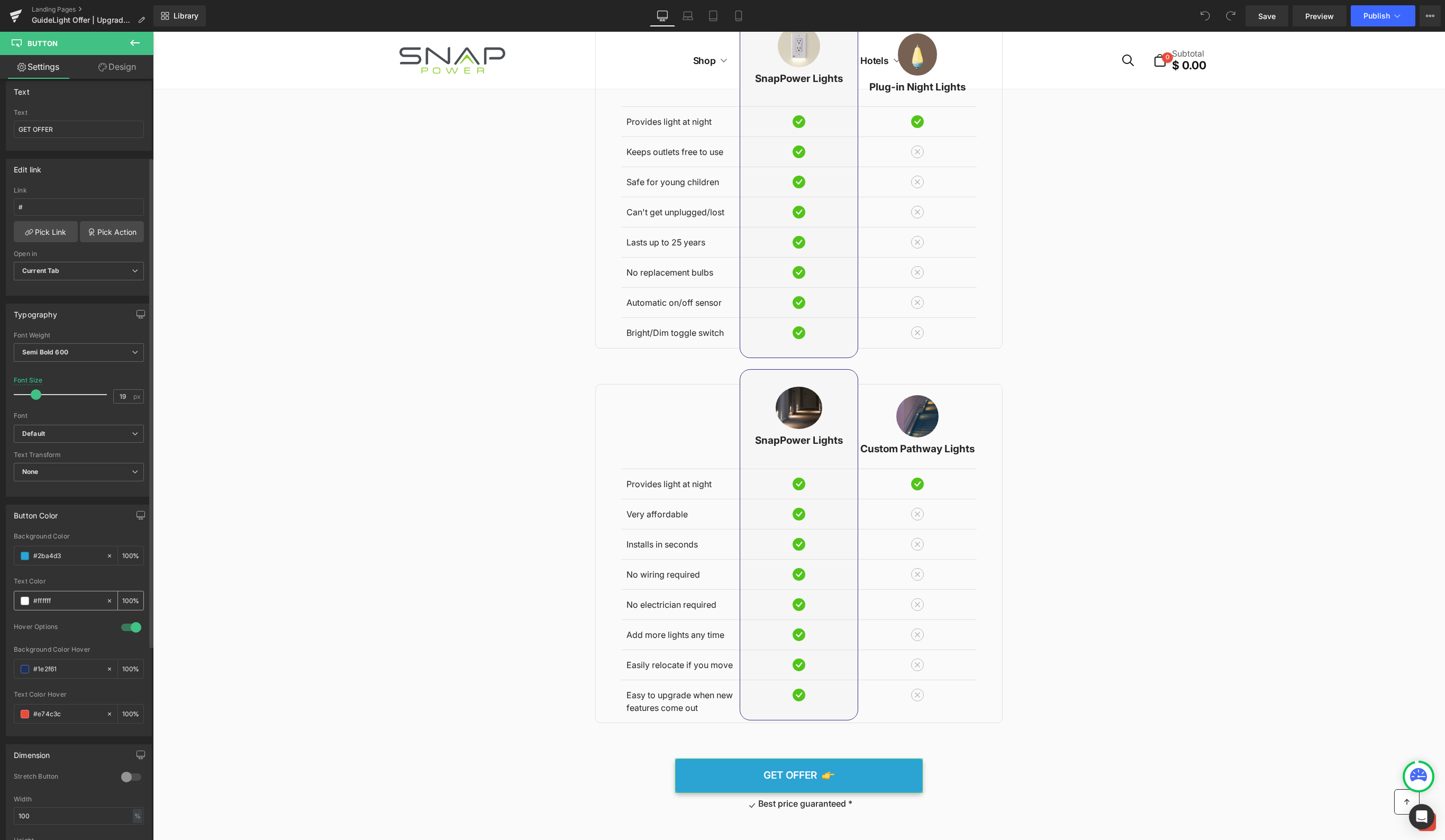
scroll to position [123, 0]
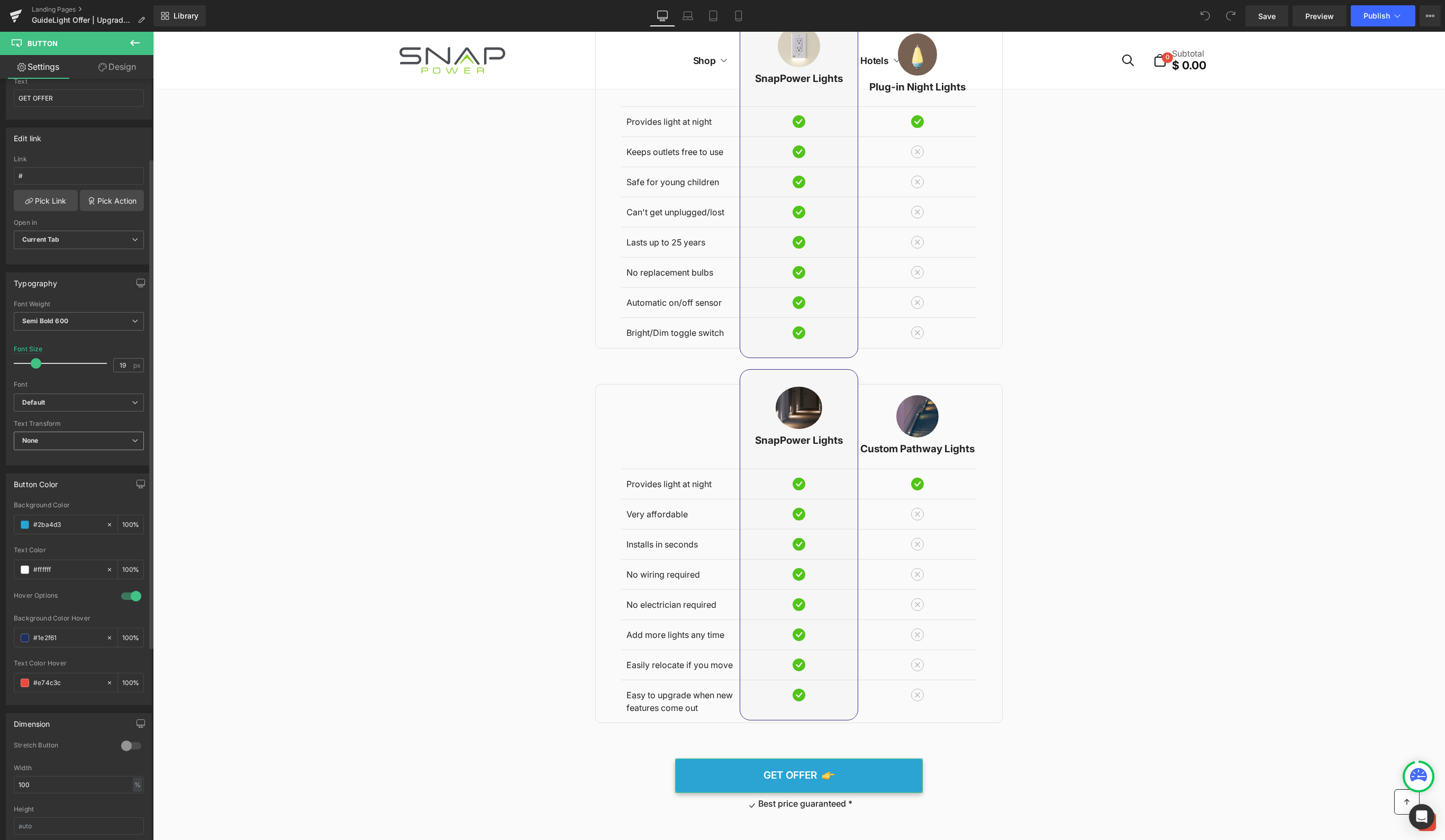
click at [112, 432] on span "None" at bounding box center [79, 441] width 130 height 18
click at [66, 632] on input "#1e2f61" at bounding box center [67, 638] width 68 height 12
click at [27, 634] on span at bounding box center [25, 638] width 8 height 8
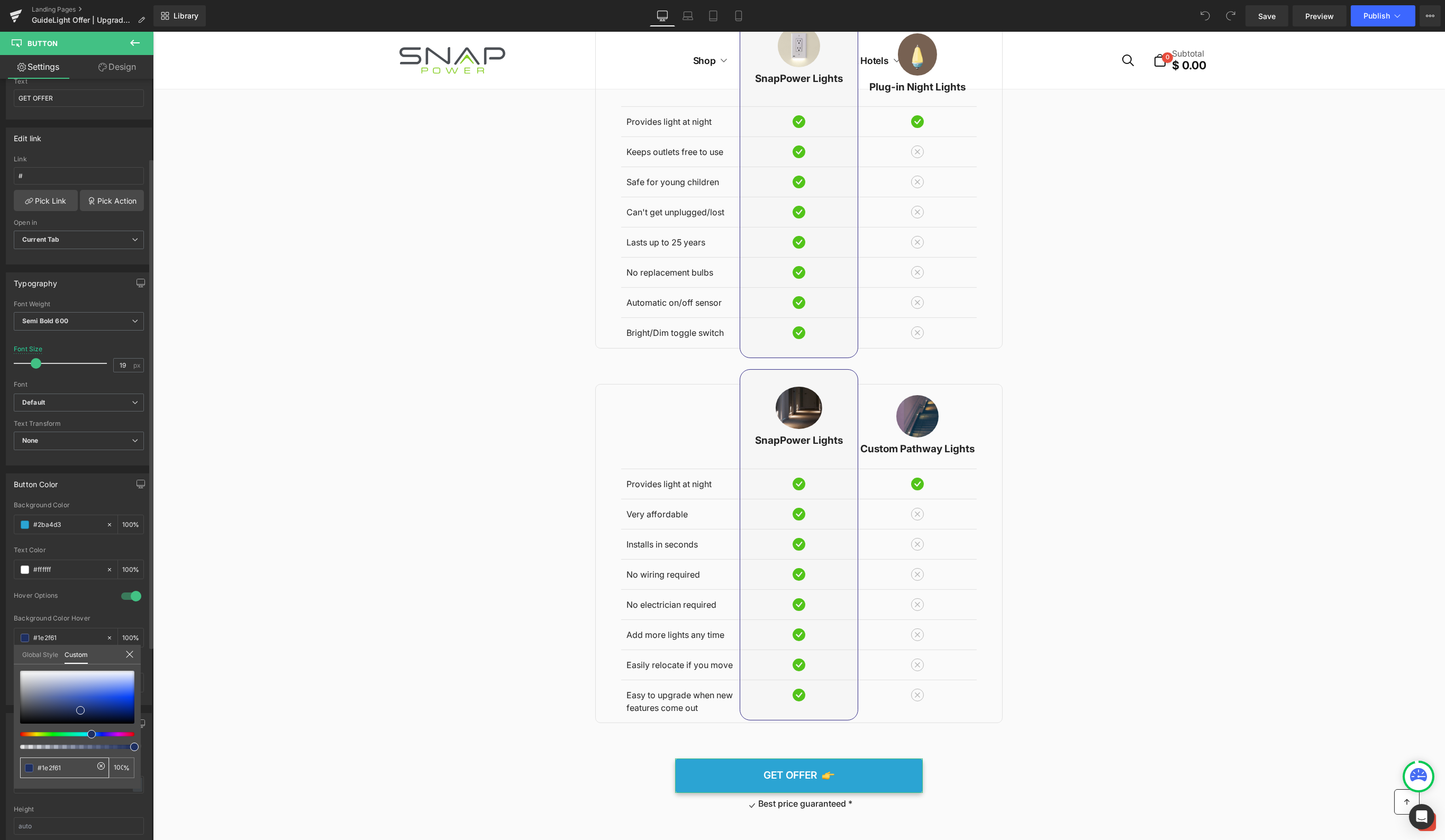
click at [58, 765] on input "#1e2f61" at bounding box center [66, 768] width 56 height 11
paste input "e74c3c"
type input "#1e2f61"
click at [87, 714] on div at bounding box center [77, 697] width 115 height 53
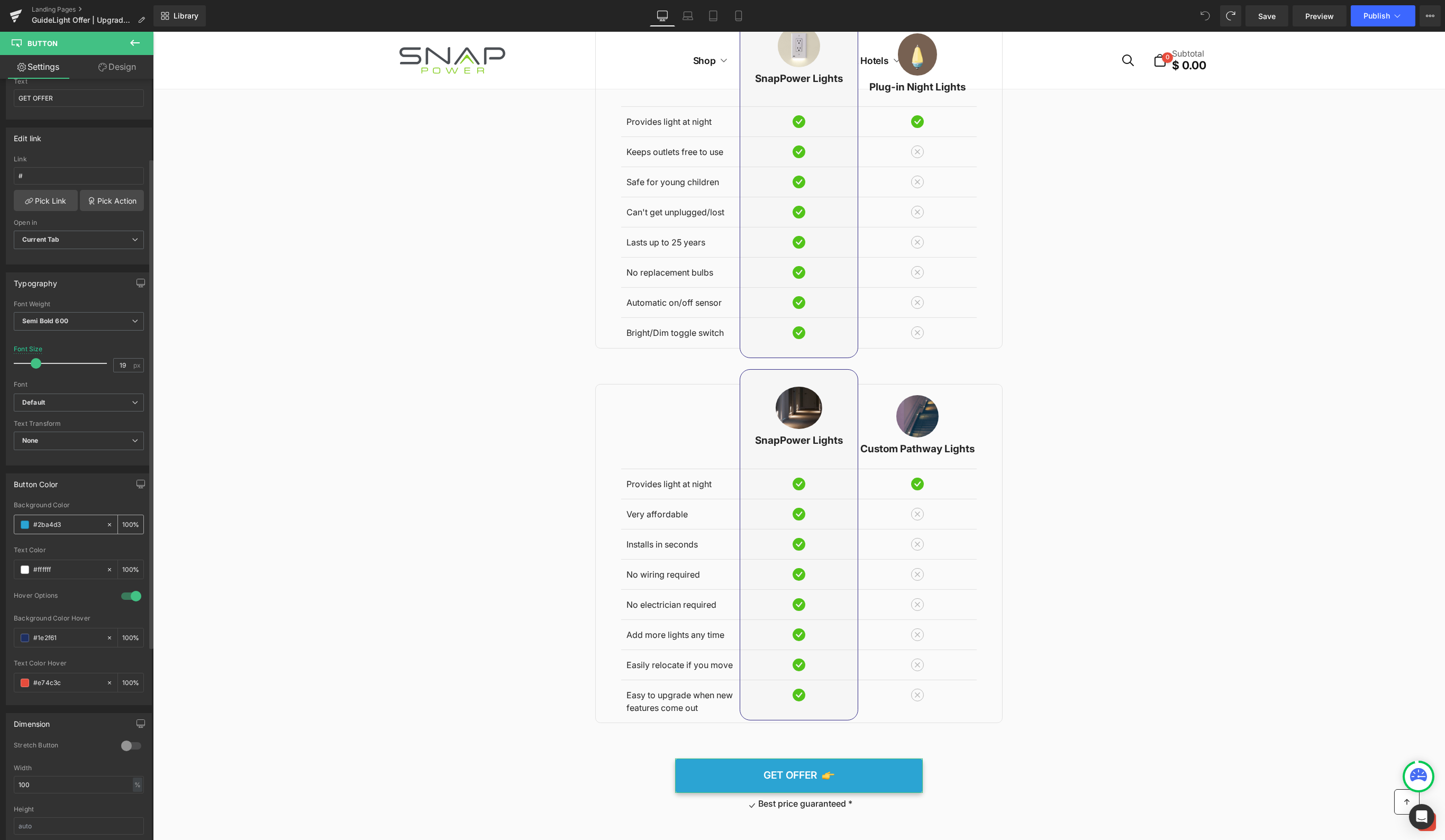
click at [75, 519] on input "#2ba4d3" at bounding box center [67, 525] width 68 height 12
click at [49, 677] on input "#e74c3c" at bounding box center [67, 683] width 68 height 12
paste input "2ba4d3"
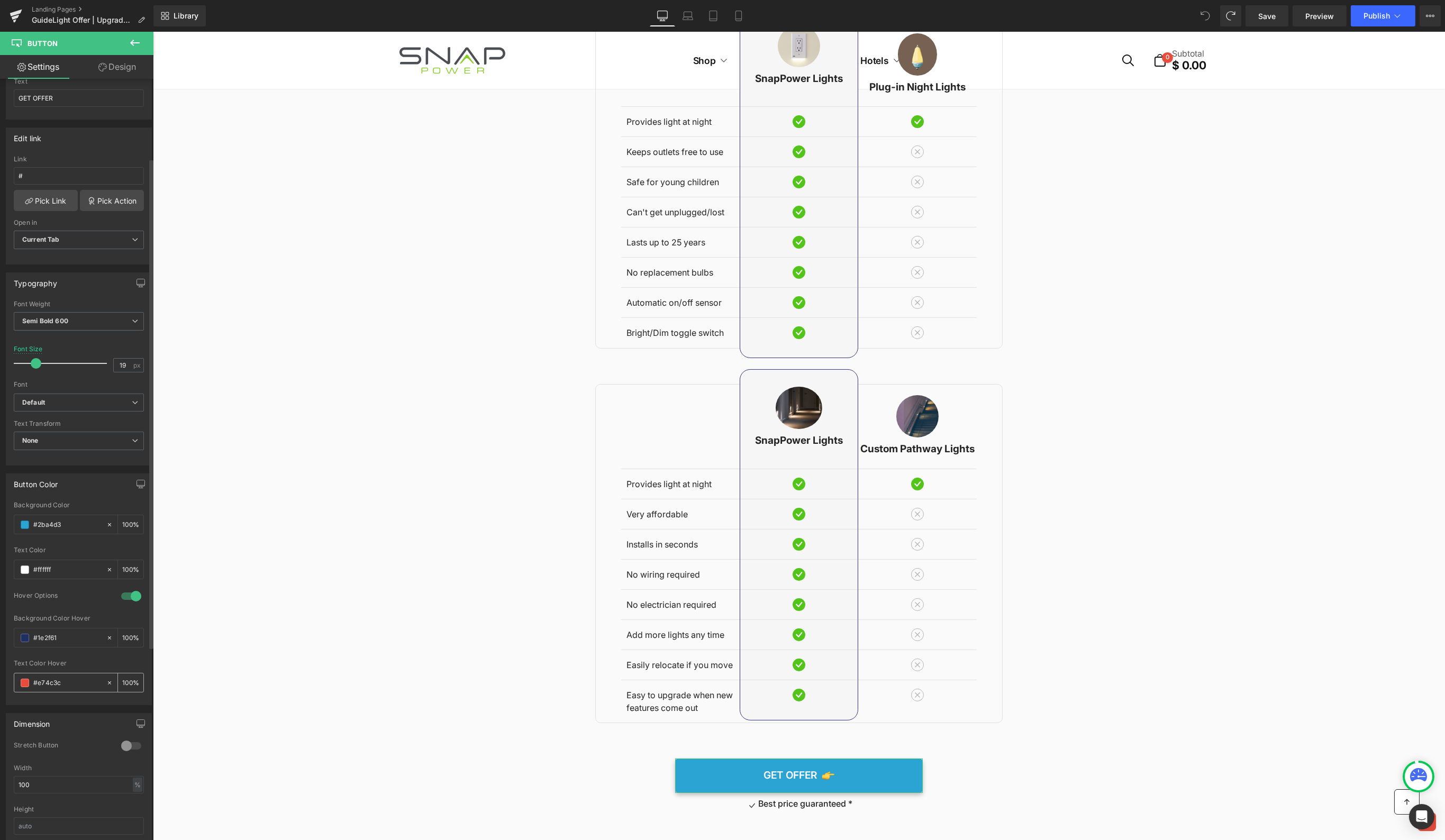
type input "#2ba4d3"
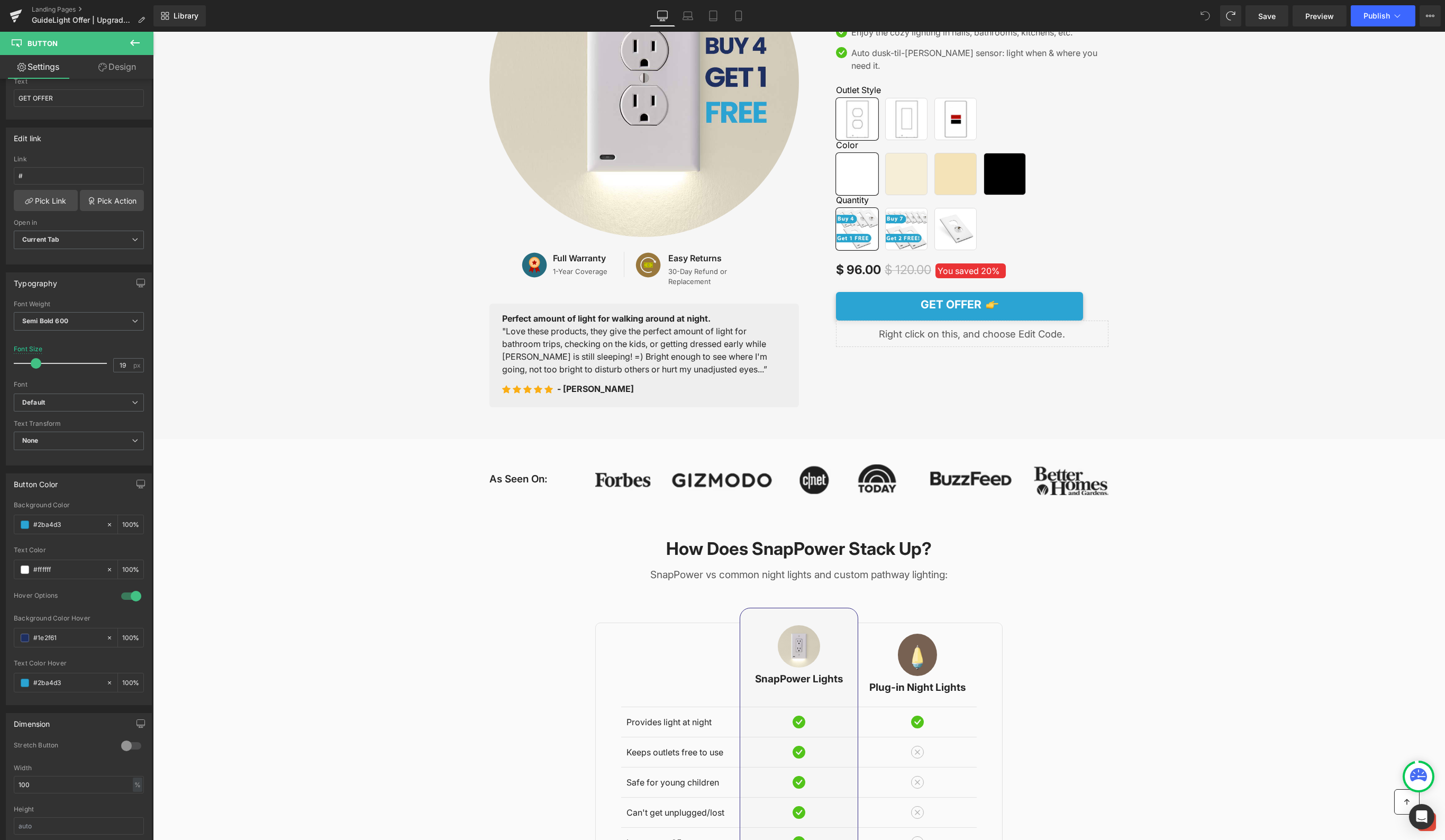
scroll to position [47, 0]
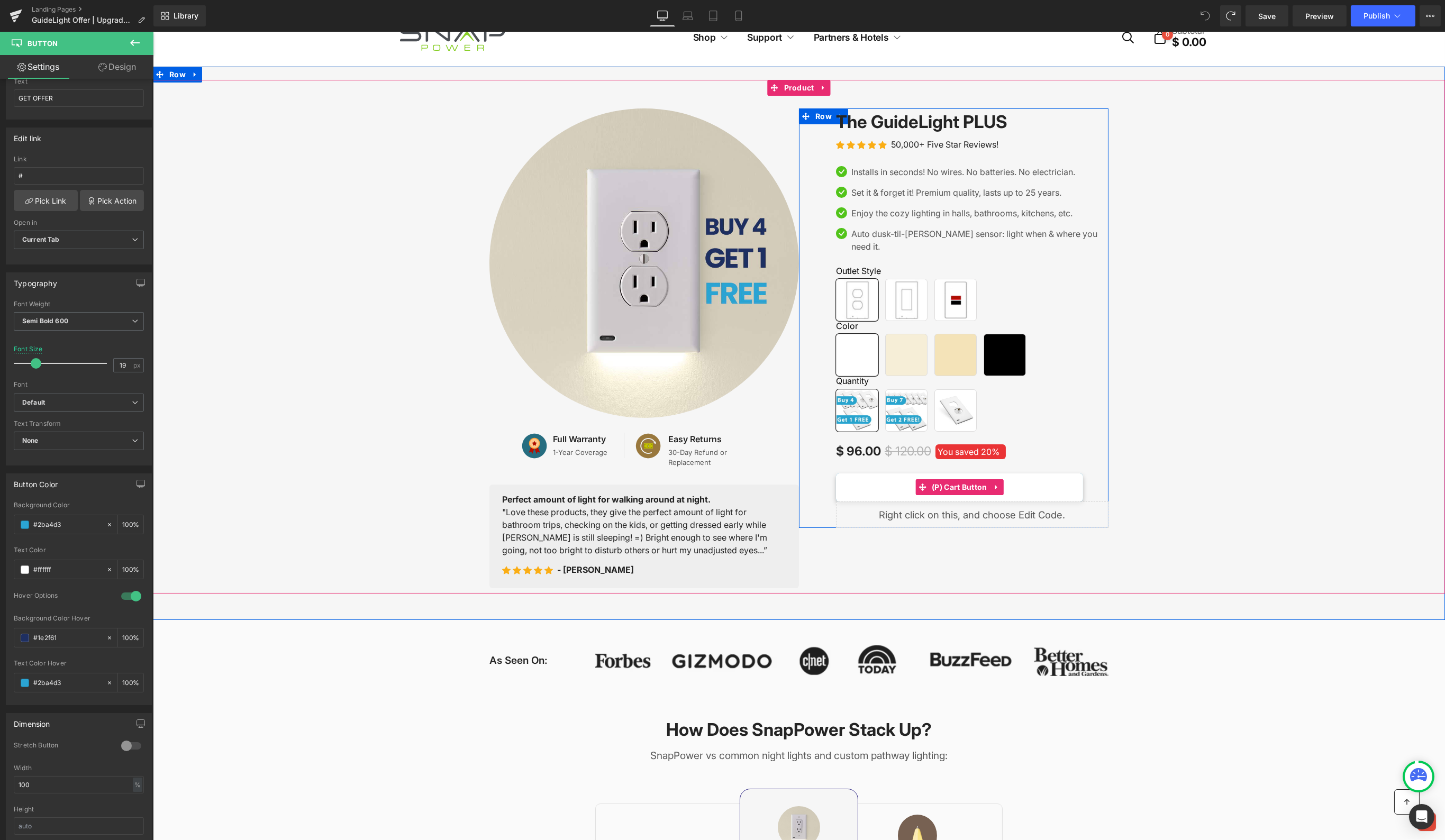
click at [871, 474] on button "GET OFFER" at bounding box center [959, 487] width 247 height 28
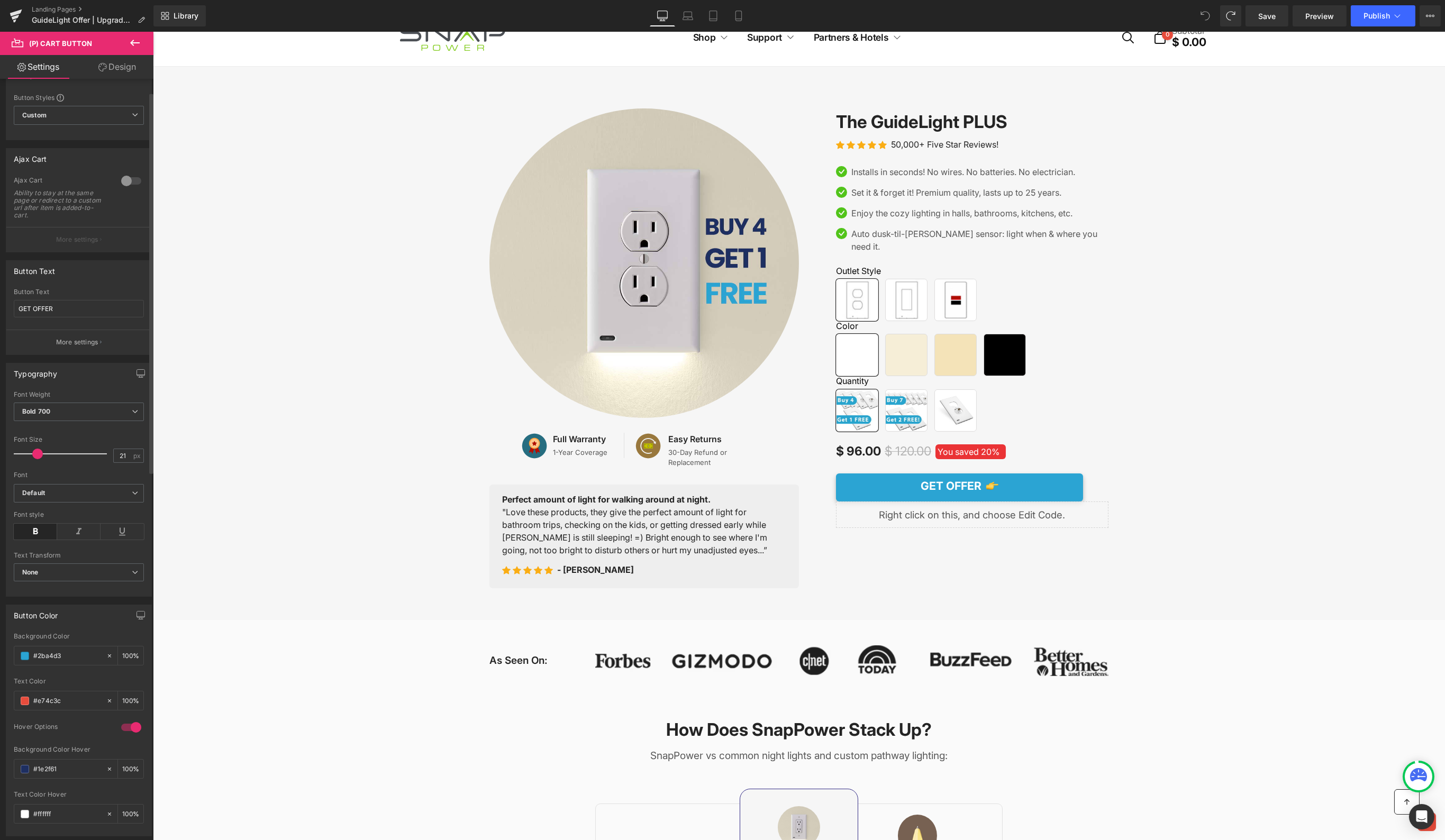
scroll to position [26, 0]
click at [45, 807] on input "#ffffff" at bounding box center [67, 813] width 68 height 12
type input "#2ba4d3"
click at [44, 694] on input "#e74c3c" at bounding box center [67, 699] width 68 height 12
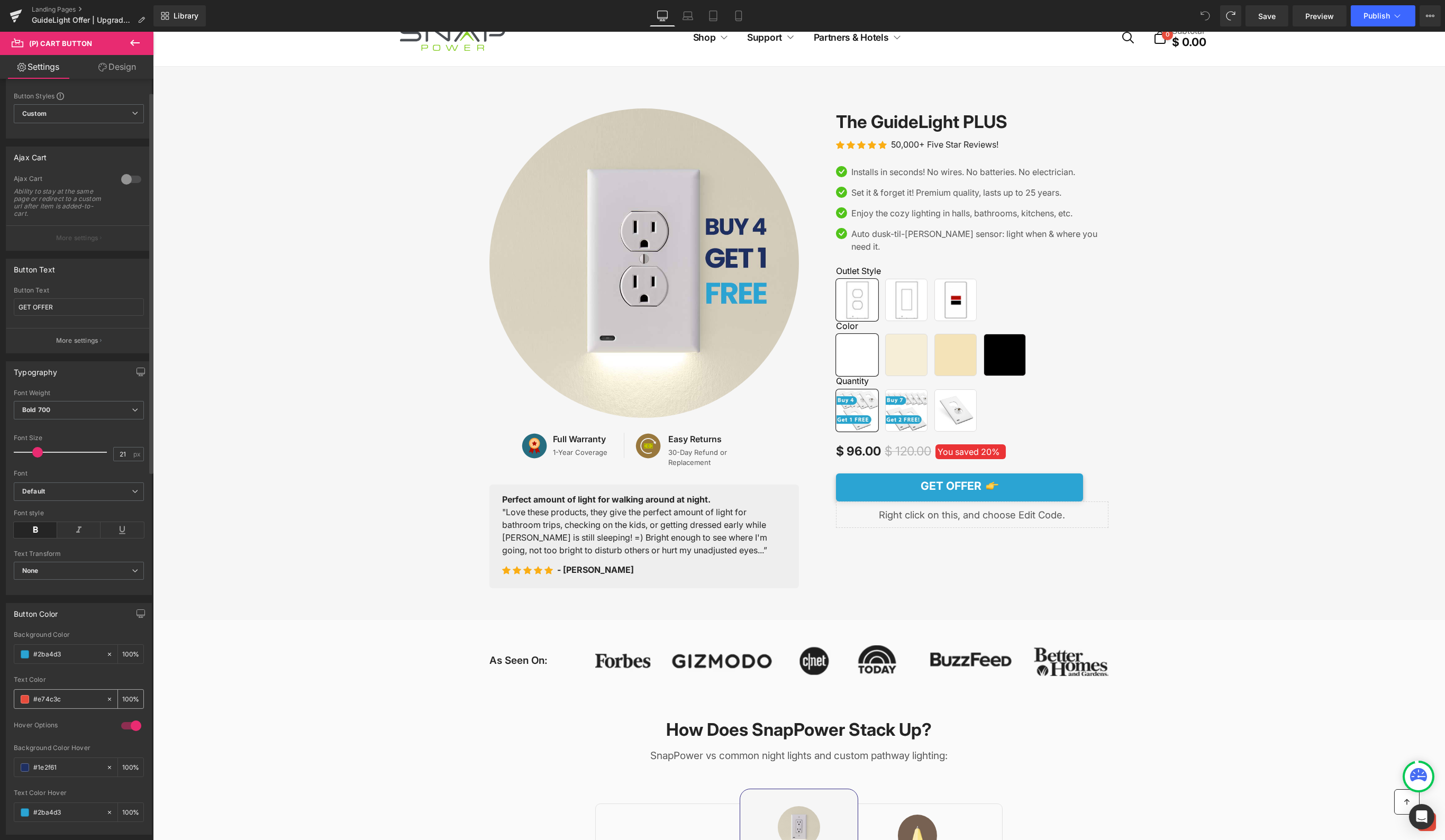
click at [44, 694] on input "#e74c3c" at bounding box center [67, 699] width 68 height 12
type input "#ffffff"
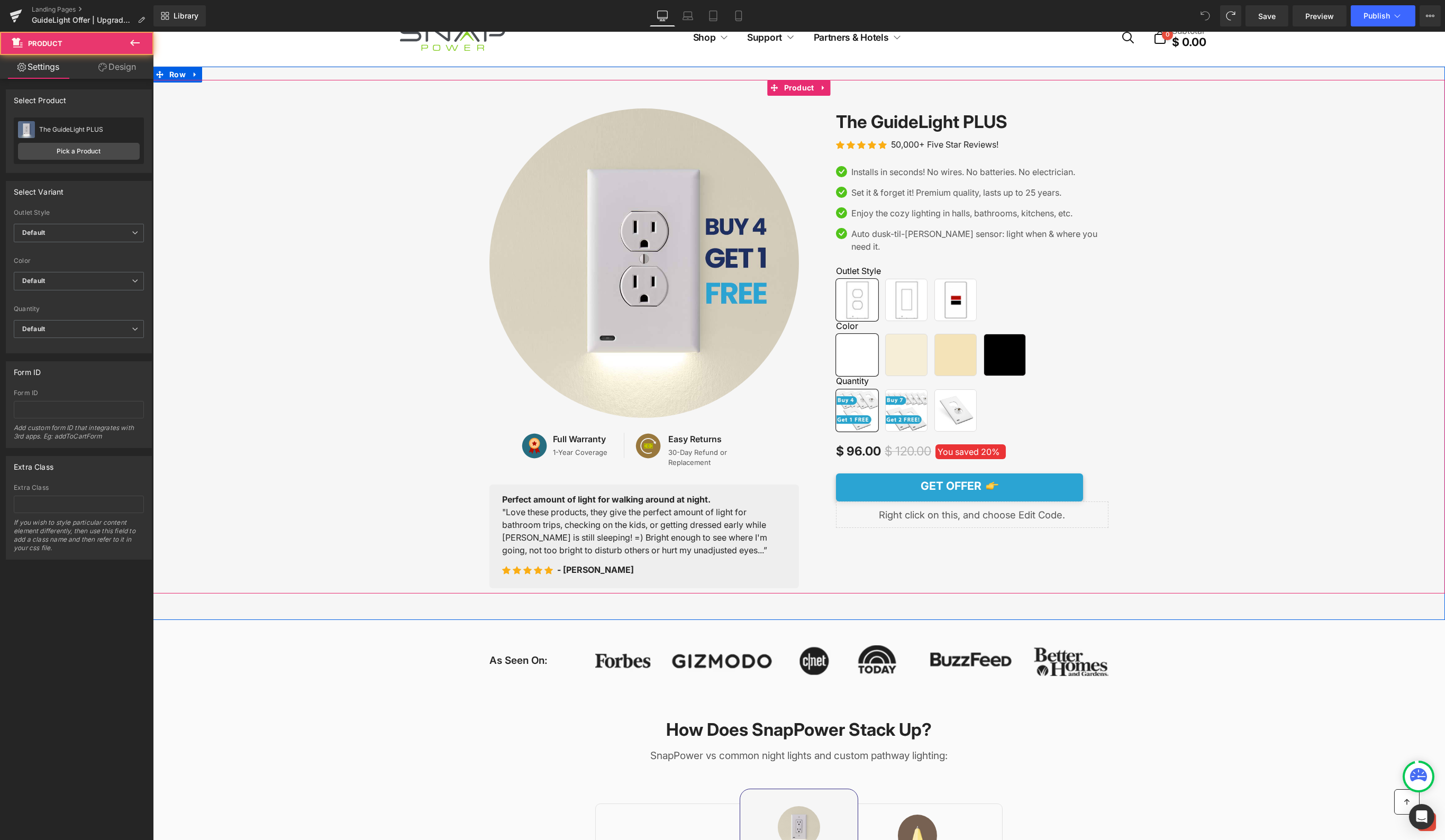
click at [1300, 287] on div "Image Image Full Warranty Text Block 1-Year Coverage Text Block Icon List Image…" at bounding box center [798, 337] width 1292 height 514
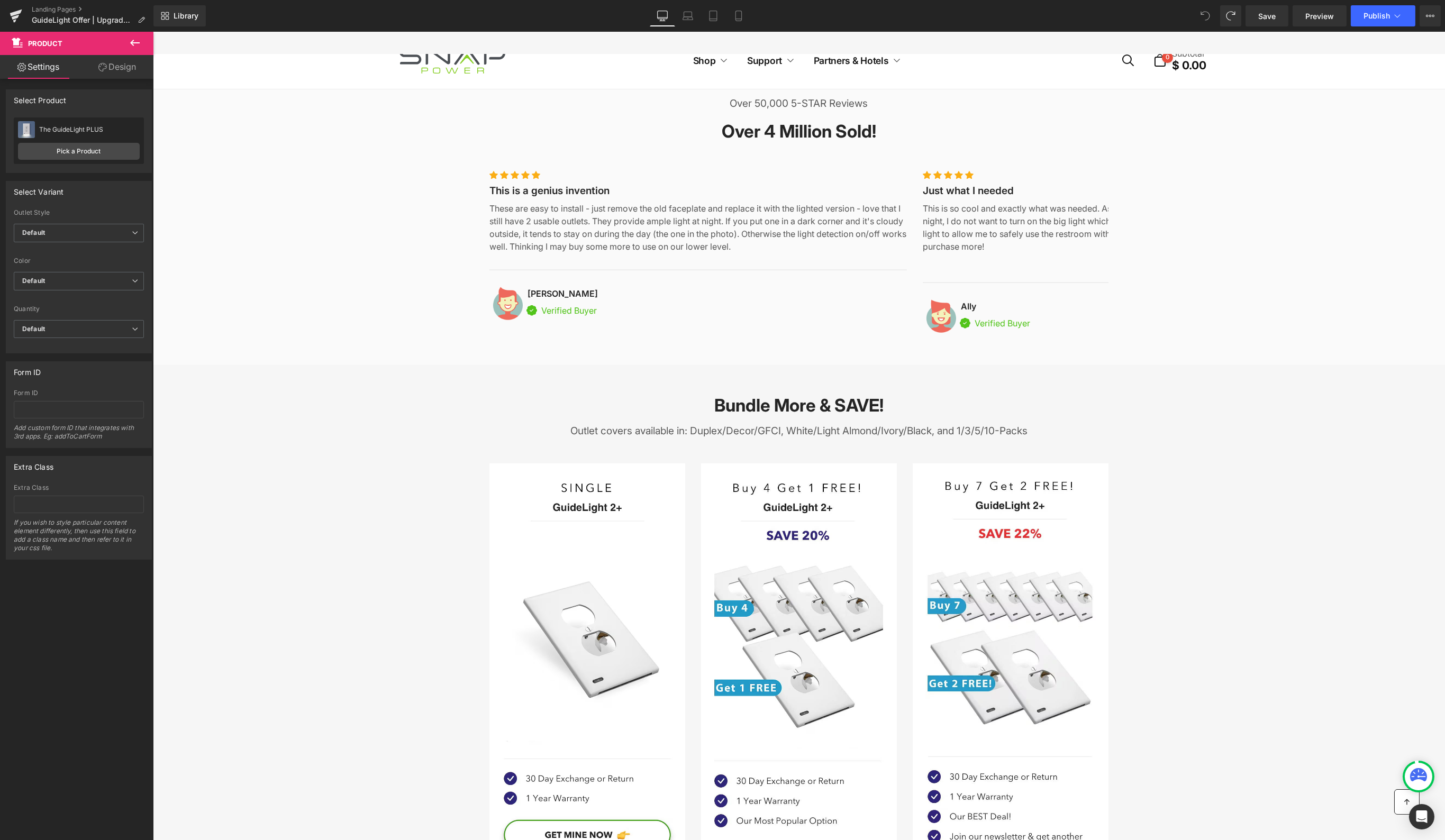
scroll to position [3748, 0]
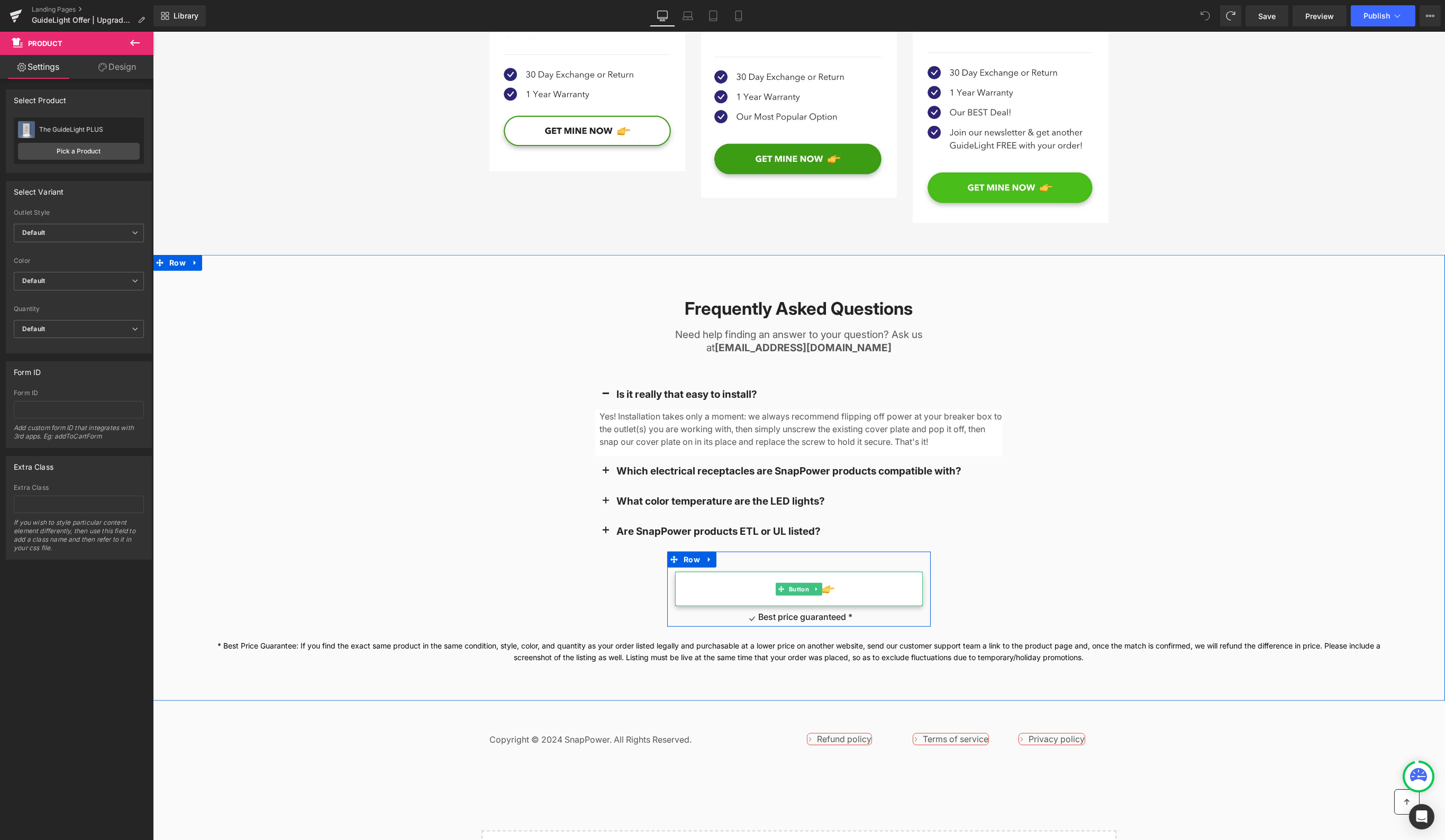
click at [850, 572] on link "GET OFFER" at bounding box center [798, 589] width 248 height 34
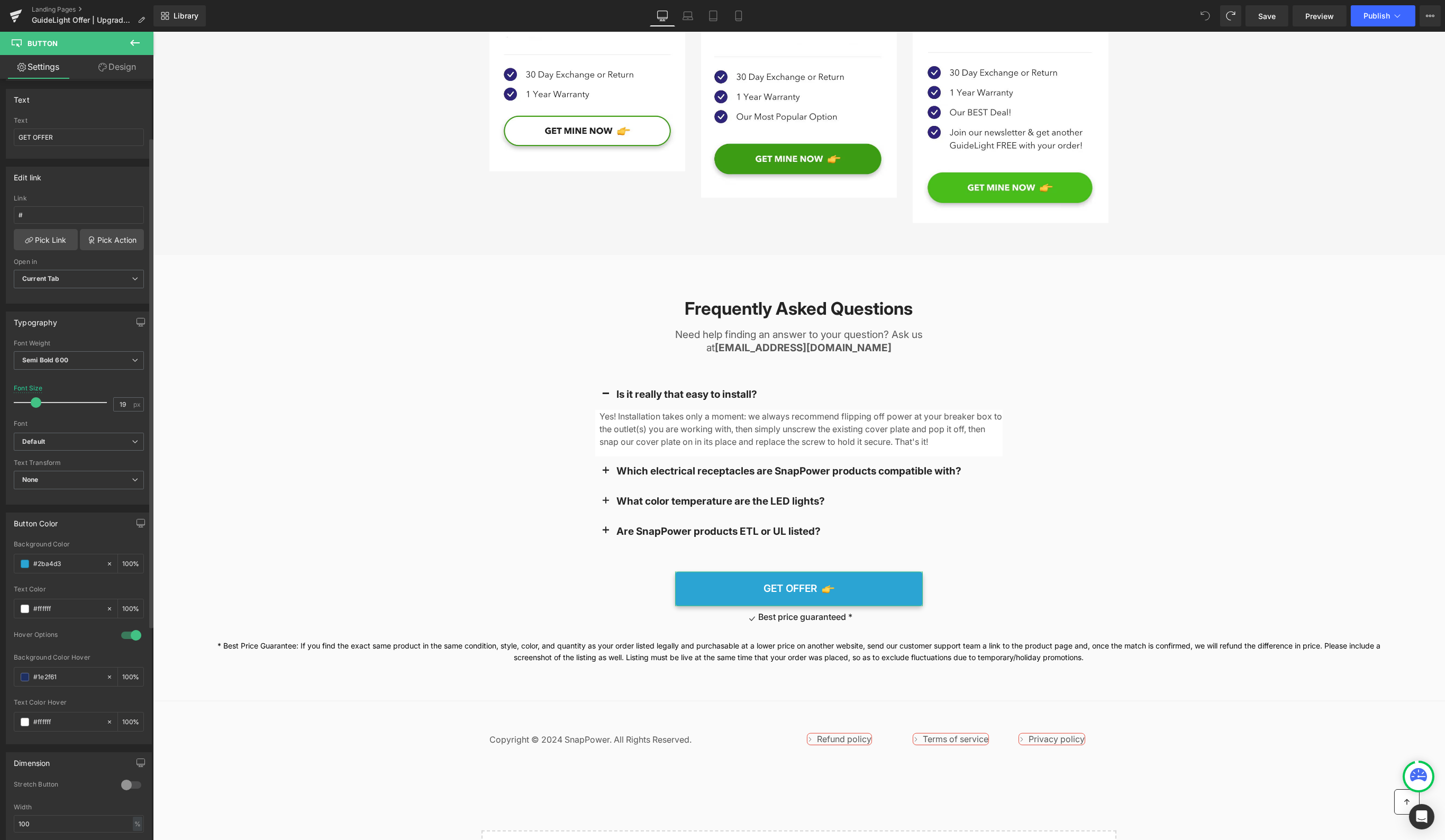
scroll to position [92, 0]
click at [44, 707] on input "#ffffff" at bounding box center [67, 713] width 68 height 12
type input "#2ba4d3"
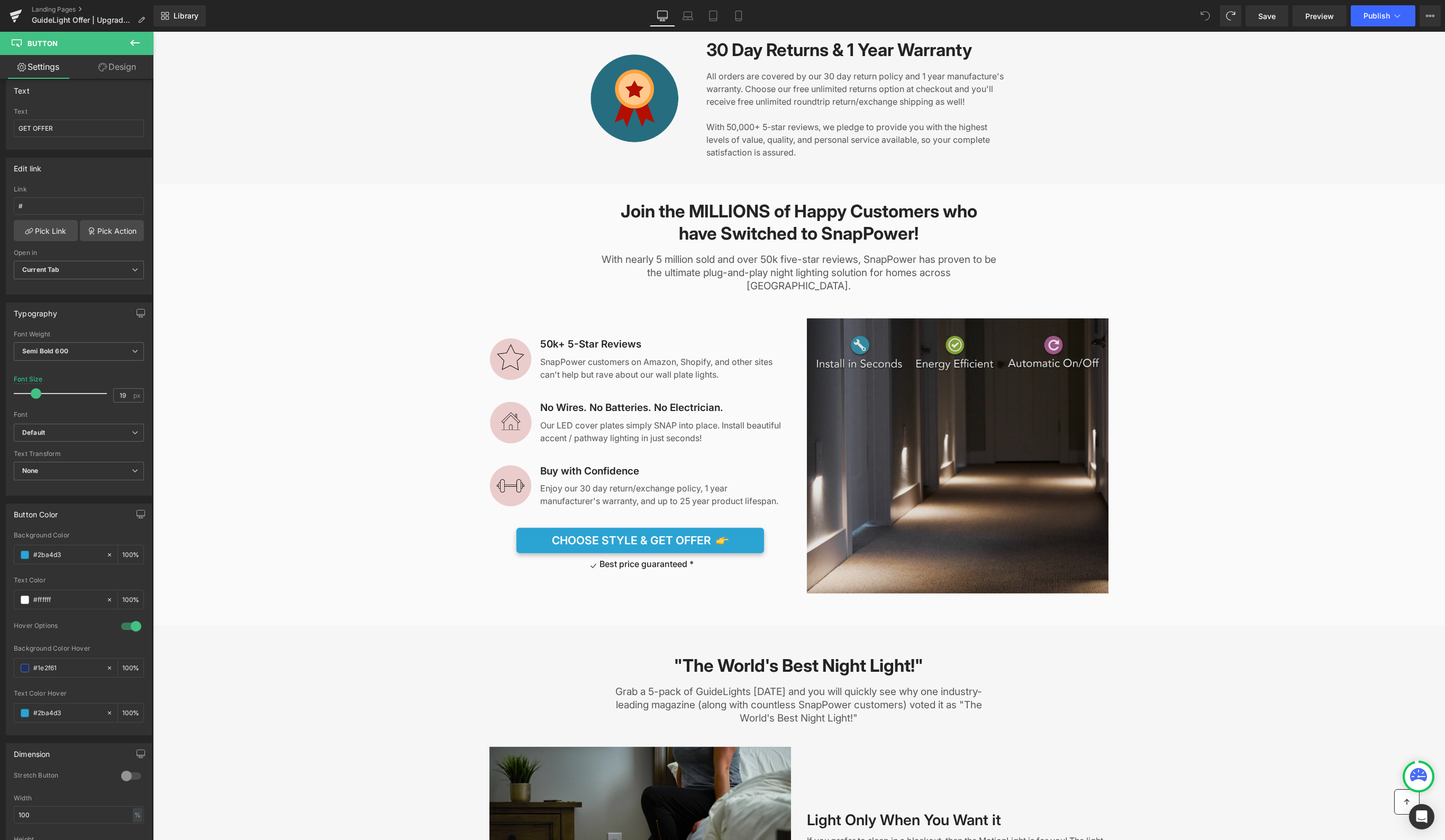
scroll to position [1546, 0]
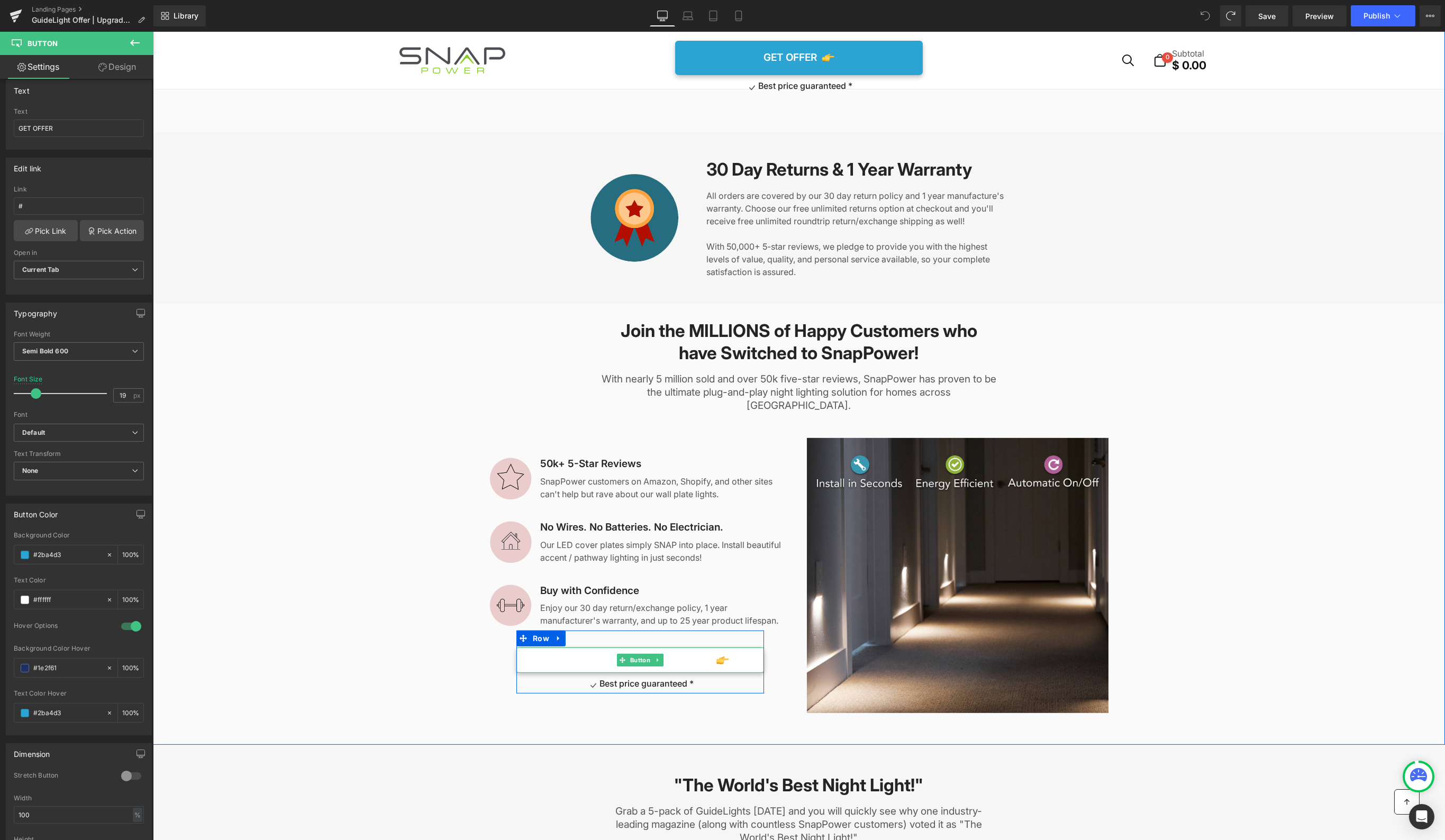
click at [703, 653] on span "CHOOSE STYLE & GET OFFER" at bounding box center [631, 660] width 159 height 14
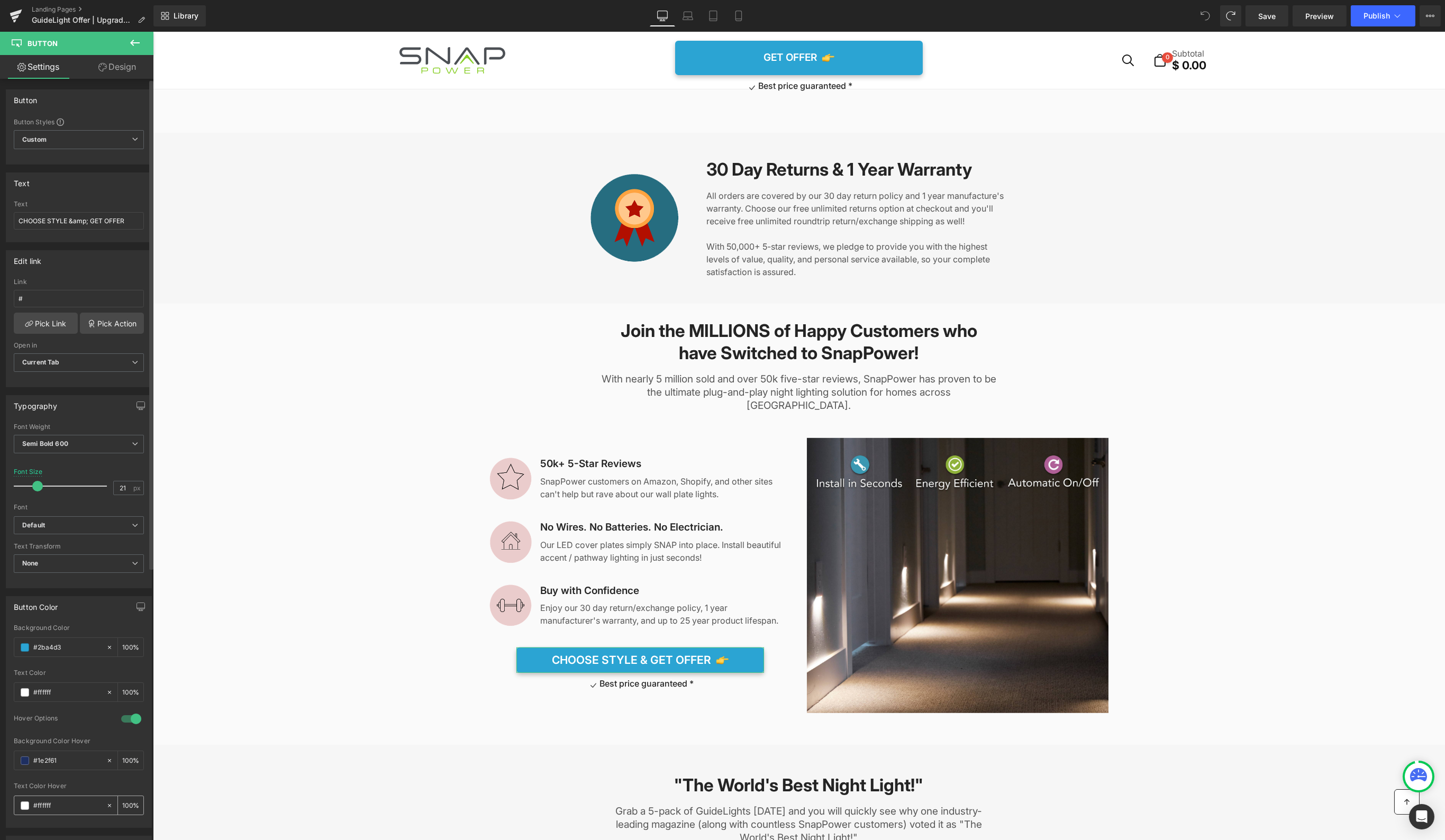
click at [42, 800] on input "#ffffff" at bounding box center [67, 806] width 68 height 12
type input "#2ba4d3"
click at [1375, 21] on button "Publish" at bounding box center [1383, 16] width 64 height 21
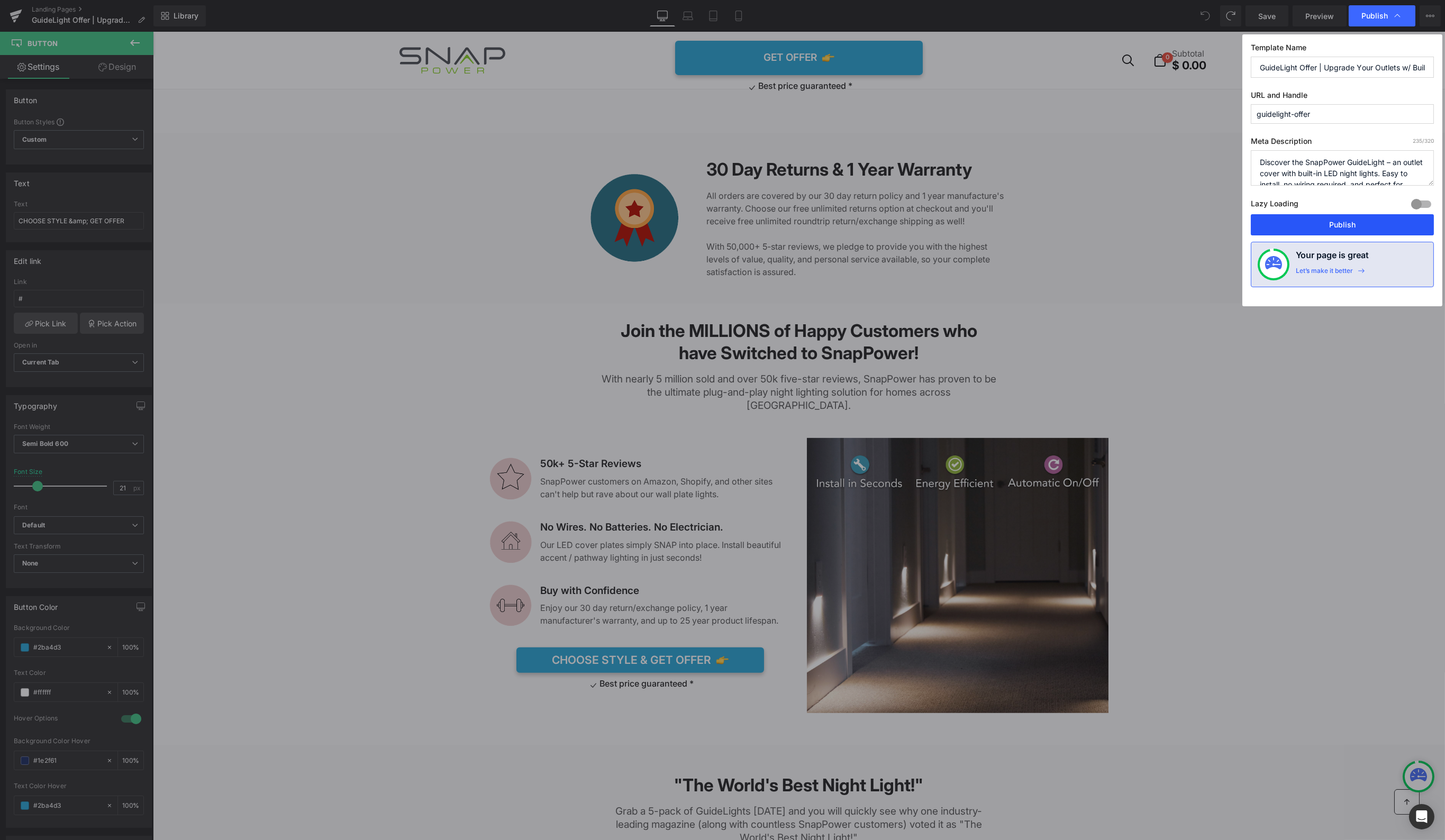
click at [1343, 226] on button "Publish" at bounding box center [1342, 224] width 183 height 21
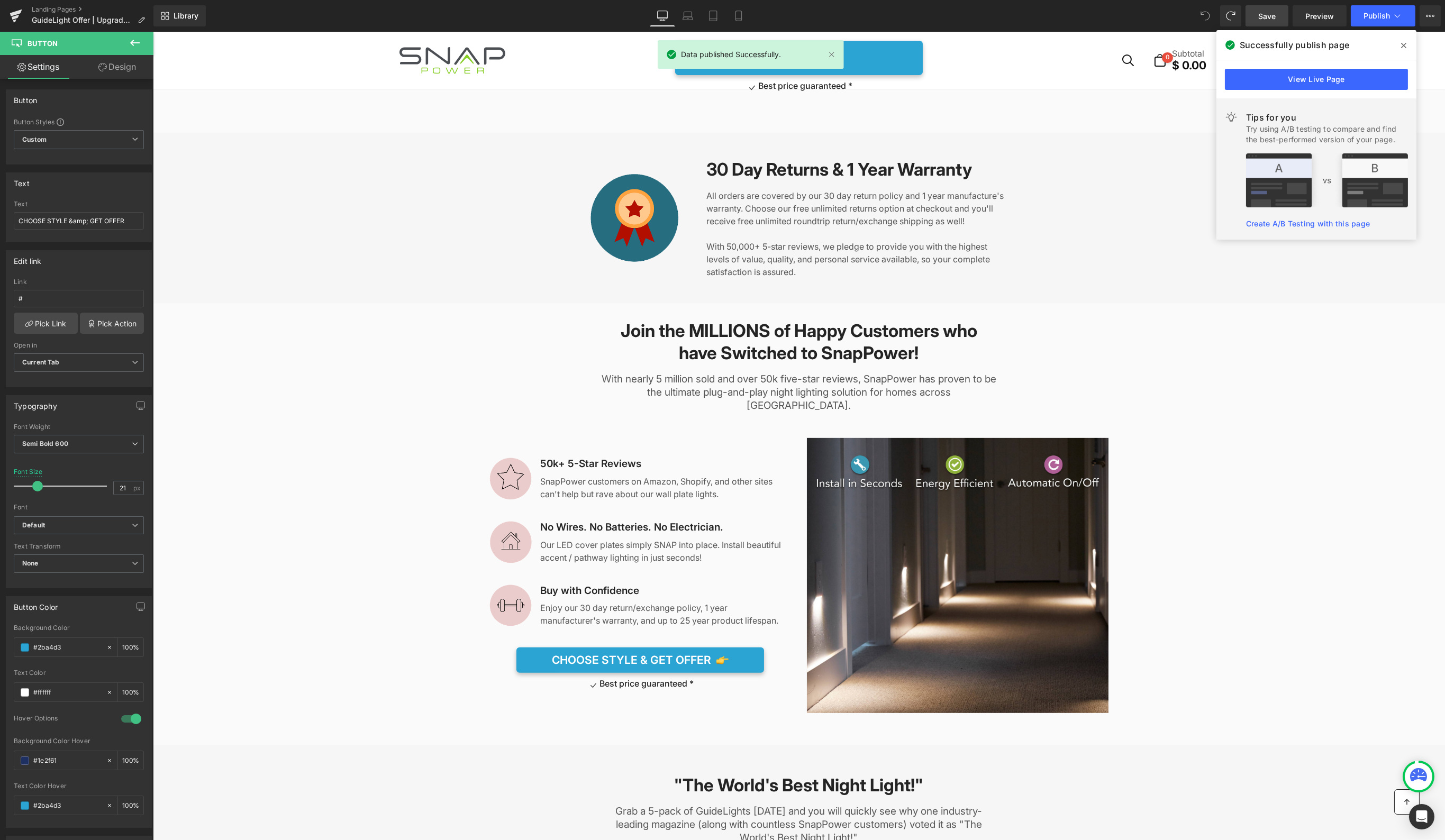
click at [1256, 16] on link "Save" at bounding box center [1267, 16] width 43 height 21
click at [51, 9] on link "Landing Pages" at bounding box center [92, 9] width 122 height 8
